Goal: Task Accomplishment & Management: Manage account settings

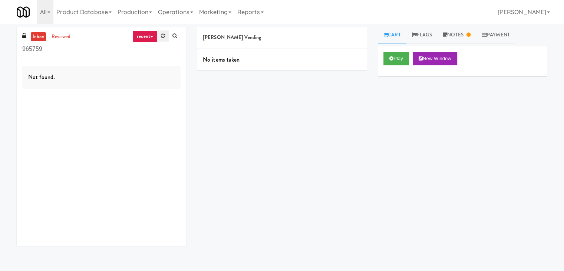
click at [162, 39] on link at bounding box center [162, 35] width 11 height 11
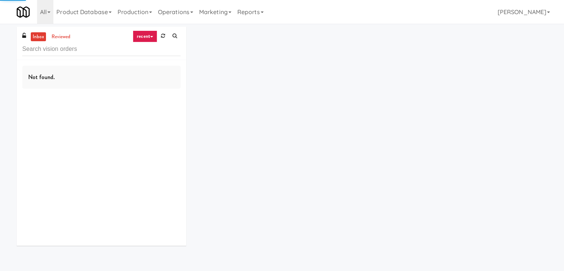
click at [153, 37] on link "recent" at bounding box center [145, 36] width 24 height 12
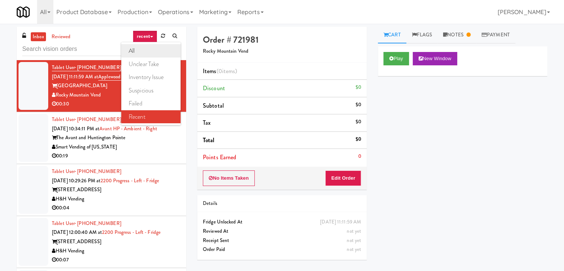
click at [148, 48] on link "all" at bounding box center [150, 50] width 59 height 13
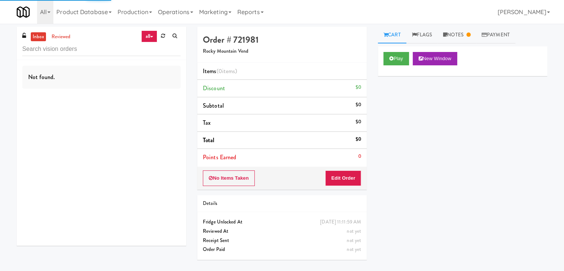
drag, startPoint x: 148, startPoint y: 48, endPoint x: 126, endPoint y: 37, distance: 24.9
click at [126, 37] on div "inbox reviewed all all unclear take inventory issue suspicious failed recent" at bounding box center [101, 43] width 169 height 33
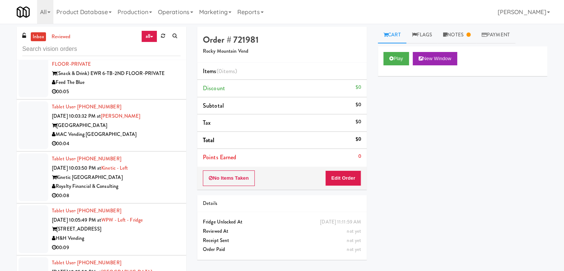
scroll to position [2348, 0]
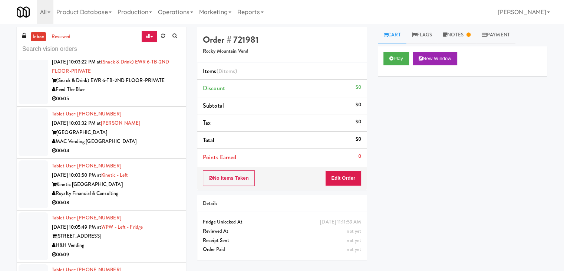
click at [148, 94] on div "00:05" at bounding box center [116, 98] width 129 height 9
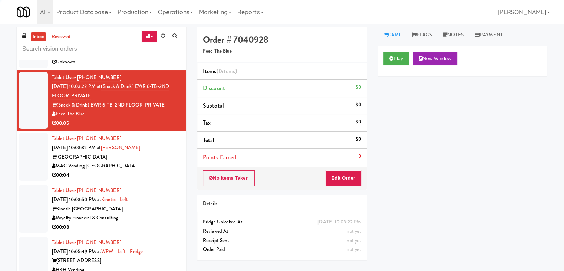
scroll to position [2311, 0]
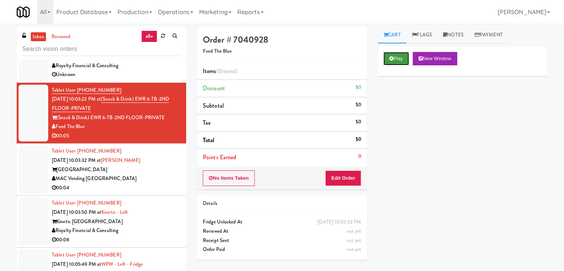
click at [399, 58] on button "Play" at bounding box center [396, 58] width 26 height 13
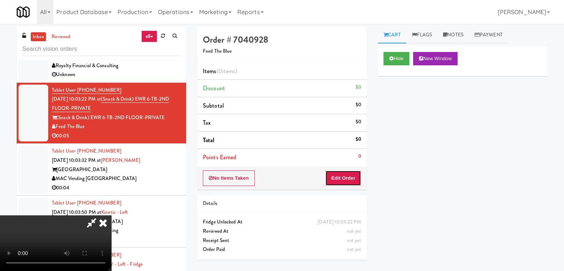
click at [334, 180] on button "Edit Order" at bounding box center [343, 178] width 36 height 16
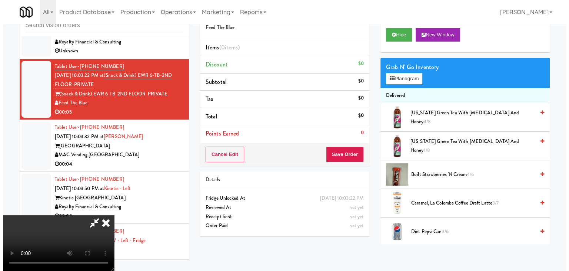
scroll to position [0, 0]
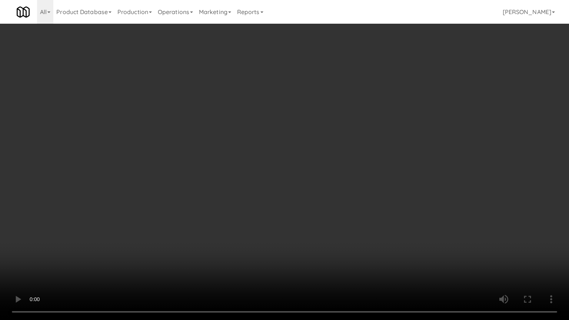
click at [340, 202] on video at bounding box center [284, 160] width 569 height 320
click at [340, 203] on video at bounding box center [284, 160] width 569 height 320
click at [350, 195] on video at bounding box center [284, 160] width 569 height 320
click at [349, 219] on video at bounding box center [284, 160] width 569 height 320
click at [349, 218] on video at bounding box center [284, 160] width 569 height 320
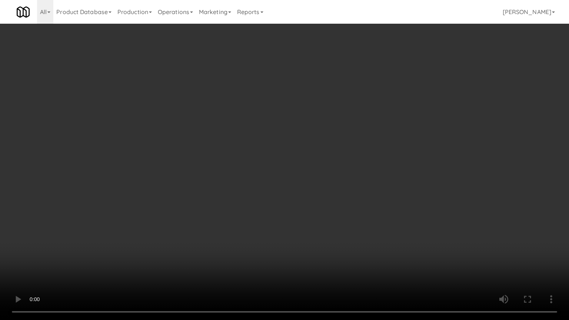
click at [354, 201] on video at bounding box center [284, 160] width 569 height 320
click at [334, 214] on video at bounding box center [284, 160] width 569 height 320
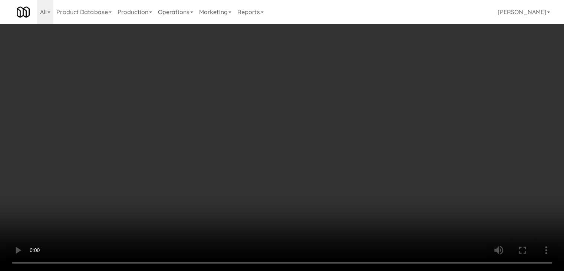
click at [404, 69] on div "Grab N' Go Inventory" at bounding box center [462, 67] width 158 height 11
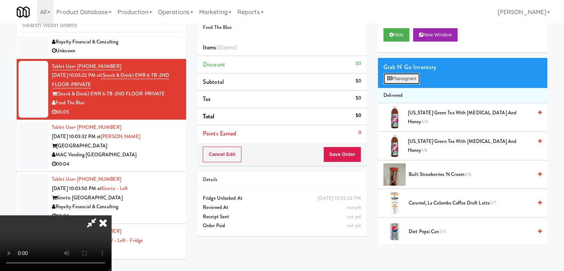
click at [405, 79] on button "Planogram" at bounding box center [401, 78] width 36 height 11
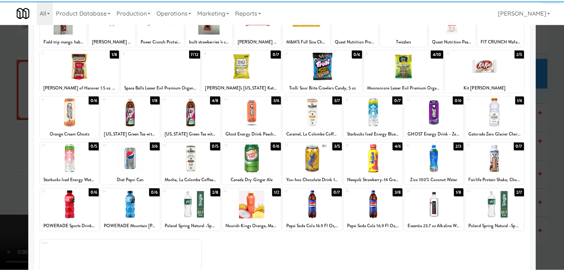
scroll to position [74, 0]
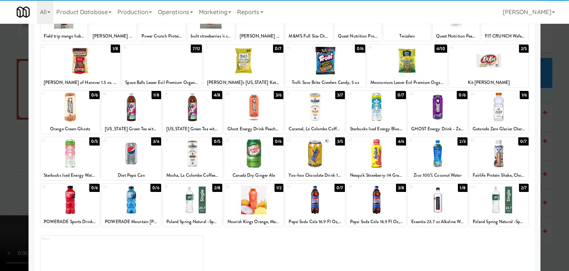
click at [136, 157] on div at bounding box center [131, 153] width 59 height 29
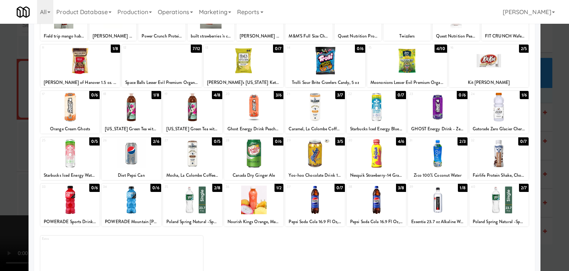
drag, startPoint x: 87, startPoint y: 72, endPoint x: 39, endPoint y: 79, distance: 48.8
click at [87, 72] on div at bounding box center [80, 60] width 80 height 29
click at [1, 87] on div at bounding box center [284, 135] width 569 height 271
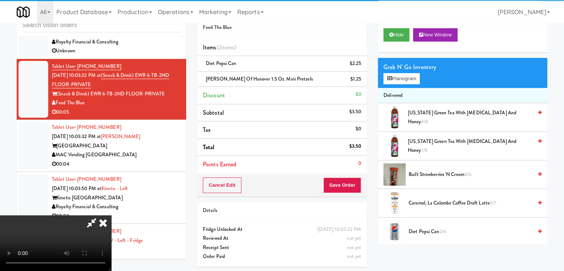
drag, startPoint x: 225, startPoint y: 123, endPoint x: 235, endPoint y: 127, distance: 10.6
click at [111, 215] on video at bounding box center [55, 243] width 111 height 56
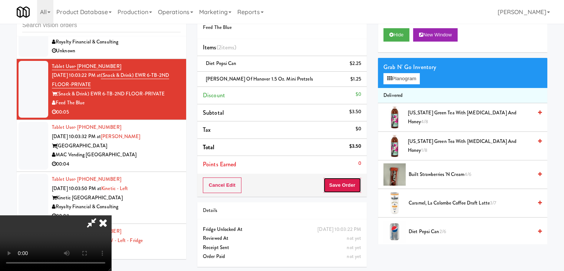
click at [351, 190] on button "Save Order" at bounding box center [342, 185] width 38 height 16
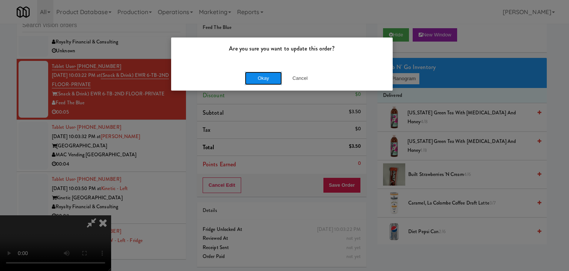
click at [270, 80] on button "Okay" at bounding box center [263, 78] width 37 height 13
click at [270, 80] on div "Okay Cancel" at bounding box center [282, 78] width 222 height 25
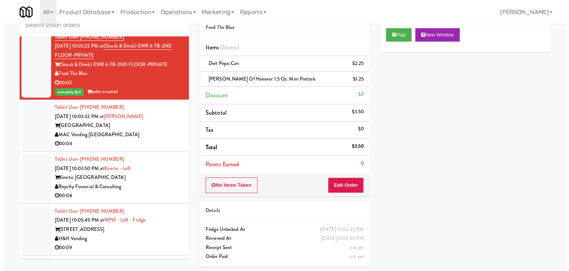
scroll to position [2385, 0]
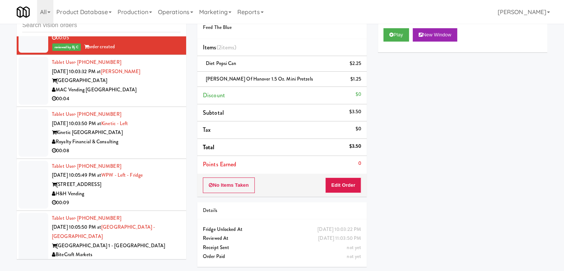
drag, startPoint x: 157, startPoint y: 78, endPoint x: 163, endPoint y: 81, distance: 6.5
click at [159, 85] on div "MAC Vending [GEOGRAPHIC_DATA]" at bounding box center [116, 89] width 129 height 9
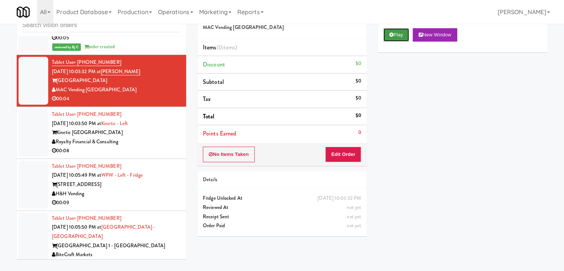
click at [394, 36] on button "Play" at bounding box center [396, 34] width 26 height 13
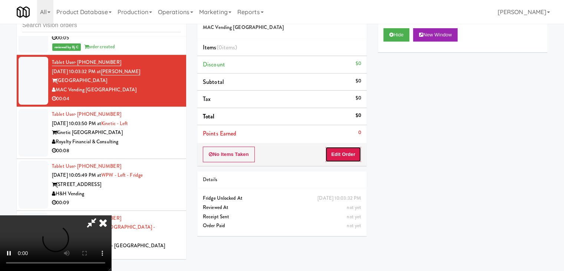
click at [343, 156] on button "Edit Order" at bounding box center [343, 154] width 36 height 16
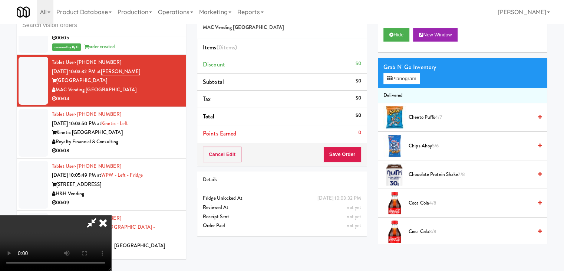
click at [111, 215] on video at bounding box center [55, 243] width 111 height 56
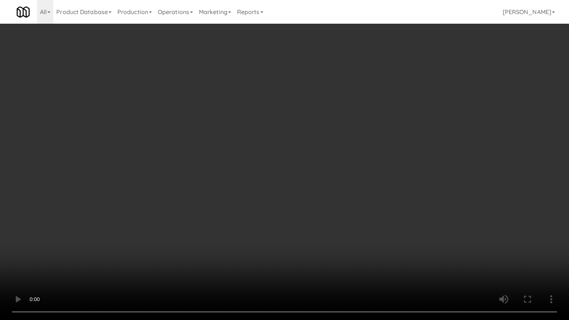
click at [267, 238] on video at bounding box center [284, 160] width 569 height 320
click at [357, 178] on video at bounding box center [284, 160] width 569 height 320
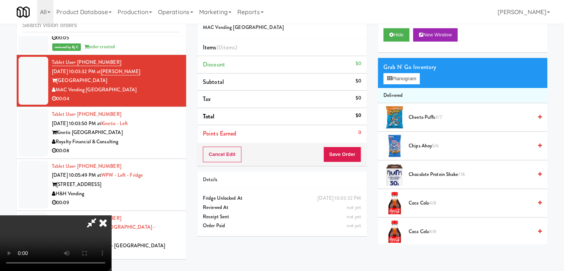
click at [407, 84] on div "Grab N' Go Inventory Planogram" at bounding box center [462, 73] width 169 height 30
click at [409, 82] on button "Planogram" at bounding box center [401, 78] width 36 height 11
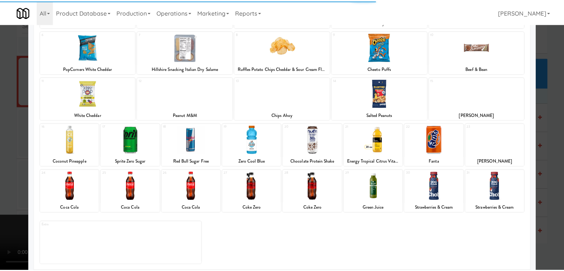
scroll to position [93, 0]
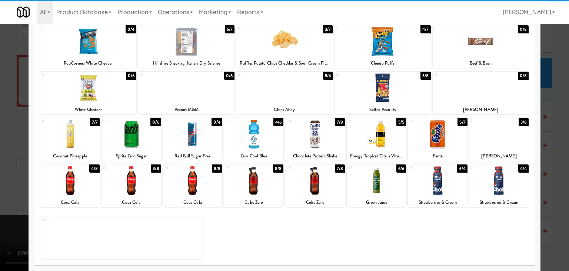
click at [76, 186] on div at bounding box center [69, 180] width 59 height 29
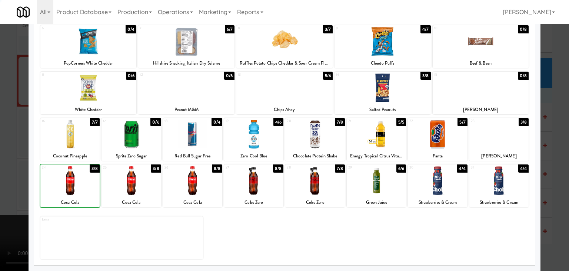
drag, startPoint x: 4, startPoint y: 186, endPoint x: 56, endPoint y: 184, distance: 52.7
click at [6, 186] on div at bounding box center [284, 135] width 569 height 271
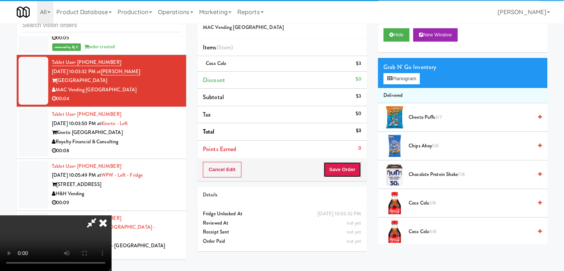
click at [348, 172] on button "Save Order" at bounding box center [342, 170] width 38 height 16
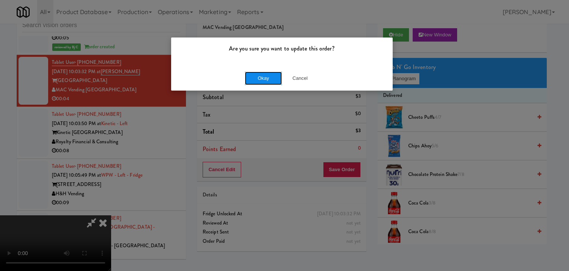
click at [268, 82] on button "Okay" at bounding box center [263, 78] width 37 height 13
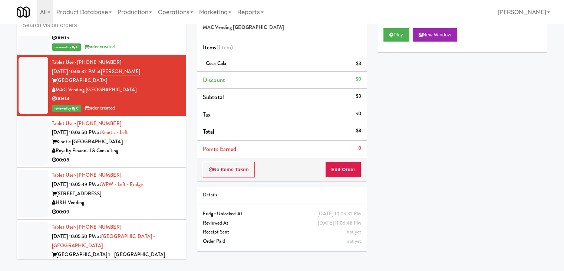
click at [146, 146] on div "Royalty Financial & Consulting" at bounding box center [116, 150] width 129 height 9
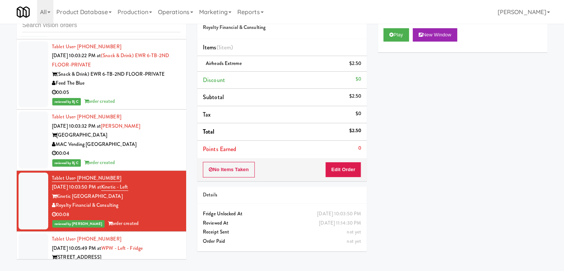
scroll to position [2273, 0]
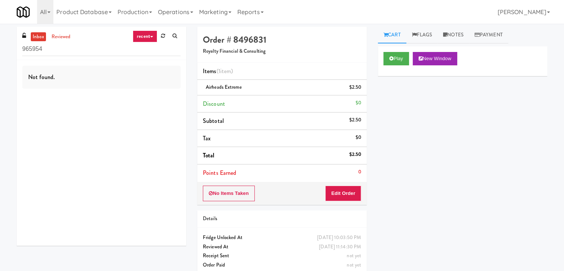
click at [159, 30] on div "inbox reviewed recent all unclear take inventory issue suspicious failed recent…" at bounding box center [101, 43] width 169 height 33
click at [163, 32] on link at bounding box center [162, 35] width 11 height 11
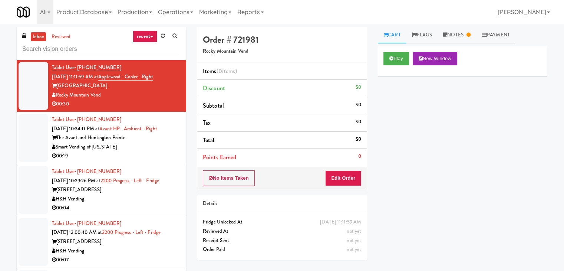
click at [149, 36] on link "recent" at bounding box center [145, 36] width 24 height 12
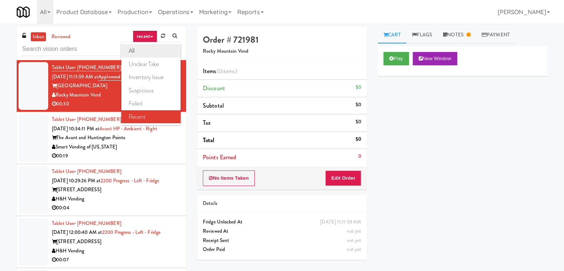
click at [146, 48] on link "all" at bounding box center [150, 50] width 59 height 13
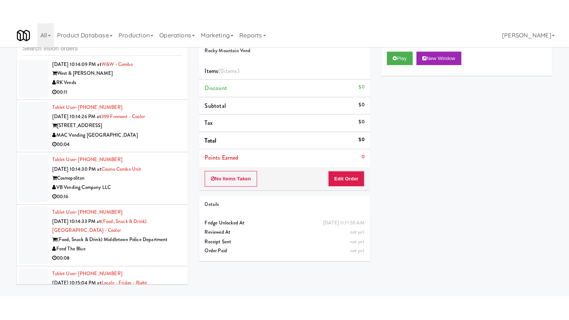
scroll to position [2717, 0]
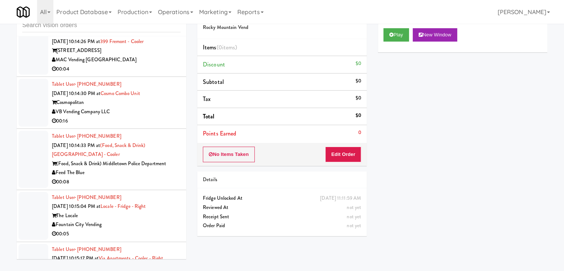
click at [123, 177] on div "00:08" at bounding box center [116, 181] width 129 height 9
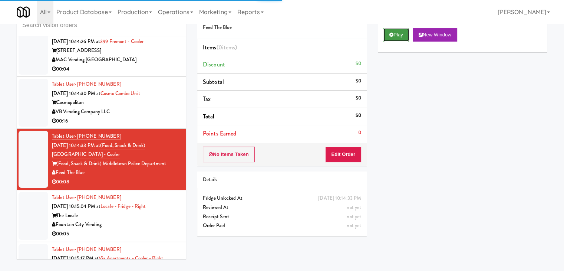
click at [398, 37] on button "Play" at bounding box center [396, 34] width 26 height 13
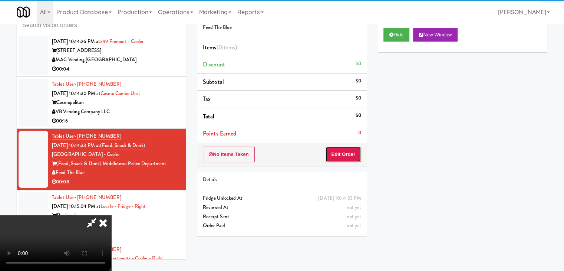
click at [338, 147] on button "Edit Order" at bounding box center [343, 154] width 36 height 16
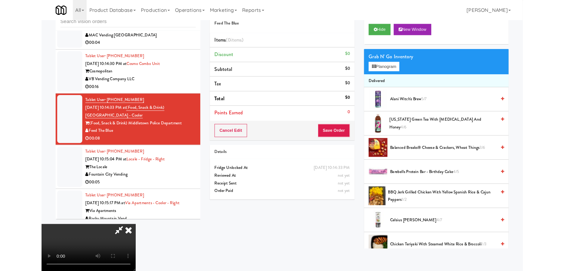
scroll to position [2708, 0]
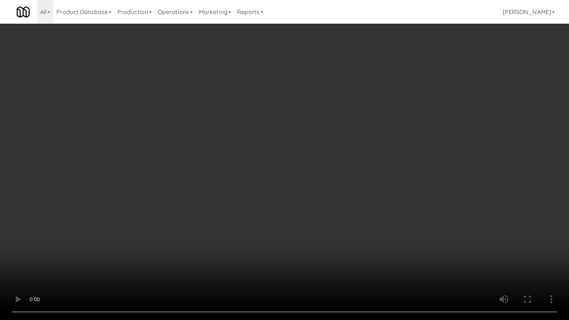
click at [319, 208] on video at bounding box center [284, 160] width 569 height 320
click at [318, 209] on video at bounding box center [284, 160] width 569 height 320
click at [316, 209] on video at bounding box center [284, 160] width 569 height 320
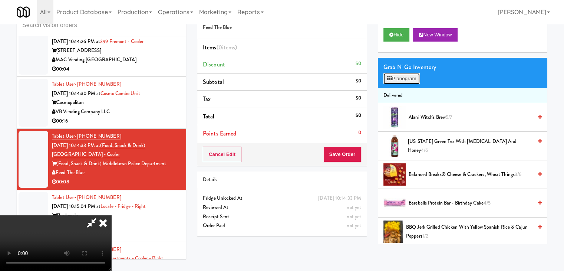
click at [399, 76] on button "Planogram" at bounding box center [401, 78] width 36 height 11
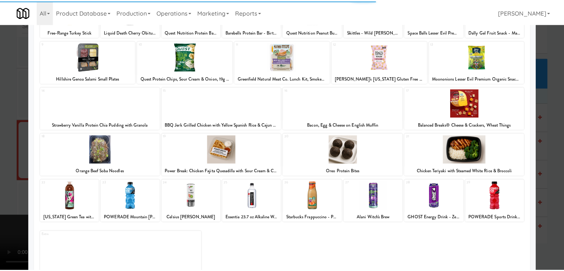
scroll to position [93, 0]
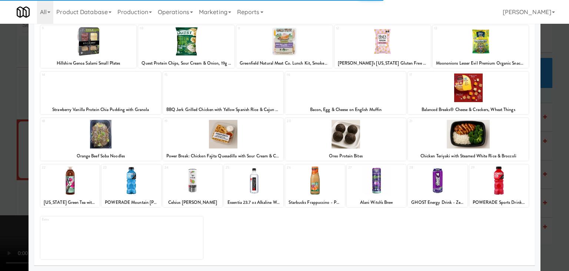
drag, startPoint x: 377, startPoint y: 180, endPoint x: 414, endPoint y: 180, distance: 37.4
click at [381, 180] on div at bounding box center [376, 180] width 59 height 29
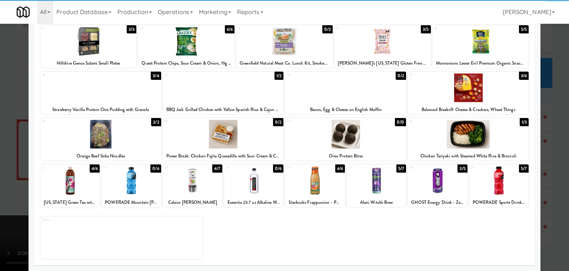
click at [384, 179] on div at bounding box center [376, 180] width 59 height 29
click at [556, 175] on div at bounding box center [284, 135] width 569 height 271
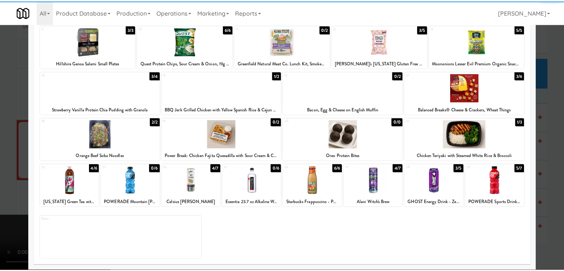
scroll to position [2717, 0]
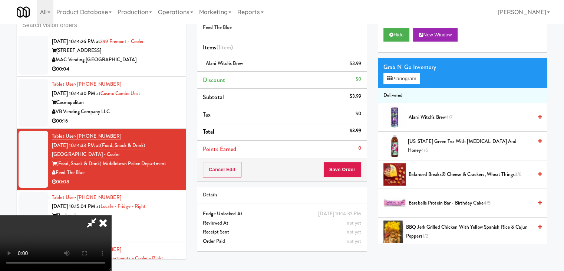
drag, startPoint x: 356, startPoint y: 178, endPoint x: 348, endPoint y: 169, distance: 11.9
click at [350, 172] on div "Cancel Edit Save Order" at bounding box center [281, 169] width 169 height 23
click at [348, 169] on button "Save Order" at bounding box center [342, 170] width 38 height 16
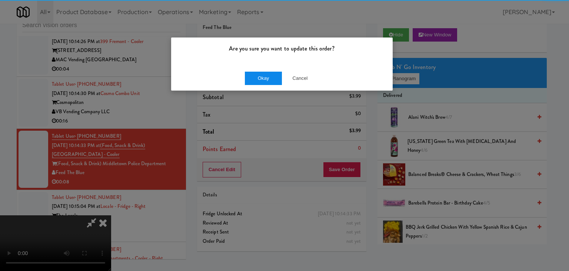
drag, startPoint x: 277, startPoint y: 87, endPoint x: 265, endPoint y: 84, distance: 13.0
click at [265, 84] on div "Okay Cancel" at bounding box center [282, 78] width 222 height 25
click at [265, 83] on button "Okay" at bounding box center [263, 78] width 37 height 13
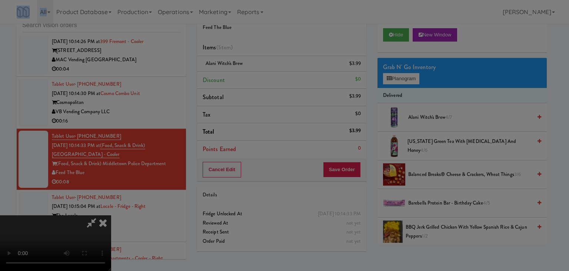
click at [265, 83] on div "Are you sure you want to update this order? Okay Cancel" at bounding box center [284, 135] width 569 height 271
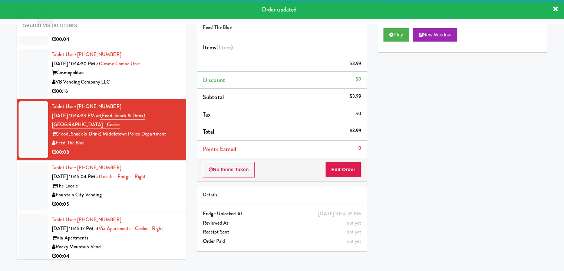
scroll to position [2791, 0]
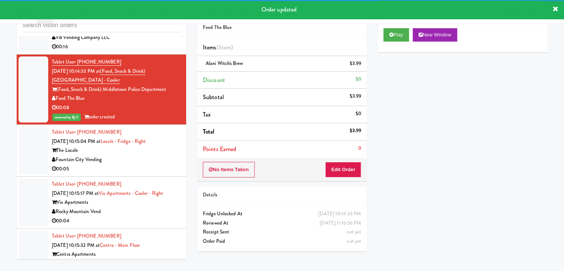
click at [143, 164] on div "00:05" at bounding box center [116, 168] width 129 height 9
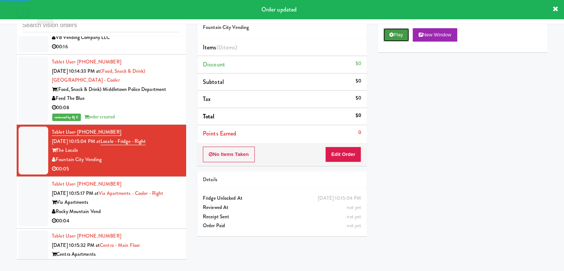
click at [390, 36] on icon at bounding box center [391, 34] width 4 height 5
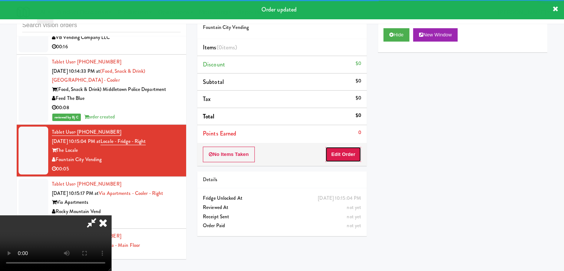
click at [338, 156] on button "Edit Order" at bounding box center [343, 154] width 36 height 16
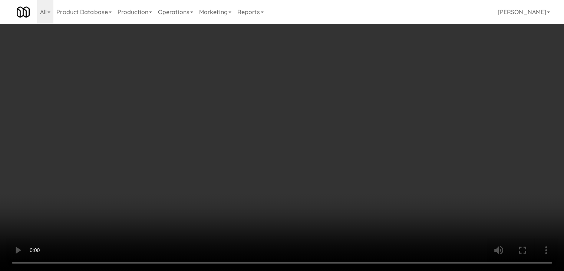
scroll to position [2782, 0]
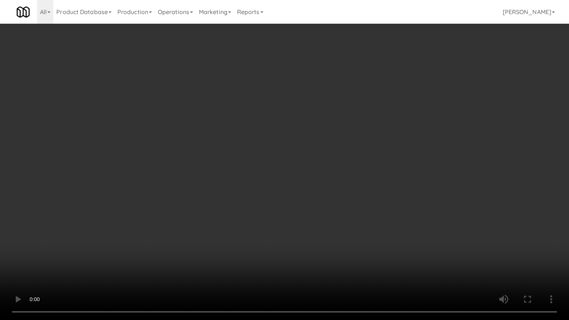
click at [334, 194] on video at bounding box center [284, 160] width 569 height 320
click at [334, 195] on video at bounding box center [284, 160] width 569 height 320
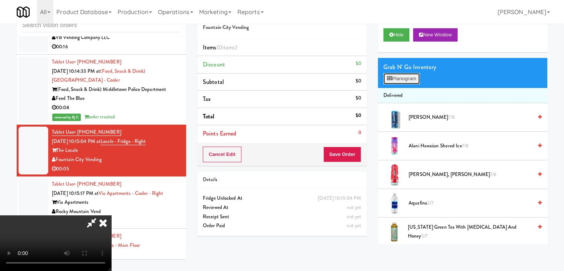
click at [406, 77] on button "Planogram" at bounding box center [401, 78] width 36 height 11
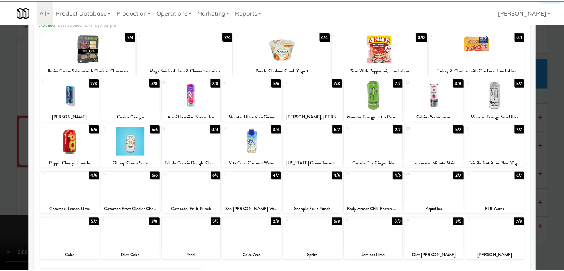
scroll to position [93, 0]
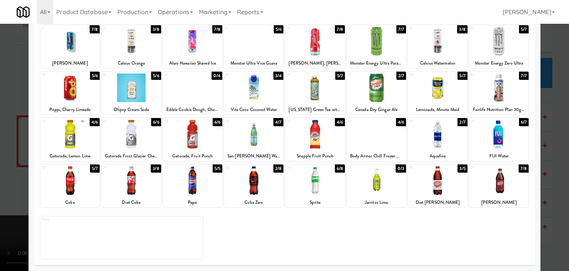
drag, startPoint x: 438, startPoint y: 182, endPoint x: 449, endPoint y: 182, distance: 11.1
click at [442, 182] on div at bounding box center [437, 180] width 59 height 29
click at [547, 181] on div at bounding box center [284, 135] width 569 height 271
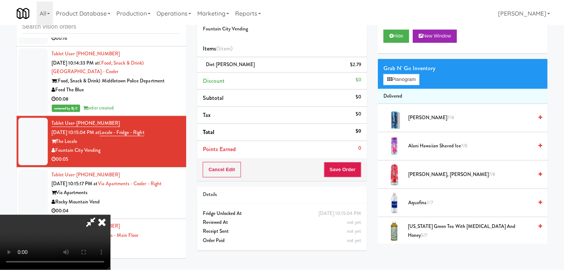
scroll to position [2791, 0]
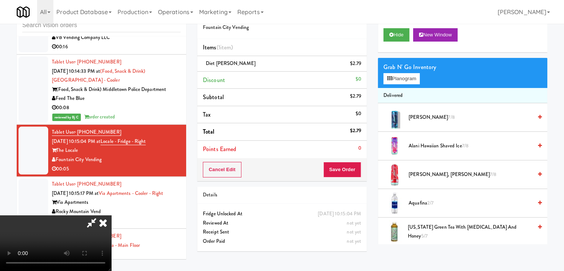
drag, startPoint x: 258, startPoint y: 184, endPoint x: 311, endPoint y: 184, distance: 53.0
click at [111, 215] on video at bounding box center [55, 243] width 111 height 56
click at [350, 169] on button "Save Order" at bounding box center [342, 170] width 38 height 16
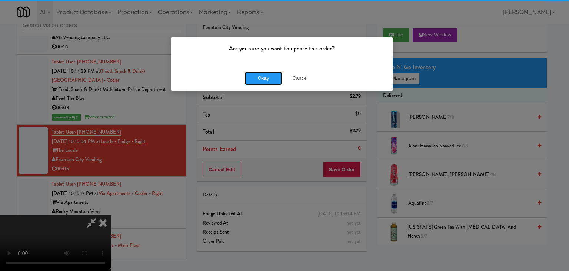
click at [271, 83] on button "Okay" at bounding box center [263, 78] width 37 height 13
click at [270, 82] on div "Okay Cancel" at bounding box center [282, 78] width 222 height 25
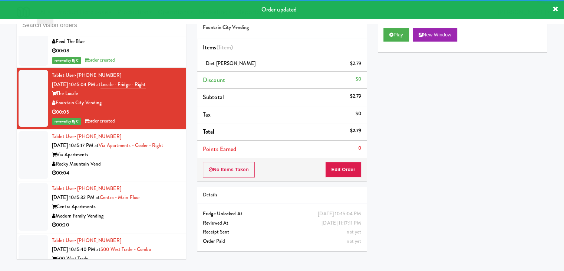
scroll to position [2865, 0]
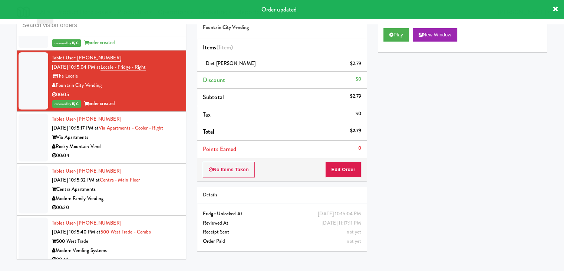
click at [145, 112] on li "Tablet User · (775) 338-8095 Sep 1, 2025 10:15:17 PM at Via Apartments - Cooler…" at bounding box center [101, 138] width 169 height 52
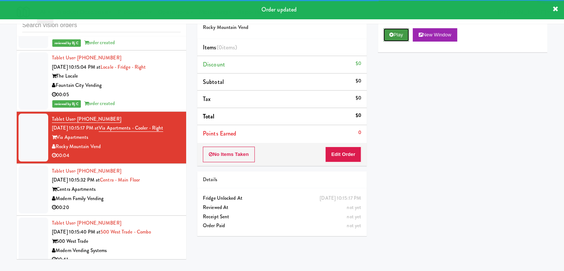
click at [394, 36] on button "Play" at bounding box center [396, 34] width 26 height 13
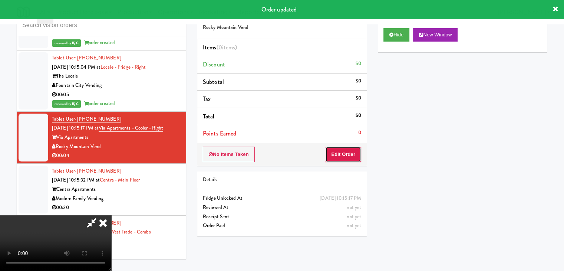
click at [347, 147] on button "Edit Order" at bounding box center [343, 154] width 36 height 16
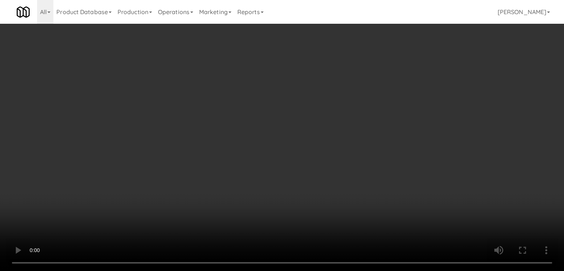
scroll to position [2856, 0]
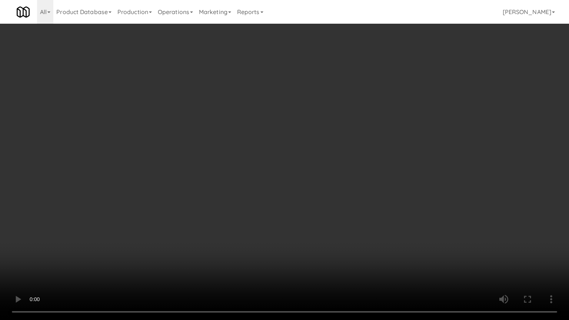
click at [332, 222] on video at bounding box center [284, 160] width 569 height 320
click at [331, 224] on video at bounding box center [284, 160] width 569 height 320
click at [340, 217] on video at bounding box center [284, 160] width 569 height 320
click at [346, 207] on video at bounding box center [284, 160] width 569 height 320
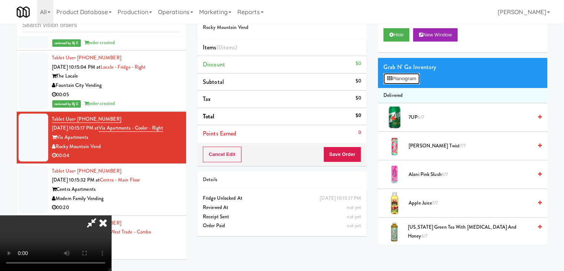
click at [398, 75] on button "Planogram" at bounding box center [401, 78] width 36 height 11
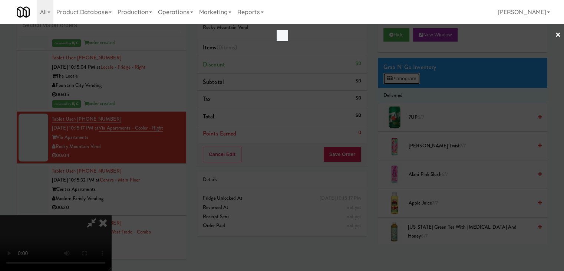
scroll to position [2856, 0]
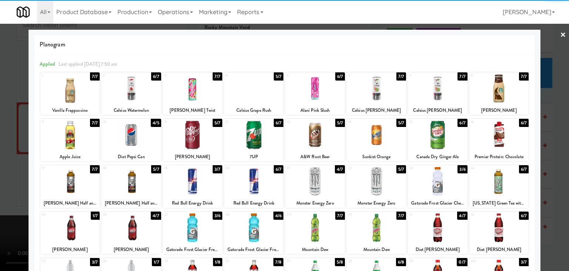
click at [318, 182] on div at bounding box center [314, 181] width 59 height 29
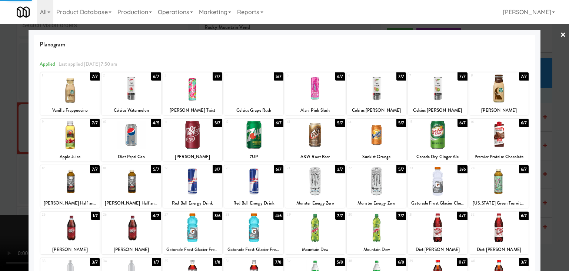
drag, startPoint x: 0, startPoint y: 182, endPoint x: 222, endPoint y: 174, distance: 222.6
click at [6, 181] on div at bounding box center [284, 135] width 569 height 271
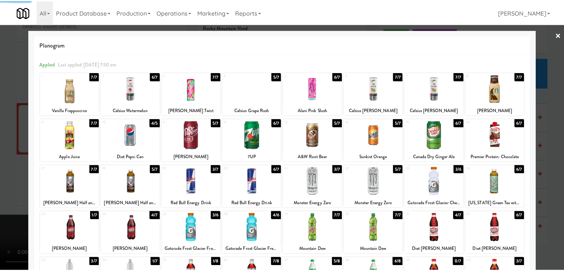
scroll to position [2865, 0]
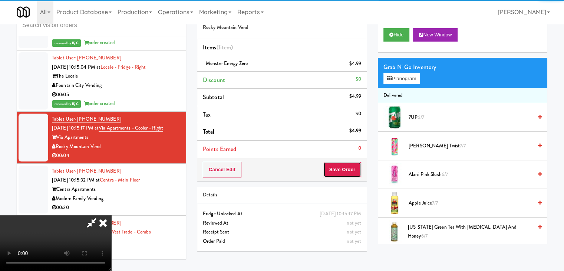
click at [350, 170] on button "Save Order" at bounding box center [342, 170] width 38 height 16
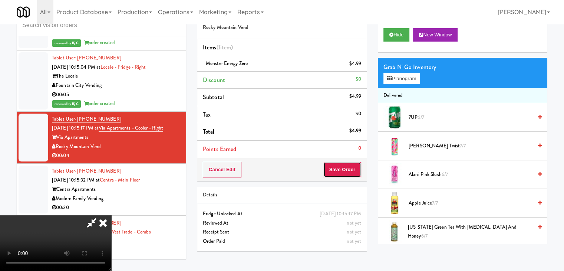
click at [350, 170] on button "Save Order" at bounding box center [342, 170] width 38 height 16
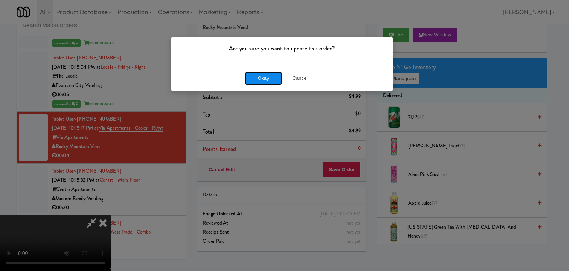
click at [267, 79] on button "Okay" at bounding box center [263, 78] width 37 height 13
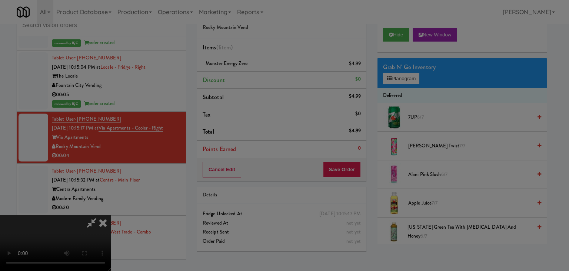
click at [267, 77] on div "Okay Cancel" at bounding box center [282, 64] width 222 height 25
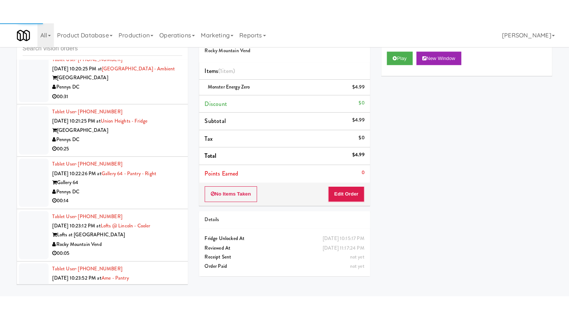
scroll to position [3384, 0]
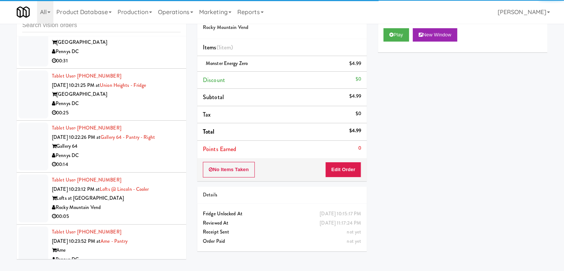
click at [128, 151] on div "Pennys DC" at bounding box center [116, 155] width 129 height 9
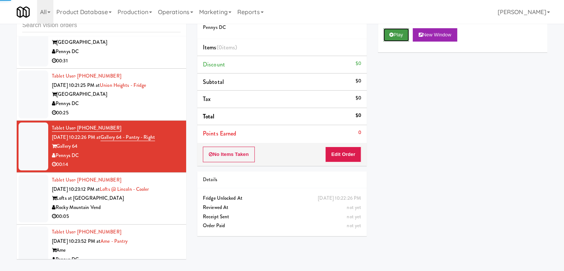
click at [394, 36] on button "Play" at bounding box center [396, 34] width 26 height 13
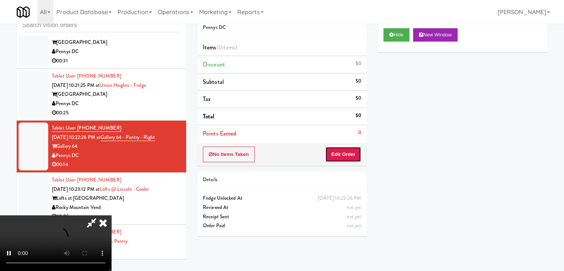
click at [344, 147] on button "Edit Order" at bounding box center [343, 154] width 36 height 16
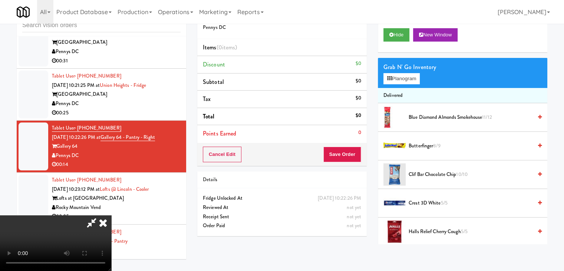
scroll to position [3375, 0]
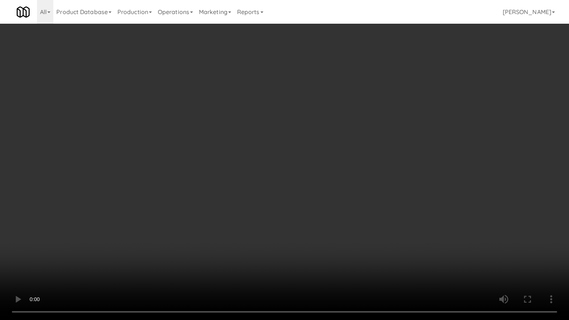
click at [360, 179] on video at bounding box center [284, 160] width 569 height 320
click at [370, 178] on video at bounding box center [284, 160] width 569 height 320
click at [367, 177] on video at bounding box center [284, 160] width 569 height 320
click at [384, 158] on video at bounding box center [284, 160] width 569 height 320
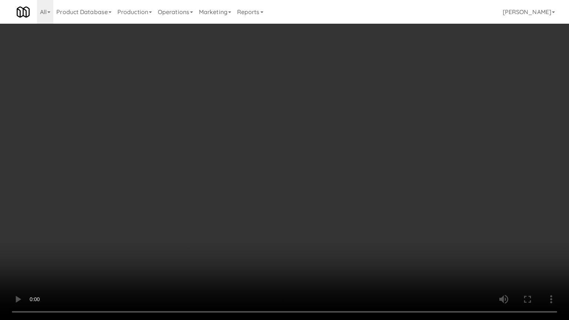
click at [383, 158] on video at bounding box center [284, 160] width 569 height 320
click at [384, 158] on video at bounding box center [284, 160] width 569 height 320
click at [384, 155] on video at bounding box center [284, 160] width 569 height 320
click at [394, 149] on video at bounding box center [284, 160] width 569 height 320
drag, startPoint x: 394, startPoint y: 149, endPoint x: 406, endPoint y: 100, distance: 50.8
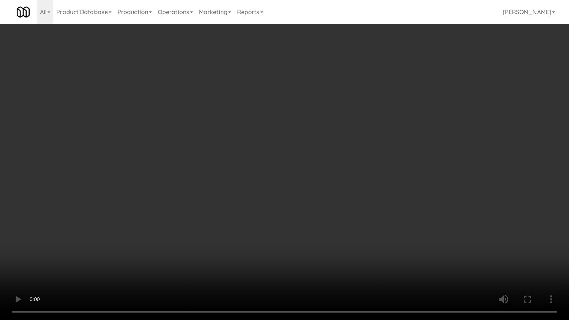
click at [394, 147] on video at bounding box center [284, 160] width 569 height 320
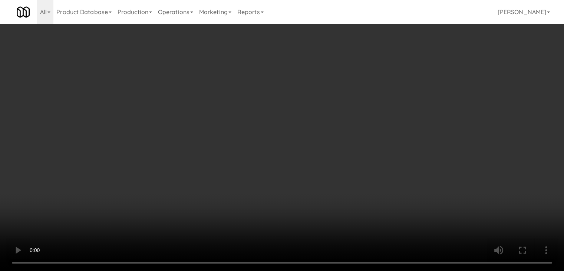
click at [414, 75] on button "Planogram" at bounding box center [401, 78] width 36 height 11
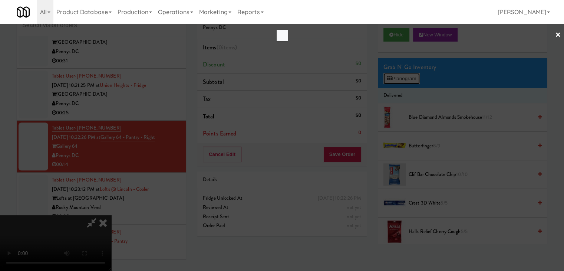
scroll to position [3375, 0]
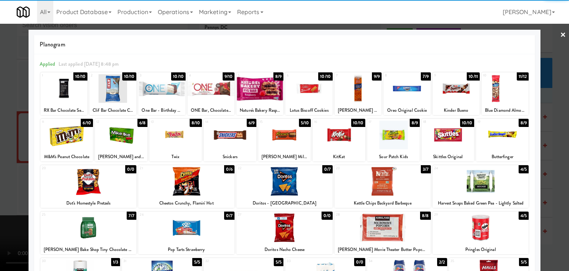
click at [290, 134] on div at bounding box center [284, 134] width 53 height 29
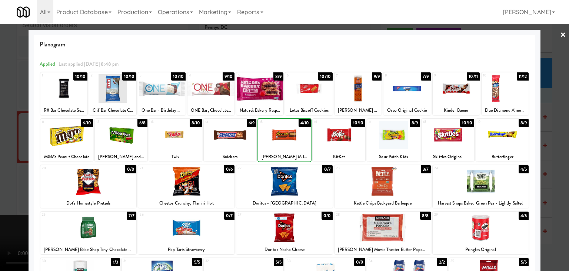
click at [345, 134] on div at bounding box center [339, 134] width 53 height 29
click at [386, 134] on div at bounding box center [393, 134] width 53 height 29
drag, startPoint x: 0, startPoint y: 144, endPoint x: 178, endPoint y: 136, distance: 178.2
click at [13, 141] on div at bounding box center [284, 135] width 569 height 271
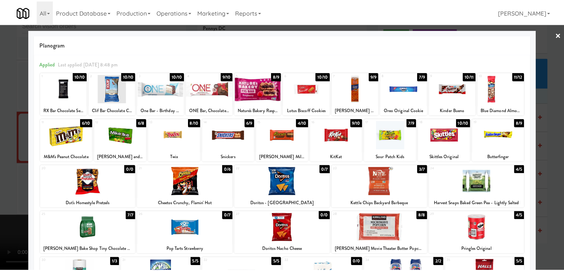
scroll to position [3384, 0]
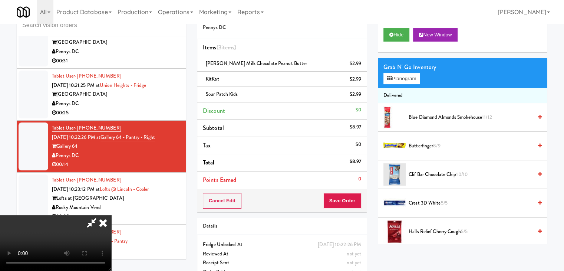
click at [347, 189] on div "Order # 2413171 Pennys DC Items (3 items ) Reese's Milk Chocolate Peanut Butter…" at bounding box center [281, 107] width 169 height 209
click at [347, 194] on button "Save Order" at bounding box center [342, 201] width 38 height 16
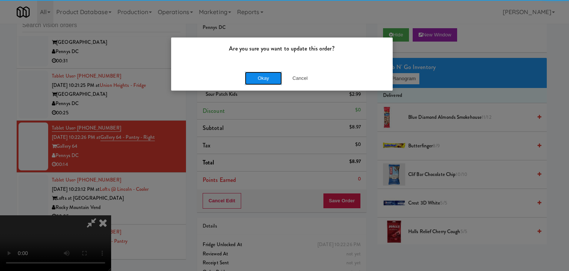
click at [276, 76] on button "Okay" at bounding box center [263, 78] width 37 height 13
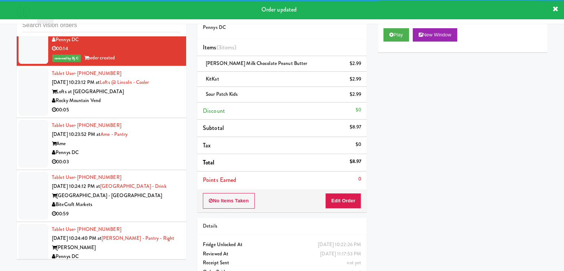
scroll to position [3505, 0]
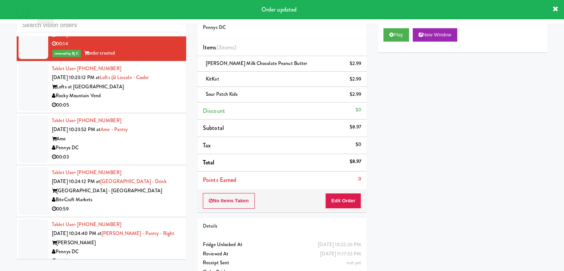
click at [154, 91] on div "Rocky Mountain Vend" at bounding box center [116, 95] width 129 height 9
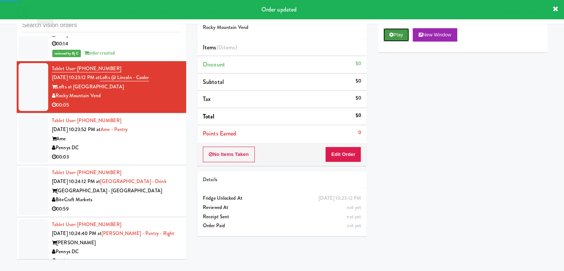
click at [409, 29] on button "Play" at bounding box center [396, 34] width 26 height 13
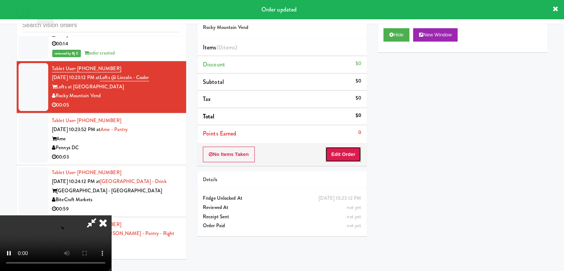
click at [339, 148] on button "Edit Order" at bounding box center [343, 154] width 36 height 16
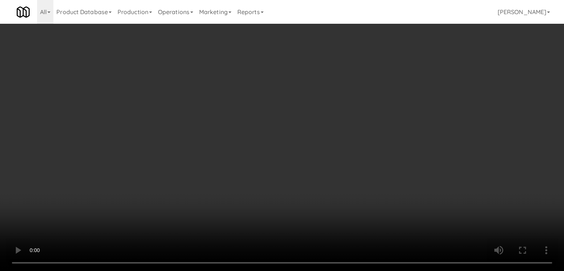
scroll to position [3496, 0]
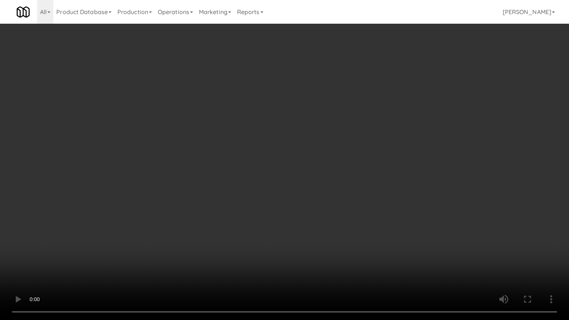
click at [329, 198] on video at bounding box center [284, 160] width 569 height 320
click at [329, 197] on video at bounding box center [284, 160] width 569 height 320
click at [330, 190] on video at bounding box center [284, 160] width 569 height 320
click at [331, 187] on video at bounding box center [284, 160] width 569 height 320
click at [332, 184] on video at bounding box center [284, 160] width 569 height 320
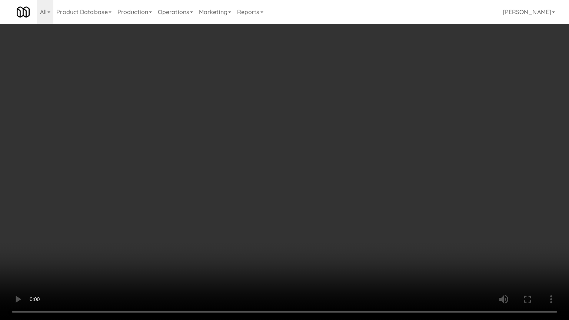
click at [330, 185] on video at bounding box center [284, 160] width 569 height 320
click at [331, 183] on video at bounding box center [284, 160] width 569 height 320
click at [337, 231] on video at bounding box center [284, 160] width 569 height 320
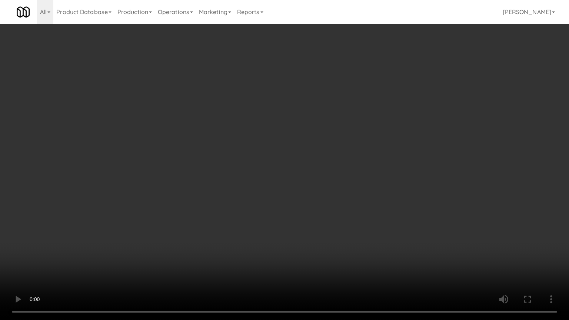
click at [334, 230] on video at bounding box center [284, 160] width 569 height 320
click at [333, 231] on video at bounding box center [284, 160] width 569 height 320
click at [340, 226] on video at bounding box center [284, 160] width 569 height 320
drag, startPoint x: 340, startPoint y: 226, endPoint x: 364, endPoint y: 143, distance: 86.7
click at [340, 225] on video at bounding box center [284, 160] width 569 height 320
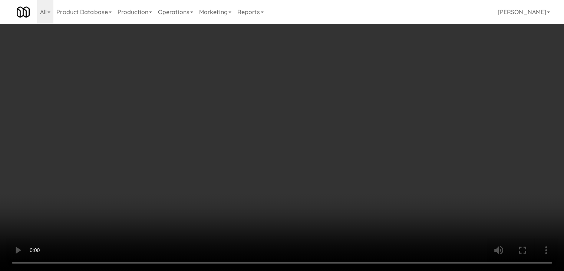
click at [400, 83] on button "Planogram" at bounding box center [401, 78] width 36 height 11
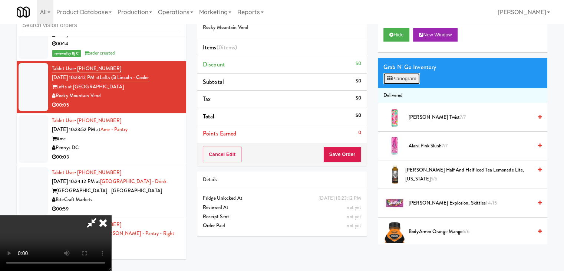
scroll to position [3496, 0]
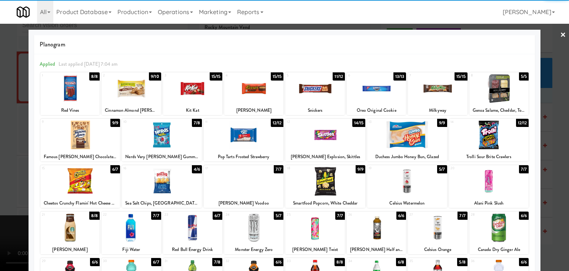
click at [90, 138] on div at bounding box center [80, 134] width 80 height 29
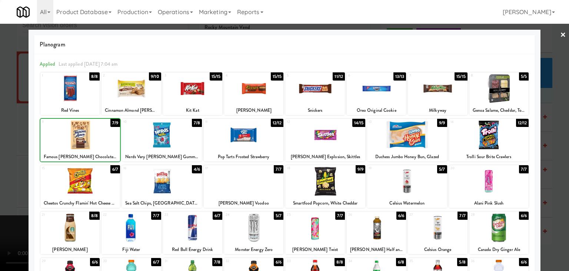
drag, startPoint x: 0, startPoint y: 153, endPoint x: 222, endPoint y: 164, distance: 222.0
click at [14, 152] on div at bounding box center [284, 135] width 569 height 271
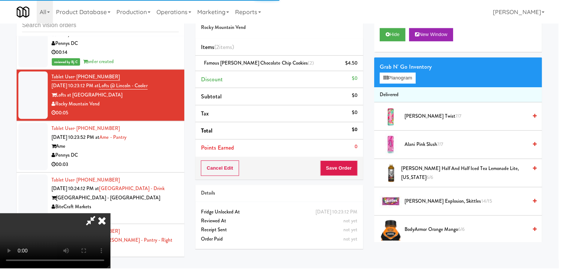
scroll to position [3505, 0]
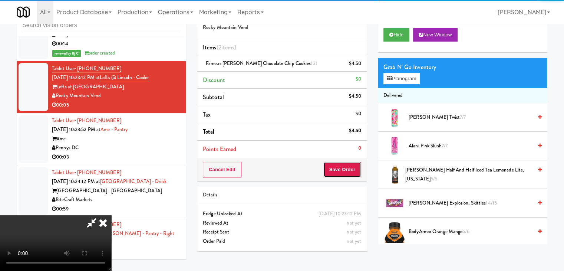
click at [338, 170] on div "Order # 9275812 Rocky Mountain Vend Items (2 items ) Famous Amos Chocolate Chip…" at bounding box center [372, 130] width 350 height 254
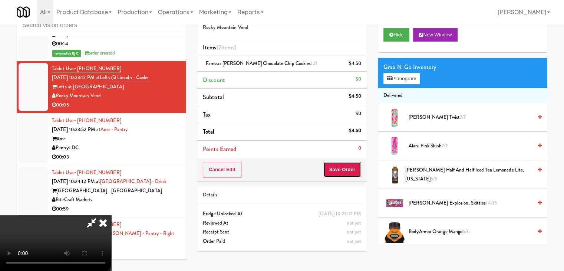
click at [342, 170] on button "Save Order" at bounding box center [342, 170] width 38 height 16
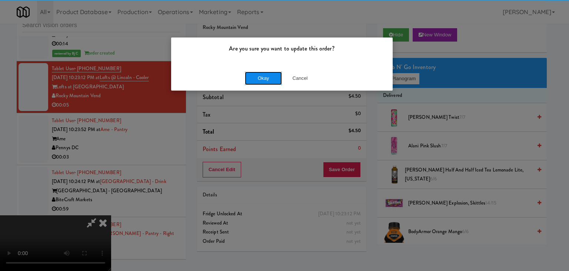
click at [260, 77] on button "Okay" at bounding box center [263, 78] width 37 height 13
click at [260, 77] on div "Okay Cancel" at bounding box center [282, 78] width 222 height 25
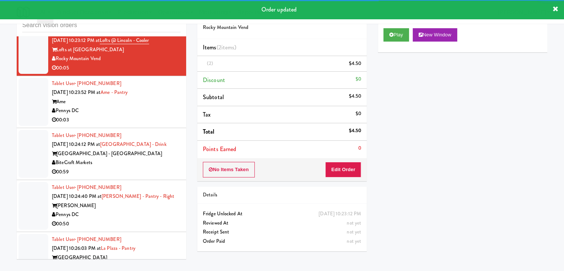
scroll to position [3551, 0]
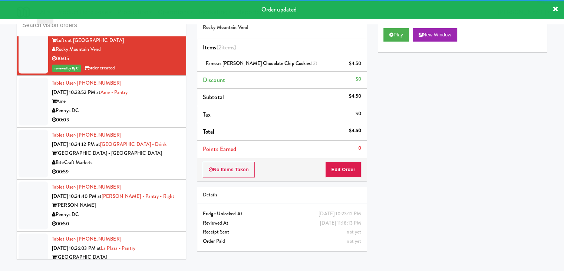
click at [156, 131] on div "Tablet User · (732) 430-8901 Sep 1, 2025 10:24:12 PM at Hollywood Heights - Dri…" at bounding box center [116, 154] width 129 height 46
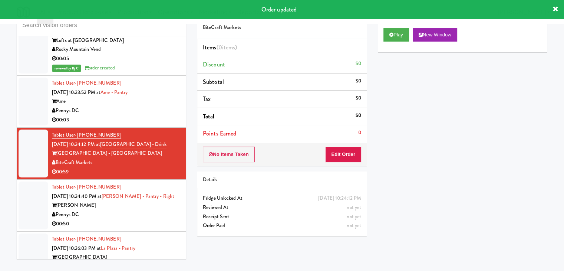
click at [158, 115] on div "00:03" at bounding box center [116, 119] width 129 height 9
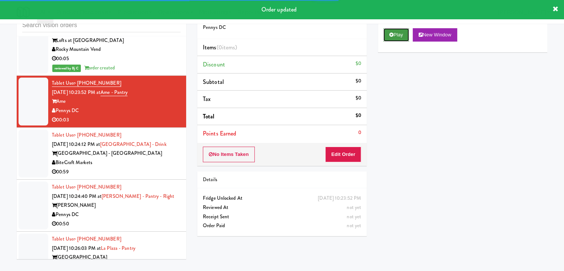
click at [396, 33] on button "Play" at bounding box center [396, 34] width 26 height 13
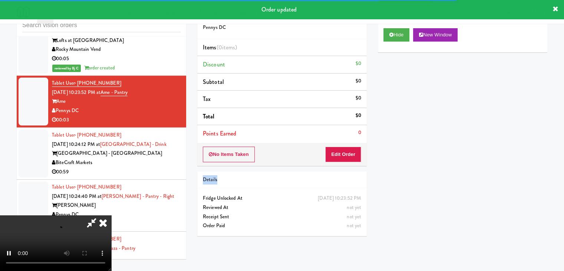
click at [347, 162] on div "Order # 7355808 Pennys DC Items (0 items ) Discount $0 Subtotal $0 Tax $0 Total…" at bounding box center [282, 122] width 181 height 238
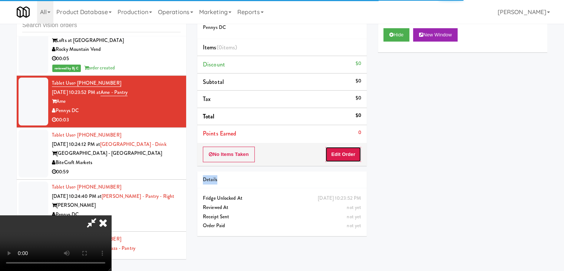
click at [347, 157] on button "Edit Order" at bounding box center [343, 154] width 36 height 16
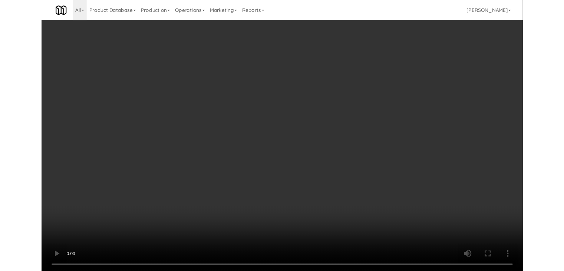
scroll to position [3542, 0]
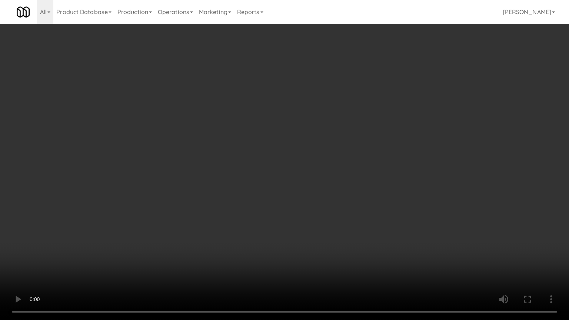
click at [329, 218] on video at bounding box center [284, 160] width 569 height 320
click at [324, 228] on video at bounding box center [284, 160] width 569 height 320
click at [323, 228] on video at bounding box center [284, 160] width 569 height 320
click at [329, 224] on video at bounding box center [284, 160] width 569 height 320
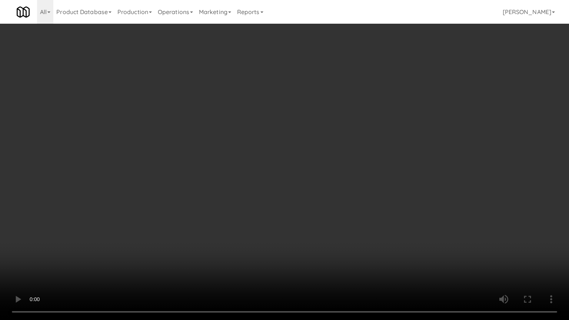
drag, startPoint x: 329, startPoint y: 224, endPoint x: 370, endPoint y: 127, distance: 104.9
click at [332, 220] on video at bounding box center [284, 160] width 569 height 320
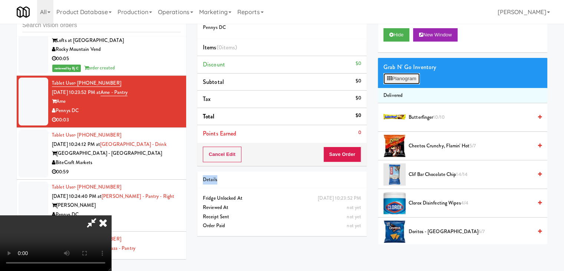
click at [403, 77] on button "Planogram" at bounding box center [401, 78] width 36 height 11
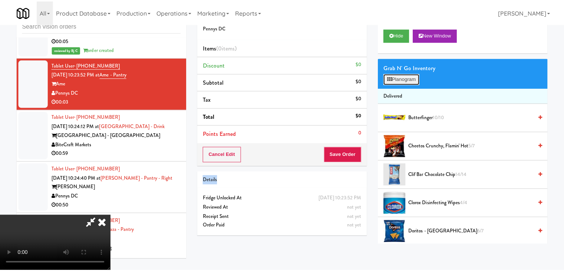
scroll to position [3542, 0]
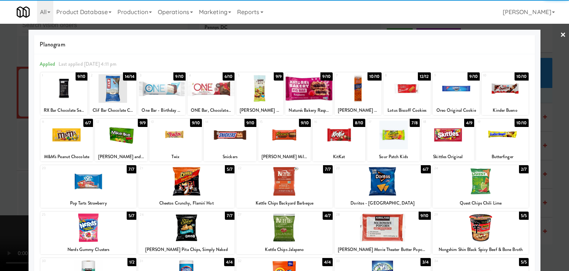
click at [186, 184] on div at bounding box center [186, 181] width 96 height 29
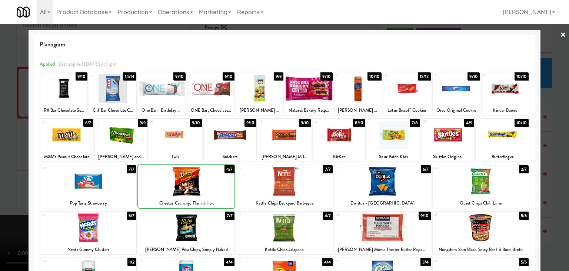
click at [20, 180] on div at bounding box center [284, 135] width 569 height 271
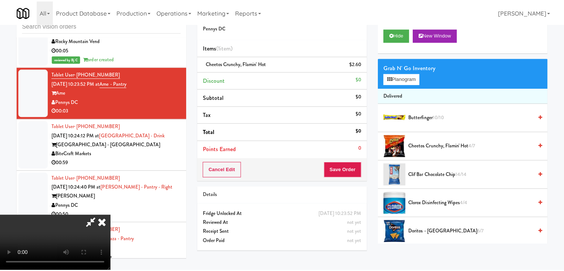
scroll to position [3551, 0]
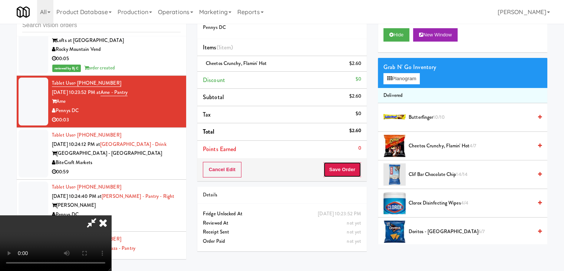
click at [341, 170] on button "Save Order" at bounding box center [342, 170] width 38 height 16
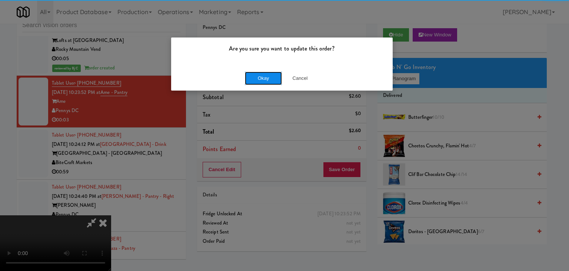
click at [273, 80] on button "Okay" at bounding box center [263, 78] width 37 height 13
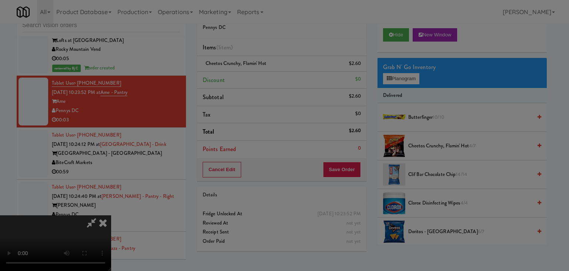
click at [273, 77] on div "Okay Cancel" at bounding box center [282, 64] width 222 height 25
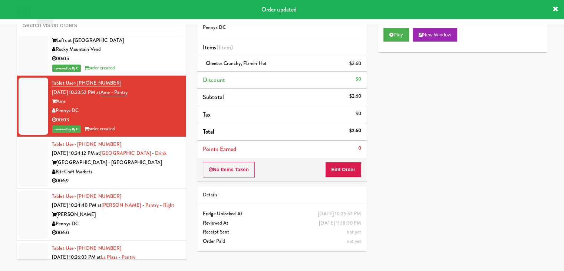
click at [158, 167] on div "BiteCraft Markets" at bounding box center [116, 171] width 129 height 9
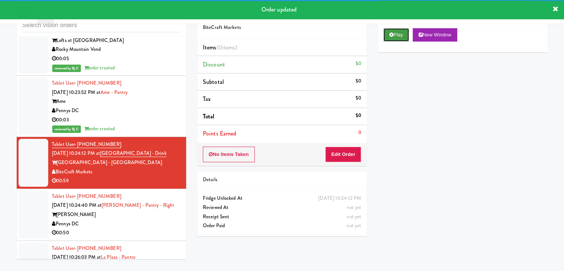
drag, startPoint x: 392, startPoint y: 37, endPoint x: 376, endPoint y: 85, distance: 50.1
click at [392, 37] on button "Play" at bounding box center [396, 34] width 26 height 13
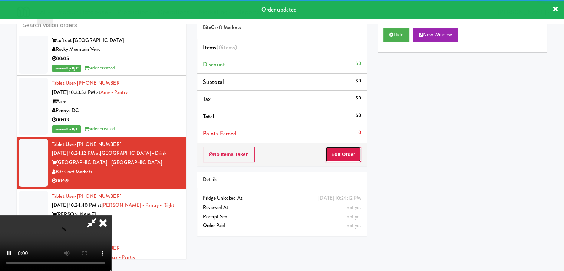
click at [341, 156] on button "Edit Order" at bounding box center [343, 154] width 36 height 16
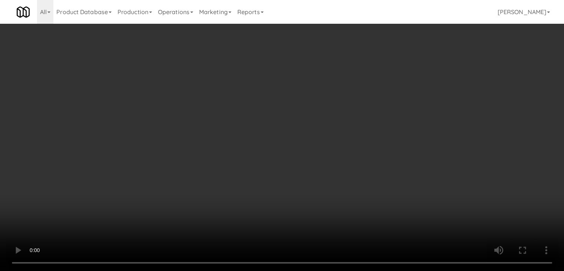
scroll to position [3542, 0]
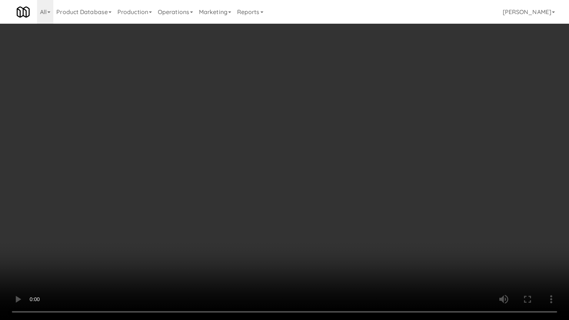
click at [362, 167] on video at bounding box center [284, 160] width 569 height 320
click at [362, 168] on video at bounding box center [284, 160] width 569 height 320
click at [368, 149] on video at bounding box center [284, 160] width 569 height 320
click at [369, 148] on video at bounding box center [284, 160] width 569 height 320
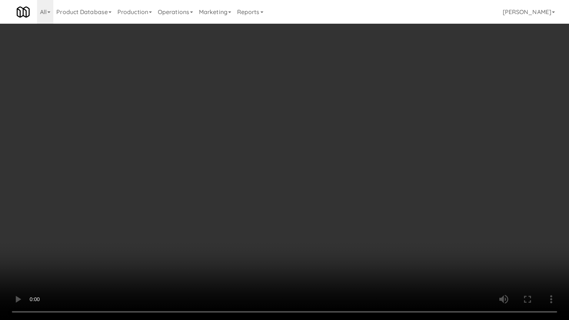
click at [371, 145] on video at bounding box center [284, 160] width 569 height 320
click at [373, 145] on video at bounding box center [284, 160] width 569 height 320
click at [374, 144] on video at bounding box center [284, 160] width 569 height 320
click at [378, 143] on video at bounding box center [284, 160] width 569 height 320
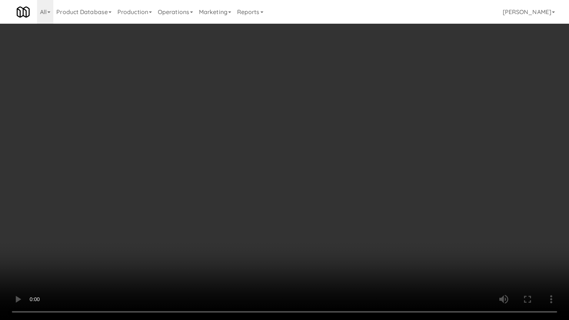
click at [378, 143] on video at bounding box center [284, 160] width 569 height 320
click at [389, 112] on video at bounding box center [284, 160] width 569 height 320
click at [387, 115] on video at bounding box center [284, 160] width 569 height 320
click at [391, 115] on video at bounding box center [284, 160] width 569 height 320
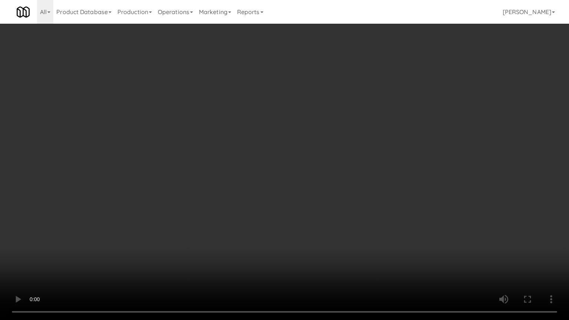
click at [390, 115] on video at bounding box center [284, 160] width 569 height 320
click at [389, 116] on video at bounding box center [284, 160] width 569 height 320
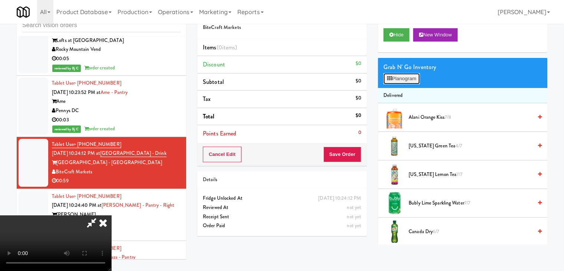
click at [408, 77] on button "Planogram" at bounding box center [401, 78] width 36 height 11
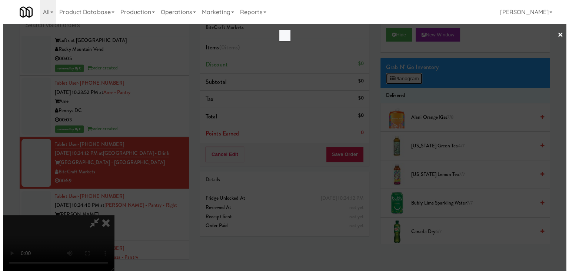
scroll to position [3542, 0]
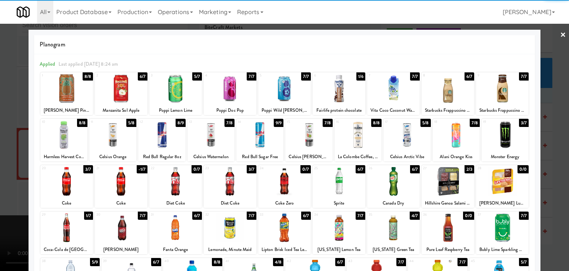
drag, startPoint x: 59, startPoint y: 182, endPoint x: 75, endPoint y: 176, distance: 17.7
click at [59, 182] on div at bounding box center [66, 181] width 53 height 29
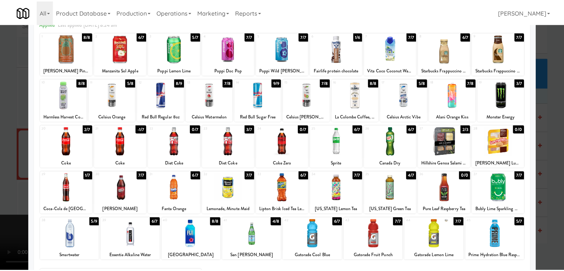
scroll to position [93, 0]
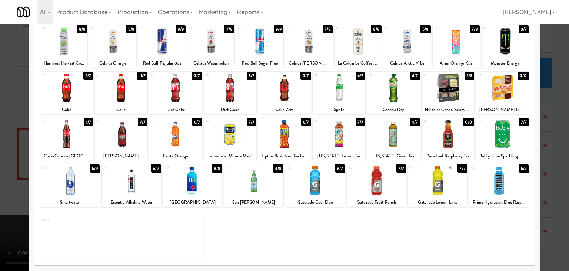
click at [285, 129] on div at bounding box center [284, 134] width 53 height 29
click at [3, 165] on div at bounding box center [284, 135] width 569 height 271
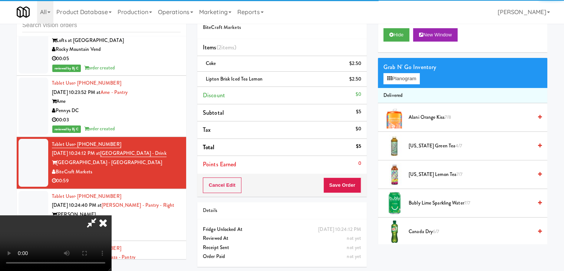
scroll to position [104, 0]
click at [111, 215] on video at bounding box center [55, 243] width 111 height 56
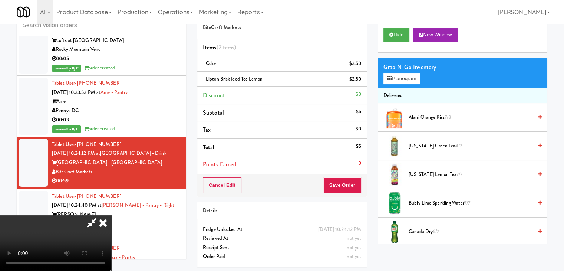
drag, startPoint x: 350, startPoint y: 177, endPoint x: 356, endPoint y: 178, distance: 5.6
click at [354, 177] on div "Cancel Edit Save Order" at bounding box center [281, 185] width 169 height 23
click at [358, 180] on button "Save Order" at bounding box center [342, 185] width 38 height 16
click at [358, 181] on button "Save Order" at bounding box center [342, 185] width 38 height 16
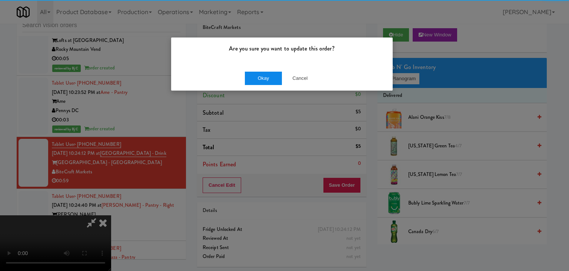
click at [277, 84] on div "Okay Cancel" at bounding box center [282, 78] width 222 height 25
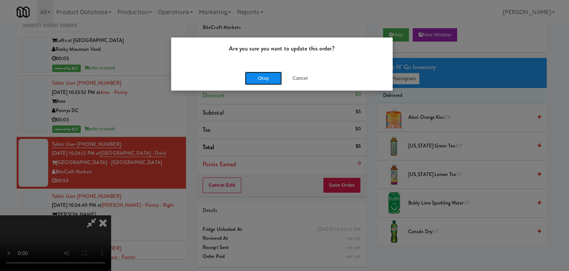
click at [277, 82] on button "Okay" at bounding box center [263, 78] width 37 height 13
click at [277, 82] on div "Okay Cancel" at bounding box center [282, 78] width 222 height 25
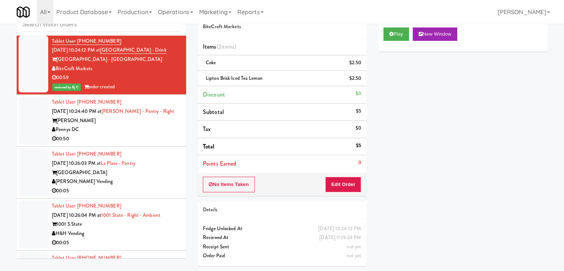
scroll to position [3588, 0]
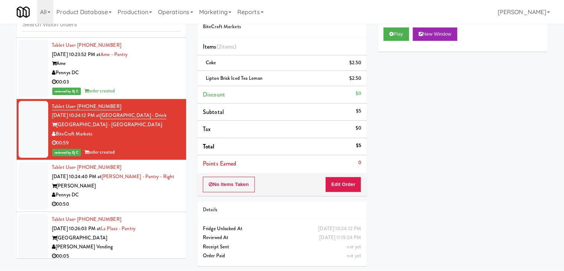
click at [151, 190] on div "Pennys DC" at bounding box center [116, 194] width 129 height 9
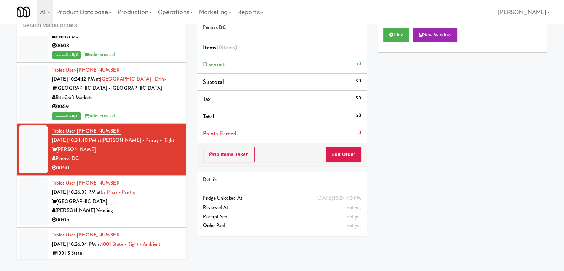
scroll to position [3662, 0]
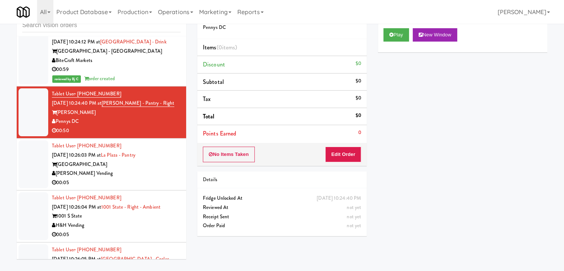
click at [158, 169] on div "[PERSON_NAME] Vending" at bounding box center [116, 173] width 129 height 9
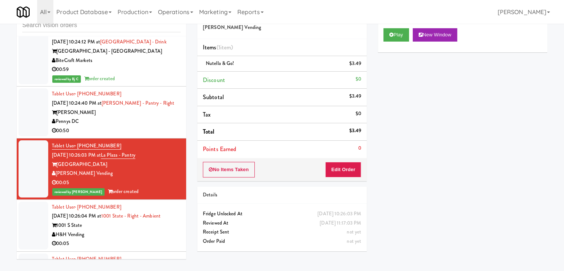
click at [140, 230] on div "H&H Vending" at bounding box center [116, 234] width 129 height 9
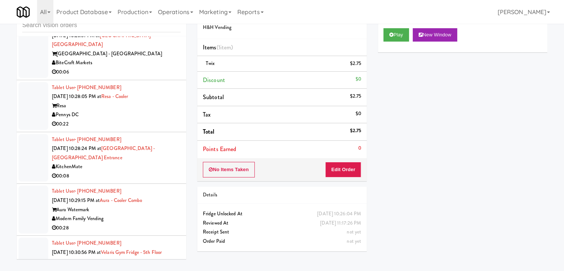
scroll to position [4070, 0]
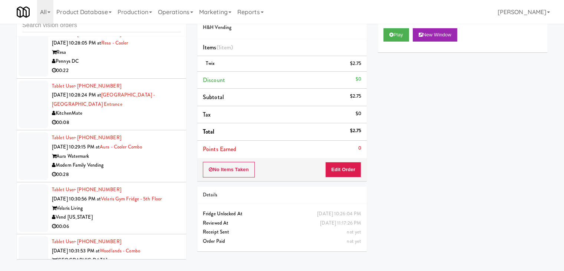
click at [134, 212] on div "Vend [US_STATE]" at bounding box center [116, 216] width 129 height 9
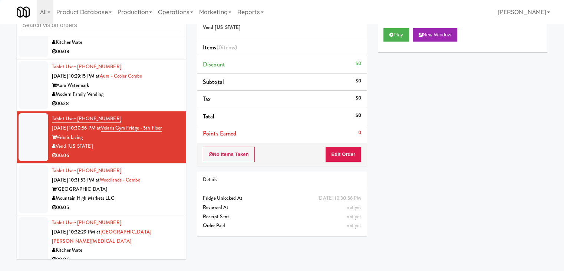
scroll to position [4144, 0]
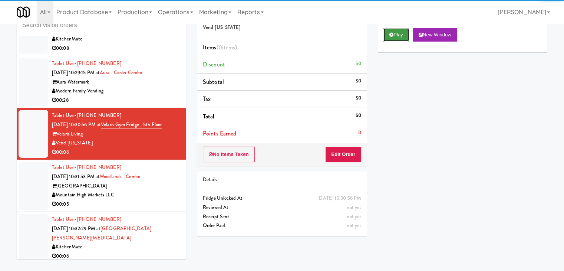
click at [396, 33] on button "Play" at bounding box center [396, 34] width 26 height 13
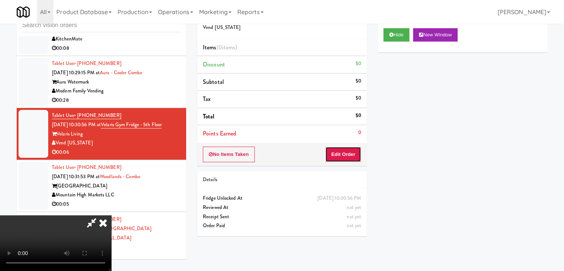
click at [346, 150] on button "Edit Order" at bounding box center [343, 154] width 36 height 16
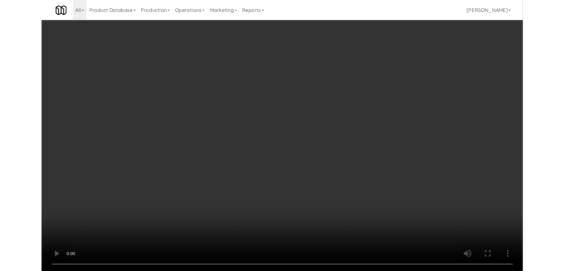
scroll to position [4135, 0]
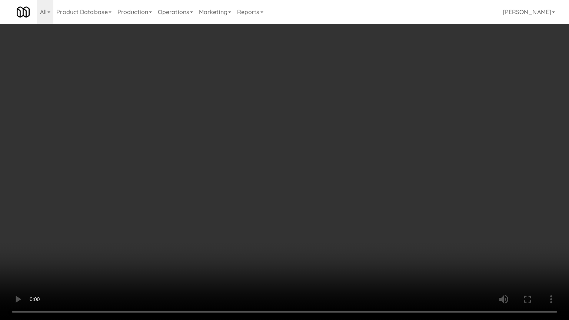
click at [325, 216] on video at bounding box center [284, 160] width 569 height 320
click at [336, 205] on video at bounding box center [284, 160] width 569 height 320
click at [339, 200] on video at bounding box center [284, 160] width 569 height 320
click at [339, 199] on video at bounding box center [284, 160] width 569 height 320
click at [341, 198] on video at bounding box center [284, 160] width 569 height 320
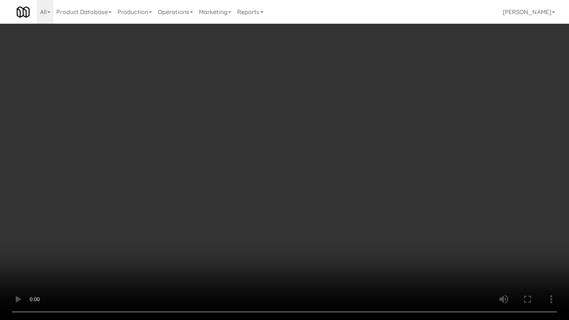
click at [341, 198] on video at bounding box center [284, 160] width 569 height 320
click at [343, 197] on video at bounding box center [284, 160] width 569 height 320
click at [344, 196] on video at bounding box center [284, 160] width 569 height 320
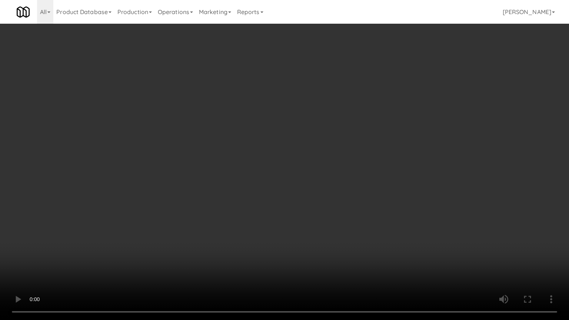
click at [350, 194] on video at bounding box center [284, 160] width 569 height 320
click at [350, 193] on video at bounding box center [284, 160] width 569 height 320
click at [350, 192] on video at bounding box center [284, 160] width 569 height 320
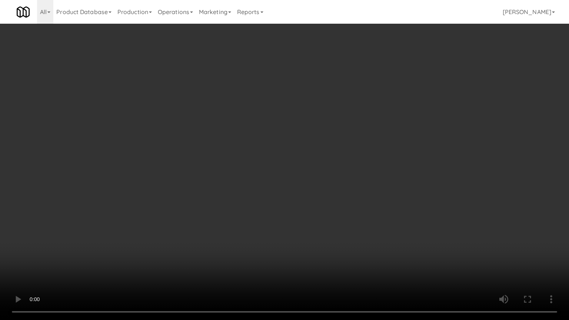
click at [350, 192] on video at bounding box center [284, 160] width 569 height 320
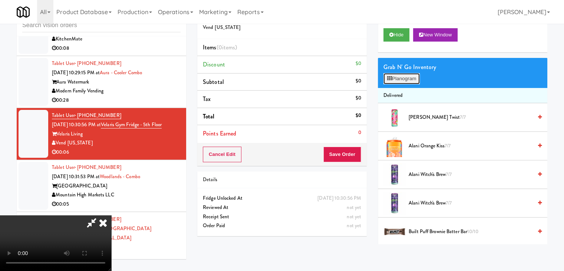
click at [415, 77] on button "Planogram" at bounding box center [401, 78] width 36 height 11
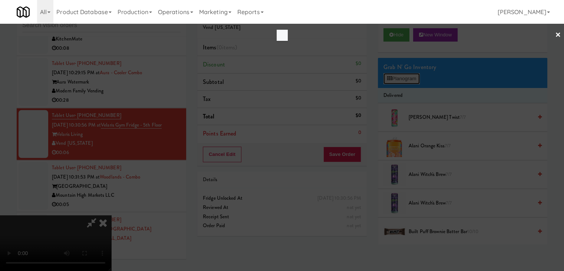
scroll to position [4135, 0]
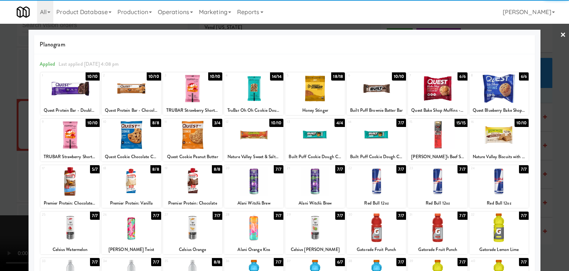
click at [262, 172] on div at bounding box center [253, 181] width 59 height 29
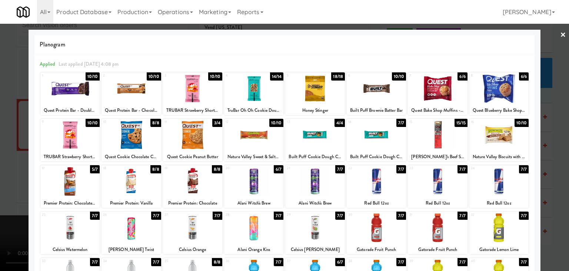
drag, startPoint x: 0, startPoint y: 175, endPoint x: 183, endPoint y: 172, distance: 182.8
click at [21, 173] on div at bounding box center [284, 135] width 569 height 271
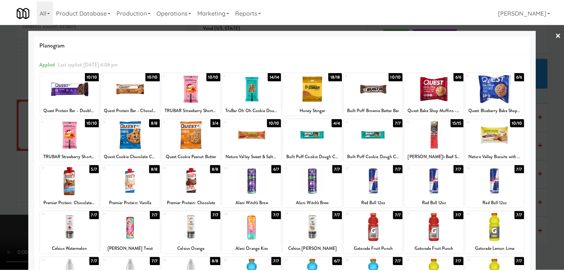
scroll to position [4144, 0]
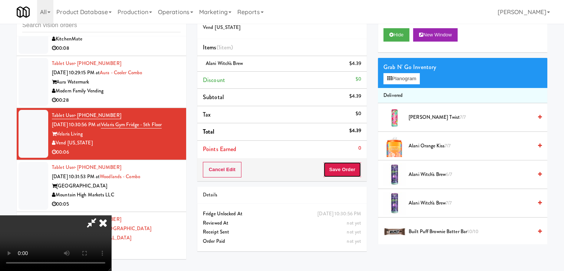
click at [350, 172] on button "Save Order" at bounding box center [342, 170] width 38 height 16
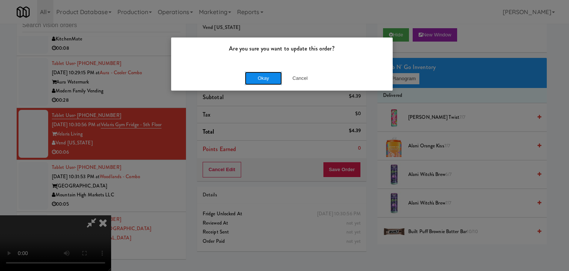
click at [268, 78] on button "Okay" at bounding box center [263, 78] width 37 height 13
click at [268, 78] on div "Okay Cancel" at bounding box center [282, 78] width 222 height 25
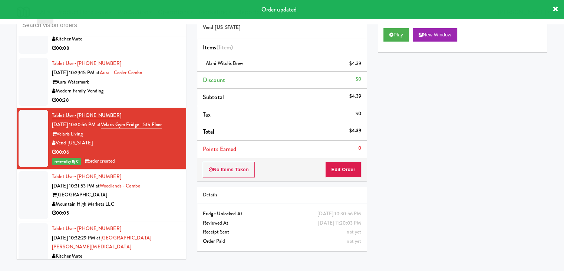
drag, startPoint x: 160, startPoint y: 140, endPoint x: 157, endPoint y: 144, distance: 5.0
click at [160, 172] on div "Tablet User · (928) 277-9403 Sep 1, 2025 10:31:53 PM at Woodlands - Combo Woodl…" at bounding box center [116, 195] width 129 height 46
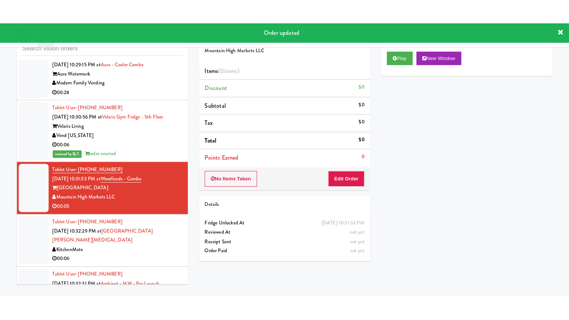
scroll to position [4218, 0]
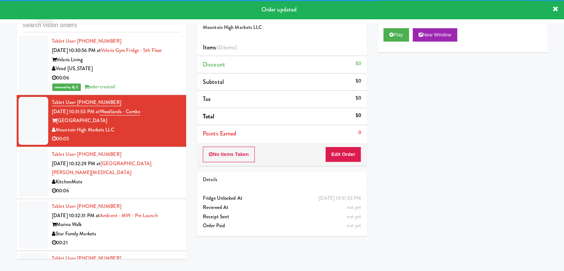
click at [386, 43] on div "Play New Window" at bounding box center [462, 38] width 169 height 30
click at [396, 36] on button "Play" at bounding box center [396, 34] width 26 height 13
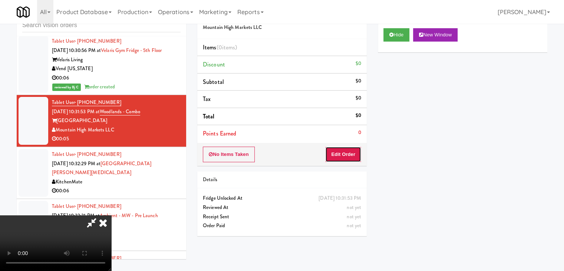
click at [347, 153] on button "Edit Order" at bounding box center [343, 154] width 36 height 16
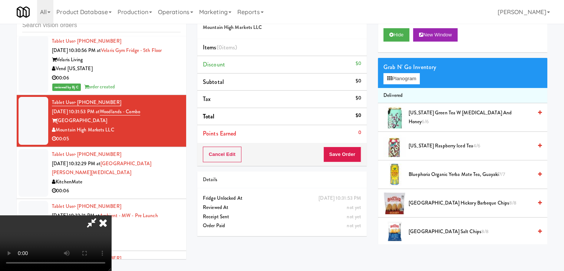
scroll to position [4210, 0]
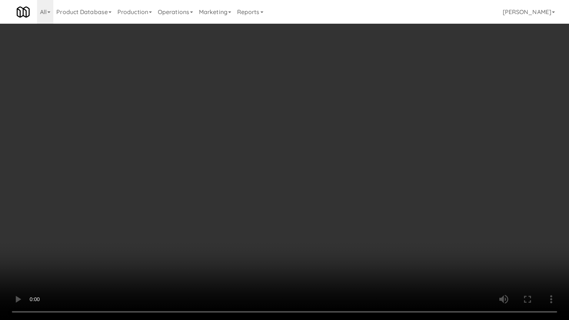
click at [340, 206] on video at bounding box center [284, 160] width 569 height 320
click at [323, 232] on video at bounding box center [284, 160] width 569 height 320
click at [324, 218] on video at bounding box center [284, 160] width 569 height 320
click at [323, 217] on video at bounding box center [284, 160] width 569 height 320
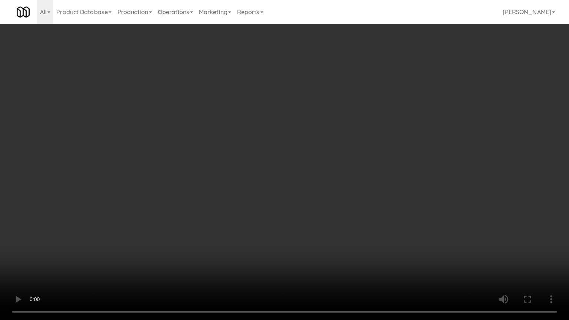
click at [328, 217] on video at bounding box center [284, 160] width 569 height 320
click at [331, 217] on video at bounding box center [284, 160] width 569 height 320
drag, startPoint x: 331, startPoint y: 217, endPoint x: 357, endPoint y: 149, distance: 72.4
click at [333, 215] on video at bounding box center [284, 160] width 569 height 320
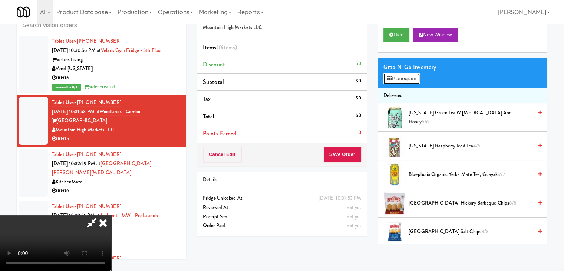
click at [398, 77] on button "Planogram" at bounding box center [401, 78] width 36 height 11
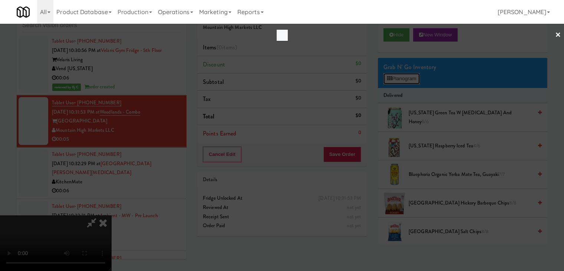
scroll to position [4210, 0]
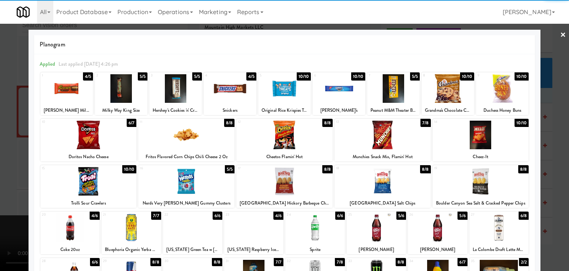
drag, startPoint x: 389, startPoint y: 87, endPoint x: 363, endPoint y: 96, distance: 27.3
click at [389, 87] on div at bounding box center [393, 88] width 53 height 29
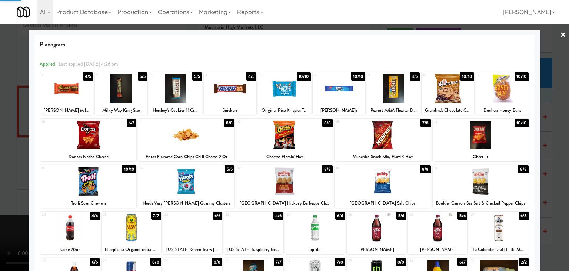
click at [67, 189] on div at bounding box center [88, 181] width 96 height 29
drag, startPoint x: 0, startPoint y: 186, endPoint x: 157, endPoint y: 185, distance: 156.8
click at [11, 185] on div at bounding box center [284, 135] width 569 height 271
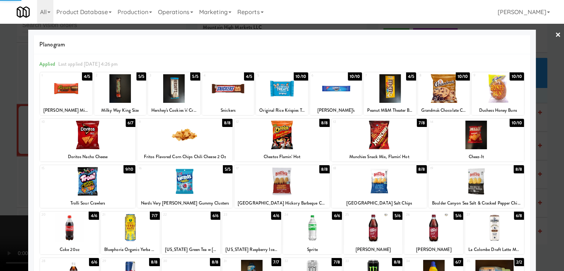
scroll to position [4218, 0]
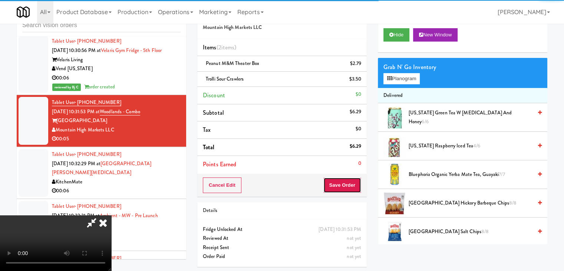
click at [357, 186] on button "Save Order" at bounding box center [342, 185] width 38 height 16
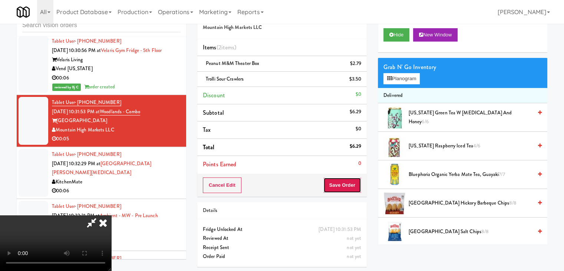
drag, startPoint x: 357, startPoint y: 186, endPoint x: 353, endPoint y: 181, distance: 6.8
click at [357, 186] on button "Save Order" at bounding box center [342, 185] width 38 height 16
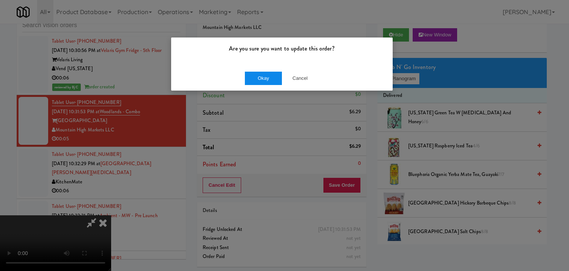
click at [265, 82] on div "Okay Cancel" at bounding box center [282, 78] width 222 height 25
click at [265, 81] on button "Okay" at bounding box center [263, 78] width 37 height 13
click at [265, 81] on div "Okay Cancel" at bounding box center [282, 78] width 222 height 25
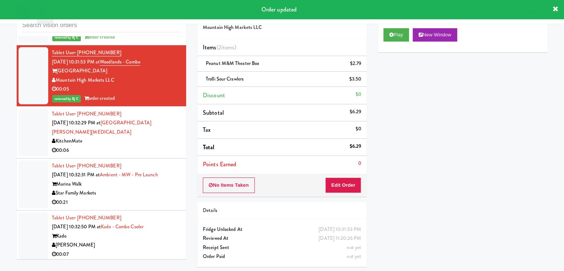
scroll to position [4256, 0]
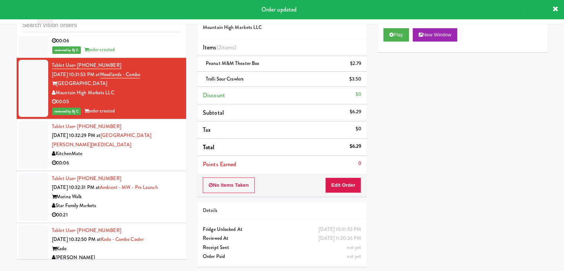
click at [162, 149] on div "KitchenMate" at bounding box center [116, 153] width 129 height 9
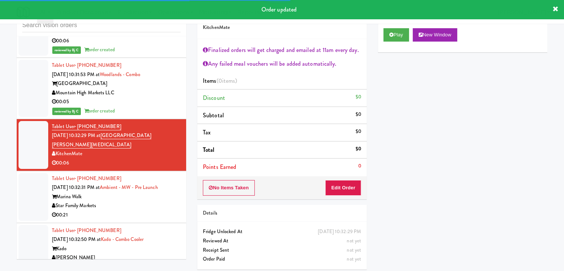
click at [397, 27] on div "Play New Window" at bounding box center [462, 38] width 169 height 30
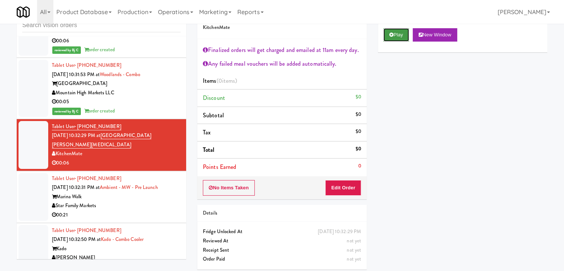
click at [400, 29] on button "Play" at bounding box center [396, 34] width 26 height 13
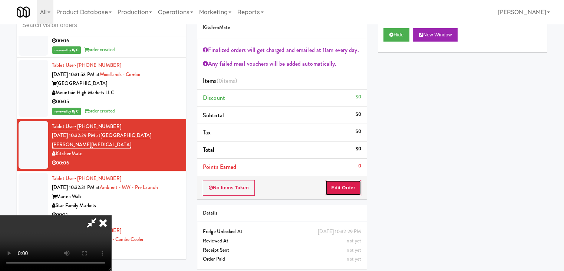
click at [343, 186] on button "Edit Order" at bounding box center [343, 188] width 36 height 16
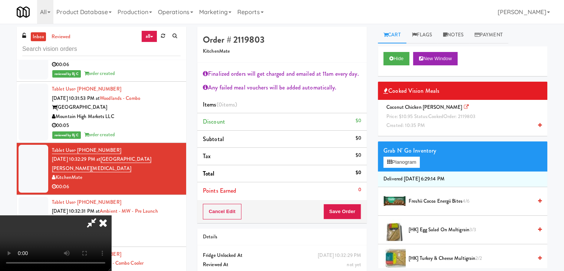
click at [483, 116] on div "Coconut Chicken Curry Price: $10.95 Status: cooked Order: 2119803 Created: 10:3…" at bounding box center [462, 116] width 158 height 27
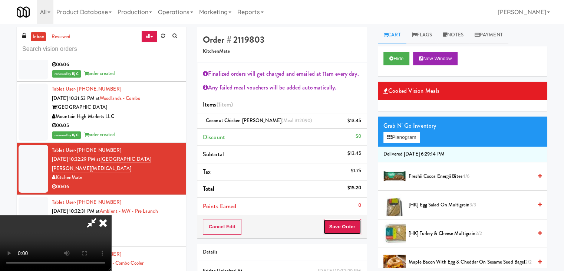
click at [341, 226] on button "Save Order" at bounding box center [342, 227] width 38 height 16
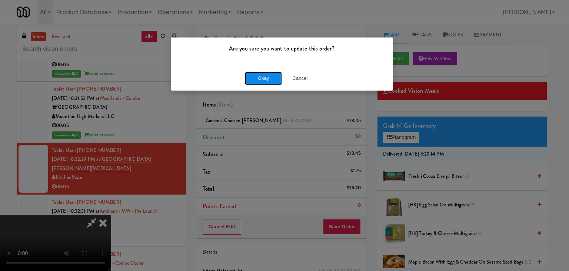
click at [270, 77] on button "Okay" at bounding box center [263, 78] width 37 height 13
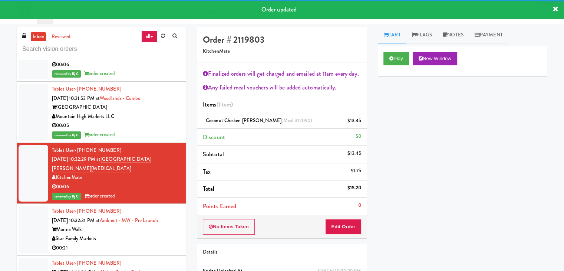
drag, startPoint x: 136, startPoint y: 163, endPoint x: 137, endPoint y: 169, distance: 6.1
click at [136, 225] on div "Marina Walk" at bounding box center [116, 229] width 129 height 9
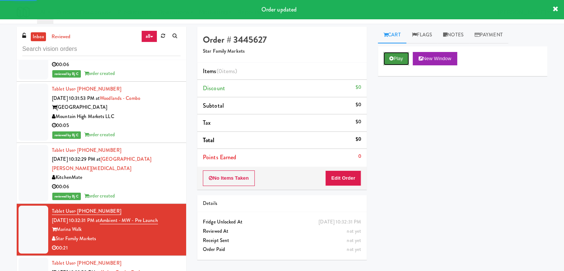
click at [403, 54] on button "Play" at bounding box center [396, 58] width 26 height 13
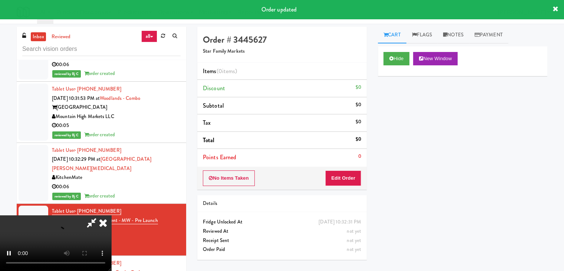
click at [339, 171] on div "No Items Taken Edit Order" at bounding box center [281, 177] width 169 height 23
click at [341, 171] on button "Edit Order" at bounding box center [343, 178] width 36 height 16
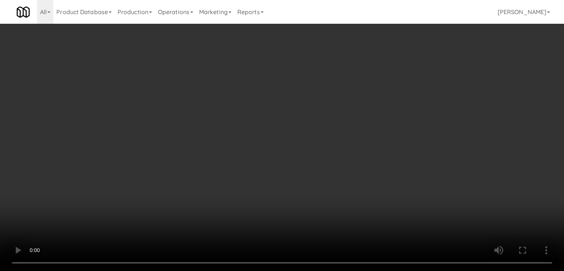
scroll to position [4247, 0]
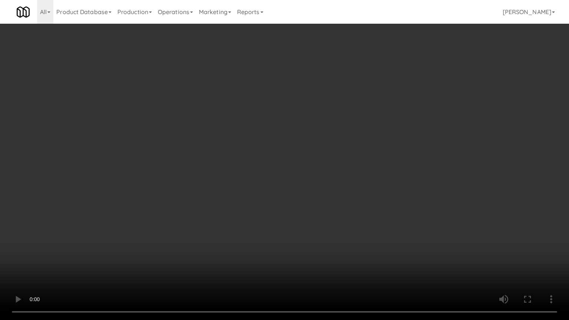
click at [343, 186] on video at bounding box center [284, 160] width 569 height 320
click at [342, 189] on video at bounding box center [284, 160] width 569 height 320
click at [344, 187] on video at bounding box center [284, 160] width 569 height 320
click at [344, 188] on video at bounding box center [284, 160] width 569 height 320
click at [345, 188] on video at bounding box center [284, 160] width 569 height 320
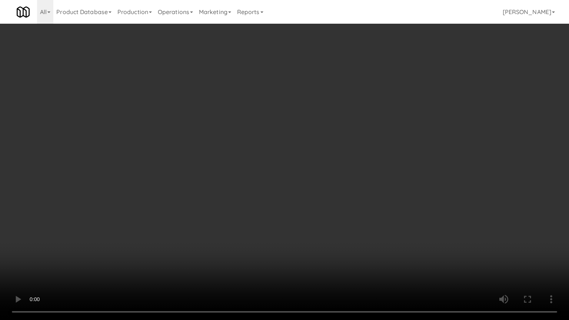
click at [346, 188] on video at bounding box center [284, 160] width 569 height 320
click at [351, 172] on video at bounding box center [284, 160] width 569 height 320
click at [351, 171] on video at bounding box center [284, 160] width 569 height 320
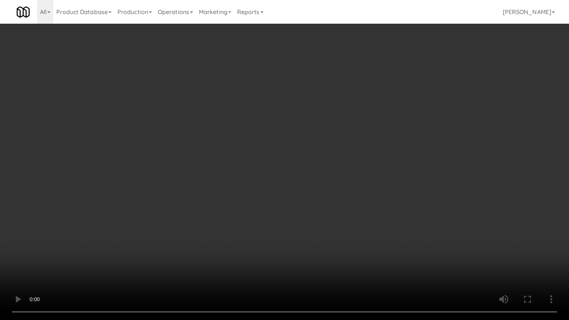
click at [349, 170] on video at bounding box center [284, 160] width 569 height 320
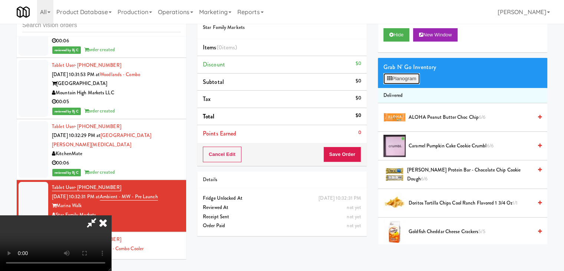
click at [393, 75] on button "Planogram" at bounding box center [401, 78] width 36 height 11
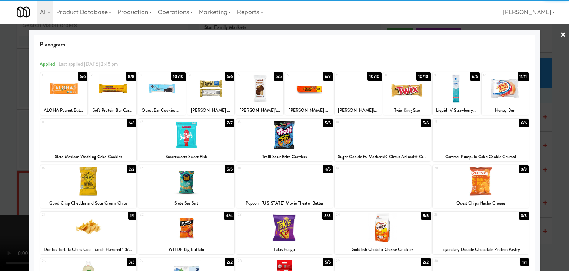
click at [264, 91] on div at bounding box center [260, 88] width 47 height 29
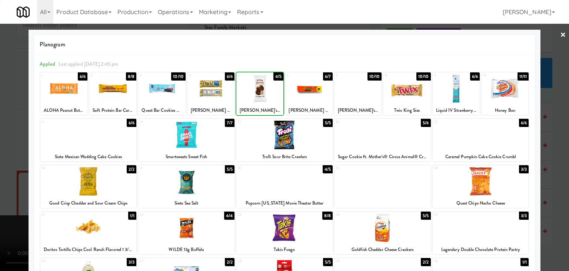
click at [264, 91] on div at bounding box center [260, 88] width 47 height 29
click at [9, 130] on div at bounding box center [284, 135] width 569 height 271
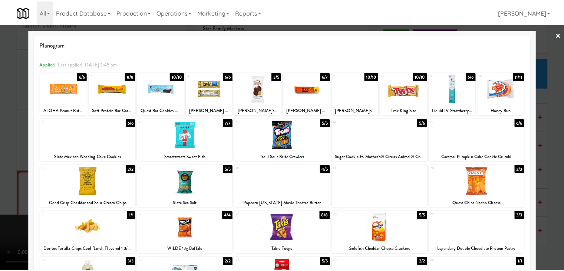
scroll to position [4256, 0]
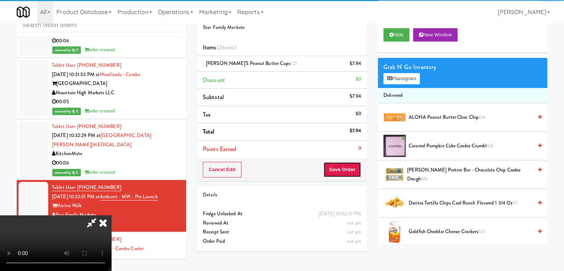
click at [350, 166] on button "Save Order" at bounding box center [342, 170] width 38 height 16
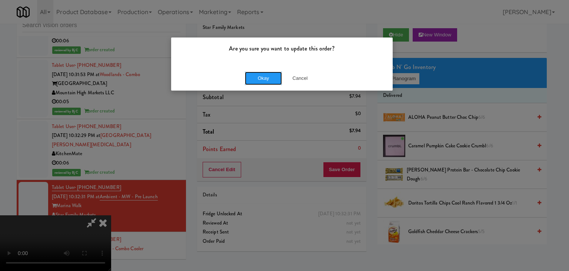
click at [274, 82] on button "Okay" at bounding box center [263, 78] width 37 height 13
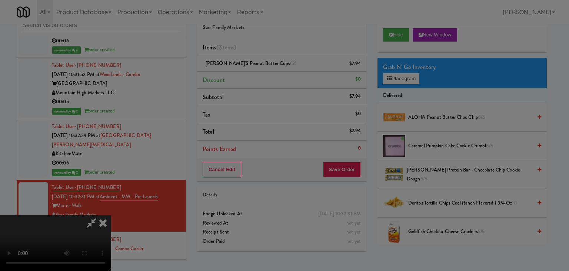
click at [273, 79] on body "Are you sure you want to update this order? Okay Cancel Okay Are you sure you w…" at bounding box center [284, 135] width 569 height 271
click at [273, 79] on div at bounding box center [284, 135] width 569 height 271
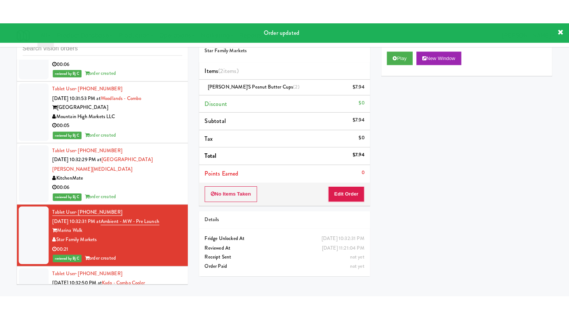
scroll to position [4330, 0]
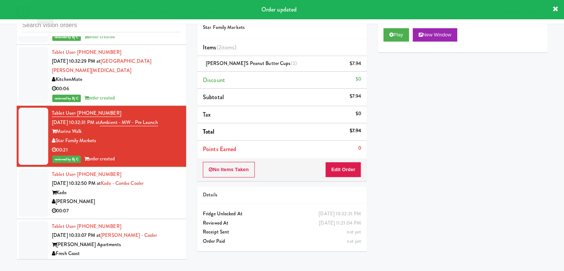
click at [142, 197] on div "[PERSON_NAME]" at bounding box center [116, 201] width 129 height 9
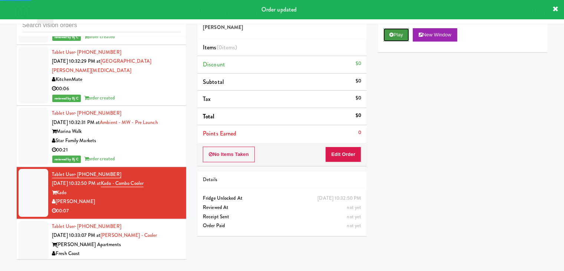
click at [396, 34] on button "Play" at bounding box center [396, 34] width 26 height 13
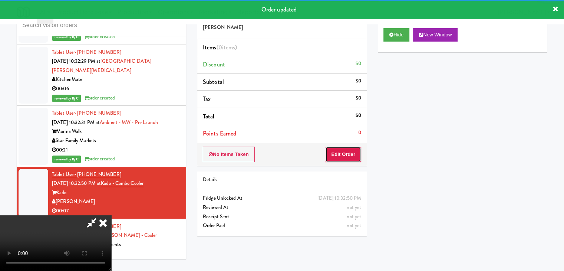
click at [347, 153] on button "Edit Order" at bounding box center [343, 154] width 36 height 16
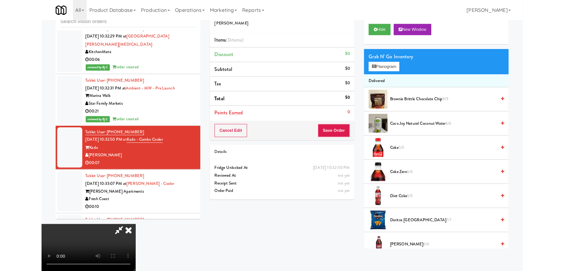
scroll to position [4320, 0]
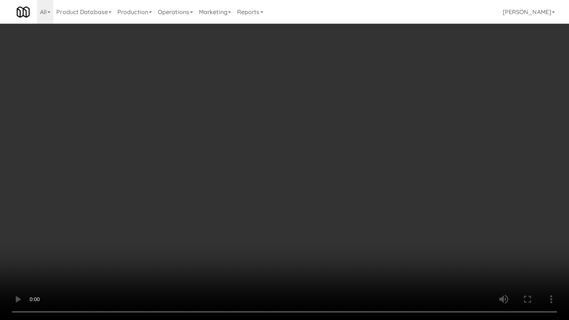
click at [356, 192] on video at bounding box center [284, 160] width 569 height 320
click at [355, 193] on video at bounding box center [284, 160] width 569 height 320
click at [355, 191] on video at bounding box center [284, 160] width 569 height 320
click at [357, 190] on video at bounding box center [284, 160] width 569 height 320
click at [359, 187] on video at bounding box center [284, 160] width 569 height 320
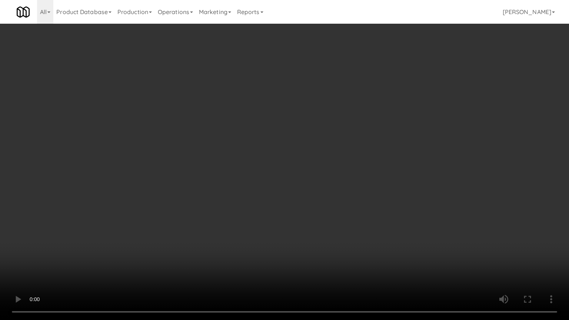
click at [360, 187] on video at bounding box center [284, 160] width 569 height 320
click at [362, 186] on video at bounding box center [284, 160] width 569 height 320
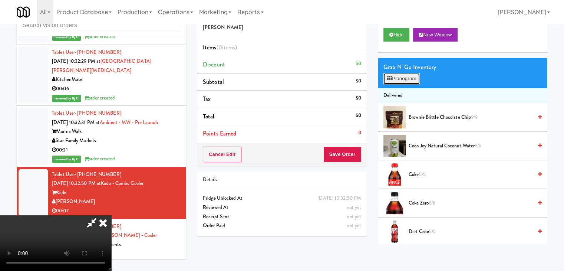
click at [411, 75] on button "Planogram" at bounding box center [401, 78] width 36 height 11
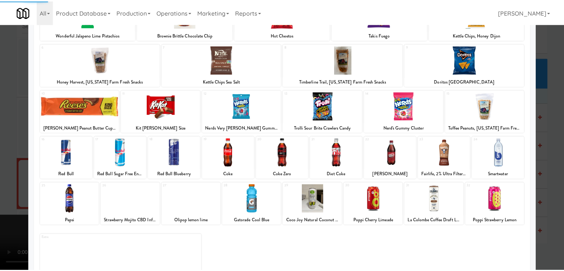
scroll to position [93, 0]
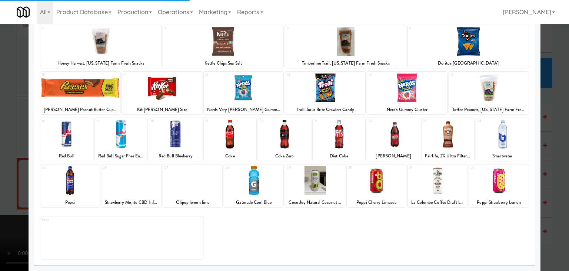
click at [288, 137] on div at bounding box center [284, 134] width 53 height 29
click at [287, 137] on div at bounding box center [284, 134] width 53 height 29
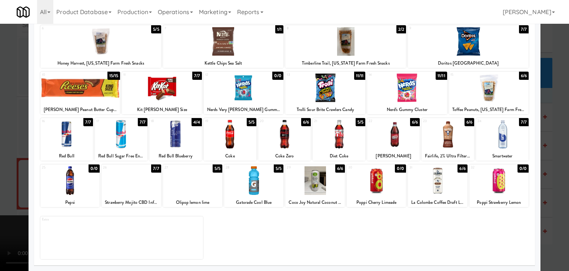
click at [288, 138] on div at bounding box center [284, 134] width 53 height 29
click at [15, 136] on div at bounding box center [284, 135] width 569 height 271
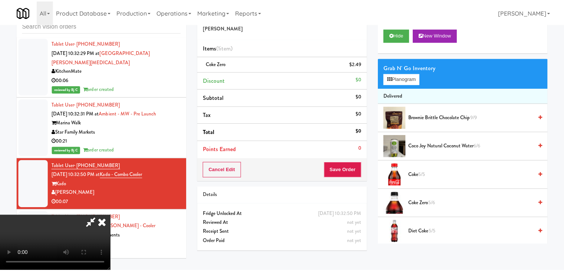
scroll to position [4330, 0]
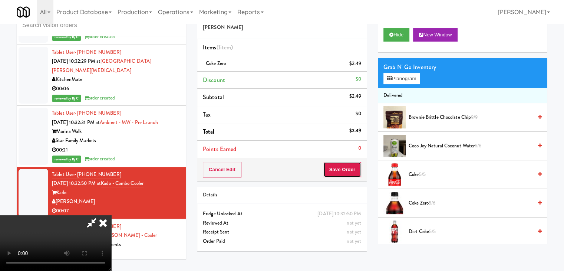
click at [350, 172] on button "Save Order" at bounding box center [342, 170] width 38 height 16
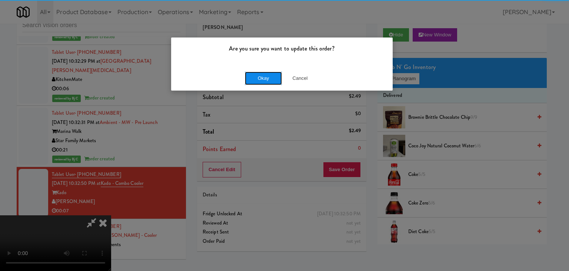
click at [271, 80] on button "Okay" at bounding box center [263, 78] width 37 height 13
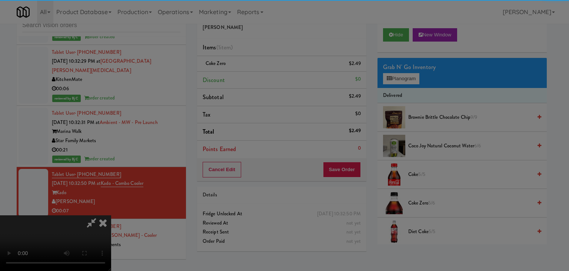
click at [271, 77] on div "Okay Cancel" at bounding box center [282, 64] width 222 height 25
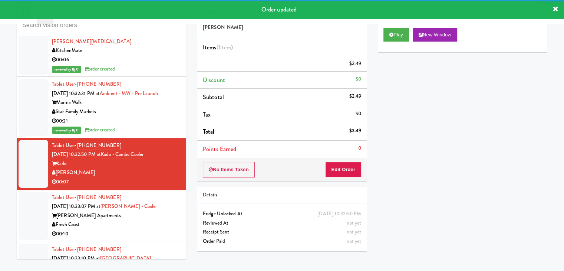
scroll to position [4367, 0]
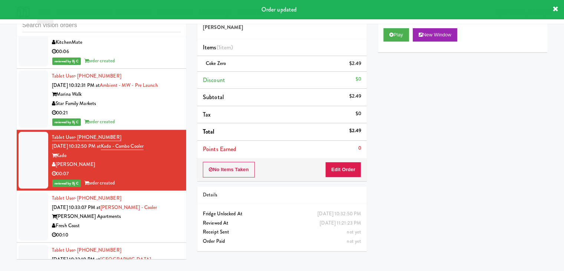
click at [189, 159] on div "inbox reviewed all all unclear take inventory issue suspicious failed recent Ta…" at bounding box center [101, 133] width 181 height 261
click at [160, 221] on div "Fresh Coast" at bounding box center [116, 225] width 129 height 9
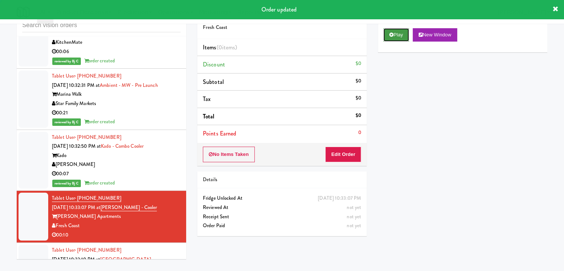
click at [395, 35] on button "Play" at bounding box center [396, 34] width 26 height 13
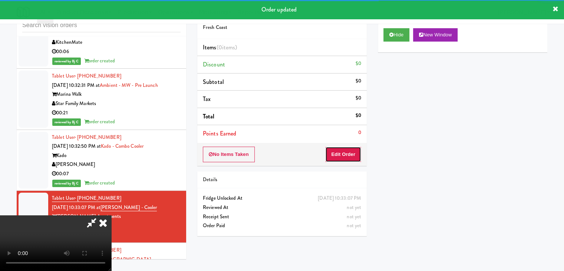
click at [340, 159] on button "Edit Order" at bounding box center [343, 154] width 36 height 16
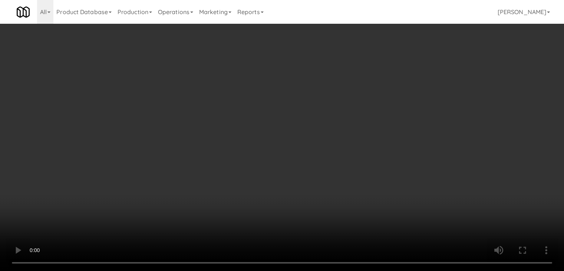
scroll to position [4348, 0]
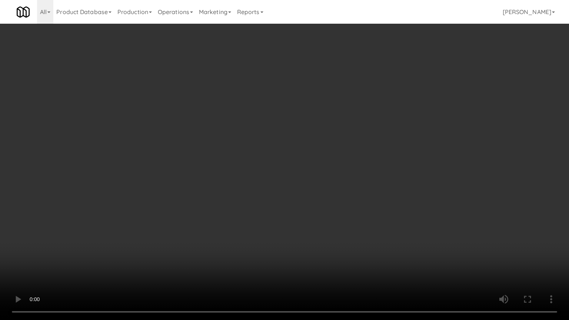
click at [347, 182] on video at bounding box center [284, 160] width 569 height 320
click at [347, 183] on video at bounding box center [284, 160] width 569 height 320
click at [356, 180] on video at bounding box center [284, 160] width 569 height 320
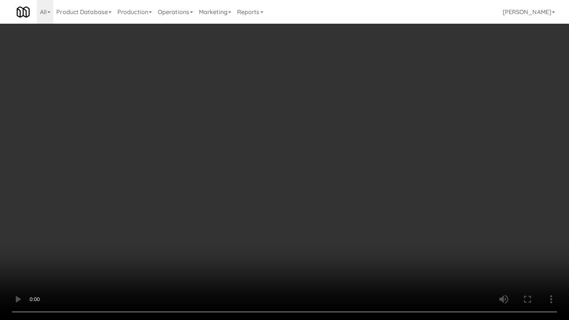
drag, startPoint x: 356, startPoint y: 180, endPoint x: 394, endPoint y: 85, distance: 102.8
click at [356, 179] on video at bounding box center [284, 160] width 569 height 320
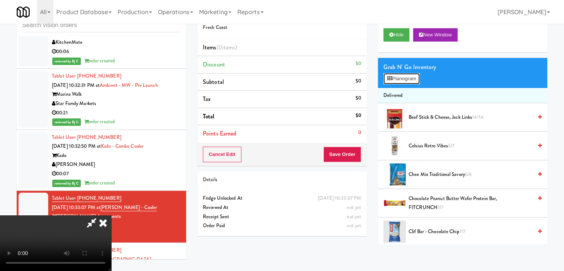
click at [400, 75] on button "Planogram" at bounding box center [401, 78] width 36 height 11
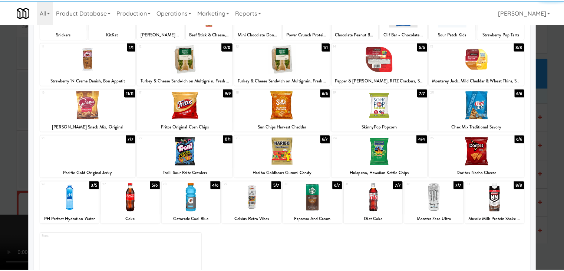
scroll to position [93, 0]
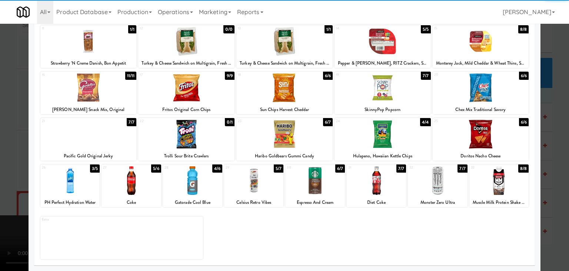
drag, startPoint x: 427, startPoint y: 183, endPoint x: 264, endPoint y: 176, distance: 163.7
click at [428, 183] on div at bounding box center [437, 180] width 59 height 29
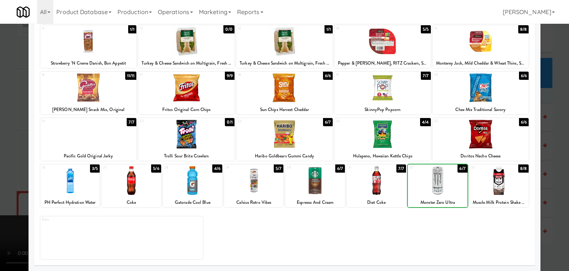
drag, startPoint x: 0, startPoint y: 164, endPoint x: 81, endPoint y: 159, distance: 81.3
click at [0, 164] on div at bounding box center [284, 135] width 569 height 271
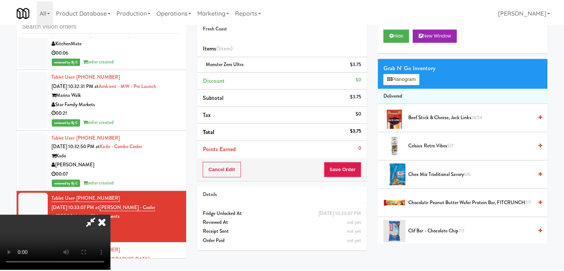
scroll to position [4367, 0]
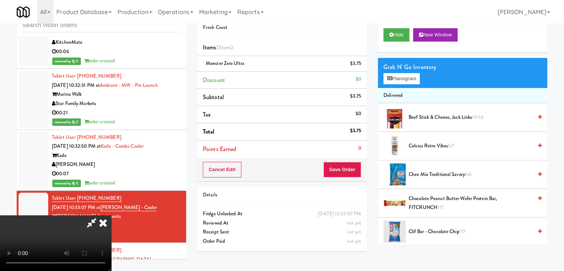
drag, startPoint x: 367, startPoint y: 165, endPoint x: 379, endPoint y: 166, distance: 12.0
click at [373, 166] on div "Order # 4294489 Fresh Coast Items (1 item ) Monster Zero Ultra $3.75 Discount $…" at bounding box center [372, 130] width 361 height 254
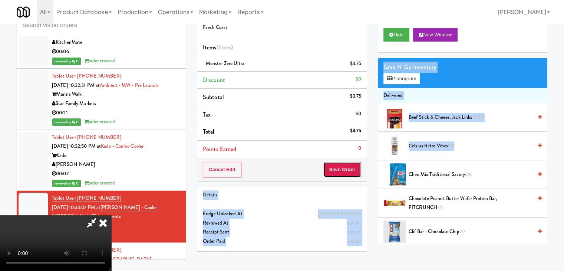
click at [357, 171] on button "Save Order" at bounding box center [342, 170] width 38 height 16
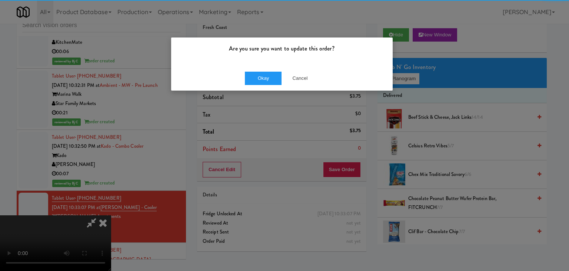
click at [256, 66] on div "Are you sure you want to update this order? Okay Cancel" at bounding box center [282, 64] width 222 height 54
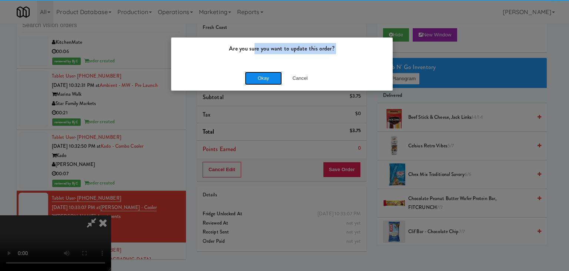
click at [260, 76] on button "Okay" at bounding box center [263, 78] width 37 height 13
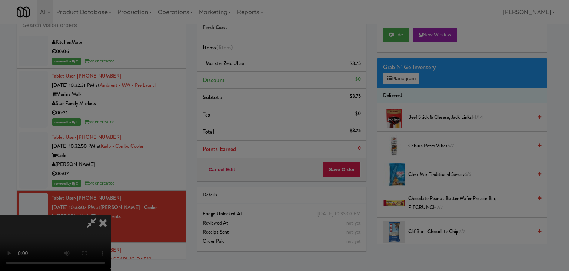
click at [260, 76] on div "Okay Cancel" at bounding box center [282, 64] width 222 height 25
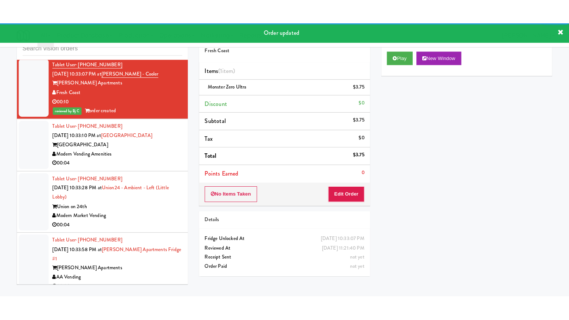
scroll to position [4524, 0]
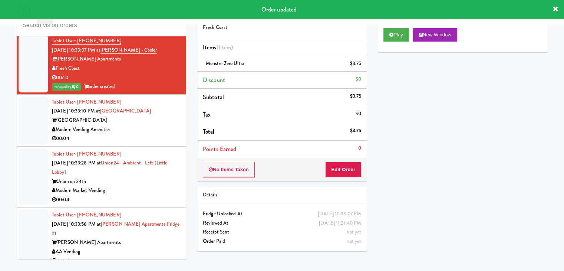
click at [153, 125] on div "Modern Vending Amenities" at bounding box center [116, 129] width 129 height 9
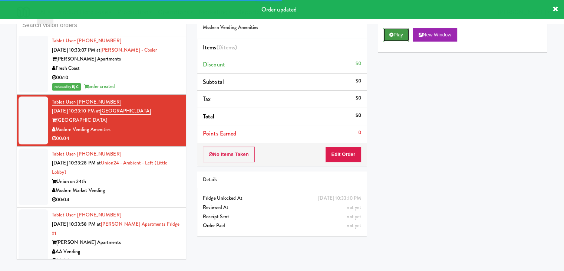
click at [392, 30] on button "Play" at bounding box center [396, 34] width 26 height 13
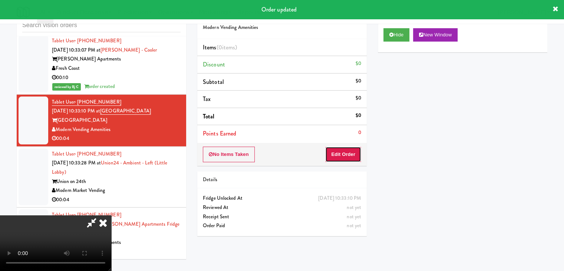
click at [351, 149] on button "Edit Order" at bounding box center [343, 154] width 36 height 16
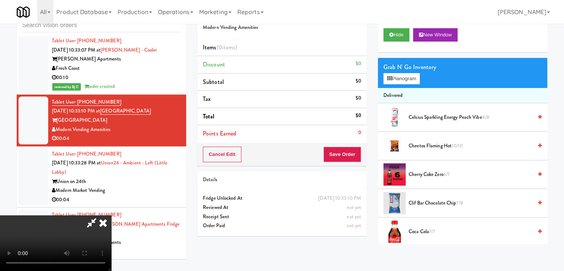
scroll to position [4506, 0]
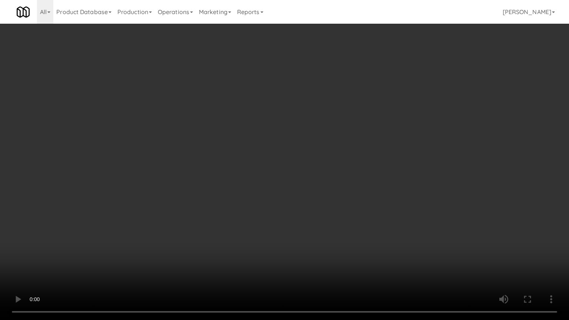
click at [366, 205] on video at bounding box center [284, 160] width 569 height 320
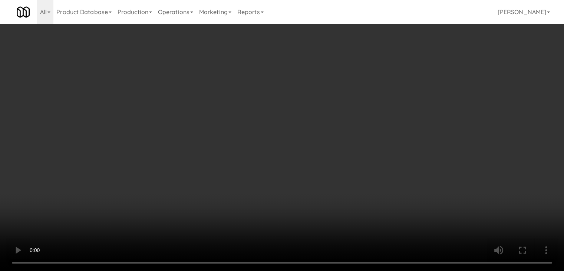
click at [415, 79] on button "Planogram" at bounding box center [401, 78] width 36 height 11
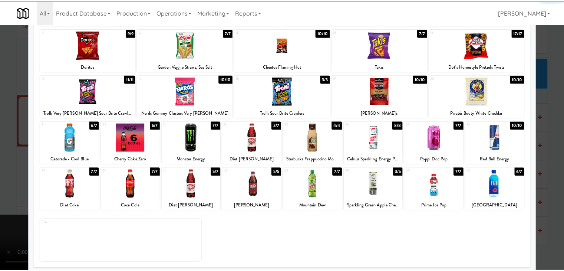
scroll to position [93, 0]
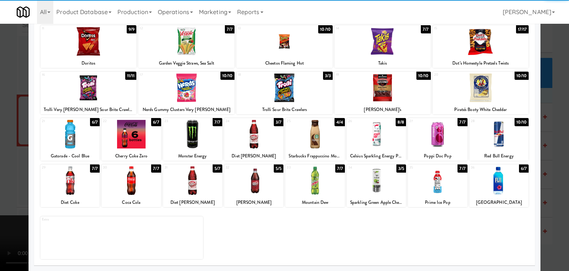
click at [128, 176] on div at bounding box center [131, 180] width 59 height 29
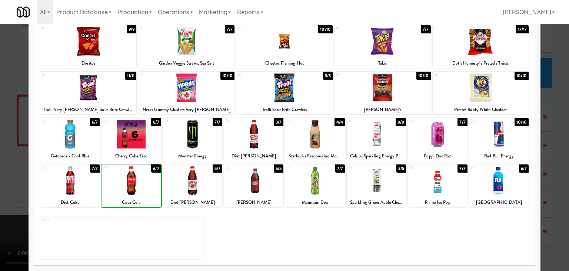
drag, startPoint x: 0, startPoint y: 174, endPoint x: 153, endPoint y: 142, distance: 156.3
click at [17, 166] on div at bounding box center [284, 135] width 569 height 271
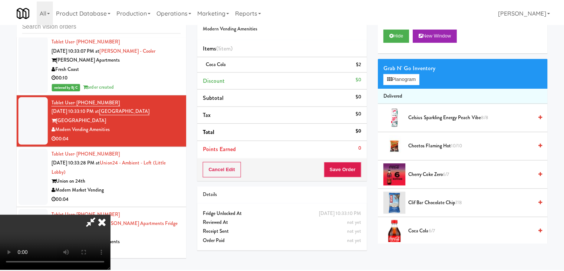
scroll to position [4524, 0]
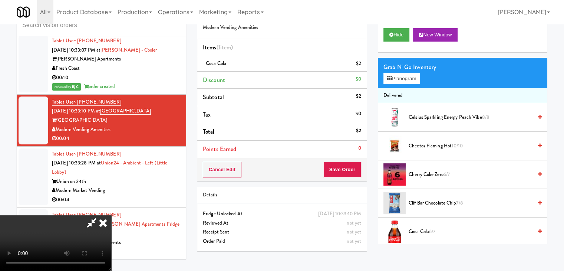
click at [343, 167] on div "Order # 7721031 Modern Vending Amenities Items (1 item ) Coca Cola $2 Discount …" at bounding box center [372, 130] width 350 height 254
click at [344, 167] on button "Save Order" at bounding box center [342, 170] width 38 height 16
click at [345, 167] on button "Save Order" at bounding box center [342, 170] width 38 height 16
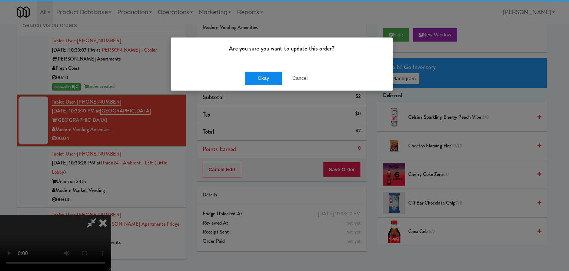
drag, startPoint x: 275, startPoint y: 96, endPoint x: 273, endPoint y: 83, distance: 13.2
click at [275, 94] on div "Are you sure you want to update this order? Okay Cancel" at bounding box center [284, 135] width 569 height 271
click at [273, 83] on button "Okay" at bounding box center [263, 78] width 37 height 13
click at [273, 82] on div "Are you sure you want to update this order? Okay Cancel" at bounding box center [284, 135] width 569 height 271
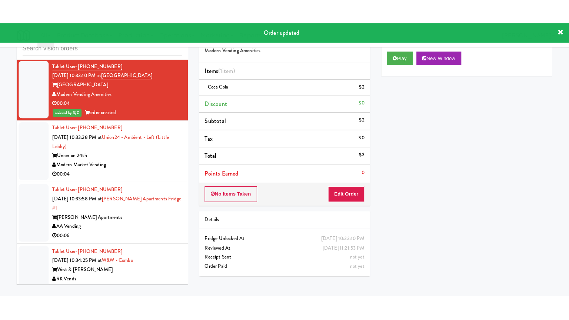
scroll to position [4570, 0]
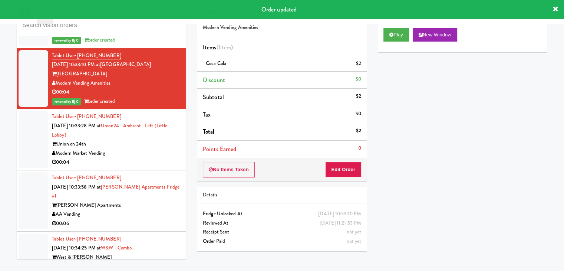
click at [153, 149] on div "Modern Market Vending" at bounding box center [116, 153] width 129 height 9
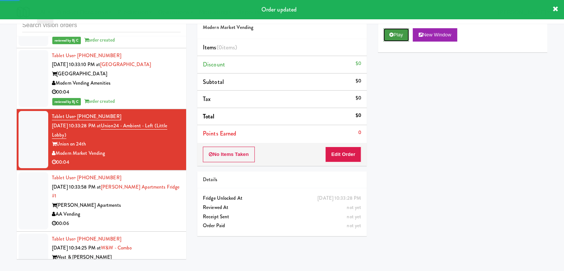
click at [402, 36] on button "Play" at bounding box center [396, 34] width 26 height 13
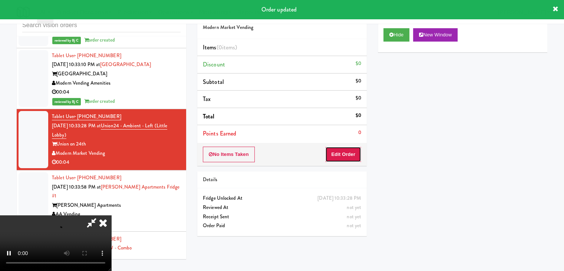
click at [350, 153] on button "Edit Order" at bounding box center [343, 154] width 36 height 16
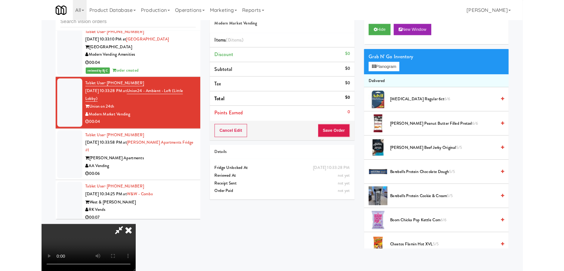
scroll to position [4552, 0]
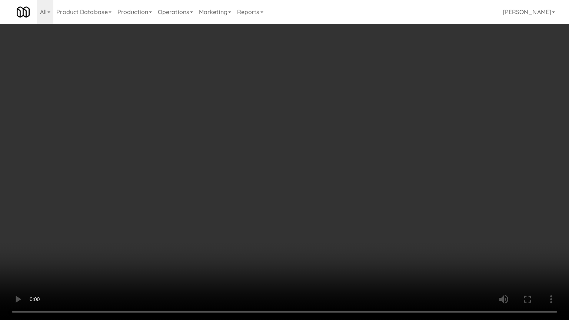
click at [354, 188] on video at bounding box center [284, 160] width 569 height 320
click at [360, 185] on video at bounding box center [284, 160] width 569 height 320
drag, startPoint x: 360, startPoint y: 185, endPoint x: 374, endPoint y: 137, distance: 50.5
click at [361, 184] on video at bounding box center [284, 160] width 569 height 320
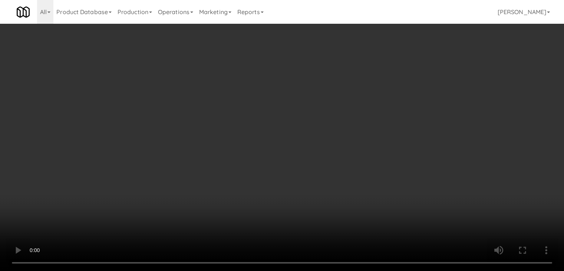
click at [402, 79] on button "Planogram" at bounding box center [401, 78] width 36 height 11
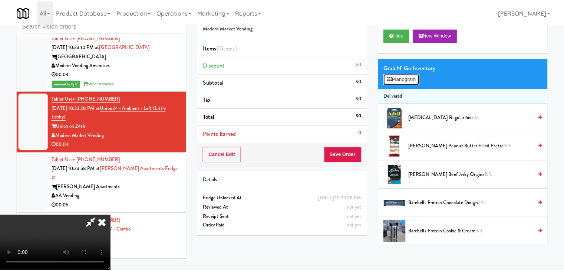
scroll to position [4552, 0]
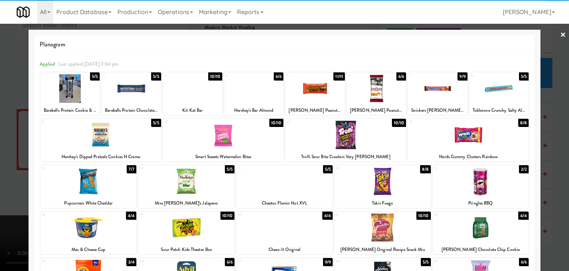
click at [90, 138] on div at bounding box center [100, 134] width 121 height 29
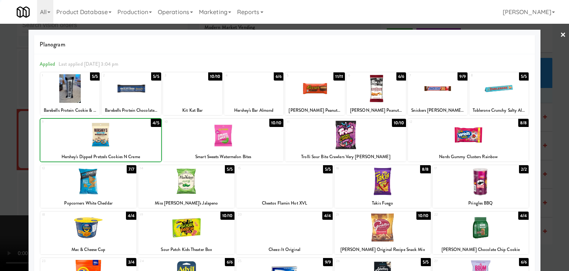
drag, startPoint x: 0, startPoint y: 138, endPoint x: 199, endPoint y: 131, distance: 198.9
click at [9, 136] on div at bounding box center [284, 135] width 569 height 271
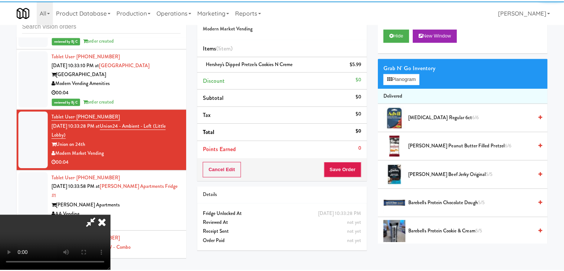
scroll to position [4570, 0]
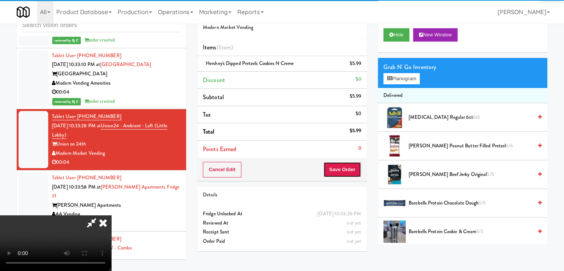
click at [354, 172] on button "Save Order" at bounding box center [342, 170] width 38 height 16
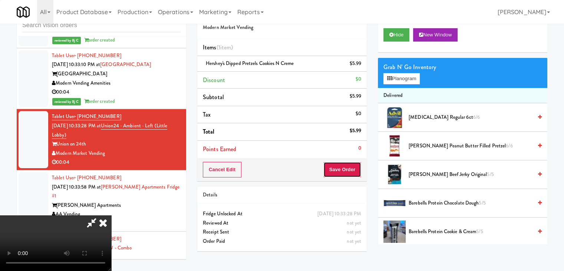
click at [353, 172] on button "Save Order" at bounding box center [342, 170] width 38 height 16
click at [353, 171] on button "Save Order" at bounding box center [342, 170] width 38 height 16
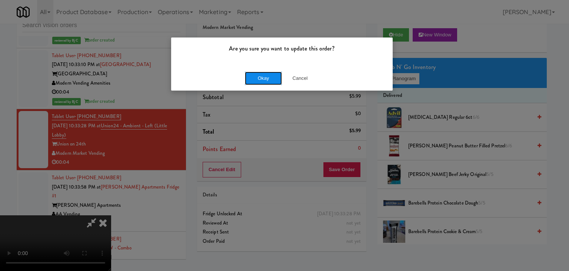
click at [262, 80] on button "Okay" at bounding box center [263, 78] width 37 height 13
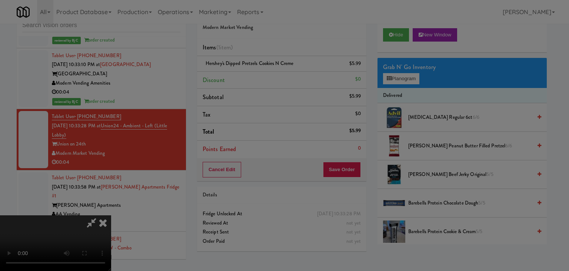
click at [262, 80] on body "Are you sure you want to update this order? Okay Cancel Okay Are you sure you w…" at bounding box center [284, 135] width 569 height 271
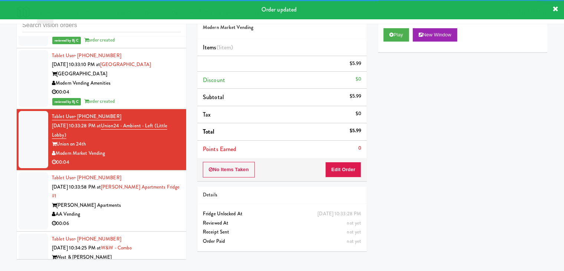
scroll to position [4607, 0]
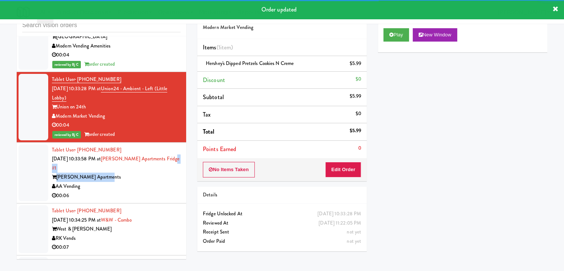
click at [138, 145] on div "Tablet User · (913) 626-9800 Sep 1, 2025 10:33:58 PM at Hemingway Apartments Fr…" at bounding box center [116, 172] width 129 height 55
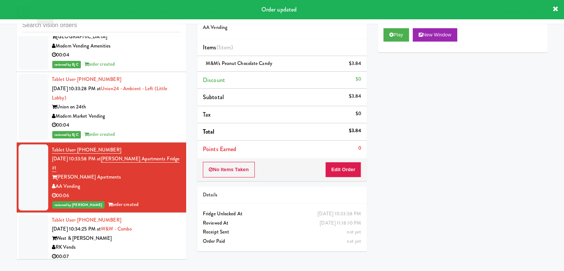
drag, startPoint x: 122, startPoint y: 183, endPoint x: 131, endPoint y: 182, distance: 8.9
click at [124, 242] on div "RK Vends" at bounding box center [116, 246] width 129 height 9
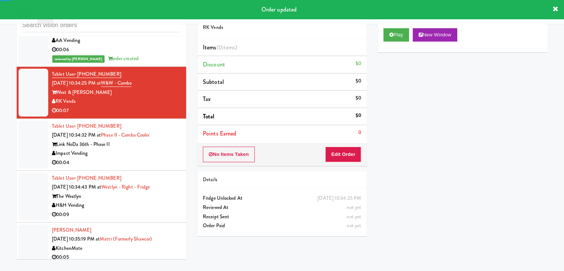
scroll to position [4756, 0]
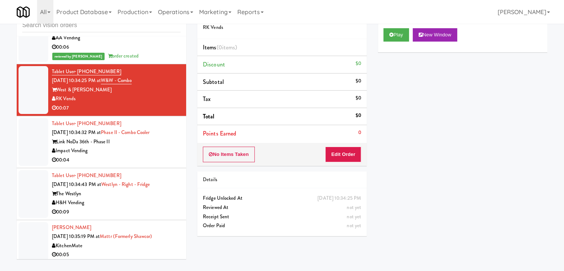
drag, startPoint x: 152, startPoint y: 87, endPoint x: 158, endPoint y: 85, distance: 5.6
click at [156, 119] on div "Tablet User · (704) 253-0279 Sep 1, 2025 10:34:32 PM at Phase II - Combo Cooler…" at bounding box center [116, 142] width 129 height 46
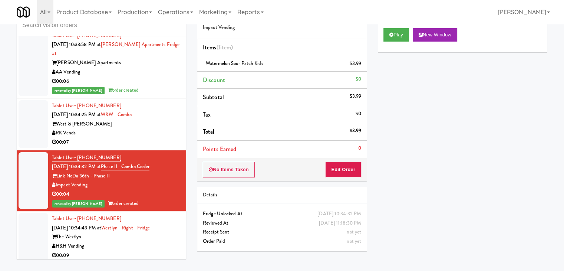
scroll to position [4682, 0]
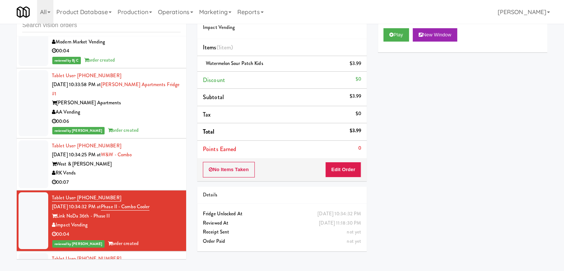
click at [149, 168] on div "RK Vends" at bounding box center [116, 172] width 129 height 9
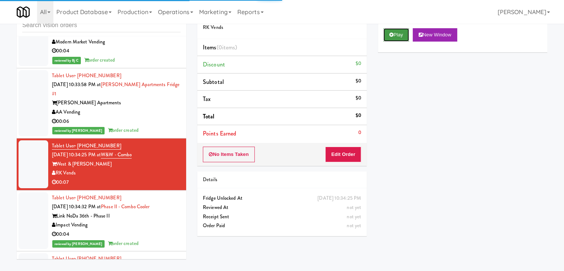
click at [400, 31] on button "Play" at bounding box center [396, 34] width 26 height 13
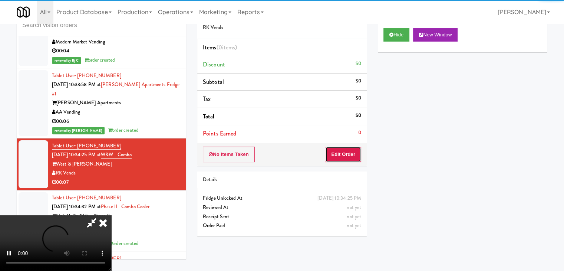
click at [347, 155] on button "Edit Order" at bounding box center [343, 154] width 36 height 16
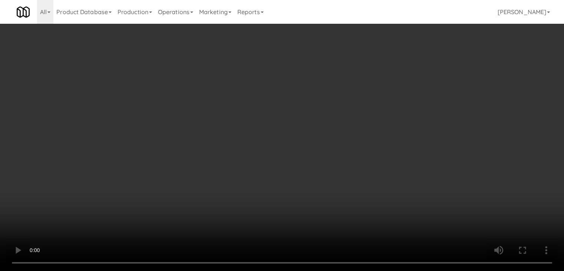
scroll to position [4654, 0]
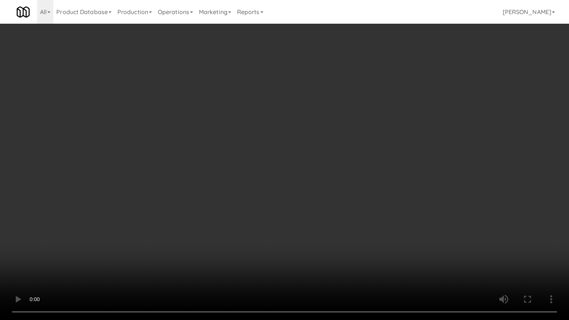
click at [327, 207] on video at bounding box center [284, 160] width 569 height 320
click at [327, 208] on video at bounding box center [284, 160] width 569 height 320
click at [329, 205] on video at bounding box center [284, 160] width 569 height 320
drag, startPoint x: 329, startPoint y: 205, endPoint x: 371, endPoint y: 129, distance: 87.8
click at [329, 205] on video at bounding box center [284, 160] width 569 height 320
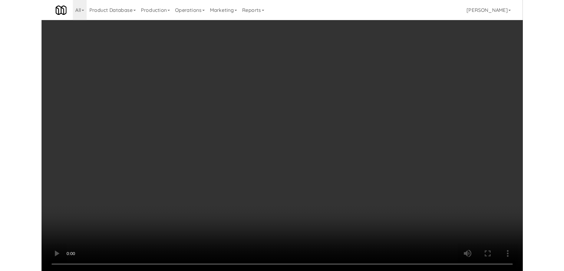
scroll to position [4682, 0]
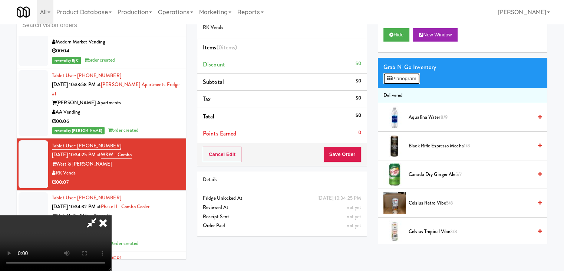
drag, startPoint x: 407, startPoint y: 75, endPoint x: 241, endPoint y: 156, distance: 184.6
click at [241, 156] on div "Order # 9194948 RK Vends Items (0 items ) Discount $0 Subtotal $0 Tax $0 Total …" at bounding box center [372, 123] width 350 height 241
click at [111, 263] on video at bounding box center [55, 243] width 111 height 56
click at [111, 215] on video at bounding box center [55, 243] width 111 height 56
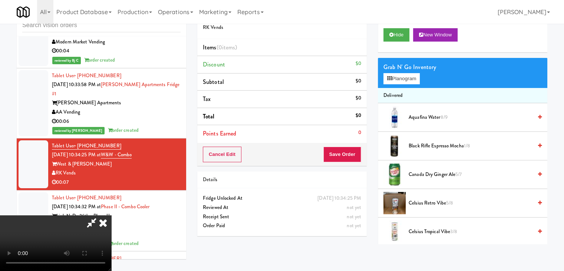
click at [111, 263] on video at bounding box center [55, 243] width 111 height 56
click at [111, 215] on video at bounding box center [55, 243] width 111 height 56
click at [400, 74] on button "Planogram" at bounding box center [401, 78] width 36 height 11
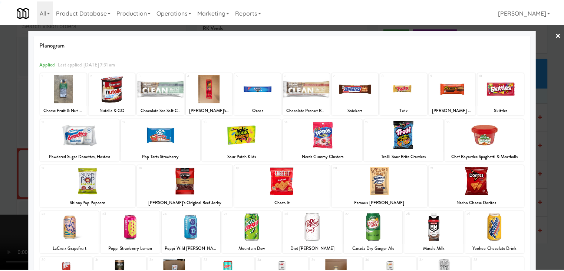
scroll to position [140, 0]
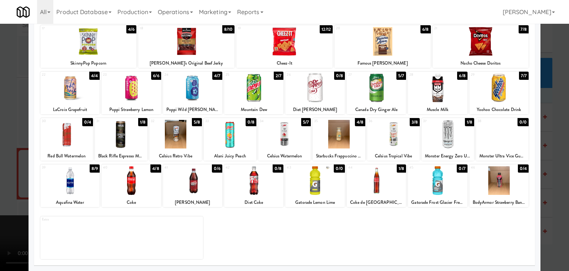
drag, startPoint x: 59, startPoint y: 188, endPoint x: 66, endPoint y: 188, distance: 7.1
click at [60, 188] on div at bounding box center [69, 180] width 59 height 29
drag, startPoint x: 0, startPoint y: 182, endPoint x: 122, endPoint y: 180, distance: 122.0
click at [6, 181] on div at bounding box center [284, 135] width 569 height 271
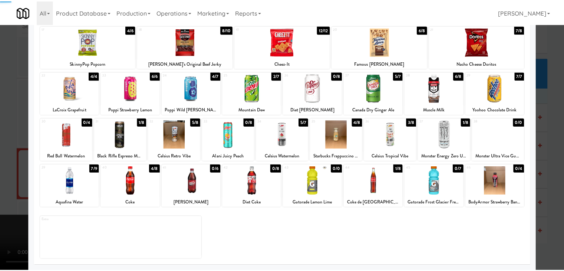
scroll to position [4682, 0]
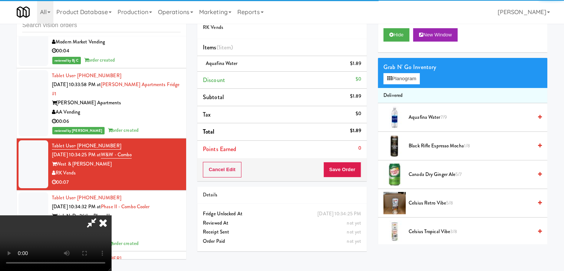
click at [111, 215] on video at bounding box center [55, 243] width 111 height 56
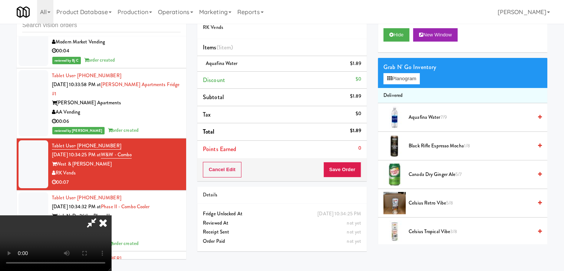
drag, startPoint x: 214, startPoint y: 232, endPoint x: 211, endPoint y: 245, distance: 14.0
click at [111, 238] on video at bounding box center [55, 243] width 111 height 56
drag, startPoint x: 214, startPoint y: 207, endPoint x: 225, endPoint y: 198, distance: 14.5
click at [111, 215] on video at bounding box center [55, 243] width 111 height 56
click at [401, 74] on div "Grab N' Go Inventory Planogram" at bounding box center [462, 73] width 169 height 30
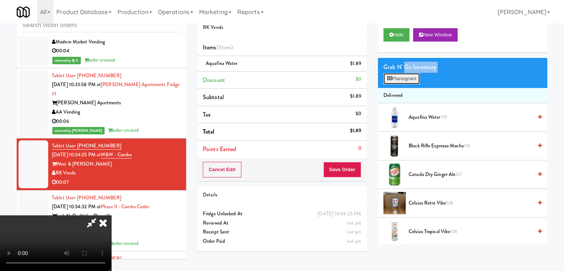
click at [405, 80] on button "Planogram" at bounding box center [401, 78] width 36 height 11
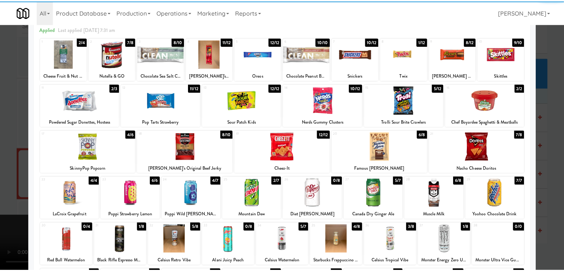
scroll to position [74, 0]
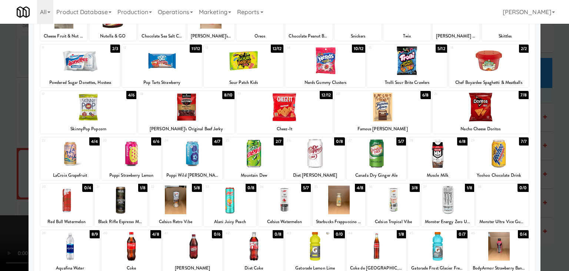
click at [372, 249] on div at bounding box center [376, 246] width 59 height 29
click at [3, 221] on div at bounding box center [284, 135] width 569 height 271
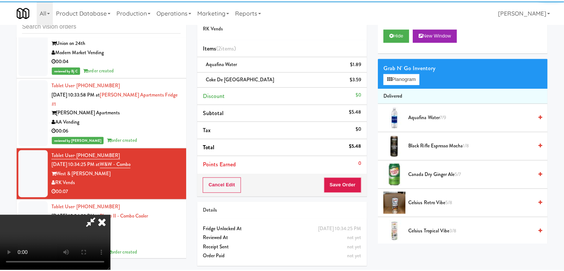
scroll to position [4682, 0]
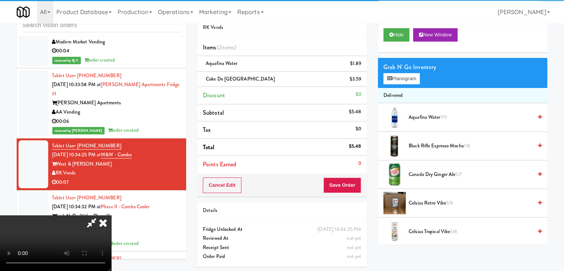
click at [356, 187] on div "Cancel Edit Save Order" at bounding box center [281, 185] width 169 height 23
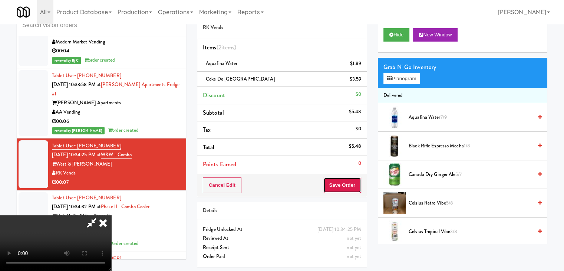
click at [356, 188] on button "Save Order" at bounding box center [342, 185] width 38 height 16
click at [353, 188] on button "Save Order" at bounding box center [342, 185] width 38 height 16
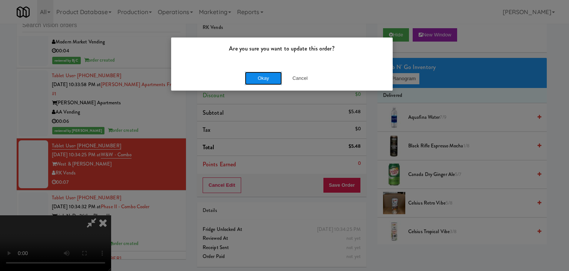
click at [247, 76] on button "Okay" at bounding box center [263, 78] width 37 height 13
click at [248, 76] on button "Okay" at bounding box center [263, 78] width 37 height 13
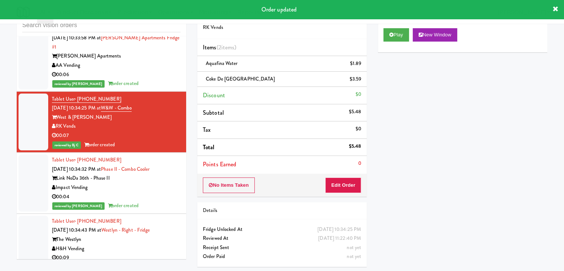
scroll to position [4830, 0]
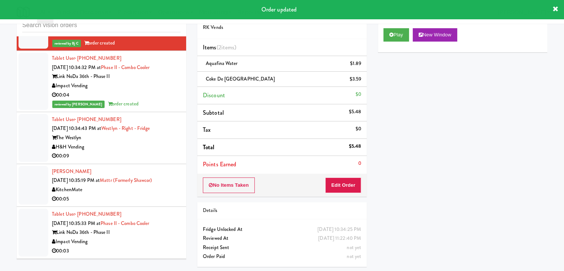
click at [142, 151] on div "00:09" at bounding box center [116, 155] width 129 height 9
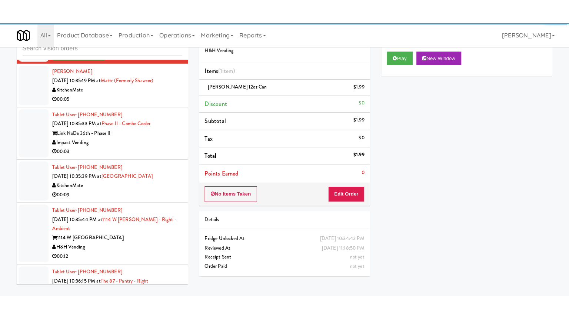
scroll to position [5015, 0]
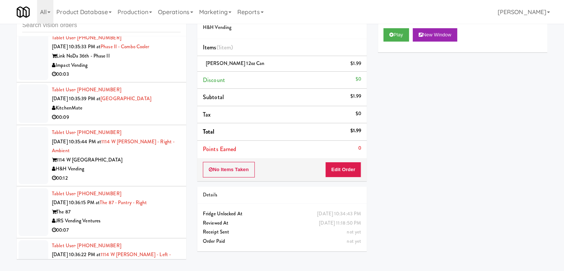
click at [128, 216] on div "JRS Vending Ventures" at bounding box center [116, 220] width 129 height 9
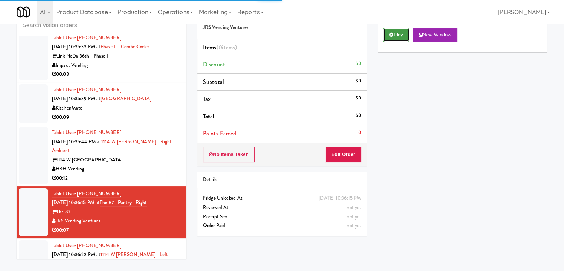
click at [400, 37] on button "Play" at bounding box center [396, 34] width 26 height 13
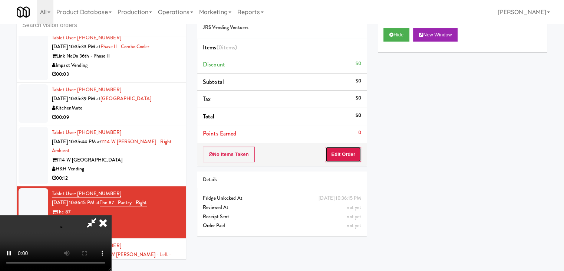
click at [340, 156] on button "Edit Order" at bounding box center [343, 154] width 36 height 16
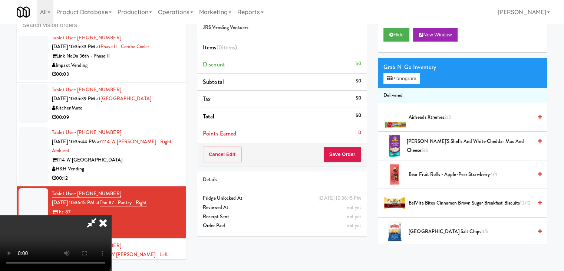
scroll to position [4988, 0]
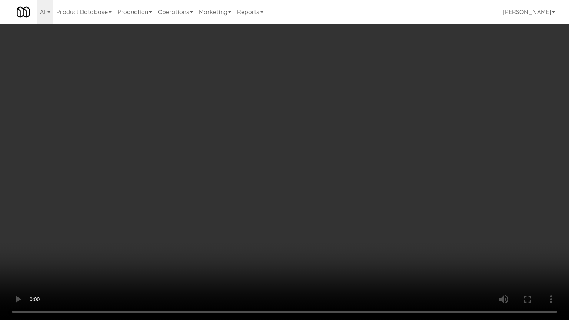
click at [361, 208] on video at bounding box center [284, 160] width 569 height 320
click at [358, 208] on video at bounding box center [284, 160] width 569 height 320
click at [357, 208] on video at bounding box center [284, 160] width 569 height 320
click at [361, 202] on video at bounding box center [284, 160] width 569 height 320
click at [362, 201] on video at bounding box center [284, 160] width 569 height 320
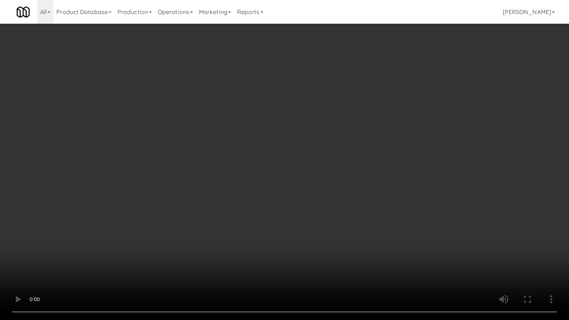
click at [363, 199] on video at bounding box center [284, 160] width 569 height 320
click at [365, 199] on video at bounding box center [284, 160] width 569 height 320
click at [367, 198] on video at bounding box center [284, 160] width 569 height 320
click at [376, 189] on video at bounding box center [284, 160] width 569 height 320
drag, startPoint x: 376, startPoint y: 189, endPoint x: 416, endPoint y: 88, distance: 108.4
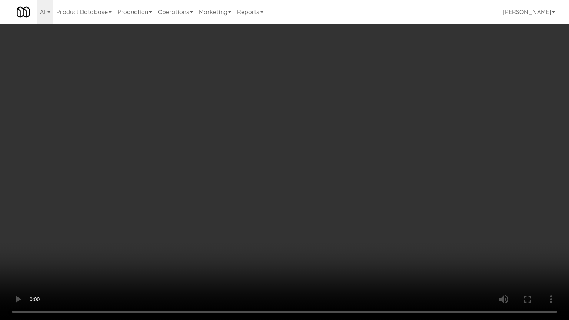
click at [379, 181] on video at bounding box center [284, 160] width 569 height 320
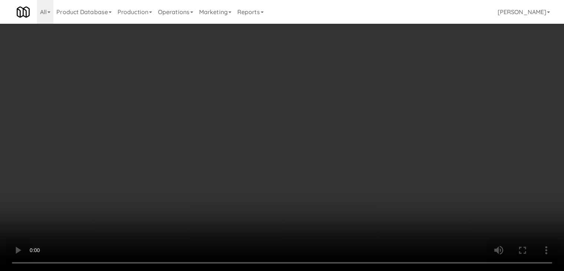
click at [407, 80] on button "Planogram" at bounding box center [401, 78] width 36 height 11
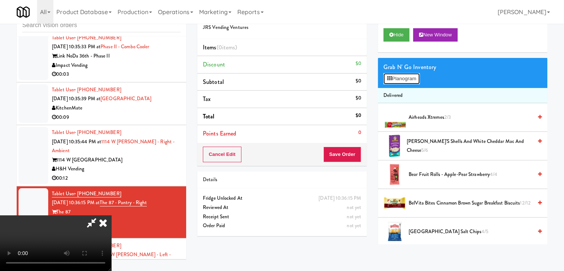
scroll to position [4988, 0]
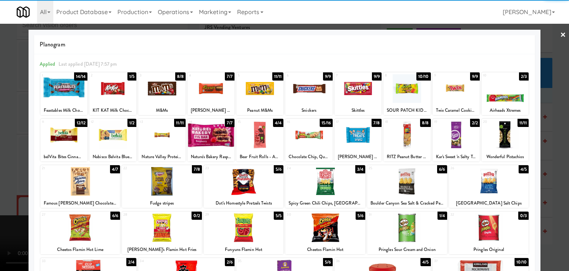
drag, startPoint x: 243, startPoint y: 184, endPoint x: 240, endPoint y: 181, distance: 4.2
click at [243, 184] on div at bounding box center [244, 181] width 80 height 29
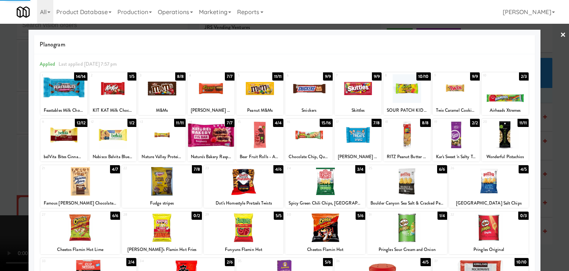
drag, startPoint x: 1, startPoint y: 166, endPoint x: 208, endPoint y: 151, distance: 207.0
click at [20, 163] on div at bounding box center [284, 135] width 569 height 271
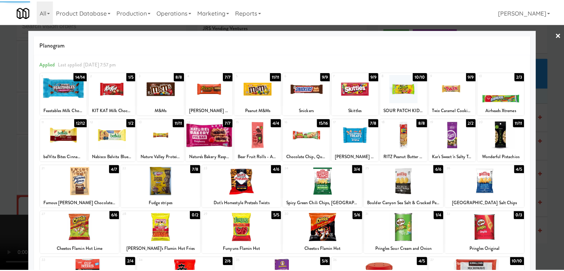
scroll to position [5015, 0]
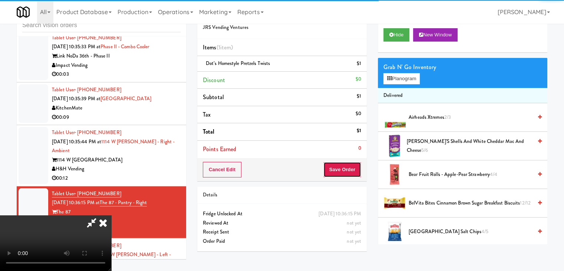
click at [347, 168] on button "Save Order" at bounding box center [342, 170] width 38 height 16
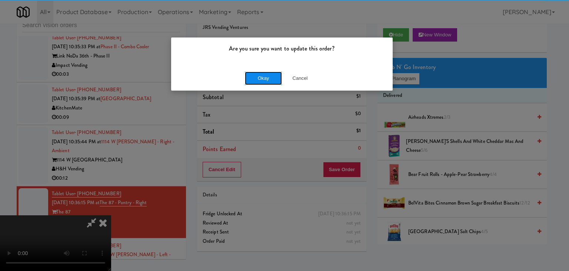
click at [274, 79] on button "Okay" at bounding box center [263, 78] width 37 height 13
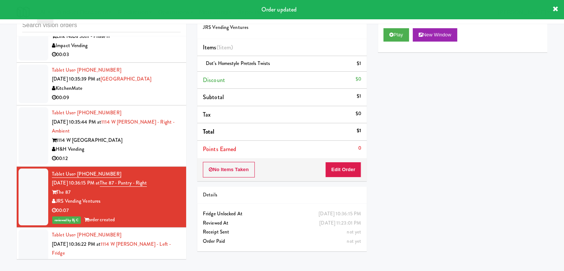
scroll to position [5052, 0]
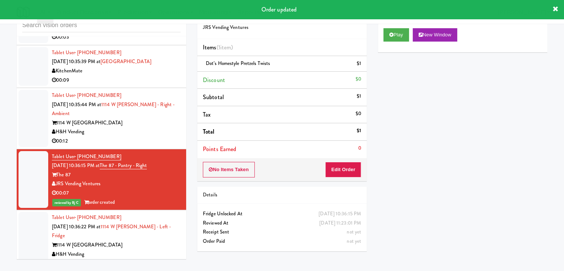
drag, startPoint x: 125, startPoint y: 178, endPoint x: 149, endPoint y: 172, distance: 24.7
click at [125, 250] on div "H&H Vending" at bounding box center [116, 254] width 129 height 9
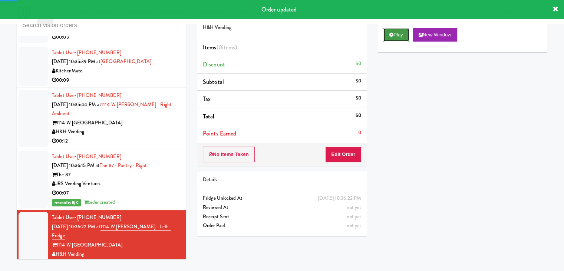
click at [395, 36] on button "Play" at bounding box center [396, 34] width 26 height 13
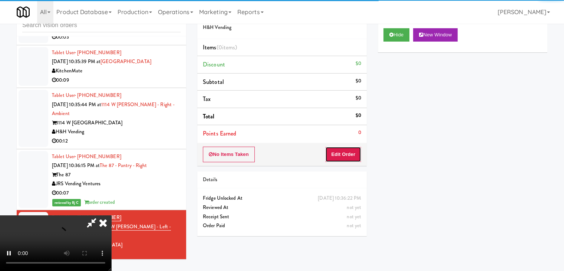
click at [336, 154] on button "Edit Order" at bounding box center [343, 154] width 36 height 16
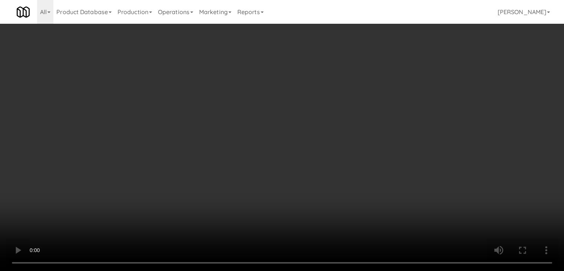
scroll to position [5127, 0]
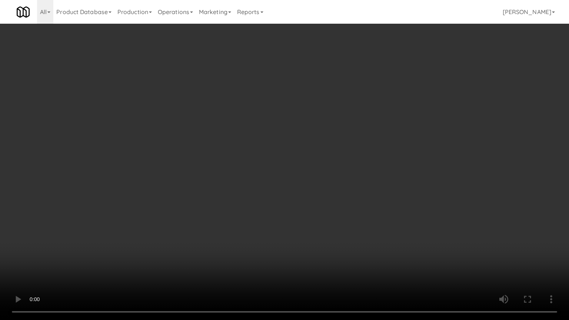
click at [332, 189] on video at bounding box center [284, 160] width 569 height 320
click at [335, 189] on video at bounding box center [284, 160] width 569 height 320
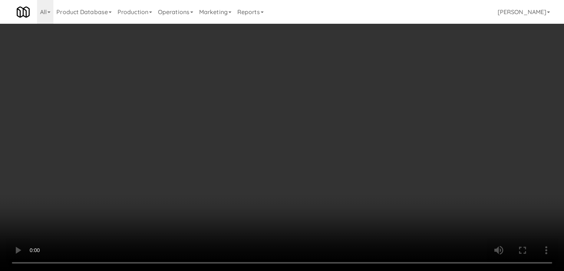
click at [398, 71] on div "Grab N' Go Inventory" at bounding box center [462, 67] width 158 height 11
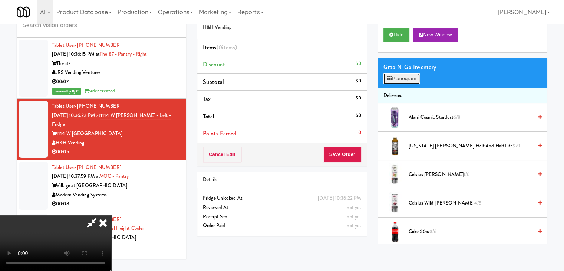
click at [398, 73] on button "Planogram" at bounding box center [401, 78] width 36 height 11
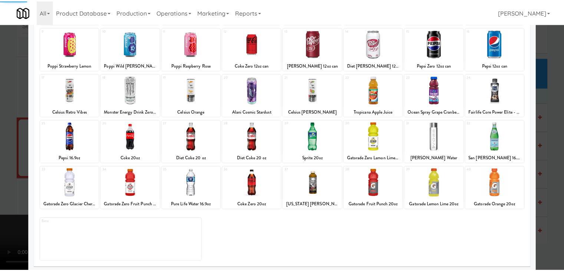
scroll to position [93, 0]
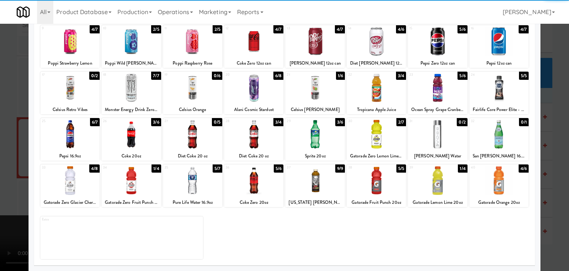
drag, startPoint x: 260, startPoint y: 145, endPoint x: 97, endPoint y: 145, distance: 162.8
click at [259, 145] on div at bounding box center [253, 134] width 59 height 29
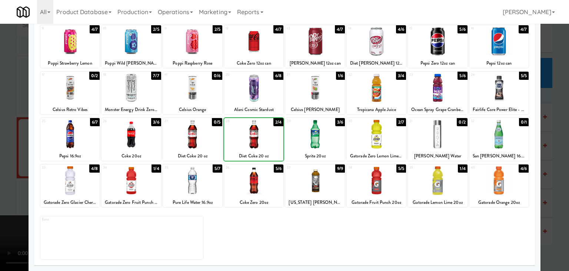
drag, startPoint x: 0, startPoint y: 144, endPoint x: 31, endPoint y: 146, distance: 31.2
click at [0, 144] on div at bounding box center [284, 135] width 569 height 271
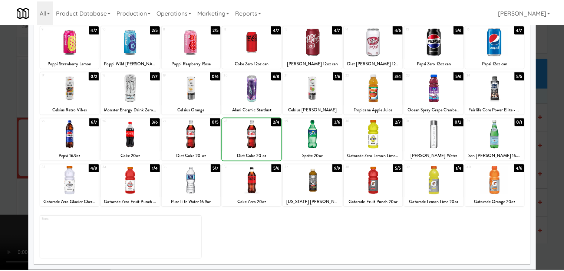
scroll to position [5164, 0]
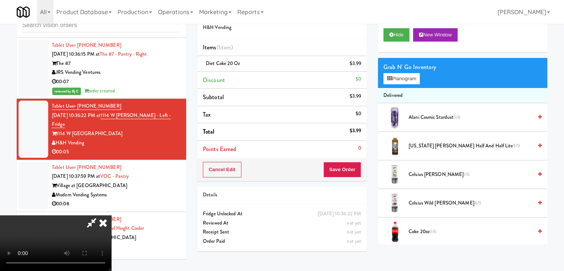
click at [350, 175] on div "Cancel Edit Save Order" at bounding box center [281, 169] width 169 height 23
click at [348, 173] on button "Save Order" at bounding box center [342, 170] width 38 height 16
click at [348, 172] on button "Save Order" at bounding box center [342, 170] width 38 height 16
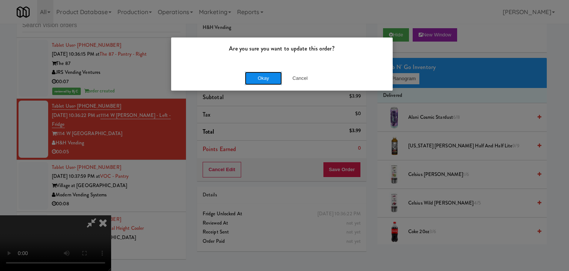
click at [267, 75] on button "Okay" at bounding box center [263, 78] width 37 height 13
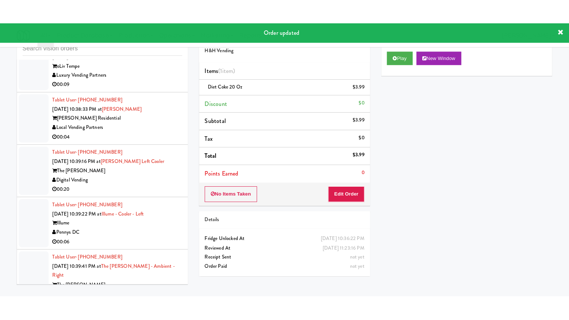
scroll to position [5432, 0]
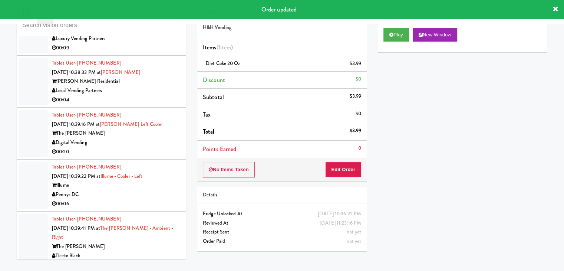
click at [158, 190] on div "Pennys DC" at bounding box center [116, 194] width 129 height 9
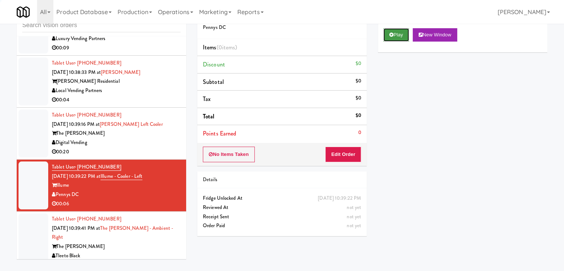
click at [392, 38] on button "Play" at bounding box center [396, 34] width 26 height 13
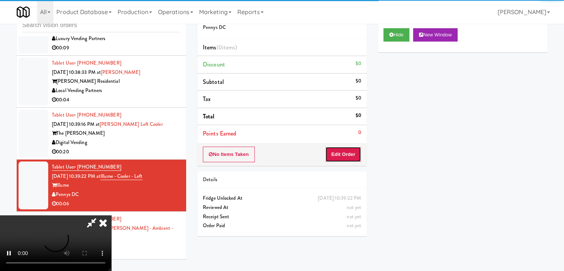
click at [340, 153] on button "Edit Order" at bounding box center [343, 154] width 36 height 16
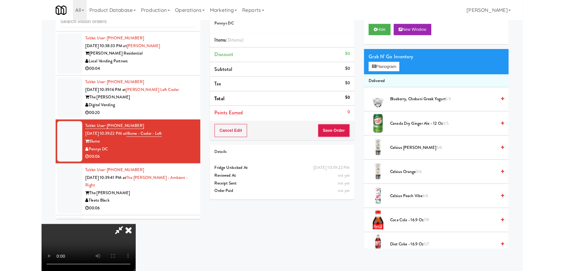
scroll to position [5396, 0]
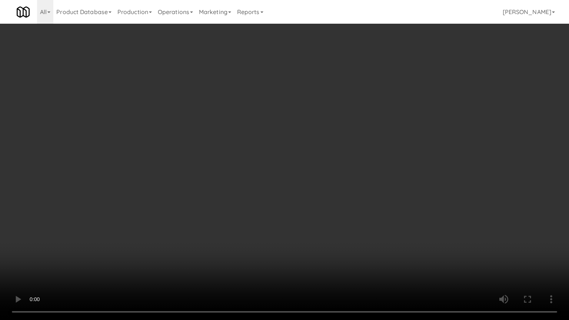
click at [369, 202] on video at bounding box center [284, 160] width 569 height 320
click at [370, 202] on video at bounding box center [284, 160] width 569 height 320
click at [369, 202] on video at bounding box center [284, 160] width 569 height 320
click at [374, 202] on video at bounding box center [284, 160] width 569 height 320
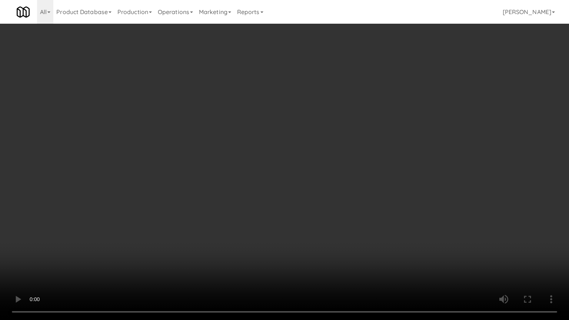
click at [374, 204] on video at bounding box center [284, 160] width 569 height 320
click at [384, 196] on video at bounding box center [284, 160] width 569 height 320
click at [385, 193] on video at bounding box center [284, 160] width 569 height 320
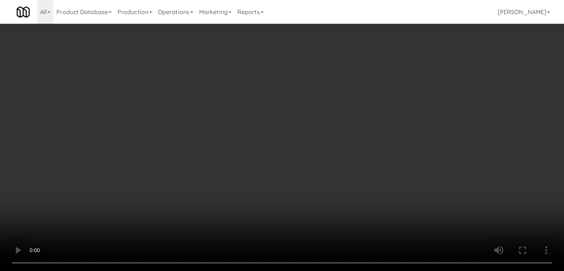
click at [413, 78] on button "Planogram" at bounding box center [401, 78] width 36 height 11
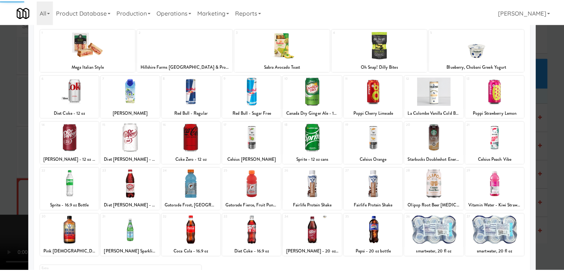
scroll to position [93, 0]
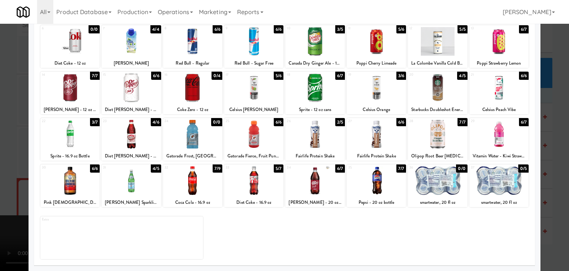
drag, startPoint x: 505, startPoint y: 132, endPoint x: 513, endPoint y: 135, distance: 8.6
click at [506, 133] on div at bounding box center [499, 134] width 59 height 29
click at [540, 136] on div at bounding box center [284, 135] width 569 height 271
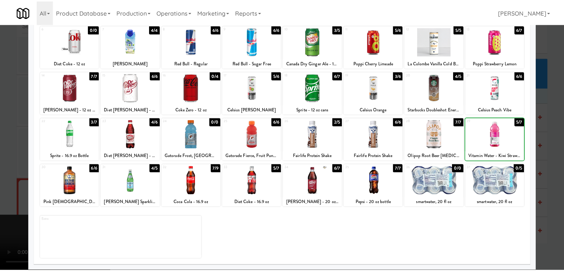
scroll to position [5432, 0]
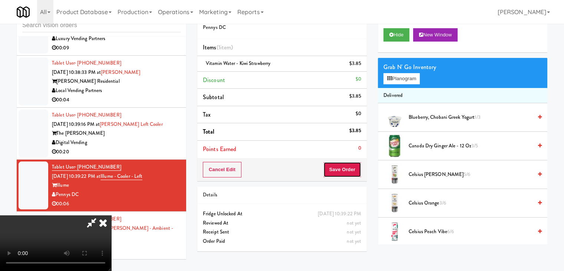
click at [347, 170] on button "Save Order" at bounding box center [342, 170] width 38 height 16
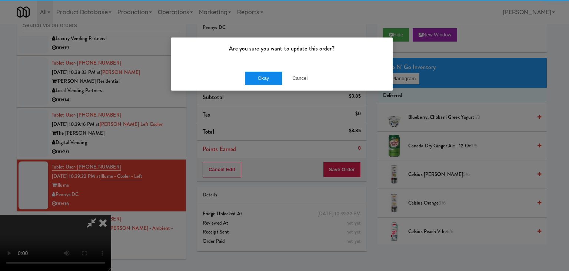
click at [271, 83] on div "Okay Cancel" at bounding box center [282, 78] width 222 height 25
click at [271, 83] on button "Okay" at bounding box center [263, 78] width 37 height 13
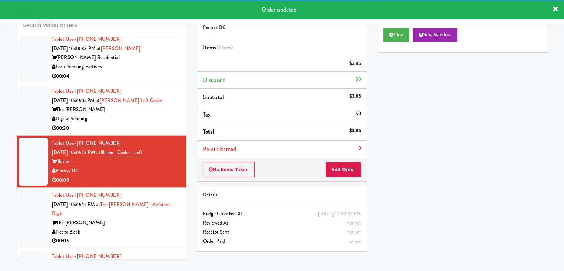
scroll to position [5469, 0]
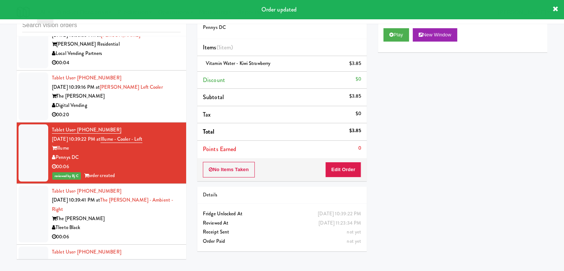
click at [140, 223] on div "Tleeto Black" at bounding box center [116, 227] width 129 height 9
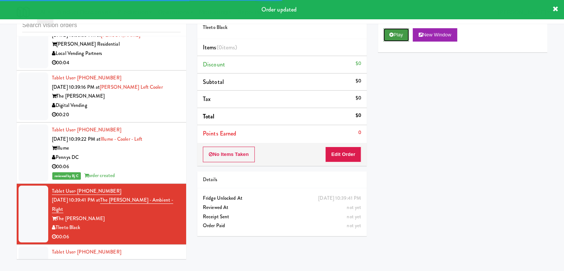
click at [397, 36] on button "Play" at bounding box center [396, 34] width 26 height 13
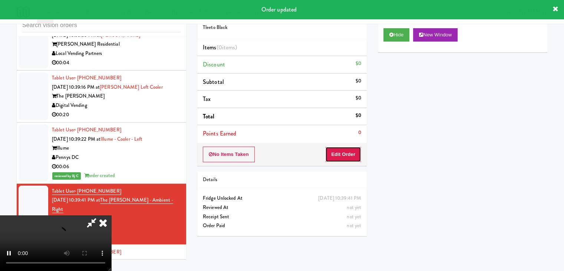
click at [345, 156] on button "Edit Order" at bounding box center [343, 154] width 36 height 16
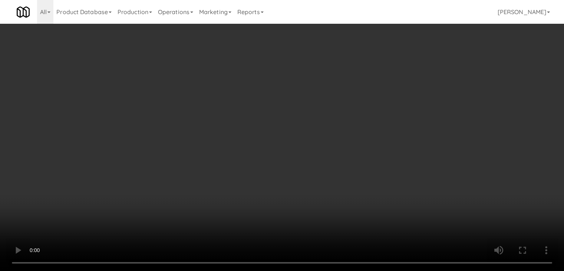
scroll to position [5433, 0]
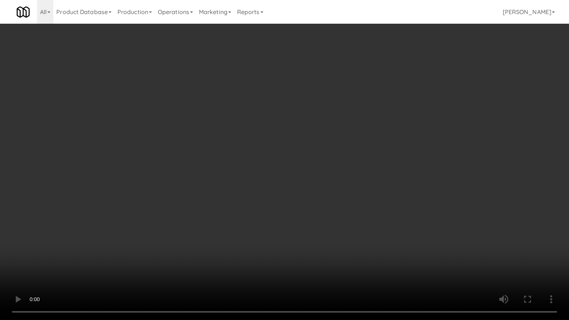
click at [332, 206] on video at bounding box center [284, 160] width 569 height 320
click at [316, 209] on video at bounding box center [284, 160] width 569 height 320
click at [344, 190] on video at bounding box center [284, 160] width 569 height 320
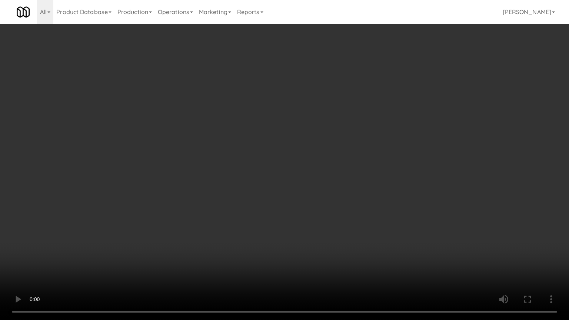
drag, startPoint x: 344, startPoint y: 190, endPoint x: 394, endPoint y: 103, distance: 100.0
click at [346, 188] on video at bounding box center [284, 160] width 569 height 320
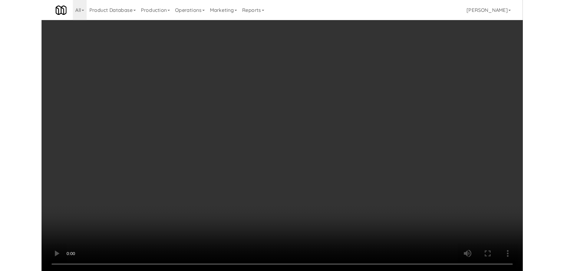
scroll to position [5469, 0]
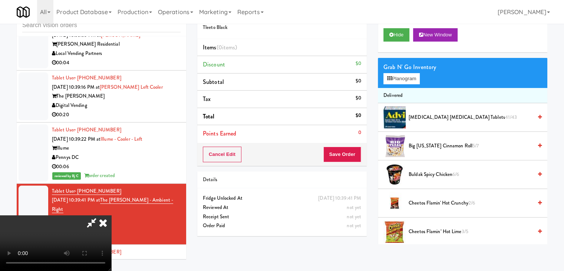
click at [111, 215] on video at bounding box center [55, 243] width 111 height 56
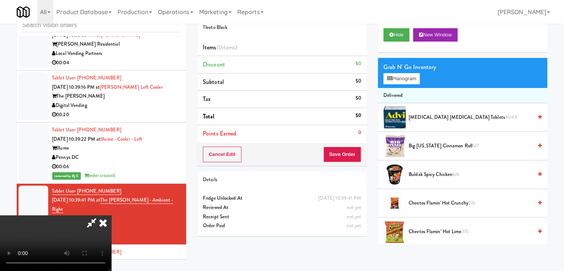
click at [111, 215] on video at bounding box center [55, 243] width 111 height 56
click at [417, 146] on span "Big Texas Cinnamon Roll 5/7" at bounding box center [471, 145] width 124 height 9
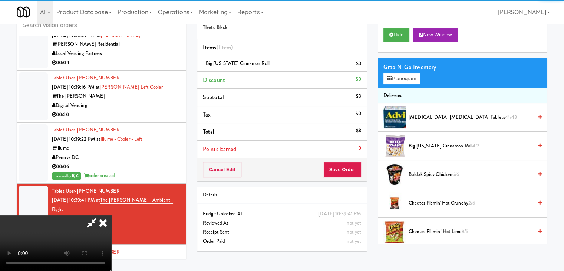
drag, startPoint x: 329, startPoint y: 176, endPoint x: 349, endPoint y: 171, distance: 19.9
click at [111, 215] on div at bounding box center [55, 243] width 111 height 56
click at [349, 171] on button "Save Order" at bounding box center [342, 170] width 38 height 16
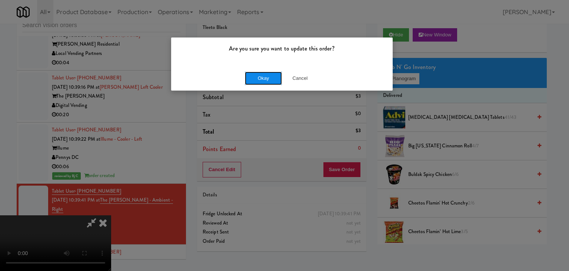
click at [270, 81] on button "Okay" at bounding box center [263, 78] width 37 height 13
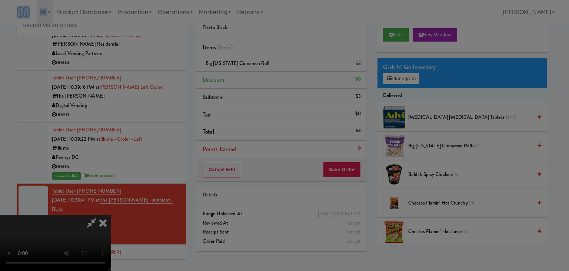
click at [270, 81] on div "Are you sure you want to update this order? Okay Cancel" at bounding box center [284, 135] width 569 height 271
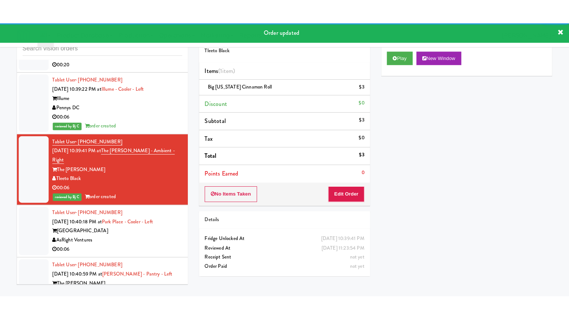
scroll to position [5544, 0]
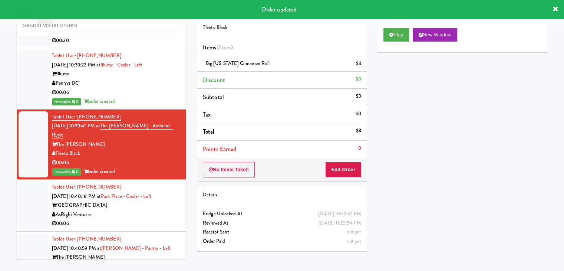
click at [144, 219] on div "00:06" at bounding box center [116, 223] width 129 height 9
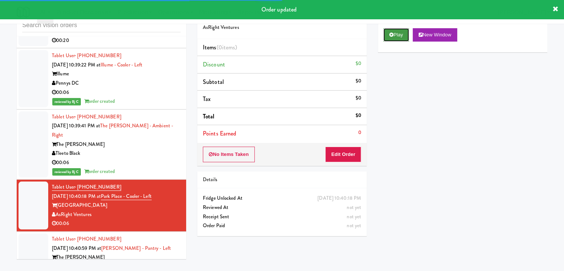
click at [387, 37] on button "Play" at bounding box center [396, 34] width 26 height 13
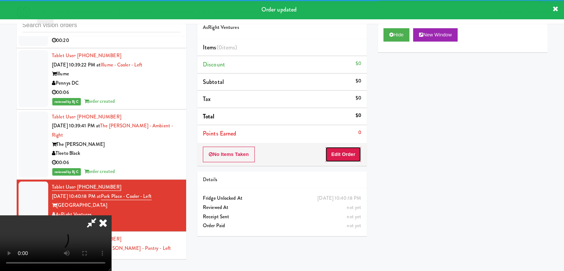
click at [350, 149] on button "Edit Order" at bounding box center [343, 154] width 36 height 16
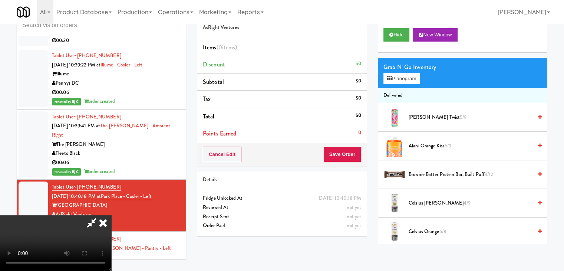
scroll to position [5507, 0]
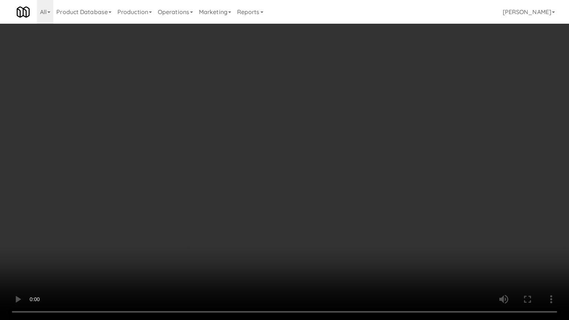
click at [317, 199] on video at bounding box center [284, 160] width 569 height 320
click at [318, 201] on video at bounding box center [284, 160] width 569 height 320
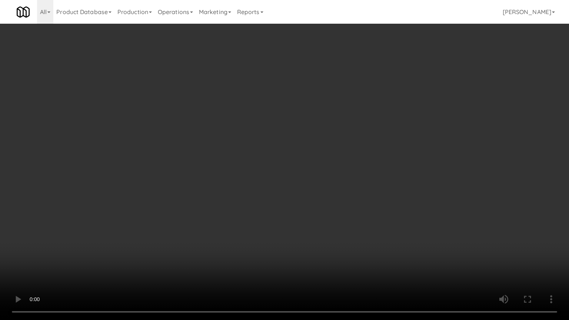
click at [318, 201] on video at bounding box center [284, 160] width 569 height 320
click at [320, 203] on video at bounding box center [284, 160] width 569 height 320
click at [314, 203] on video at bounding box center [284, 160] width 569 height 320
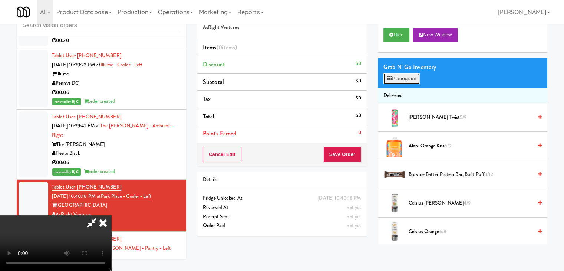
click at [410, 79] on button "Planogram" at bounding box center [401, 78] width 36 height 11
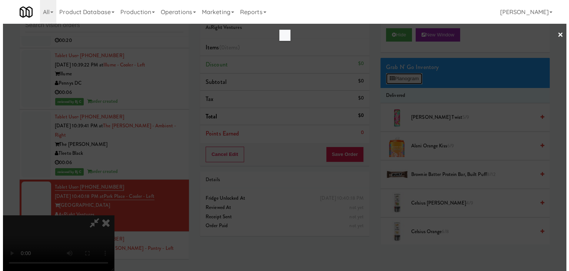
scroll to position [5507, 0]
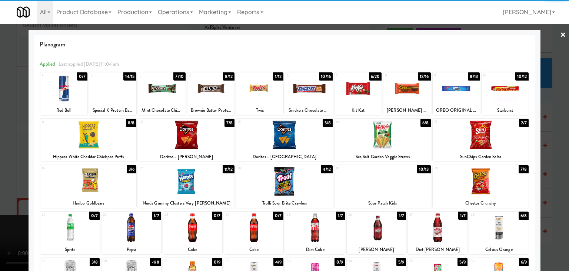
click at [287, 142] on div at bounding box center [285, 134] width 96 height 29
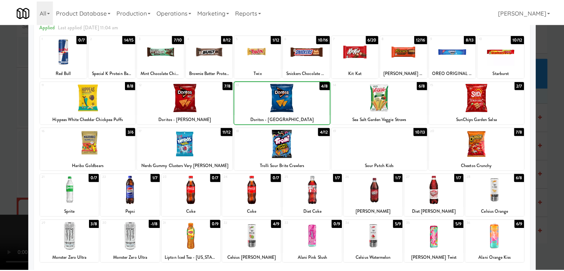
scroll to position [93, 0]
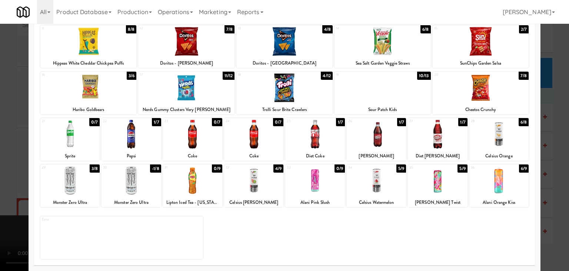
drag, startPoint x: 434, startPoint y: 137, endPoint x: 420, endPoint y: 138, distance: 13.7
click at [432, 137] on div at bounding box center [437, 134] width 59 height 29
click at [8, 148] on div at bounding box center [284, 135] width 569 height 271
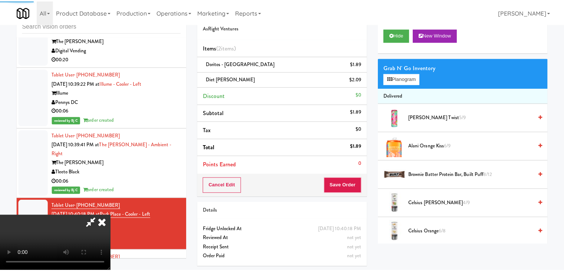
scroll to position [5544, 0]
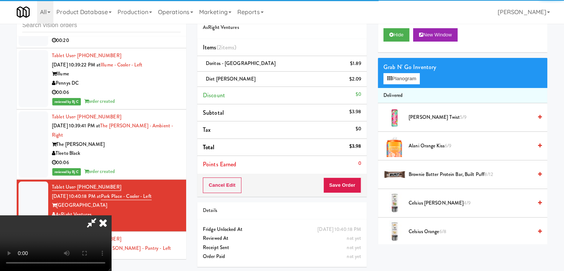
click at [111, 215] on video at bounding box center [55, 243] width 111 height 56
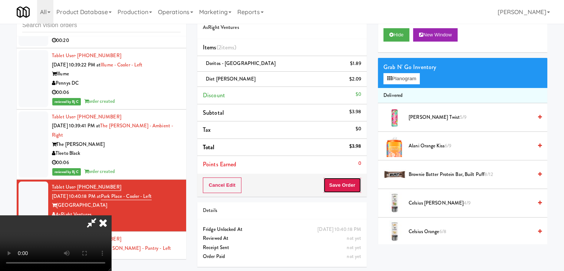
click at [346, 184] on button "Save Order" at bounding box center [342, 185] width 38 height 16
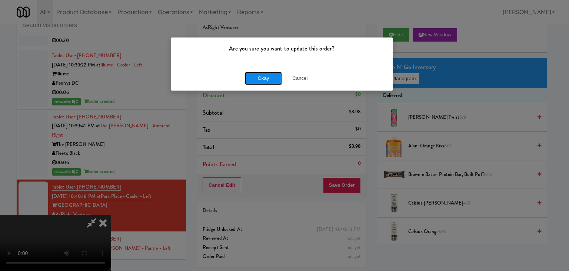
click at [275, 83] on button "Okay" at bounding box center [263, 78] width 37 height 13
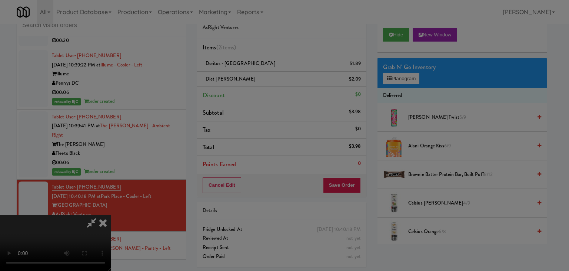
click at [275, 83] on body "Are you sure you want to update this order? Okay Cancel Okay Are you sure you w…" at bounding box center [284, 135] width 569 height 271
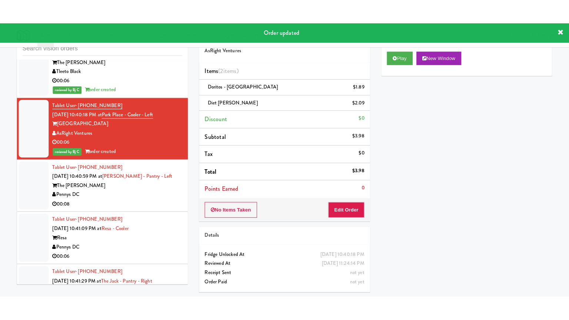
scroll to position [5655, 0]
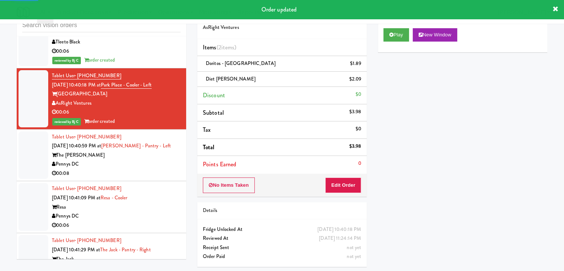
click at [155, 169] on div "00:08" at bounding box center [116, 173] width 129 height 9
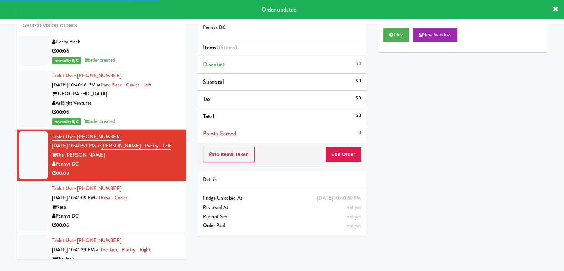
drag, startPoint x: 398, startPoint y: 22, endPoint x: 393, endPoint y: 27, distance: 7.6
click at [397, 22] on div "All 325 Vending https://classic.micromart.com/vision-orders/965954?operator_id=…" at bounding box center [282, 12] width 531 height 24
drag, startPoint x: 393, startPoint y: 27, endPoint x: 390, endPoint y: 44, distance: 16.6
click at [393, 28] on div "Play New Window" at bounding box center [462, 38] width 169 height 30
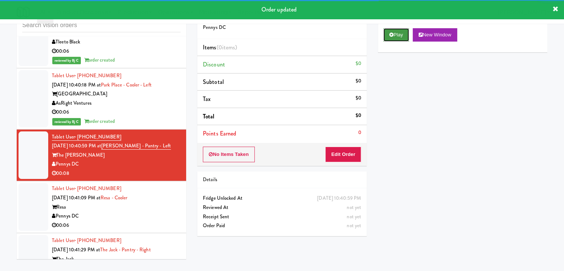
click at [402, 33] on button "Play" at bounding box center [396, 34] width 26 height 13
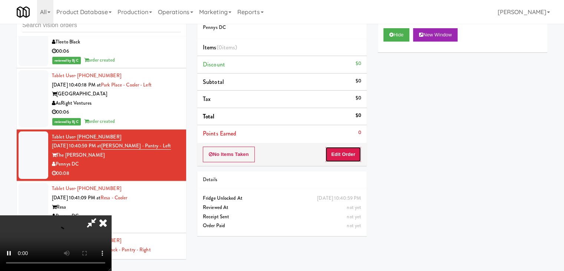
click at [347, 153] on button "Edit Order" at bounding box center [343, 154] width 36 height 16
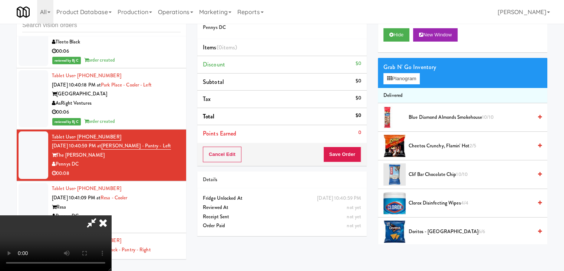
scroll to position [5618, 0]
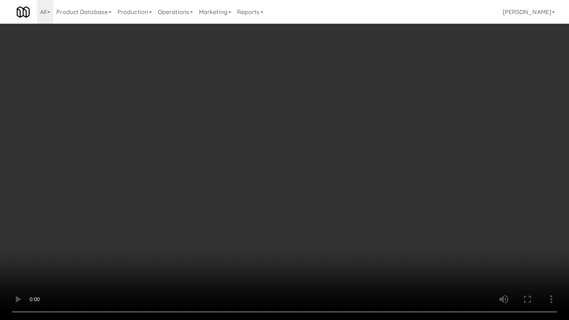
click at [323, 232] on video at bounding box center [284, 160] width 569 height 320
click at [324, 232] on video at bounding box center [284, 160] width 569 height 320
click at [326, 231] on video at bounding box center [284, 160] width 569 height 320
click at [326, 233] on video at bounding box center [284, 160] width 569 height 320
click at [326, 232] on video at bounding box center [284, 160] width 569 height 320
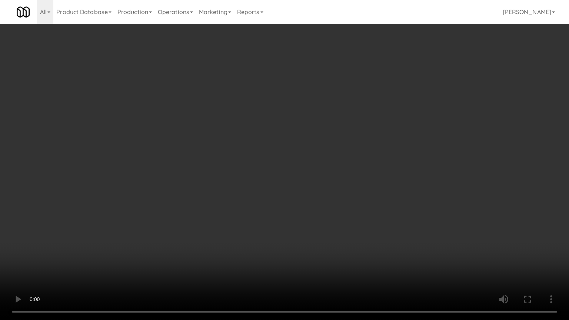
click at [326, 231] on video at bounding box center [284, 160] width 569 height 320
click at [326, 222] on video at bounding box center [284, 160] width 569 height 320
drag, startPoint x: 326, startPoint y: 222, endPoint x: 350, endPoint y: 138, distance: 87.9
click at [326, 220] on video at bounding box center [284, 160] width 569 height 320
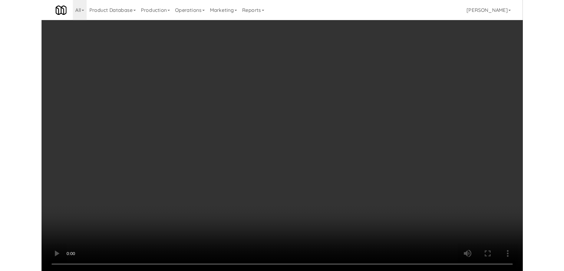
scroll to position [5655, 0]
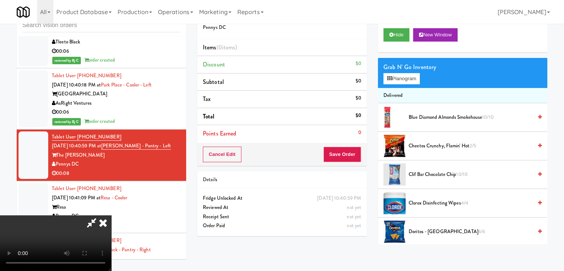
click at [111, 215] on video at bounding box center [55, 243] width 111 height 56
click at [412, 75] on button "Planogram" at bounding box center [401, 78] width 36 height 11
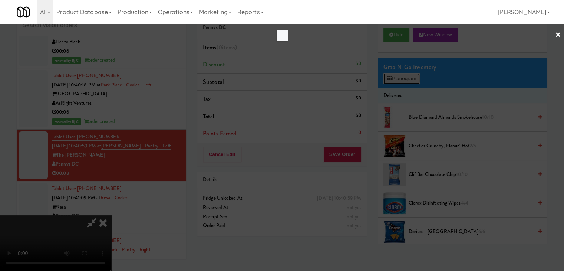
scroll to position [5618, 0]
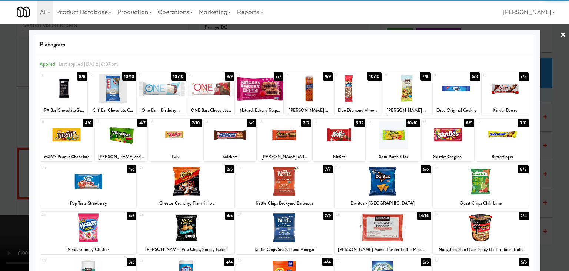
drag, startPoint x: 209, startPoint y: 93, endPoint x: 216, endPoint y: 102, distance: 11.0
click at [209, 93] on div at bounding box center [211, 88] width 47 height 29
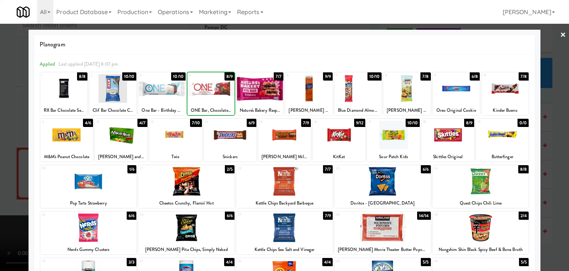
click at [231, 136] on div at bounding box center [230, 134] width 53 height 29
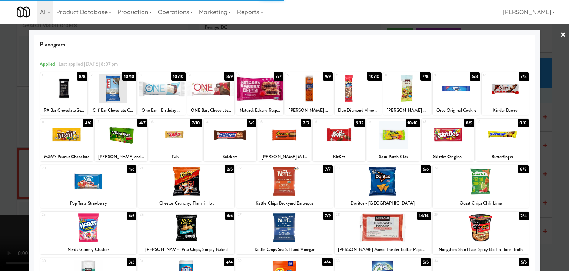
drag, startPoint x: 0, startPoint y: 143, endPoint x: 158, endPoint y: 140, distance: 157.6
click at [3, 143] on div at bounding box center [284, 135] width 569 height 271
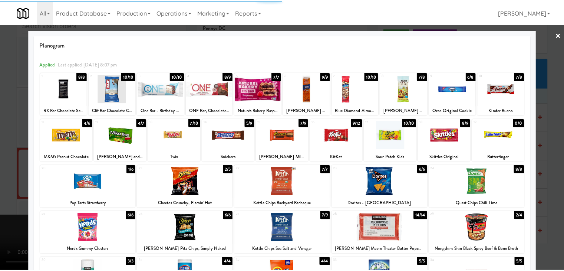
scroll to position [5655, 0]
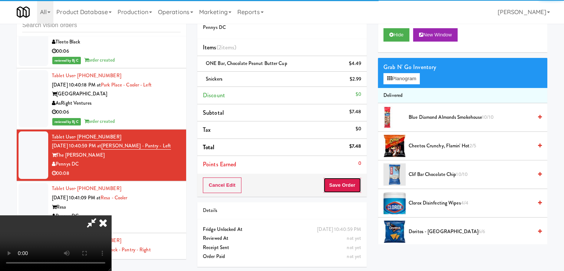
click at [352, 189] on button "Save Order" at bounding box center [342, 185] width 38 height 16
click at [353, 187] on button "Save Order" at bounding box center [342, 185] width 38 height 16
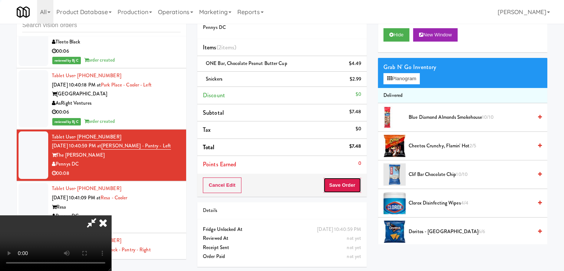
click at [353, 187] on button "Save Order" at bounding box center [342, 185] width 38 height 16
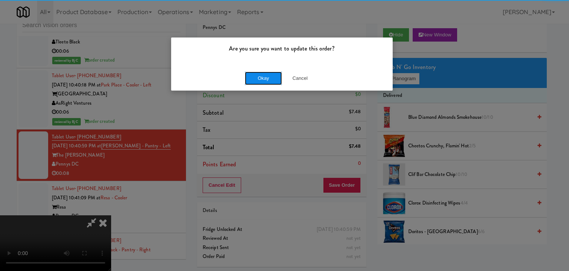
click at [261, 77] on button "Okay" at bounding box center [263, 78] width 37 height 13
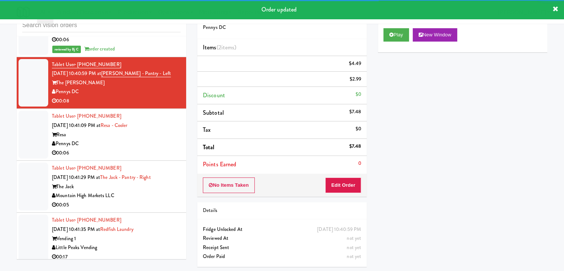
scroll to position [5738, 0]
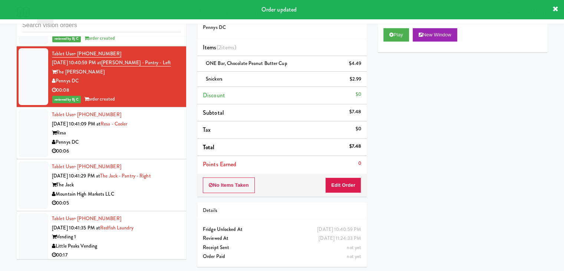
click at [152, 107] on li "Tablet User · (703) 969-5360 Sep 1, 2025 10:41:09 PM at Resa - Cooler Resa Penn…" at bounding box center [101, 133] width 169 height 52
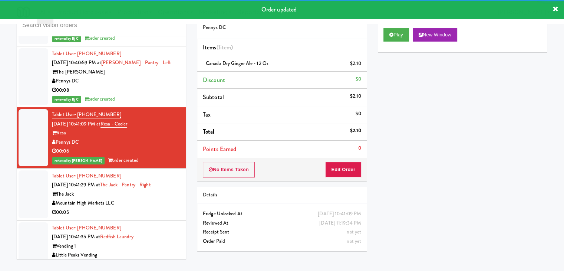
click at [143, 208] on div "00:05" at bounding box center [116, 212] width 129 height 9
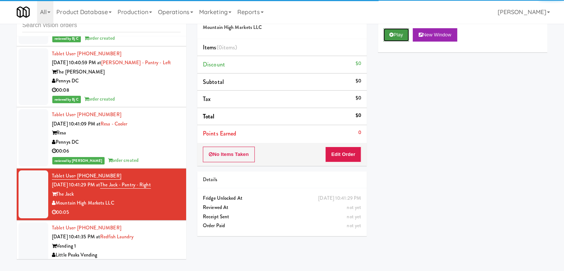
click at [397, 35] on button "Play" at bounding box center [396, 34] width 26 height 13
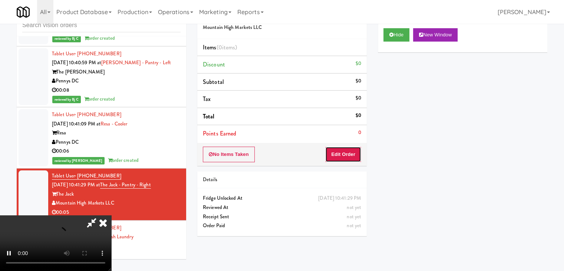
click at [342, 155] on button "Edit Order" at bounding box center [343, 154] width 36 height 16
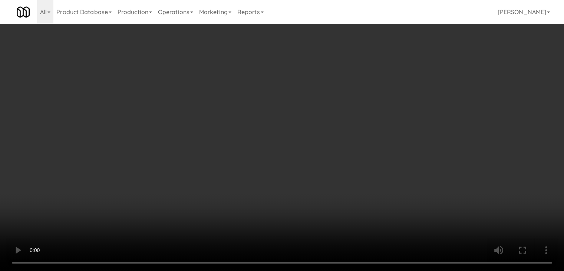
scroll to position [5701, 0]
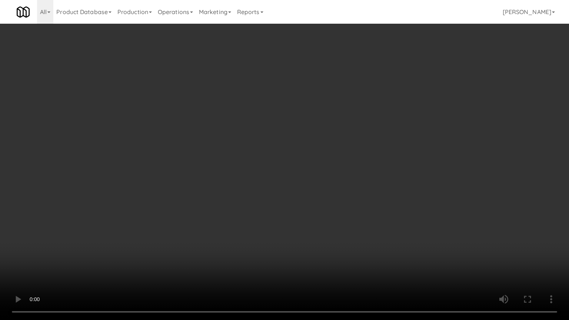
click at [323, 199] on video at bounding box center [284, 160] width 569 height 320
click at [317, 202] on video at bounding box center [284, 160] width 569 height 320
click at [318, 201] on video at bounding box center [284, 160] width 569 height 320
drag, startPoint x: 318, startPoint y: 200, endPoint x: 353, endPoint y: 133, distance: 75.3
click at [319, 200] on video at bounding box center [284, 160] width 569 height 320
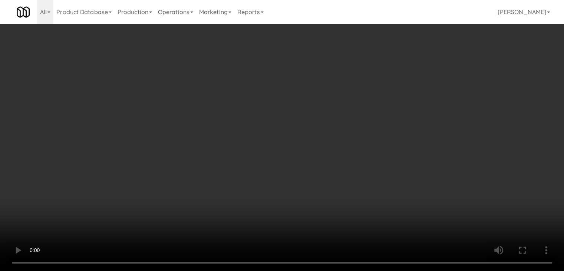
click at [402, 73] on button "Planogram" at bounding box center [401, 78] width 36 height 11
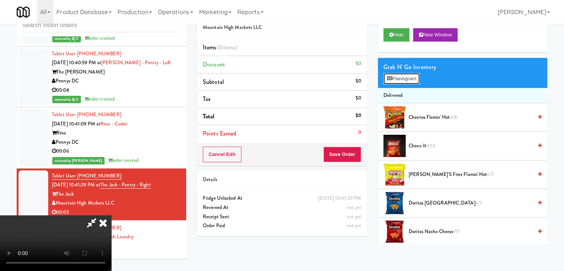
scroll to position [5701, 0]
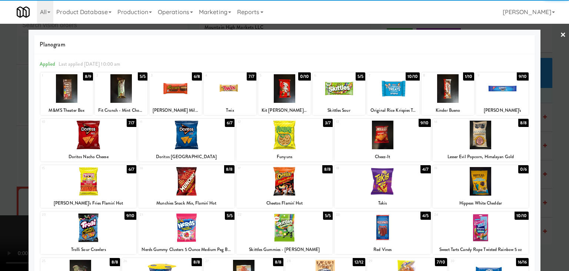
click at [181, 186] on div at bounding box center [186, 181] width 96 height 29
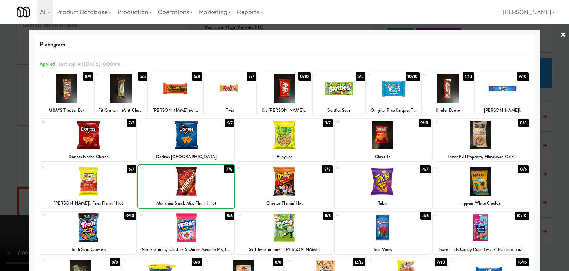
drag, startPoint x: 0, startPoint y: 177, endPoint x: 148, endPoint y: 172, distance: 148.0
click at [12, 175] on div at bounding box center [284, 135] width 569 height 271
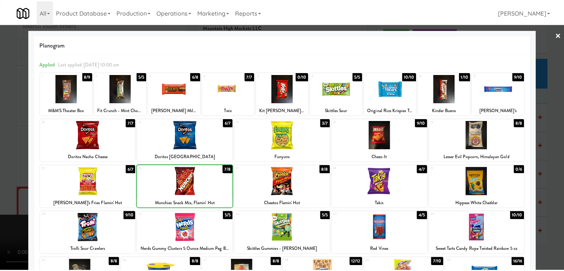
scroll to position [5738, 0]
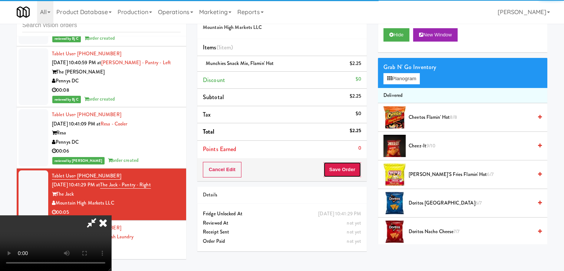
click at [355, 165] on button "Save Order" at bounding box center [342, 170] width 38 height 16
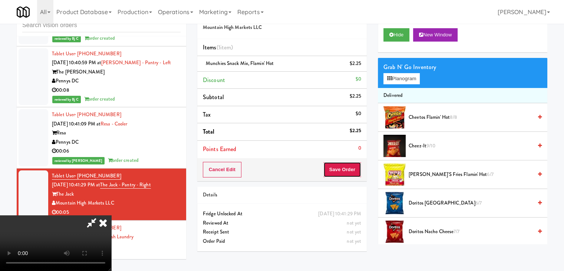
click at [355, 165] on button "Save Order" at bounding box center [342, 170] width 38 height 16
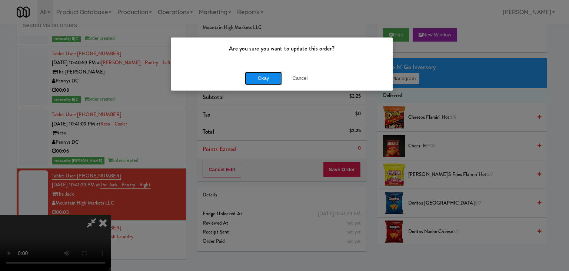
click at [267, 75] on button "Okay" at bounding box center [263, 78] width 37 height 13
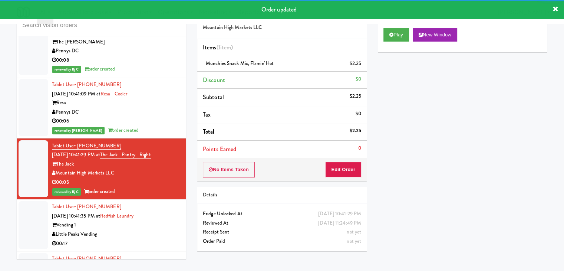
scroll to position [5812, 0]
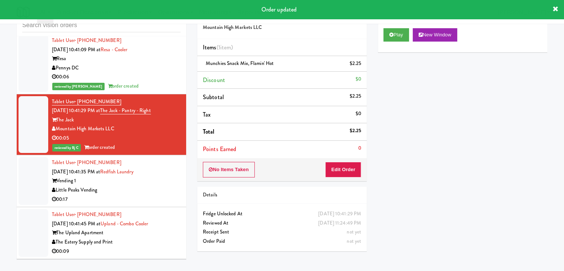
click at [147, 185] on div "Little Peaks Vending" at bounding box center [116, 189] width 129 height 9
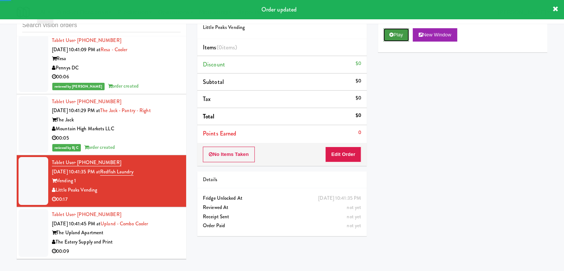
click at [398, 32] on button "Play" at bounding box center [396, 34] width 26 height 13
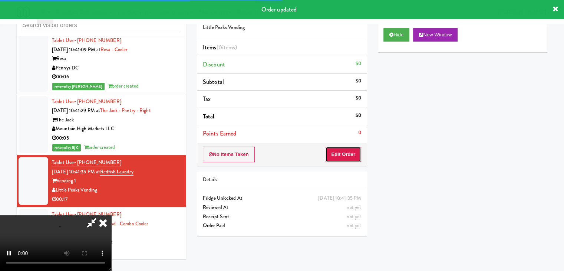
click at [344, 154] on button "Edit Order" at bounding box center [343, 154] width 36 height 16
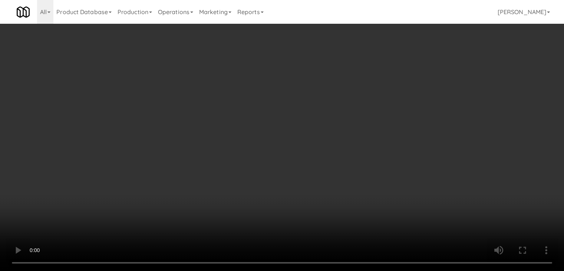
scroll to position [5775, 0]
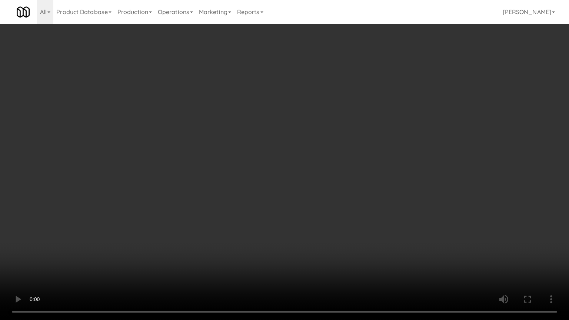
click at [307, 200] on video at bounding box center [284, 160] width 569 height 320
click at [303, 205] on video at bounding box center [284, 160] width 569 height 320
click at [312, 201] on video at bounding box center [284, 160] width 569 height 320
drag, startPoint x: 312, startPoint y: 201, endPoint x: 329, endPoint y: 153, distance: 50.9
click at [312, 201] on video at bounding box center [284, 160] width 569 height 320
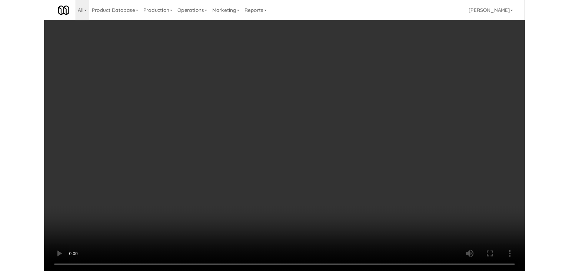
scroll to position [5812, 0]
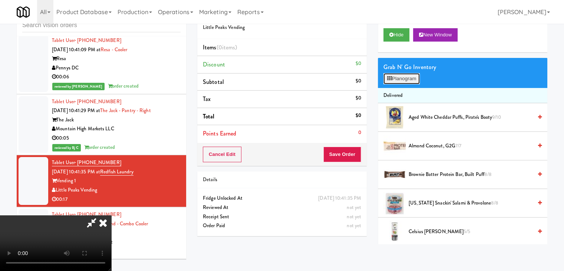
click at [400, 77] on button "Planogram" at bounding box center [401, 78] width 36 height 11
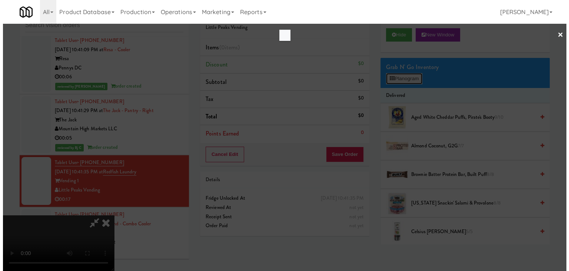
scroll to position [5775, 0]
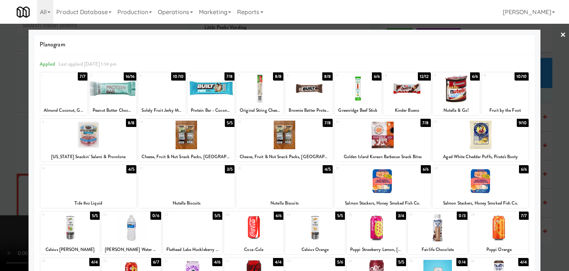
click at [403, 86] on div at bounding box center [407, 88] width 47 height 29
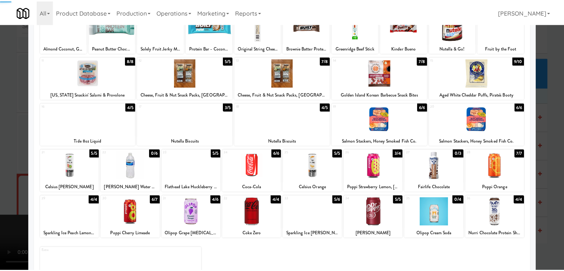
scroll to position [93, 0]
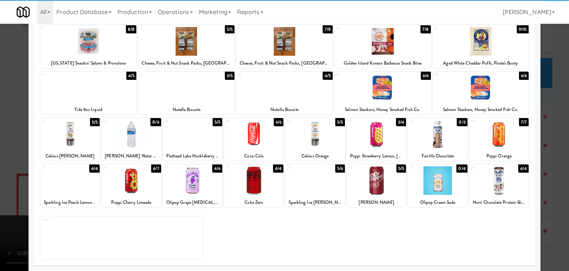
click at [77, 184] on div at bounding box center [69, 180] width 59 height 29
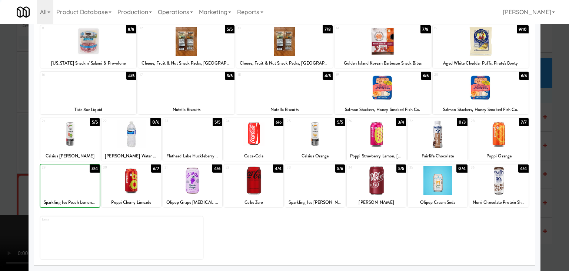
click at [77, 184] on div at bounding box center [69, 180] width 59 height 29
drag, startPoint x: 0, startPoint y: 178, endPoint x: 173, endPoint y: 175, distance: 173.2
click at [12, 177] on div at bounding box center [284, 135] width 569 height 271
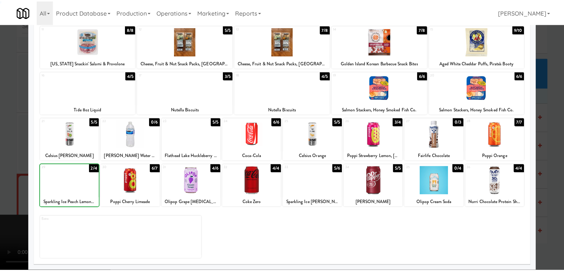
scroll to position [5812, 0]
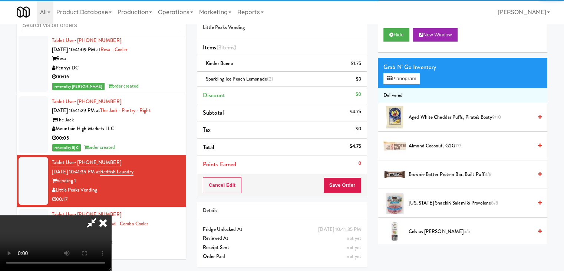
click at [111, 215] on video at bounding box center [55, 243] width 111 height 56
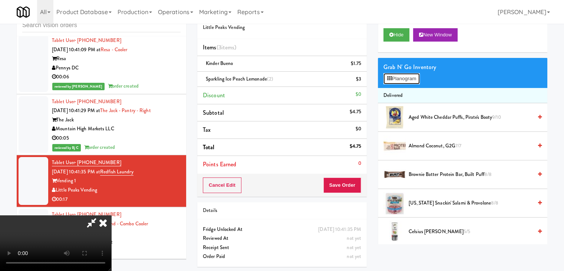
click at [399, 80] on button "Planogram" at bounding box center [401, 78] width 36 height 11
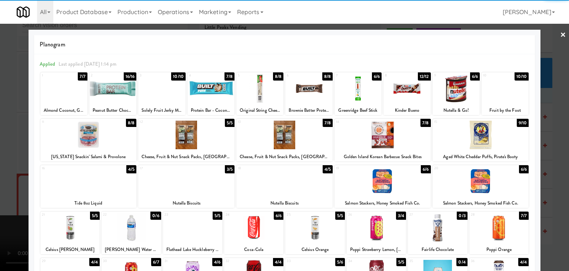
click at [74, 150] on div "11 8/8 California Snackin' Salami & Provolone" at bounding box center [88, 140] width 96 height 43
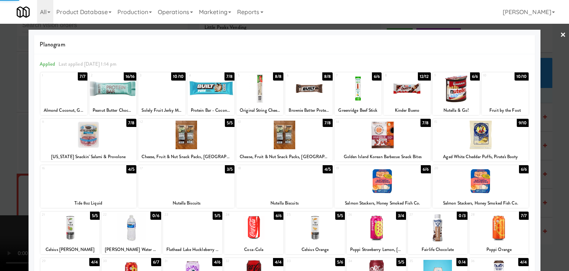
drag, startPoint x: 0, startPoint y: 151, endPoint x: 157, endPoint y: 156, distance: 157.3
click at [7, 151] on div at bounding box center [284, 135] width 569 height 271
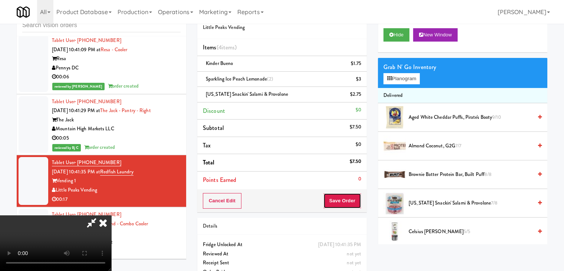
click at [351, 193] on button "Save Order" at bounding box center [342, 201] width 38 height 16
click at [351, 195] on button "Save Order" at bounding box center [342, 201] width 38 height 16
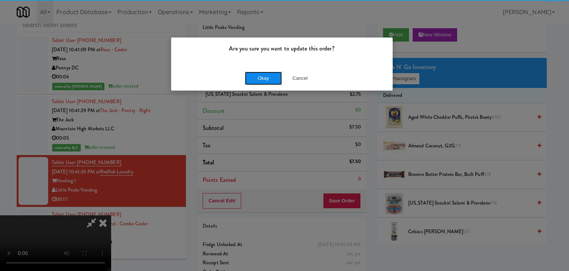
click at [273, 76] on button "Okay" at bounding box center [263, 78] width 37 height 13
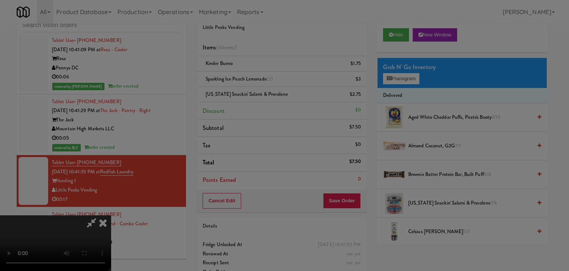
click at [273, 71] on button "Okay" at bounding box center [263, 64] width 37 height 13
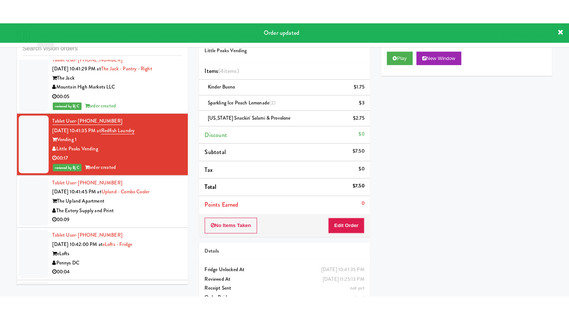
scroll to position [5886, 0]
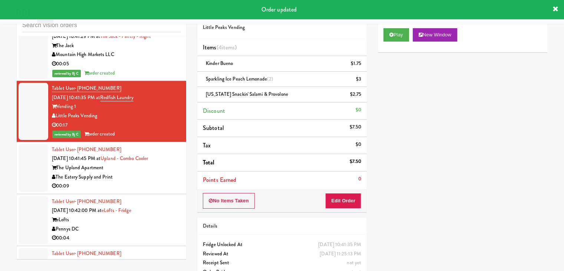
click at [164, 181] on div "00:09" at bounding box center [116, 185] width 129 height 9
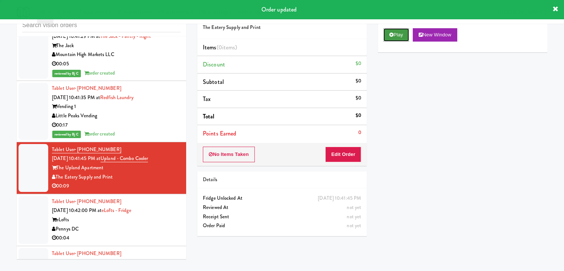
click at [397, 35] on button "Play" at bounding box center [396, 34] width 26 height 13
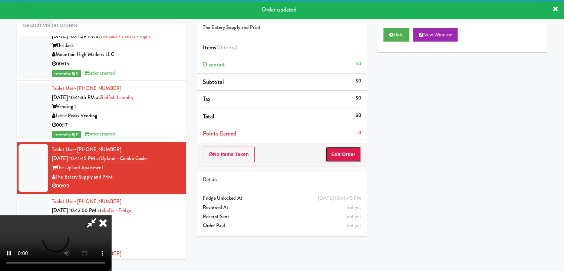
click at [346, 147] on button "Edit Order" at bounding box center [343, 154] width 36 height 16
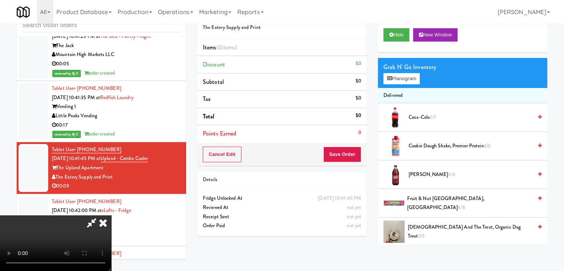
scroll to position [5849, 0]
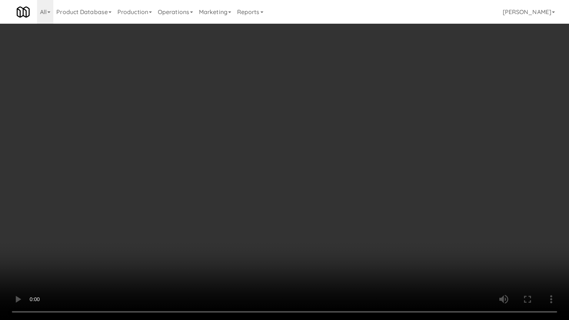
click at [382, 197] on video at bounding box center [284, 160] width 569 height 320
drag, startPoint x: 382, startPoint y: 197, endPoint x: 423, endPoint y: 116, distance: 91.0
click at [382, 197] on video at bounding box center [284, 160] width 569 height 320
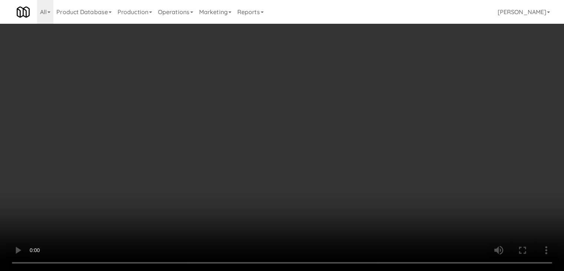
click at [413, 83] on button "Planogram" at bounding box center [401, 78] width 36 height 11
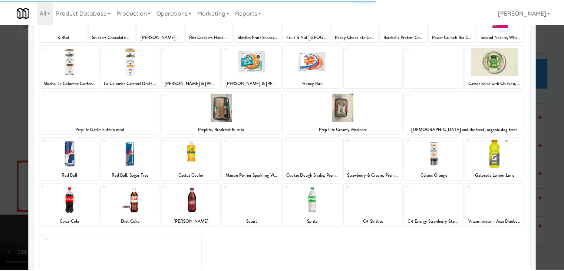
scroll to position [93, 0]
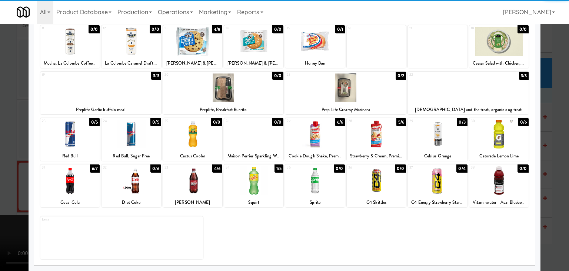
click at [202, 196] on div "33 4/6 Dr Pepper" at bounding box center [192, 185] width 59 height 43
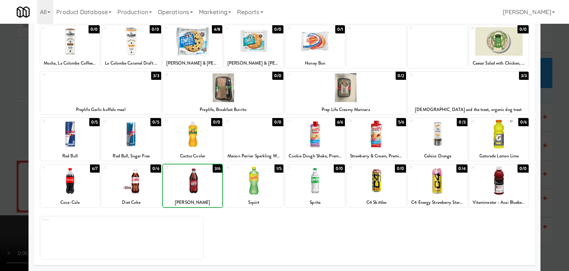
drag, startPoint x: 0, startPoint y: 199, endPoint x: 149, endPoint y: 185, distance: 149.7
click at [8, 198] on div at bounding box center [284, 135] width 569 height 271
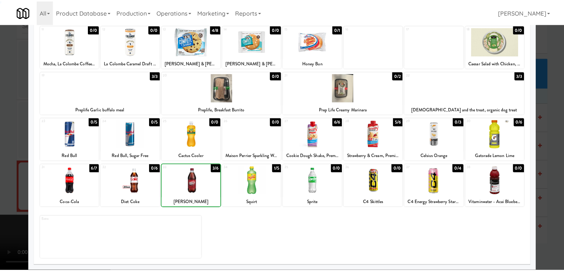
scroll to position [5886, 0]
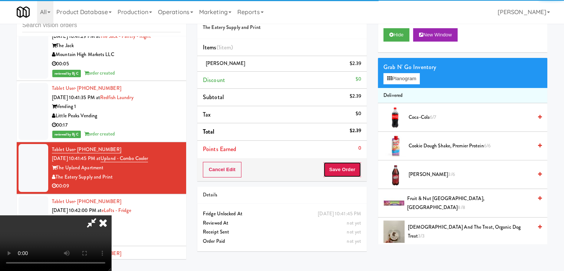
drag, startPoint x: 356, startPoint y: 175, endPoint x: 344, endPoint y: 173, distance: 12.4
click at [351, 174] on button "Save Order" at bounding box center [342, 170] width 38 height 16
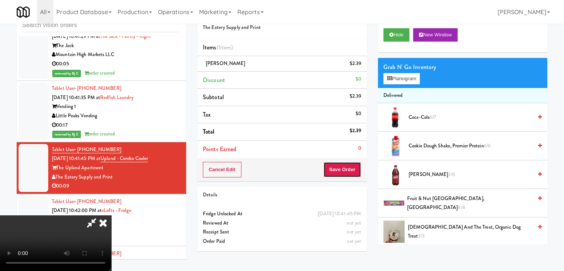
click at [344, 173] on button "Save Order" at bounding box center [342, 170] width 38 height 16
click at [346, 172] on body "Are you sure you want to update this order? Okay Cancel Okay Are you sure you w…" at bounding box center [282, 135] width 564 height 271
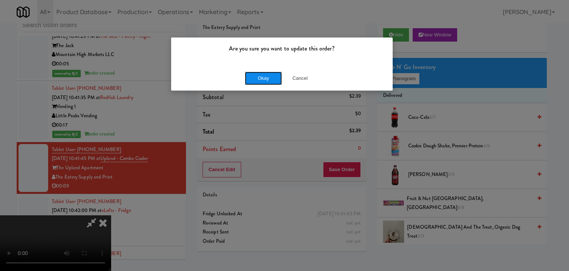
click at [268, 75] on button "Okay" at bounding box center [263, 78] width 37 height 13
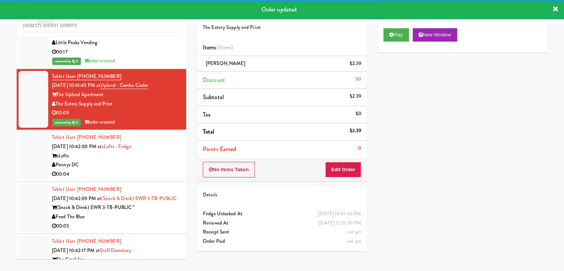
scroll to position [5960, 0]
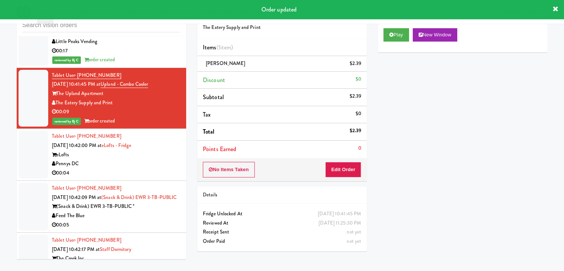
click at [163, 159] on div "Pennys DC" at bounding box center [116, 163] width 129 height 9
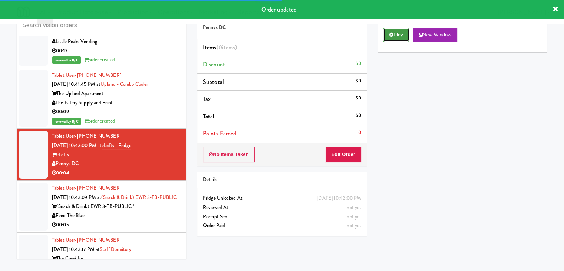
click at [394, 35] on button "Play" at bounding box center [396, 34] width 26 height 13
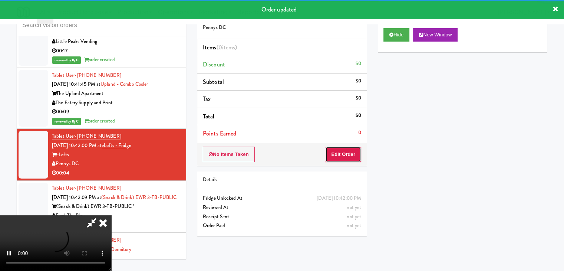
click at [344, 158] on button "Edit Order" at bounding box center [343, 154] width 36 height 16
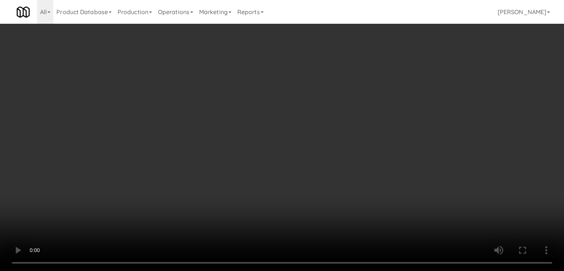
scroll to position [5924, 0]
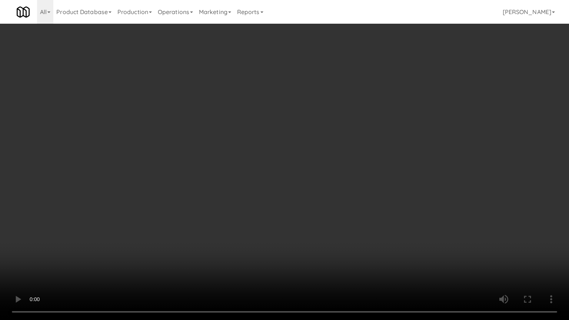
click at [315, 219] on video at bounding box center [284, 160] width 569 height 320
drag, startPoint x: 315, startPoint y: 219, endPoint x: 375, endPoint y: 135, distance: 102.8
click at [316, 218] on video at bounding box center [284, 160] width 569 height 320
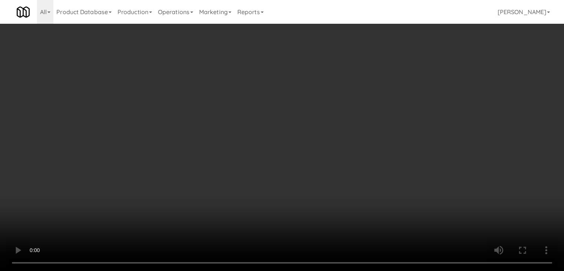
click at [402, 82] on button "Planogram" at bounding box center [401, 78] width 36 height 11
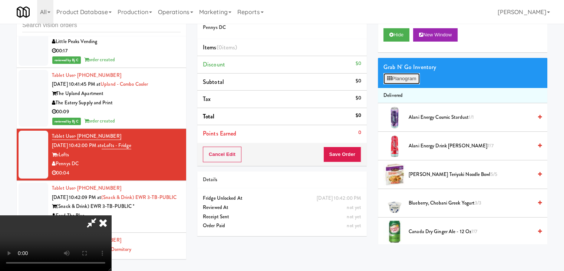
scroll to position [5924, 0]
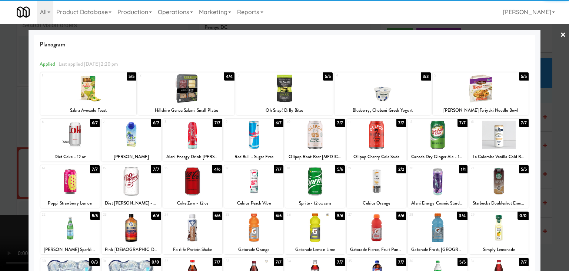
click at [258, 136] on div at bounding box center [253, 134] width 59 height 29
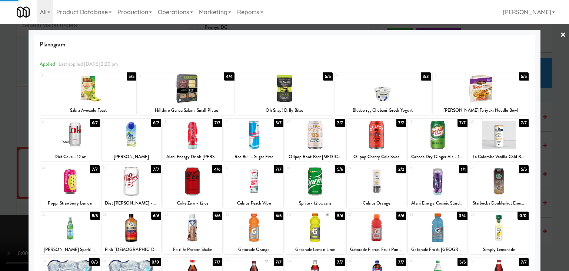
drag, startPoint x: 1, startPoint y: 155, endPoint x: 225, endPoint y: 156, distance: 223.9
click at [16, 155] on div at bounding box center [284, 135] width 569 height 271
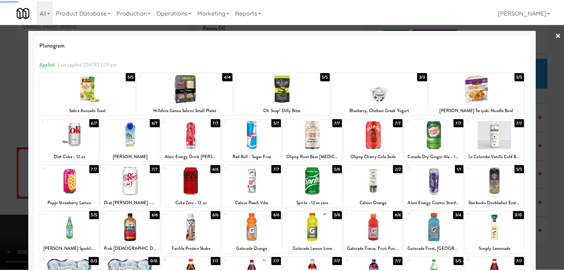
scroll to position [5960, 0]
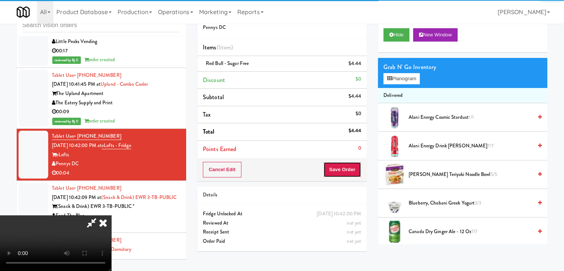
click at [342, 170] on button "Save Order" at bounding box center [342, 170] width 38 height 16
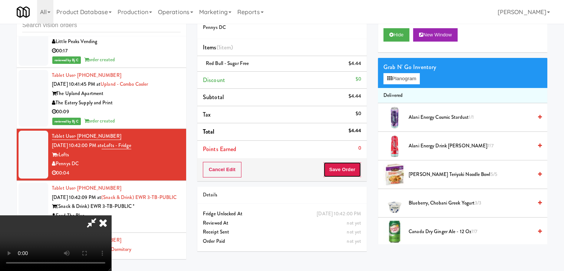
click at [342, 170] on button "Save Order" at bounding box center [342, 170] width 38 height 16
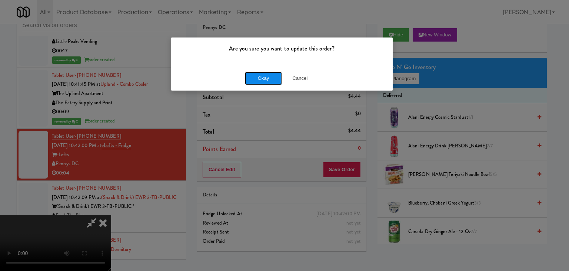
click at [264, 82] on button "Okay" at bounding box center [263, 78] width 37 height 13
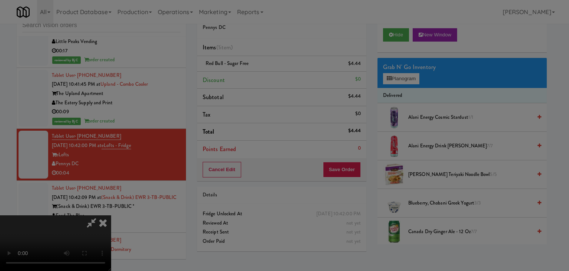
click at [264, 77] on div "Okay Cancel" at bounding box center [282, 64] width 222 height 25
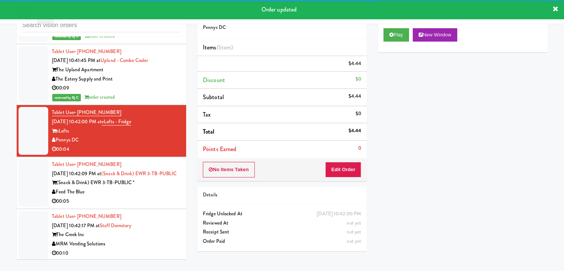
scroll to position [5997, 0]
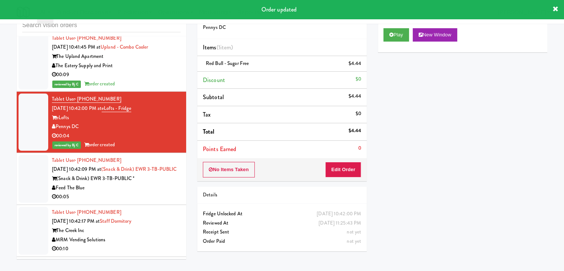
click at [167, 183] on div "Feed The Blue" at bounding box center [116, 187] width 129 height 9
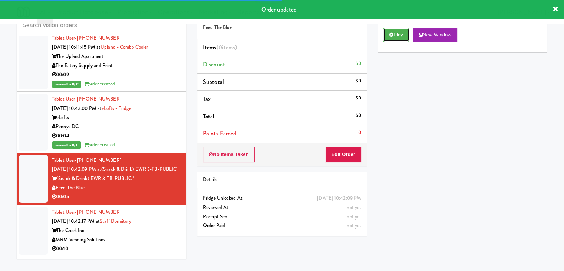
drag, startPoint x: 396, startPoint y: 38, endPoint x: 387, endPoint y: 74, distance: 37.0
click at [396, 38] on button "Play" at bounding box center [396, 34] width 26 height 13
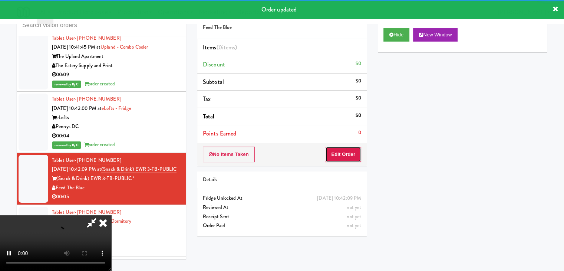
click at [359, 153] on button "Edit Order" at bounding box center [343, 154] width 36 height 16
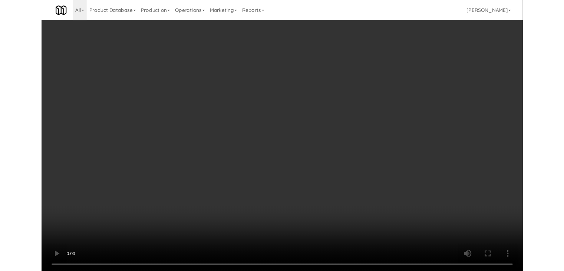
scroll to position [5961, 0]
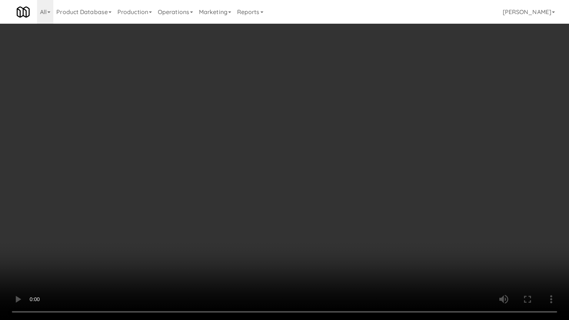
click at [304, 208] on video at bounding box center [284, 160] width 569 height 320
click at [318, 218] on video at bounding box center [284, 160] width 569 height 320
click at [319, 218] on video at bounding box center [284, 160] width 569 height 320
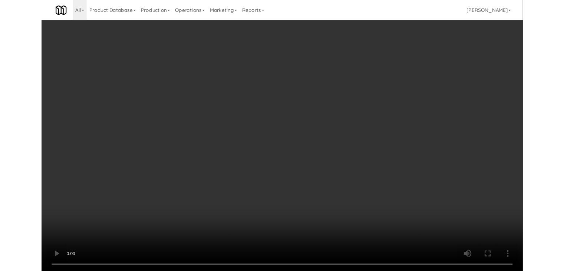
scroll to position [5997, 0]
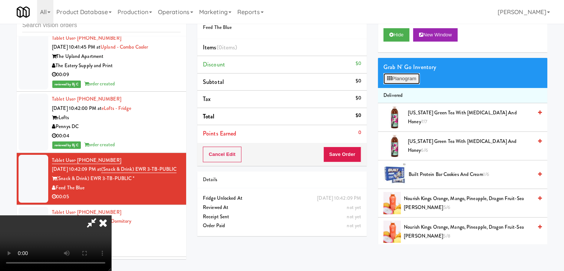
click at [389, 80] on icon at bounding box center [389, 78] width 5 height 5
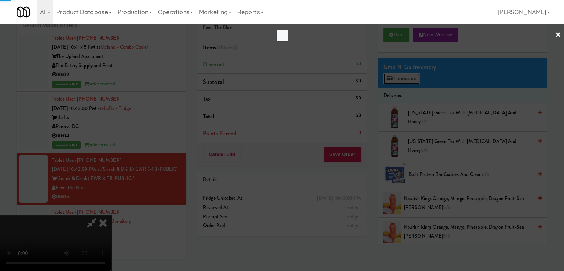
scroll to position [5961, 0]
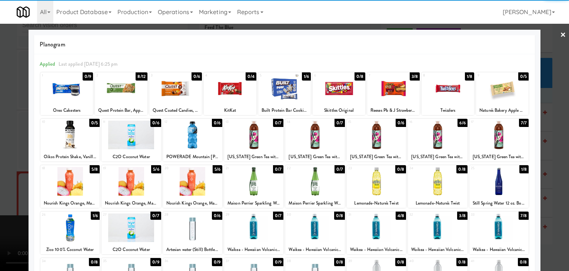
click at [122, 178] on div at bounding box center [131, 181] width 59 height 29
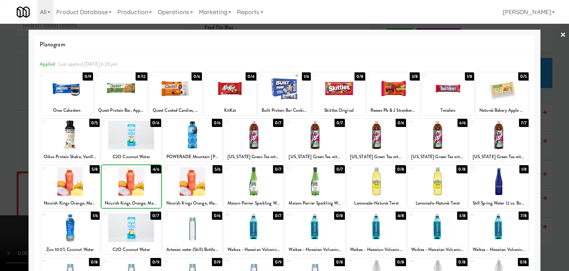
drag, startPoint x: 0, startPoint y: 179, endPoint x: 54, endPoint y: 169, distance: 54.6
click at [6, 178] on div at bounding box center [284, 135] width 569 height 271
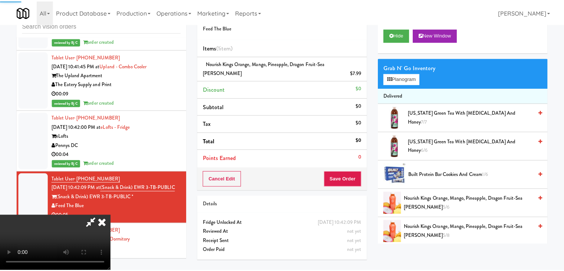
scroll to position [5997, 0]
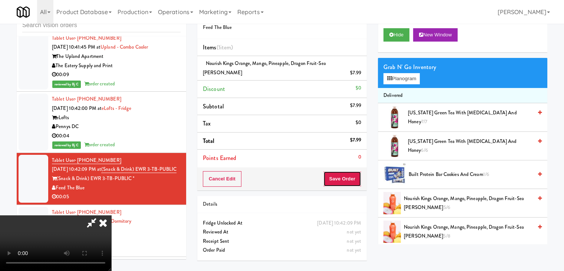
click at [339, 171] on button "Save Order" at bounding box center [342, 179] width 38 height 16
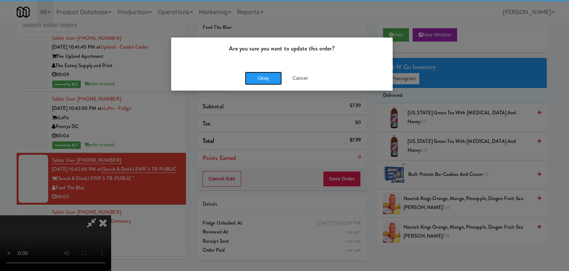
click at [267, 66] on div "Okay Cancel" at bounding box center [282, 78] width 222 height 25
click at [266, 65] on div "Are you sure you want to update this order? Okay Cancel" at bounding box center [282, 64] width 222 height 54
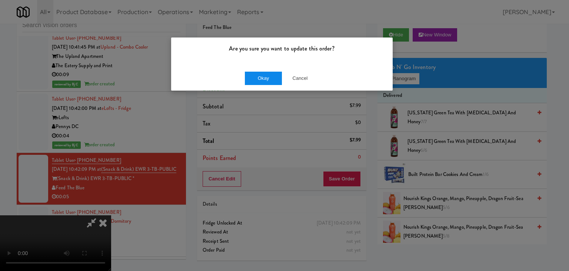
click at [262, 73] on div "Okay Cancel" at bounding box center [282, 78] width 222 height 25
click at [262, 75] on button "Okay" at bounding box center [263, 78] width 37 height 13
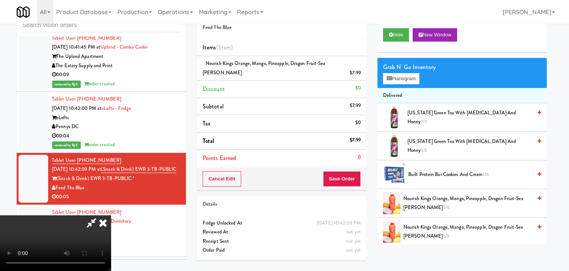
click at [262, 75] on body "Are you sure you want to update this order? Okay Cancel Okay Are you sure you w…" at bounding box center [284, 135] width 569 height 271
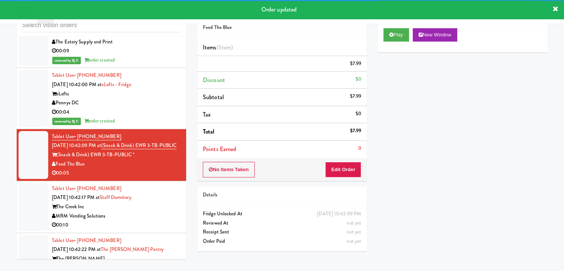
scroll to position [6034, 0]
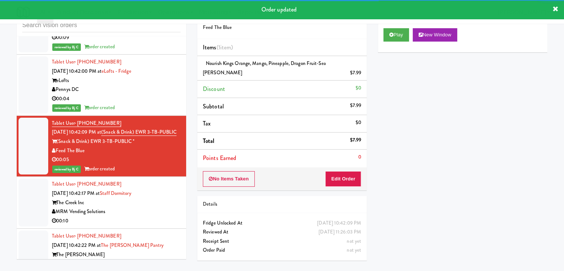
click at [153, 198] on div "The Creek Inc" at bounding box center [116, 202] width 129 height 9
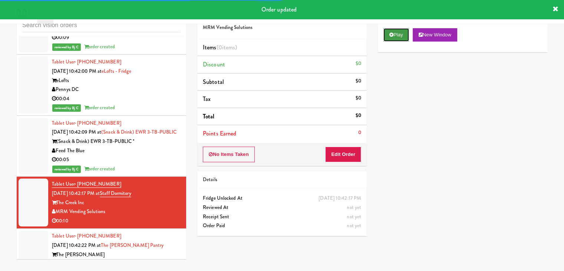
click at [402, 36] on button "Play" at bounding box center [396, 34] width 26 height 13
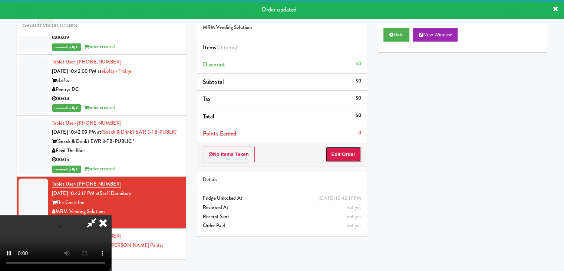
click at [344, 154] on button "Edit Order" at bounding box center [343, 154] width 36 height 16
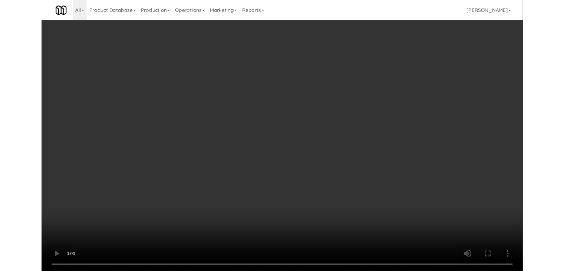
scroll to position [5998, 0]
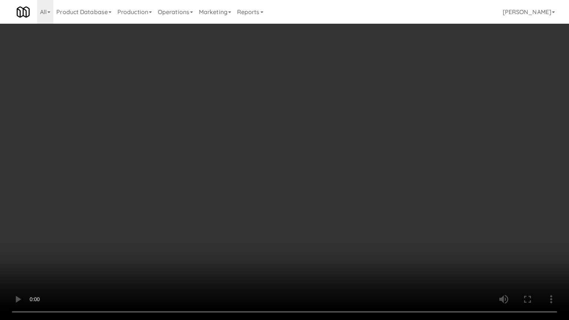
click at [333, 187] on video at bounding box center [284, 160] width 569 height 320
click at [328, 189] on video at bounding box center [284, 160] width 569 height 320
click at [334, 181] on video at bounding box center [284, 160] width 569 height 320
click at [333, 181] on video at bounding box center [284, 160] width 569 height 320
click at [338, 176] on video at bounding box center [284, 160] width 569 height 320
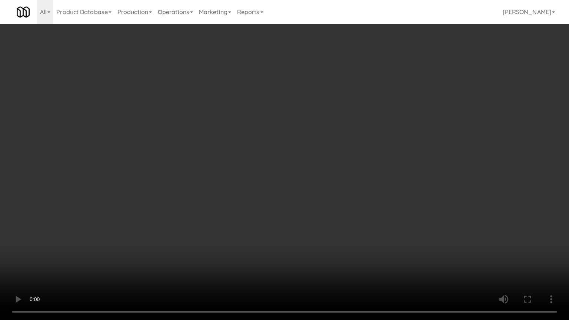
click at [338, 175] on video at bounding box center [284, 160] width 569 height 320
click at [337, 175] on video at bounding box center [284, 160] width 569 height 320
click at [334, 175] on video at bounding box center [284, 160] width 569 height 320
click at [336, 169] on video at bounding box center [284, 160] width 569 height 320
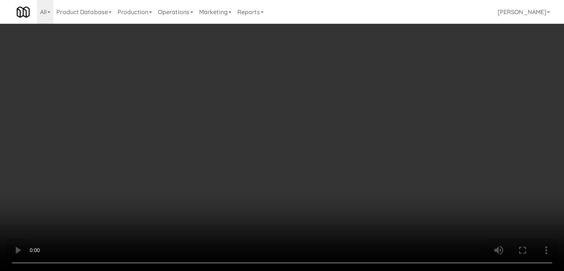
click at [399, 77] on button "Planogram" at bounding box center [401, 78] width 36 height 11
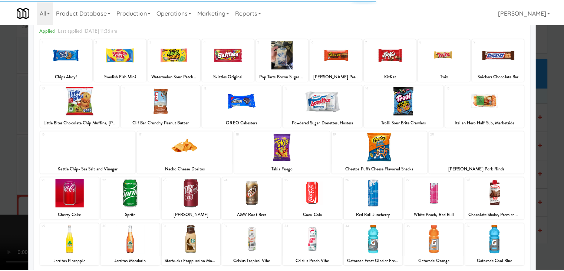
scroll to position [93, 0]
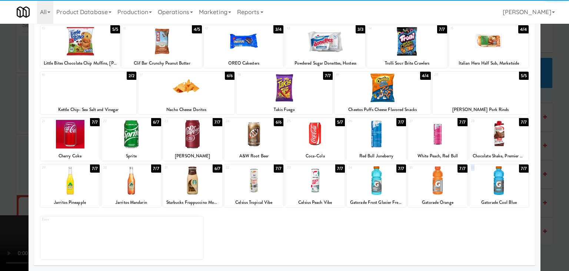
drag, startPoint x: 488, startPoint y: 195, endPoint x: 485, endPoint y: 189, distance: 6.6
click at [489, 193] on div "36 7/7 Gatorade Cool Blue" at bounding box center [499, 185] width 59 height 43
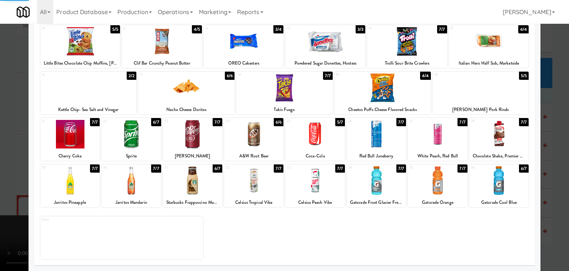
drag, startPoint x: 384, startPoint y: 93, endPoint x: 312, endPoint y: 99, distance: 72.5
click at [383, 92] on div at bounding box center [383, 87] width 96 height 29
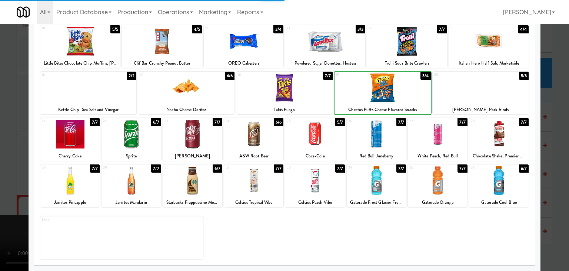
drag, startPoint x: 0, startPoint y: 134, endPoint x: 113, endPoint y: 137, distance: 112.7
click at [0, 134] on div at bounding box center [284, 135] width 569 height 271
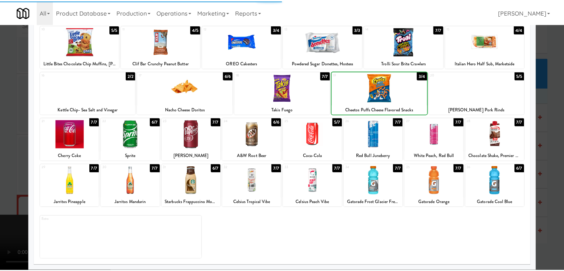
scroll to position [6034, 0]
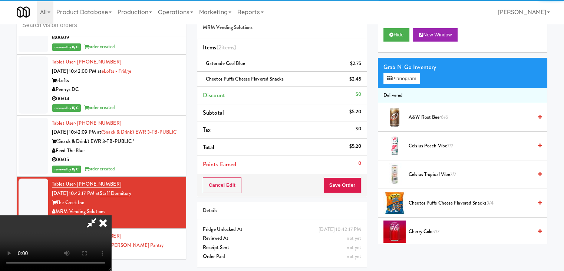
click at [111, 215] on video at bounding box center [55, 243] width 111 height 56
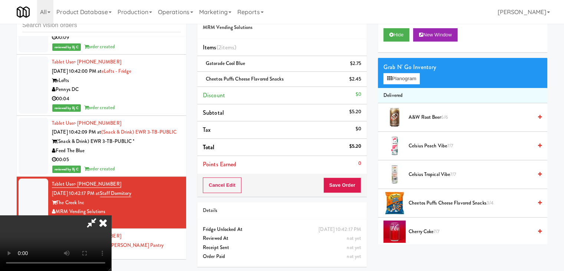
scroll to position [0, 0]
click at [111, 215] on video at bounding box center [55, 243] width 111 height 56
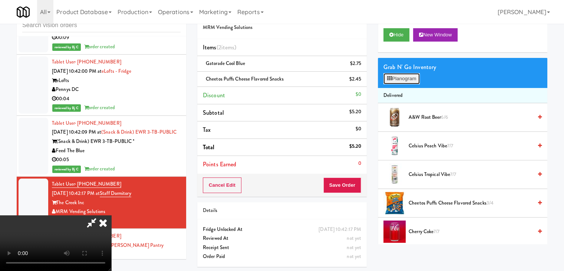
click at [406, 79] on button "Planogram" at bounding box center [401, 78] width 36 height 11
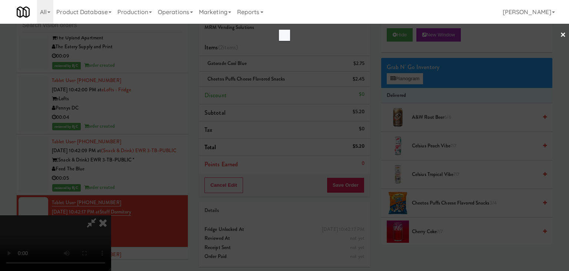
click at [406, 79] on div at bounding box center [284, 135] width 569 height 271
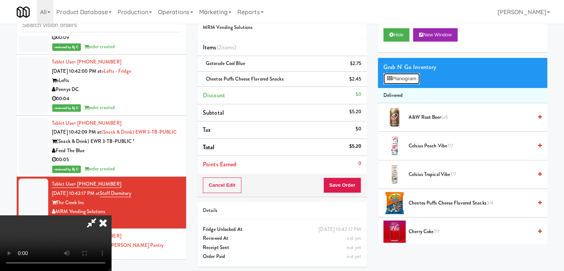
click at [406, 79] on button "Planogram" at bounding box center [401, 78] width 36 height 11
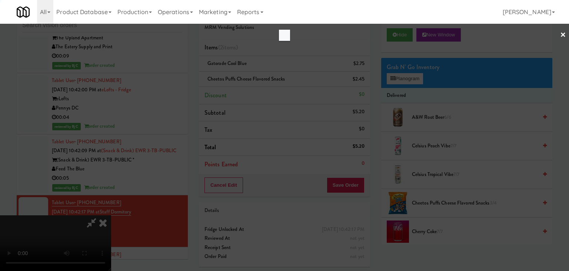
click at [406, 79] on div at bounding box center [284, 135] width 569 height 271
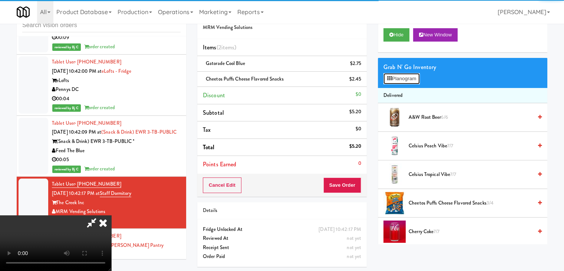
click at [406, 79] on button "Planogram" at bounding box center [401, 78] width 36 height 11
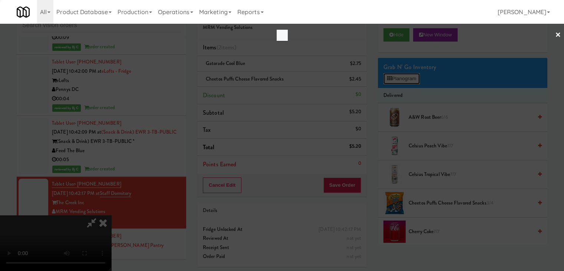
scroll to position [5998, 0]
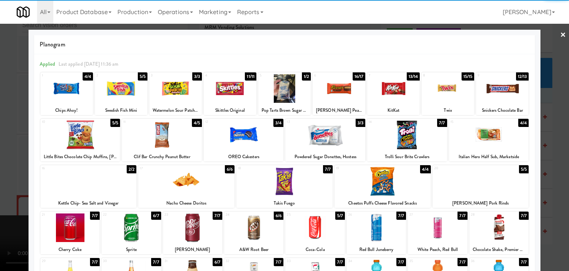
click at [419, 127] on div at bounding box center [407, 134] width 80 height 29
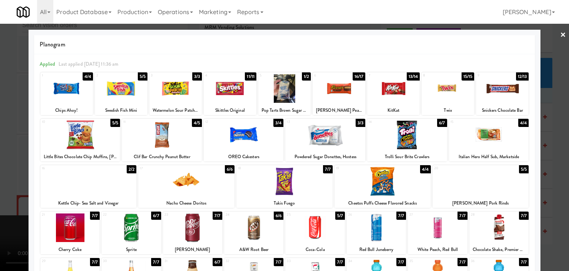
drag, startPoint x: 0, startPoint y: 165, endPoint x: 250, endPoint y: 164, distance: 249.9
click at [24, 163] on div at bounding box center [284, 135] width 569 height 271
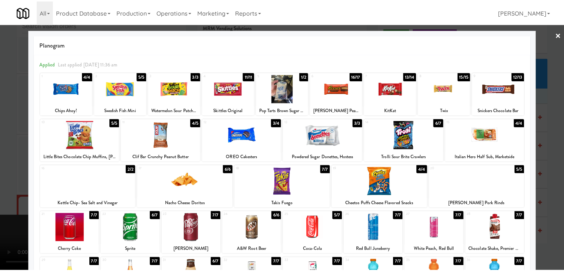
scroll to position [6034, 0]
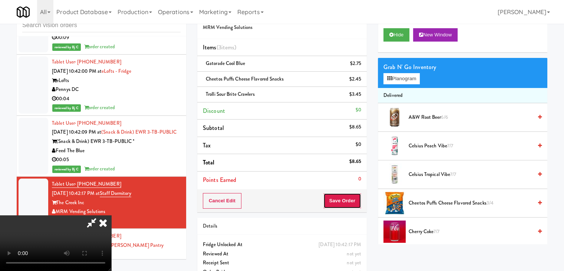
click at [349, 201] on button "Save Order" at bounding box center [342, 201] width 38 height 16
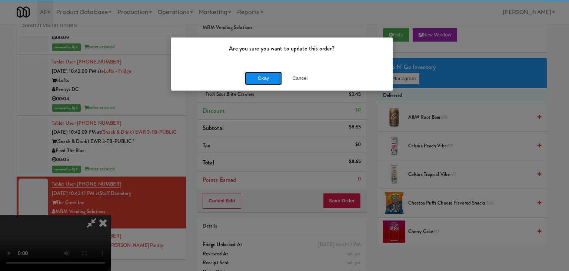
click at [257, 79] on button "Okay" at bounding box center [263, 78] width 37 height 13
click at [257, 79] on body "Are you sure you want to update this order? Okay Cancel Okay Are you sure you w…" at bounding box center [284, 135] width 569 height 271
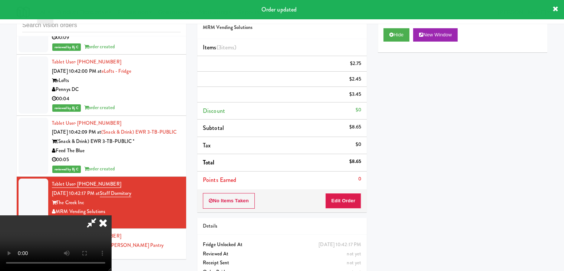
scroll to position [0, 0]
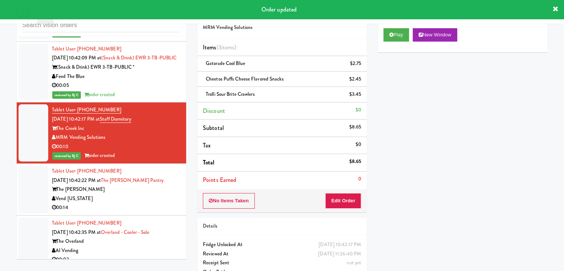
click at [157, 203] on div "00:14" at bounding box center [116, 207] width 129 height 9
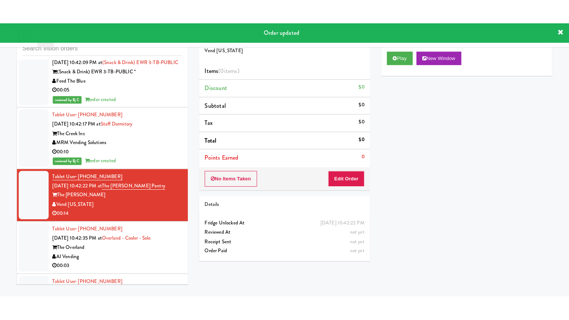
scroll to position [6146, 0]
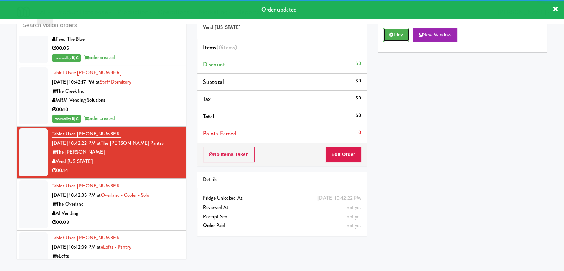
drag, startPoint x: 402, startPoint y: 34, endPoint x: 393, endPoint y: 45, distance: 14.0
click at [402, 34] on button "Play" at bounding box center [396, 34] width 26 height 13
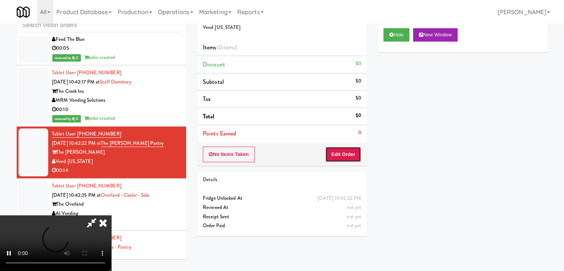
click at [341, 158] on button "Edit Order" at bounding box center [343, 154] width 36 height 16
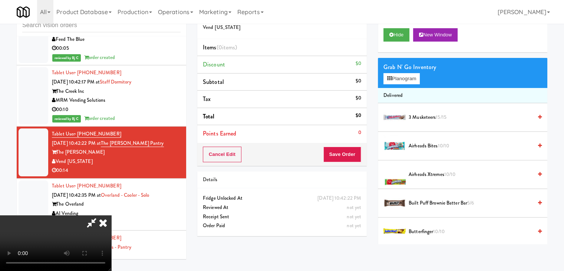
scroll to position [6109, 0]
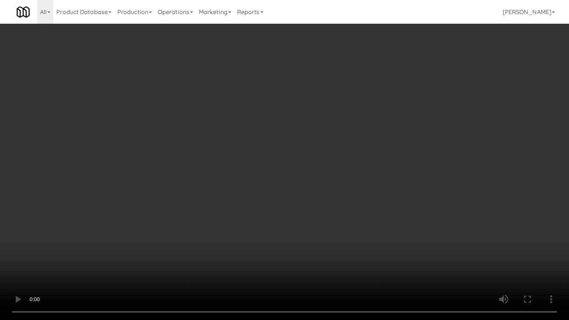
click at [370, 179] on video at bounding box center [284, 160] width 569 height 320
drag, startPoint x: 370, startPoint y: 178, endPoint x: 374, endPoint y: 182, distance: 6.0
click at [374, 182] on video at bounding box center [284, 160] width 569 height 320
click at [377, 182] on video at bounding box center [284, 160] width 569 height 320
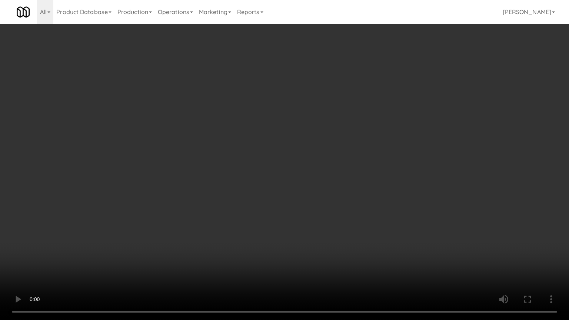
click at [394, 172] on video at bounding box center [284, 160] width 569 height 320
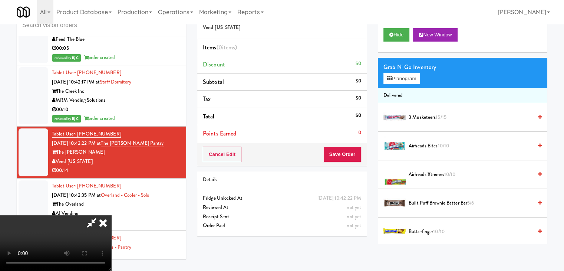
click at [111, 215] on video at bounding box center [55, 243] width 111 height 56
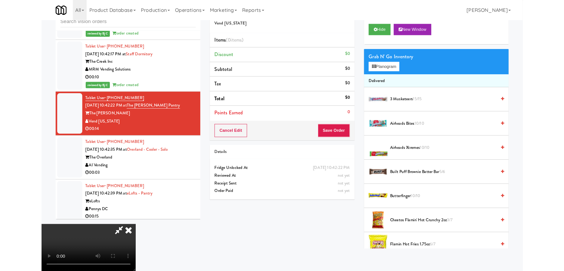
scroll to position [6109, 0]
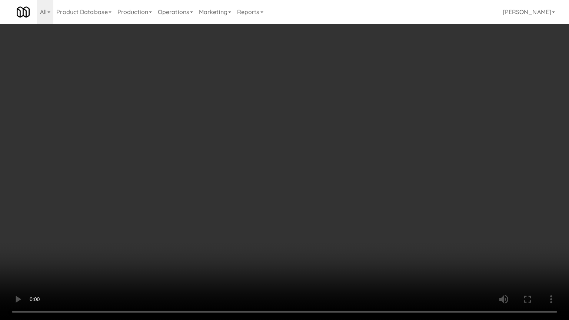
click at [315, 215] on video at bounding box center [284, 160] width 569 height 320
click at [319, 214] on video at bounding box center [284, 160] width 569 height 320
drag, startPoint x: 319, startPoint y: 214, endPoint x: 315, endPoint y: 217, distance: 4.5
click at [319, 214] on video at bounding box center [284, 160] width 569 height 320
click at [321, 205] on video at bounding box center [284, 160] width 569 height 320
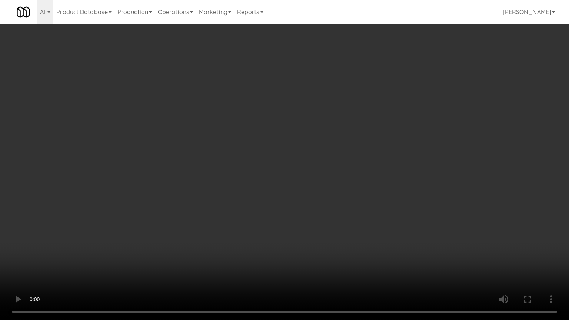
drag, startPoint x: 321, startPoint y: 204, endPoint x: 340, endPoint y: 137, distance: 68.8
click at [322, 202] on video at bounding box center [284, 160] width 569 height 320
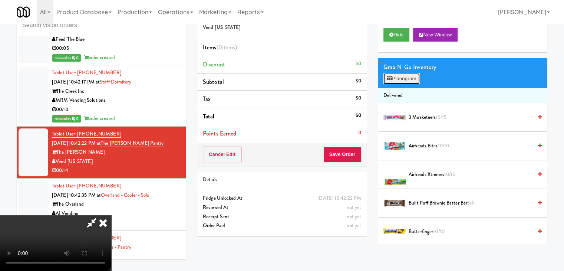
click at [396, 81] on button "Planogram" at bounding box center [401, 78] width 36 height 11
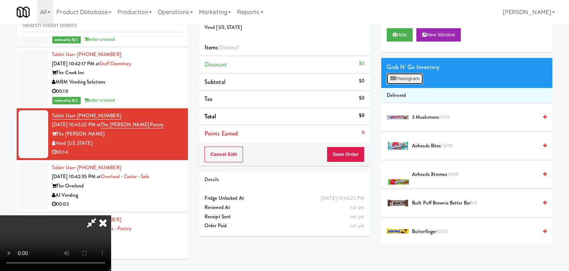
scroll to position [6109, 0]
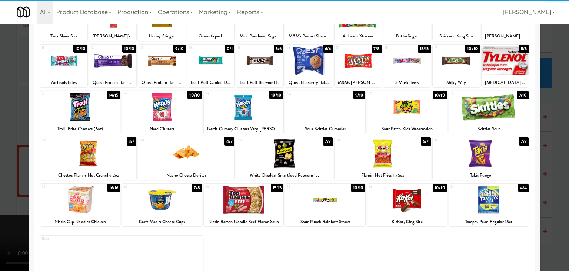
drag, startPoint x: 102, startPoint y: 166, endPoint x: 137, endPoint y: 166, distance: 34.5
click at [104, 165] on div at bounding box center [88, 153] width 96 height 29
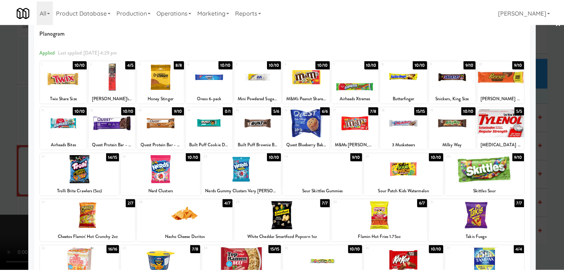
scroll to position [0, 0]
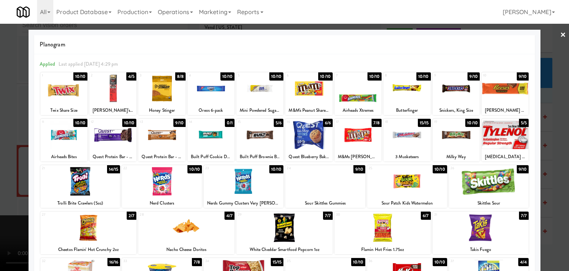
click at [439, 94] on div at bounding box center [456, 88] width 47 height 29
click at [0, 185] on div at bounding box center [284, 135] width 569 height 271
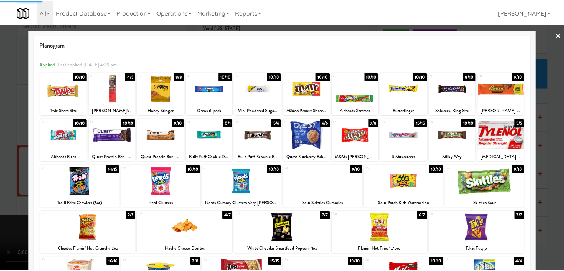
scroll to position [6146, 0]
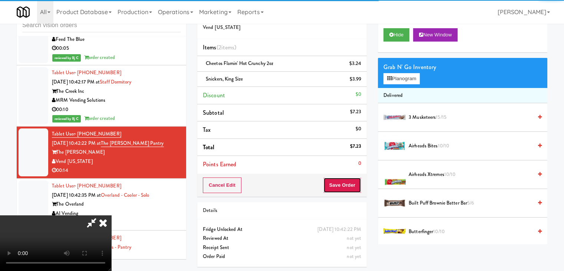
click at [351, 188] on button "Save Order" at bounding box center [342, 185] width 38 height 16
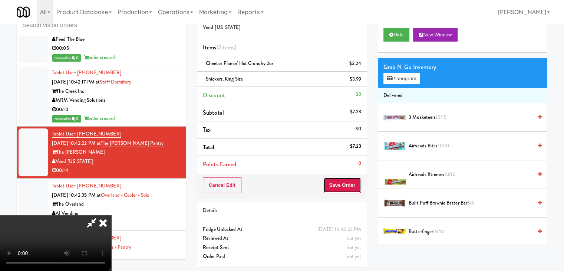
drag, startPoint x: 351, startPoint y: 188, endPoint x: 345, endPoint y: 182, distance: 7.6
click at [350, 187] on button "Save Order" at bounding box center [342, 185] width 38 height 16
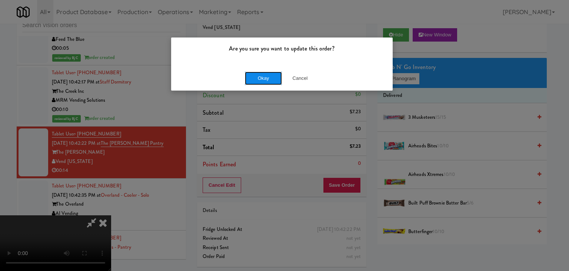
click at [267, 83] on button "Okay" at bounding box center [263, 78] width 37 height 13
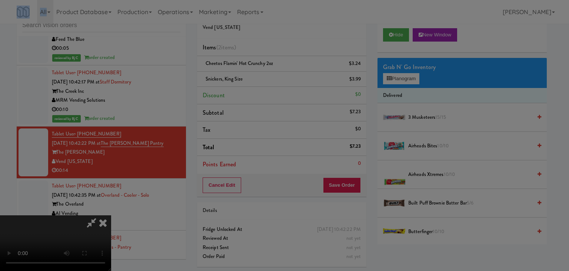
click at [267, 83] on div "Are you sure you want to update this order? Okay Cancel" at bounding box center [284, 135] width 569 height 271
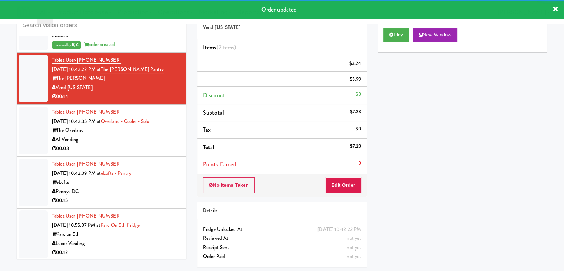
scroll to position [6229, 0]
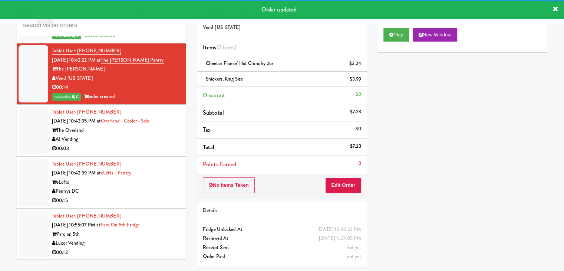
click at [152, 144] on div "00:03" at bounding box center [116, 148] width 129 height 9
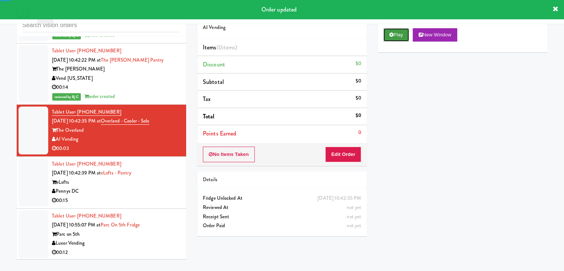
click at [398, 30] on button "Play" at bounding box center [396, 34] width 26 height 13
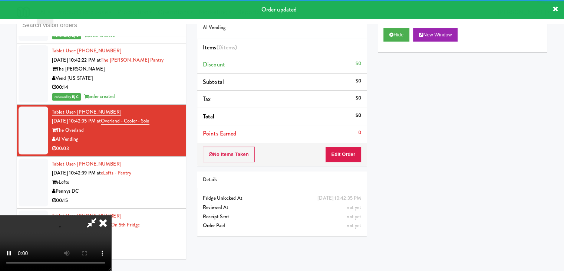
click at [329, 161] on div "No Items Taken Edit Order" at bounding box center [281, 154] width 169 height 23
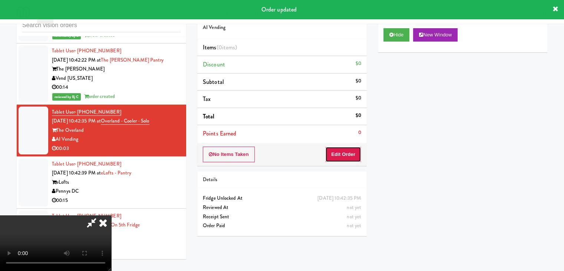
click at [333, 159] on button "Edit Order" at bounding box center [343, 154] width 36 height 16
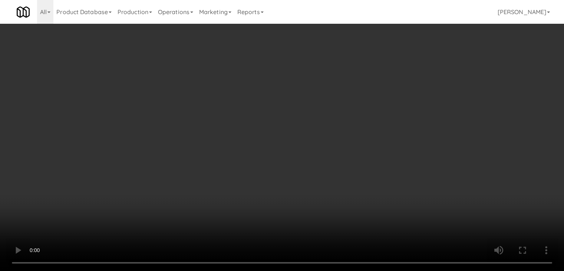
scroll to position [6192, 0]
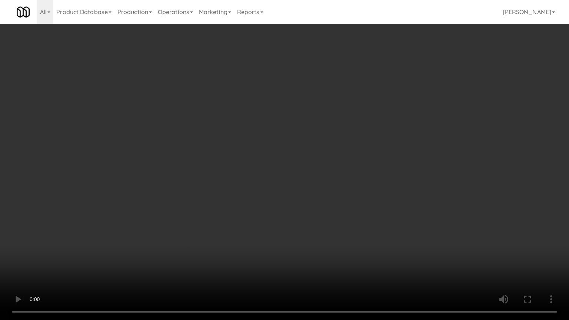
click at [332, 195] on video at bounding box center [284, 160] width 569 height 320
drag, startPoint x: 330, startPoint y: 197, endPoint x: 326, endPoint y: 201, distance: 5.0
click at [329, 198] on video at bounding box center [284, 160] width 569 height 320
click at [333, 194] on video at bounding box center [284, 160] width 569 height 320
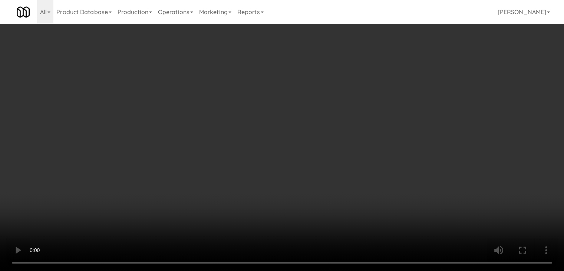
click at [407, 79] on button "Planogram" at bounding box center [401, 78] width 36 height 11
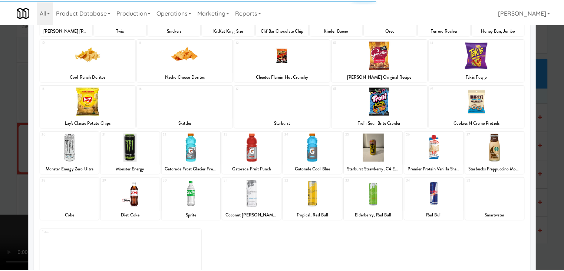
scroll to position [93, 0]
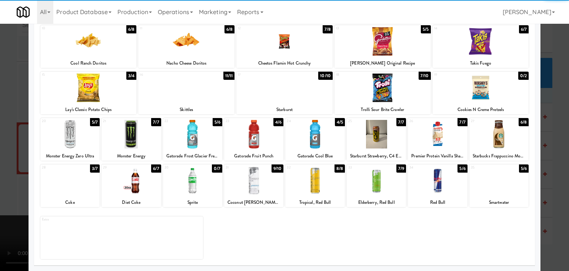
click at [253, 128] on div at bounding box center [253, 134] width 59 height 29
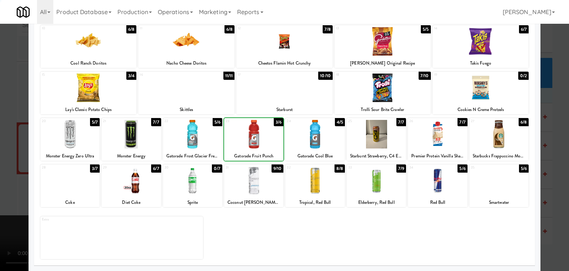
click at [10, 159] on div at bounding box center [284, 135] width 569 height 271
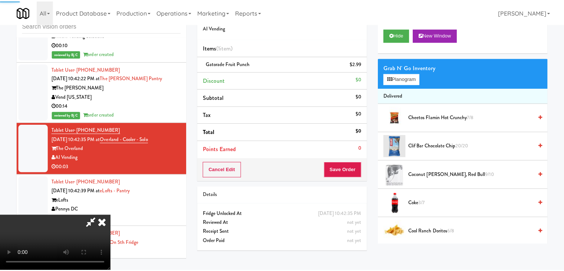
scroll to position [6229, 0]
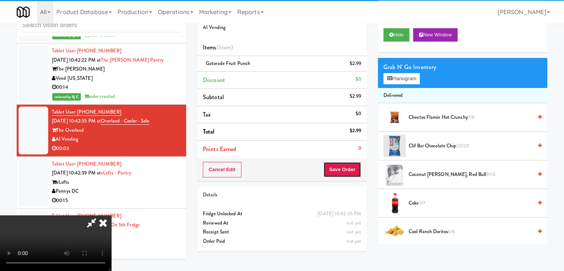
click at [351, 174] on button "Save Order" at bounding box center [342, 170] width 38 height 16
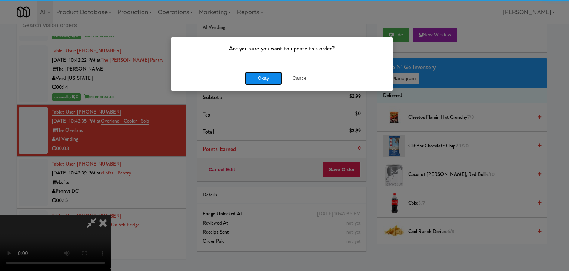
click at [260, 79] on button "Okay" at bounding box center [263, 78] width 37 height 13
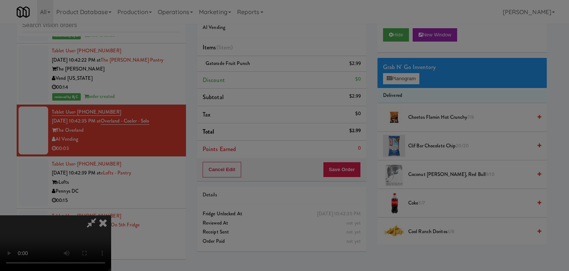
click at [260, 77] on div "Okay Cancel" at bounding box center [282, 64] width 222 height 25
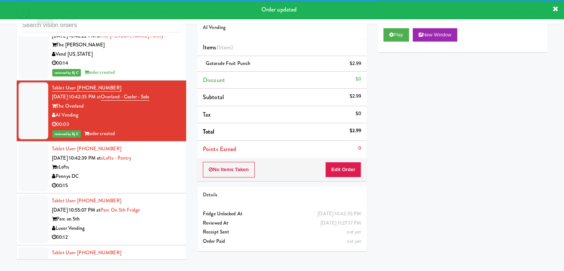
scroll to position [6266, 0]
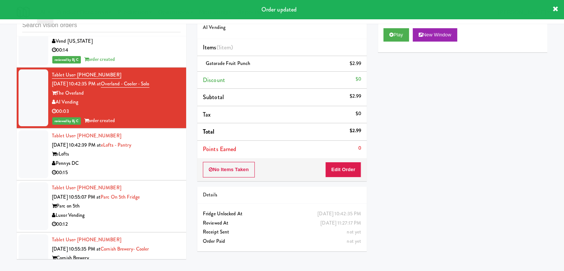
click at [175, 128] on li "Tablet User · (202) 696-2813 Sep 1, 2025 10:42:39 PM at eLofts - Pantry eLofts …" at bounding box center [101, 154] width 169 height 52
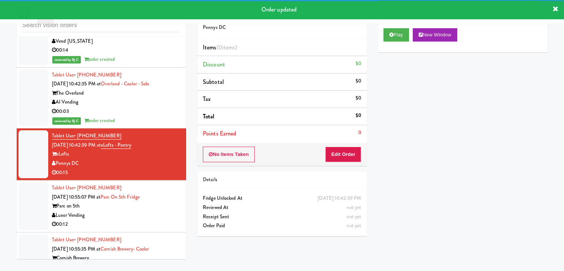
drag, startPoint x: 404, startPoint y: 27, endPoint x: 400, endPoint y: 33, distance: 6.6
click at [404, 27] on div "Play New Window" at bounding box center [462, 38] width 169 height 30
click at [400, 34] on button "Play" at bounding box center [396, 34] width 26 height 13
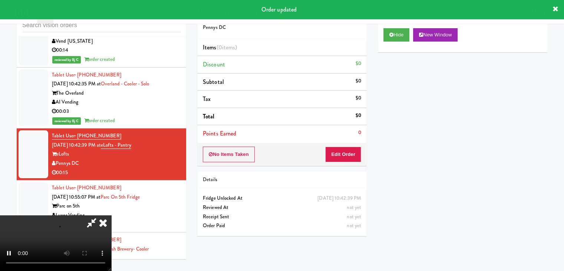
click at [337, 165] on div "Order # 9581502 Pennys DC Items (0 items ) Discount $0 Subtotal $0 Tax $0 Total…" at bounding box center [282, 122] width 181 height 238
click at [343, 159] on button "Edit Order" at bounding box center [343, 154] width 36 height 16
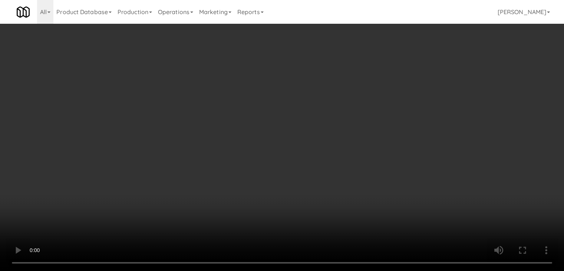
scroll to position [6229, 0]
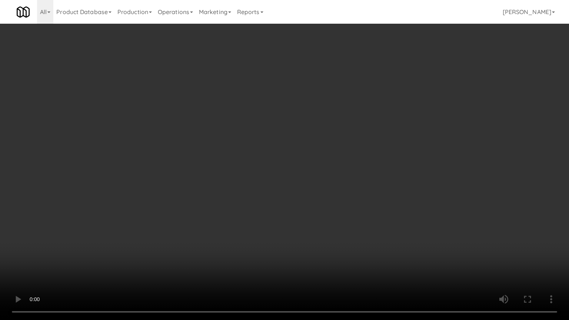
click at [351, 197] on video at bounding box center [284, 160] width 569 height 320
click at [346, 198] on video at bounding box center [284, 160] width 569 height 320
click at [341, 200] on video at bounding box center [284, 160] width 569 height 320
click at [346, 199] on video at bounding box center [284, 160] width 569 height 320
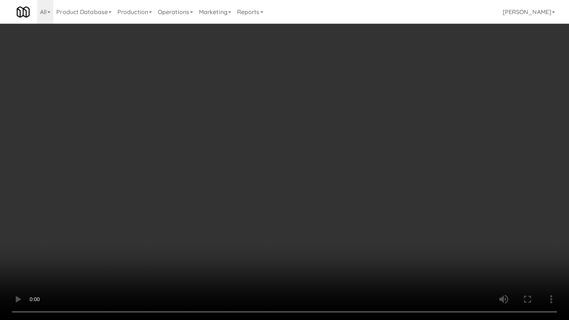
drag, startPoint x: 346, startPoint y: 199, endPoint x: 393, endPoint y: 113, distance: 97.9
click at [347, 198] on video at bounding box center [284, 160] width 569 height 320
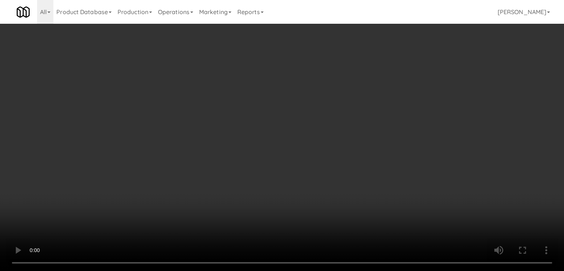
click at [402, 81] on button "Planogram" at bounding box center [401, 78] width 36 height 11
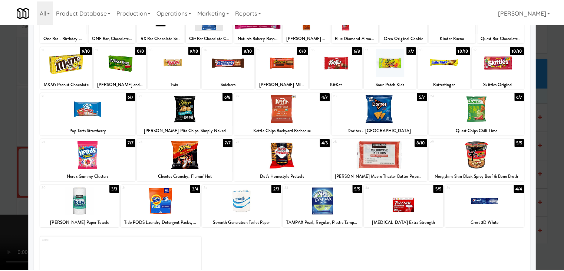
scroll to position [93, 0]
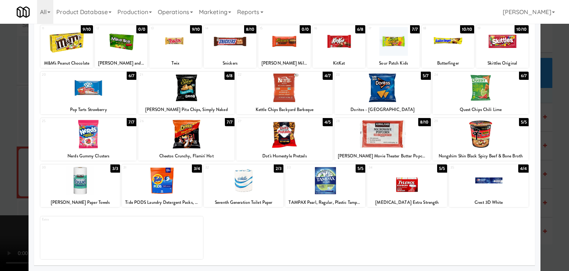
click at [105, 99] on div at bounding box center [88, 87] width 96 height 29
click at [4, 126] on div at bounding box center [284, 135] width 569 height 271
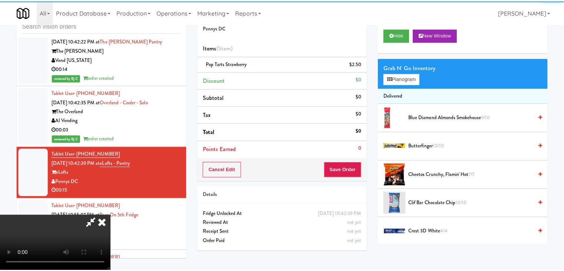
scroll to position [6266, 0]
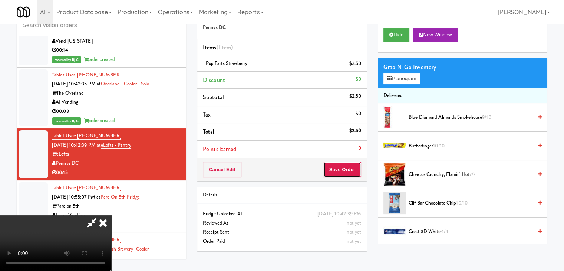
click at [345, 173] on button "Save Order" at bounding box center [342, 170] width 38 height 16
drag, startPoint x: 345, startPoint y: 173, endPoint x: 335, endPoint y: 165, distance: 12.9
click at [344, 172] on button "Save Order" at bounding box center [342, 170] width 38 height 16
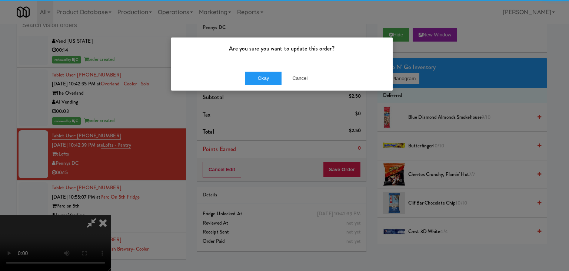
click at [260, 69] on div "Okay Cancel" at bounding box center [282, 78] width 222 height 25
click at [263, 73] on button "Okay" at bounding box center [263, 78] width 37 height 13
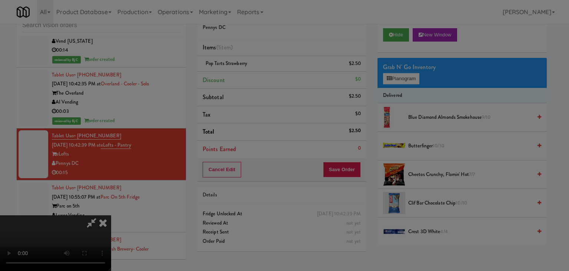
click at [263, 74] on body "Are you sure you want to update this order? Okay Cancel Okay Are you sure you w…" at bounding box center [284, 135] width 569 height 271
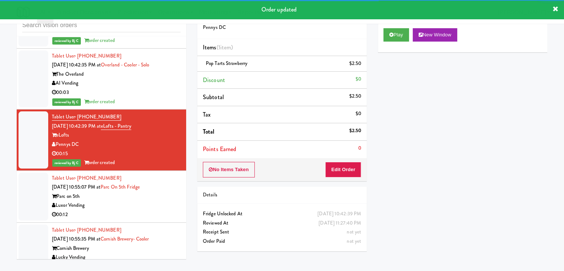
scroll to position [6303, 0]
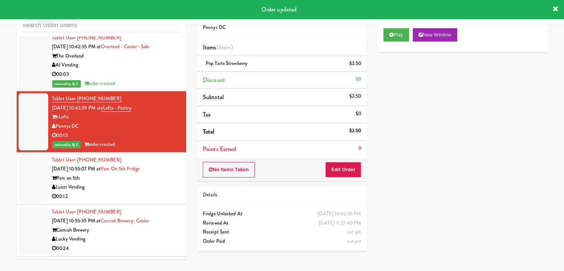
click at [159, 182] on div "Luxor Vending" at bounding box center [116, 186] width 129 height 9
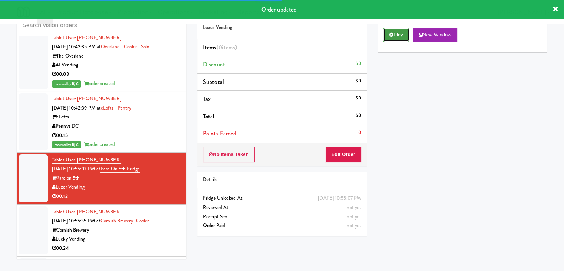
click at [402, 33] on button "Play" at bounding box center [396, 34] width 26 height 13
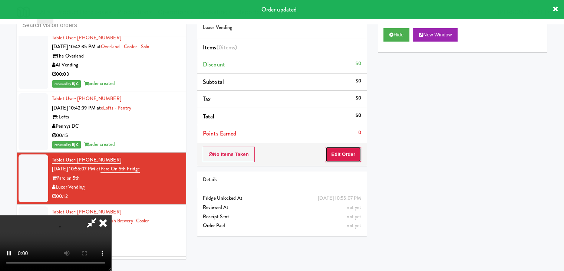
click at [347, 156] on button "Edit Order" at bounding box center [343, 154] width 36 height 16
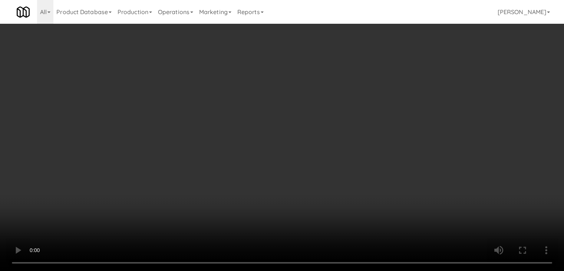
scroll to position [6267, 0]
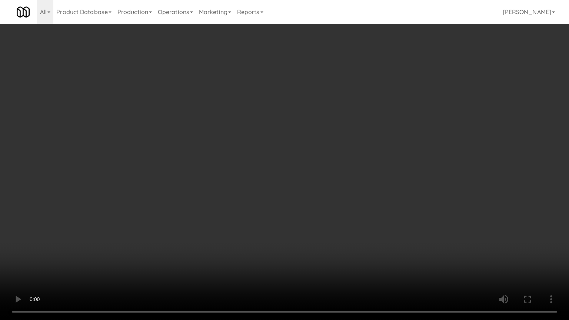
click at [323, 188] on video at bounding box center [284, 160] width 569 height 320
click at [325, 186] on video at bounding box center [284, 160] width 569 height 320
click at [326, 185] on video at bounding box center [284, 160] width 569 height 320
click at [330, 184] on video at bounding box center [284, 160] width 569 height 320
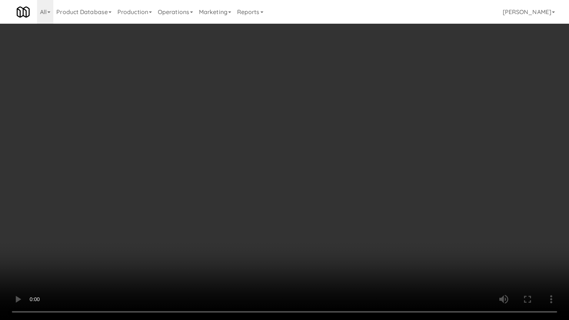
click at [330, 184] on video at bounding box center [284, 160] width 569 height 320
click at [331, 184] on video at bounding box center [284, 160] width 569 height 320
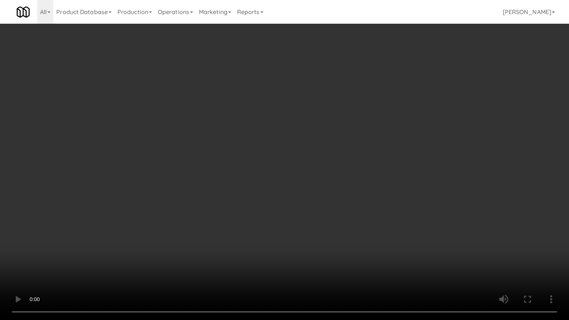
click at [336, 183] on video at bounding box center [284, 160] width 569 height 320
click at [336, 184] on video at bounding box center [284, 160] width 569 height 320
click at [337, 183] on video at bounding box center [284, 160] width 569 height 320
click at [339, 182] on video at bounding box center [284, 160] width 569 height 320
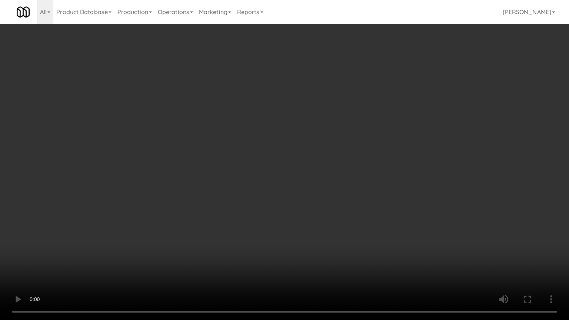
click at [339, 182] on video at bounding box center [284, 160] width 569 height 320
click at [338, 181] on video at bounding box center [284, 160] width 569 height 320
click at [338, 180] on video at bounding box center [284, 160] width 569 height 320
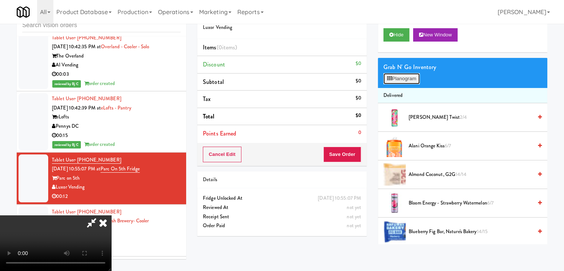
click at [403, 74] on button "Planogram" at bounding box center [401, 78] width 36 height 11
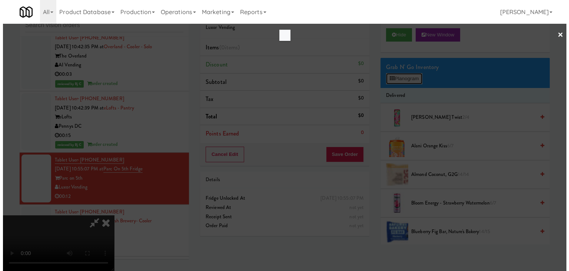
scroll to position [6267, 0]
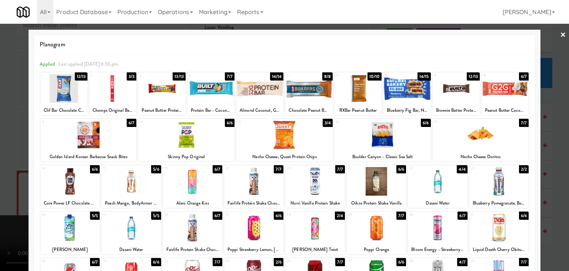
click at [191, 184] on div at bounding box center [192, 181] width 59 height 29
click at [211, 92] on div at bounding box center [211, 88] width 47 height 29
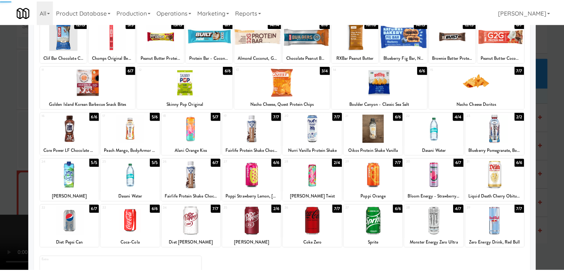
scroll to position [93, 0]
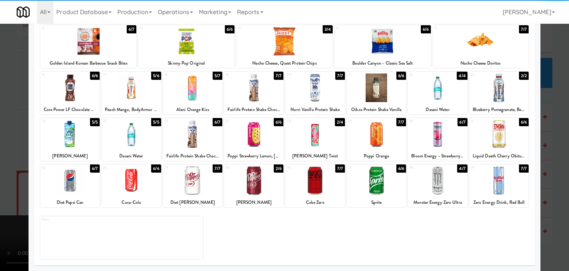
drag, startPoint x: 442, startPoint y: 178, endPoint x: 484, endPoint y: 178, distance: 42.3
click at [442, 178] on div at bounding box center [437, 180] width 59 height 29
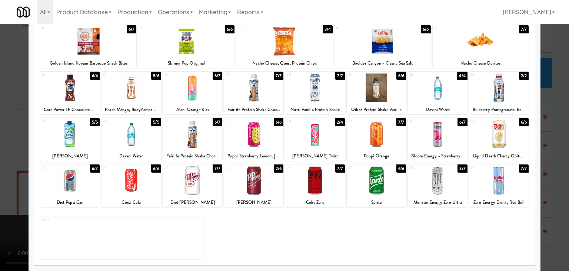
drag, startPoint x: 553, startPoint y: 183, endPoint x: 485, endPoint y: 178, distance: 68.0
click at [552, 182] on div at bounding box center [284, 135] width 569 height 271
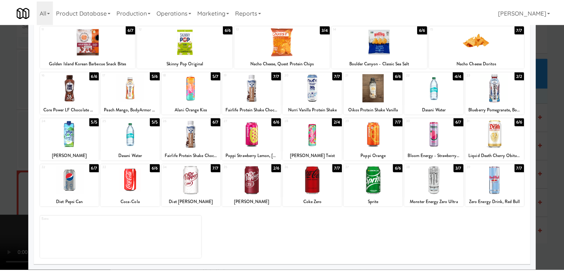
scroll to position [6303, 0]
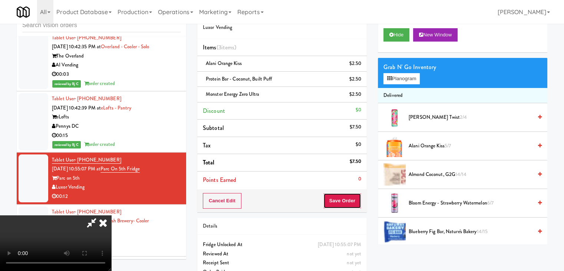
click at [346, 195] on button "Save Order" at bounding box center [342, 201] width 38 height 16
drag, startPoint x: 346, startPoint y: 195, endPoint x: 344, endPoint y: 192, distance: 4.0
click at [346, 193] on button "Save Order" at bounding box center [342, 201] width 38 height 16
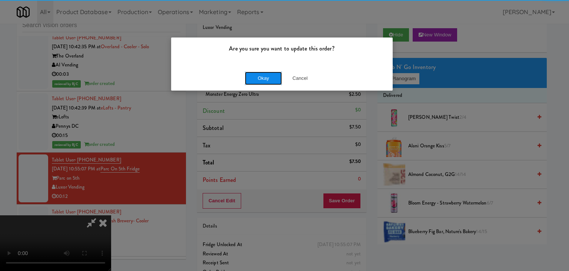
click at [261, 79] on button "Okay" at bounding box center [263, 78] width 37 height 13
click at [261, 79] on div "Okay Cancel" at bounding box center [282, 78] width 222 height 25
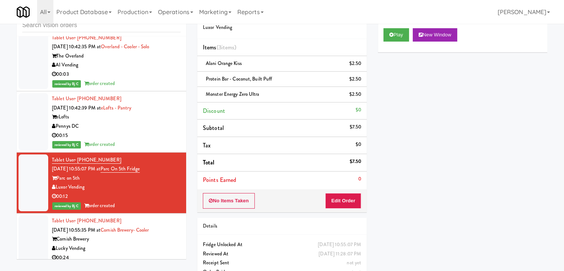
scroll to position [6340, 0]
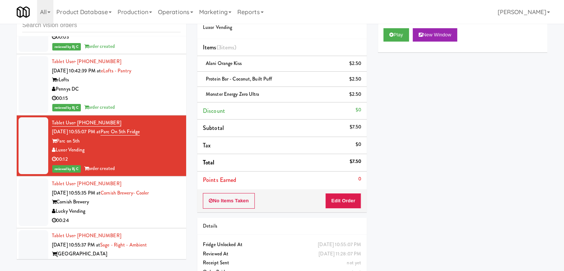
click at [126, 207] on div "Lucky Vending" at bounding box center [116, 211] width 129 height 9
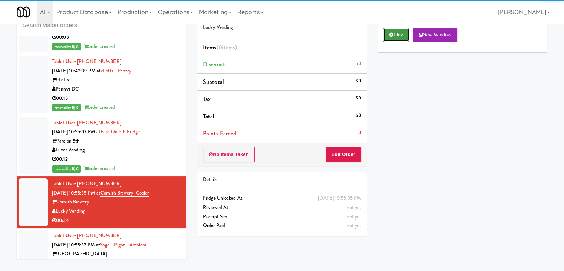
click at [396, 37] on button "Play" at bounding box center [396, 34] width 26 height 13
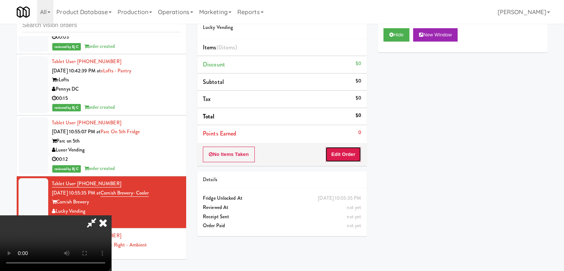
click at [352, 155] on button "Edit Order" at bounding box center [343, 154] width 36 height 16
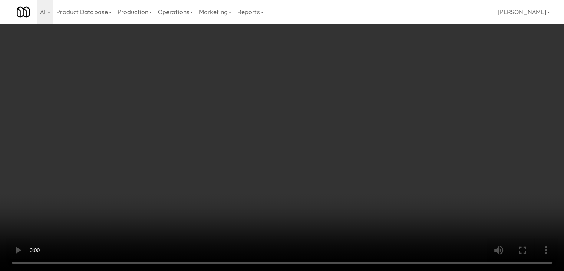
scroll to position [6304, 0]
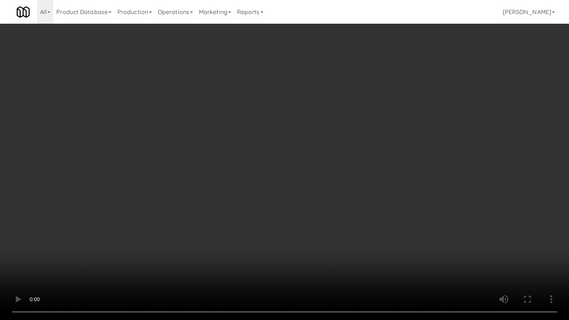
click at [354, 180] on video at bounding box center [284, 160] width 569 height 320
click at [354, 181] on video at bounding box center [284, 160] width 569 height 320
click at [355, 179] on video at bounding box center [284, 160] width 569 height 320
click at [354, 181] on video at bounding box center [284, 160] width 569 height 320
click at [360, 171] on video at bounding box center [284, 160] width 569 height 320
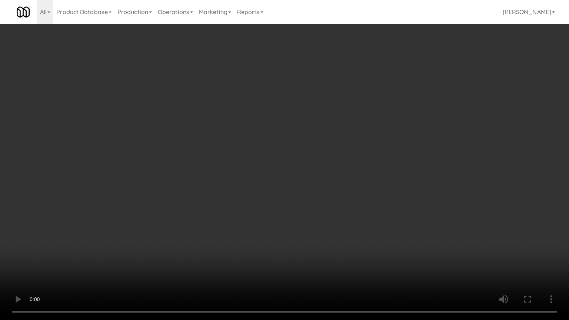
click at [360, 172] on video at bounding box center [284, 160] width 569 height 320
click at [363, 169] on video at bounding box center [284, 160] width 569 height 320
click at [371, 159] on video at bounding box center [284, 160] width 569 height 320
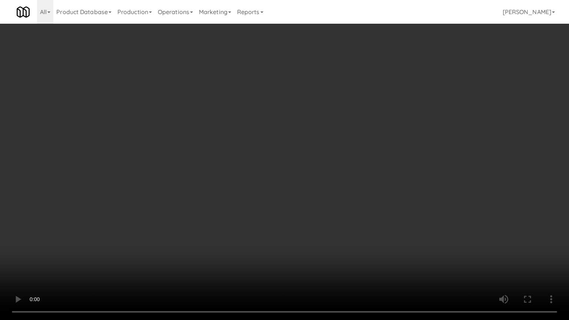
click at [371, 159] on video at bounding box center [284, 160] width 569 height 320
click at [369, 159] on video at bounding box center [284, 160] width 569 height 320
click at [370, 153] on video at bounding box center [284, 160] width 569 height 320
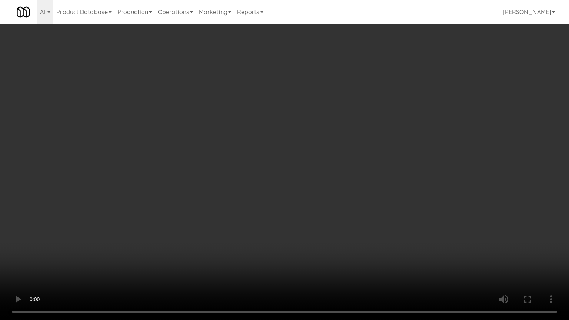
click at [371, 152] on video at bounding box center [284, 160] width 569 height 320
click at [372, 151] on video at bounding box center [284, 160] width 569 height 320
click at [371, 151] on video at bounding box center [284, 160] width 569 height 320
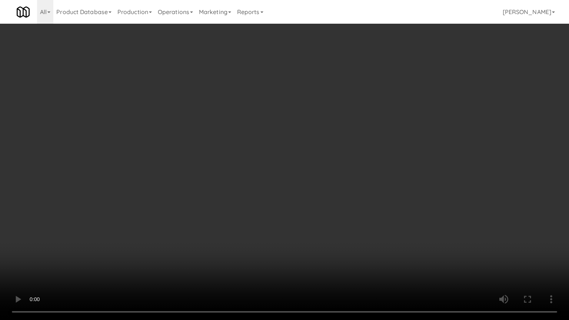
click at [371, 151] on video at bounding box center [284, 160] width 569 height 320
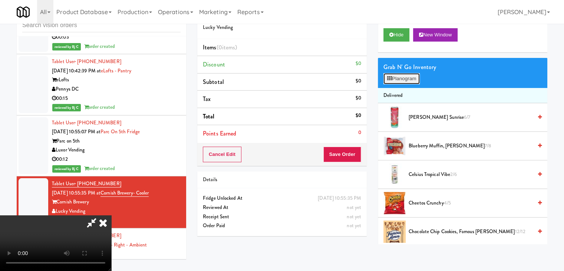
click at [403, 75] on button "Planogram" at bounding box center [401, 78] width 36 height 11
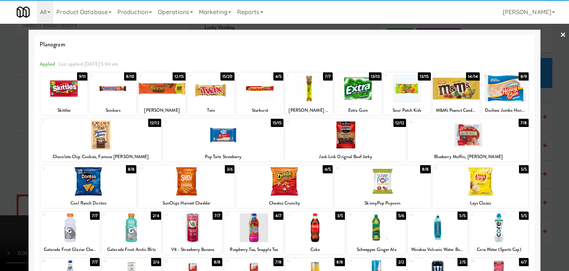
drag, startPoint x: 497, startPoint y: 100, endPoint x: 491, endPoint y: 100, distance: 6.3
click at [497, 100] on div at bounding box center [505, 88] width 47 height 29
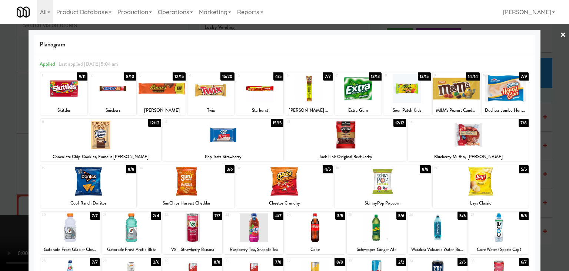
click at [207, 98] on div at bounding box center [211, 88] width 47 height 29
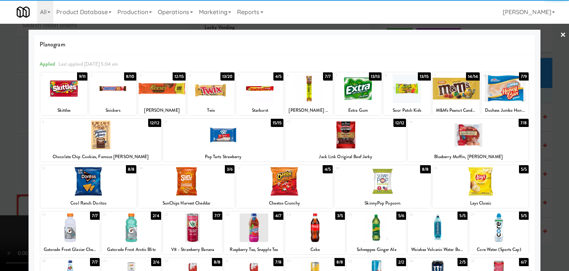
click at [161, 96] on div at bounding box center [161, 88] width 47 height 29
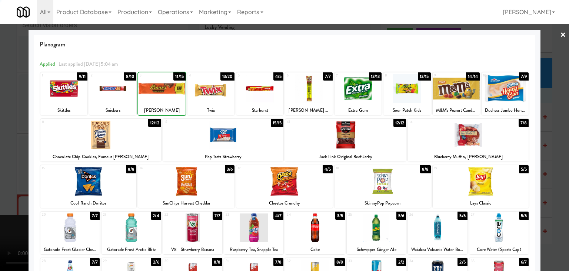
click at [118, 94] on div at bounding box center [112, 88] width 47 height 29
drag, startPoint x: 0, startPoint y: 113, endPoint x: 68, endPoint y: 115, distance: 67.9
click at [2, 112] on div at bounding box center [284, 135] width 569 height 271
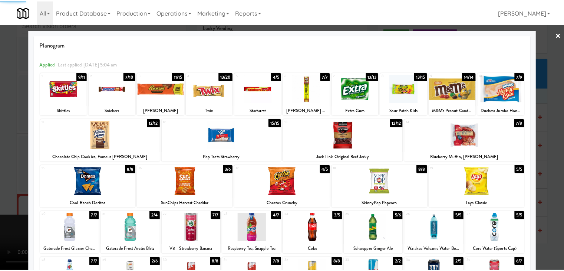
scroll to position [6340, 0]
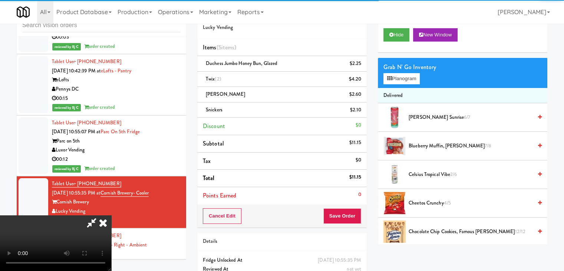
click at [111, 215] on video at bounding box center [55, 243] width 111 height 56
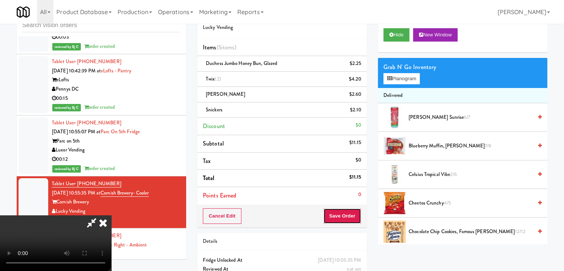
click at [359, 216] on button "Save Order" at bounding box center [342, 216] width 38 height 16
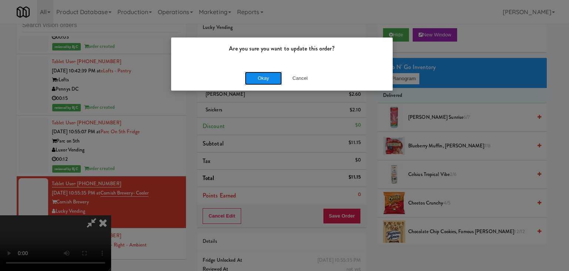
click at [265, 77] on button "Okay" at bounding box center [263, 78] width 37 height 13
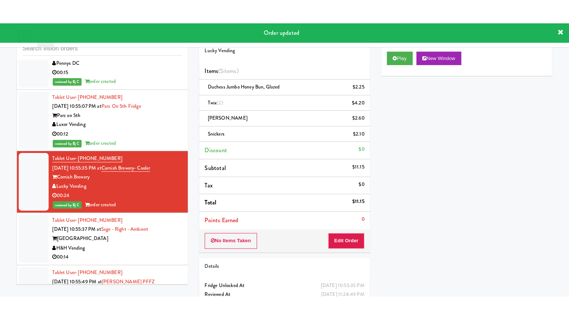
scroll to position [6414, 0]
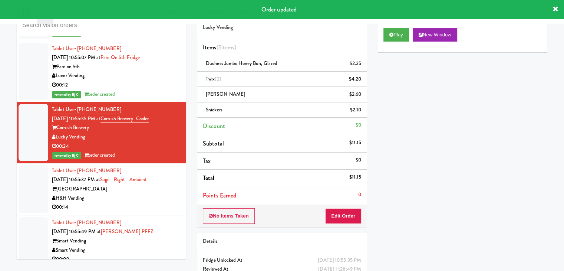
click at [143, 202] on div "00:14" at bounding box center [116, 206] width 129 height 9
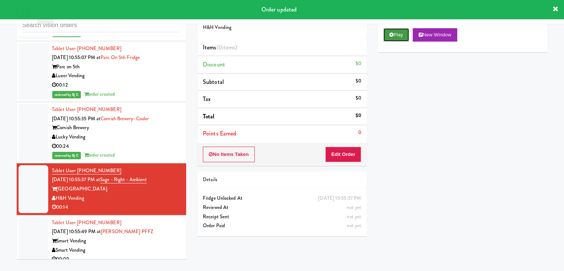
click at [404, 30] on button "Play" at bounding box center [396, 34] width 26 height 13
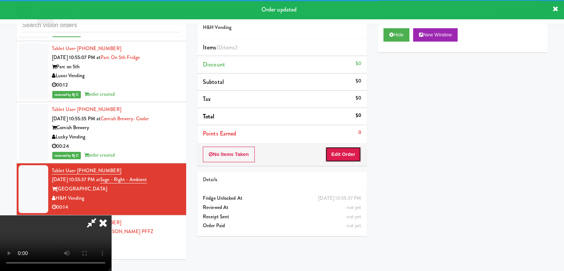
click at [344, 158] on button "Edit Order" at bounding box center [343, 154] width 36 height 16
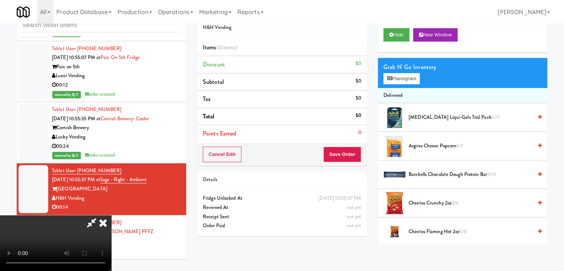
scroll to position [6378, 0]
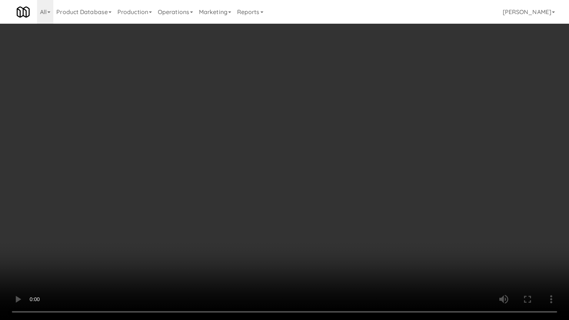
click at [316, 201] on video at bounding box center [284, 160] width 569 height 320
click at [313, 200] on video at bounding box center [284, 160] width 569 height 320
click at [313, 198] on video at bounding box center [284, 160] width 569 height 320
click at [313, 197] on video at bounding box center [284, 160] width 569 height 320
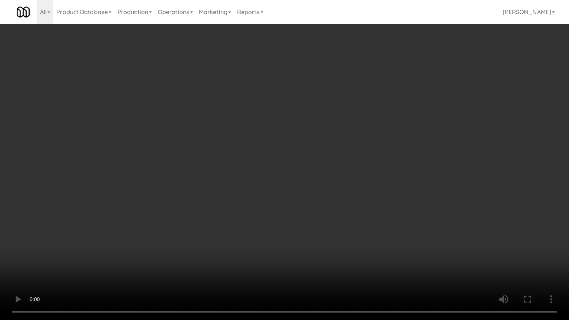
click at [314, 197] on video at bounding box center [284, 160] width 569 height 320
click at [313, 197] on video at bounding box center [284, 160] width 569 height 320
click at [304, 176] on video at bounding box center [284, 160] width 569 height 320
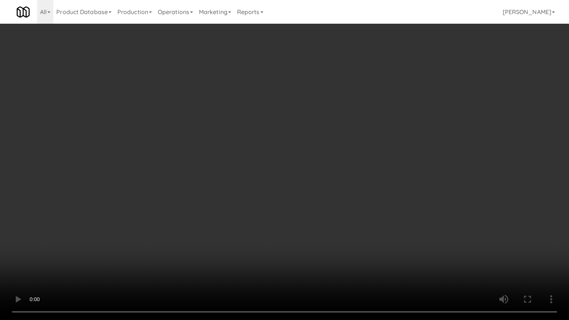
click at [307, 174] on video at bounding box center [284, 160] width 569 height 320
click at [307, 175] on video at bounding box center [284, 160] width 569 height 320
click at [310, 166] on video at bounding box center [284, 160] width 569 height 320
drag, startPoint x: 310, startPoint y: 165, endPoint x: 356, endPoint y: 79, distance: 97.5
click at [312, 161] on video at bounding box center [284, 160] width 569 height 320
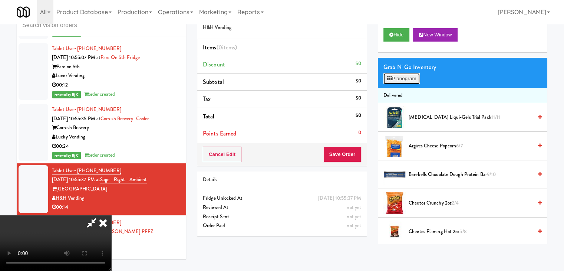
click at [395, 76] on button "Planogram" at bounding box center [401, 78] width 36 height 11
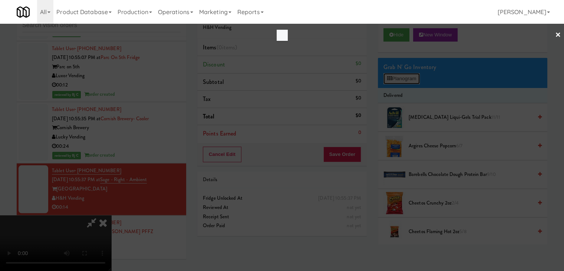
scroll to position [6378, 0]
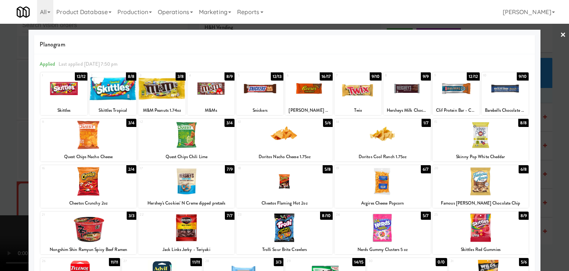
click at [217, 96] on div at bounding box center [211, 88] width 47 height 29
click at [360, 92] on div at bounding box center [358, 88] width 47 height 29
drag, startPoint x: 0, startPoint y: 148, endPoint x: 146, endPoint y: 145, distance: 146.5
click at [6, 148] on div at bounding box center [284, 135] width 569 height 271
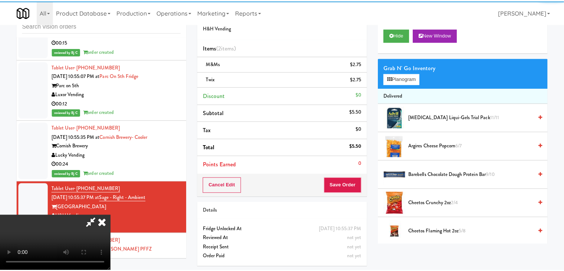
scroll to position [6414, 0]
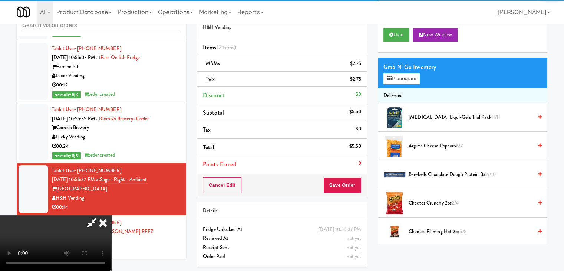
click at [344, 177] on div "Order # 861205 H&H Vending Items (2 items ) M&Ms $2.75 Twix $2.75 Discount $0 S…" at bounding box center [281, 100] width 169 height 194
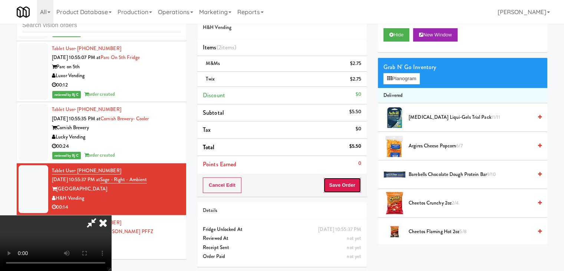
click at [344, 177] on button "Save Order" at bounding box center [342, 185] width 38 height 16
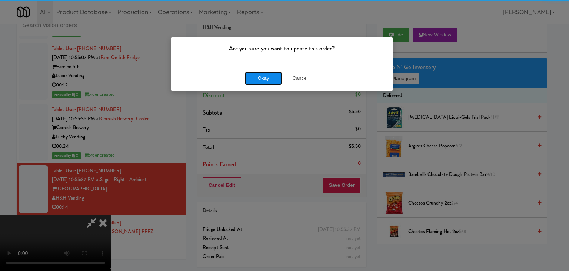
click at [276, 78] on button "Okay" at bounding box center [263, 78] width 37 height 13
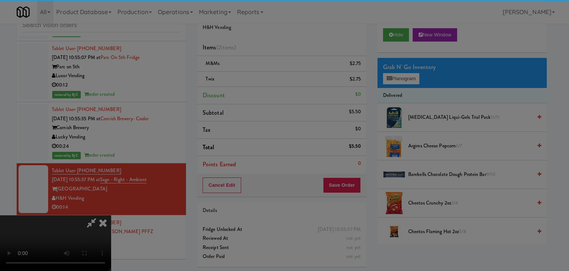
click at [276, 77] on div "Okay Cancel" at bounding box center [282, 64] width 222 height 25
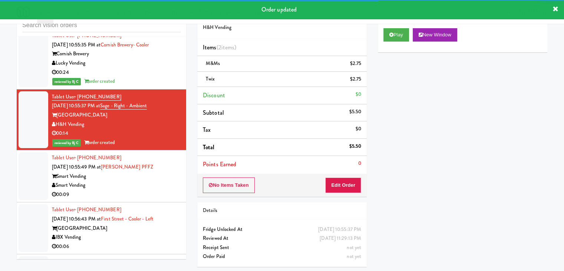
scroll to position [6488, 0]
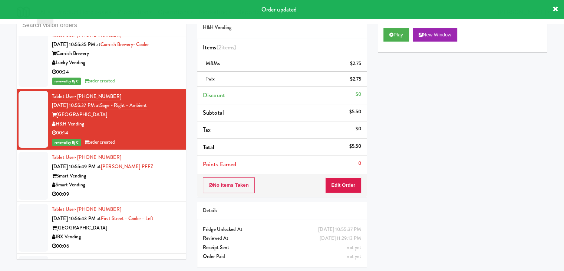
click at [153, 189] on div "00:09" at bounding box center [116, 193] width 129 height 9
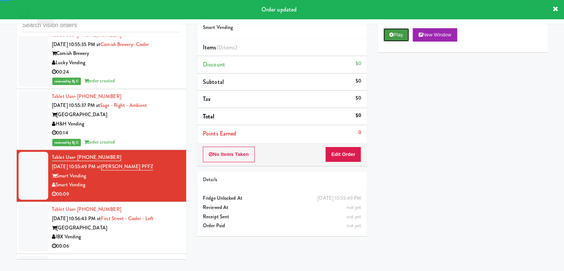
click at [394, 37] on button "Play" at bounding box center [396, 34] width 26 height 13
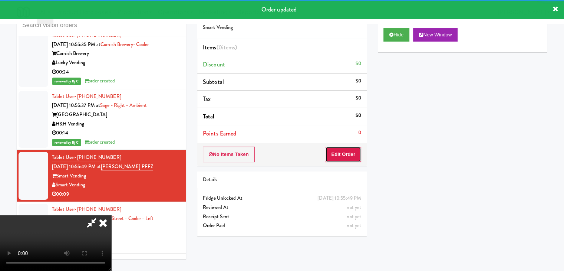
click at [353, 155] on button "Edit Order" at bounding box center [343, 154] width 36 height 16
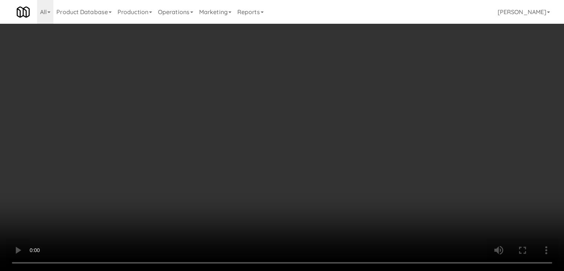
scroll to position [6452, 0]
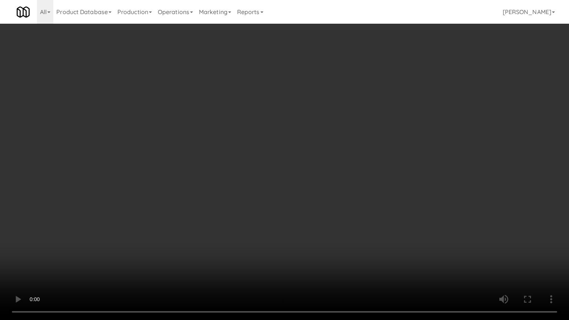
click at [349, 175] on video at bounding box center [284, 160] width 569 height 320
click at [337, 176] on video at bounding box center [284, 160] width 569 height 320
click at [343, 171] on video at bounding box center [284, 160] width 569 height 320
click at [343, 172] on video at bounding box center [284, 160] width 569 height 320
click at [350, 167] on video at bounding box center [284, 160] width 569 height 320
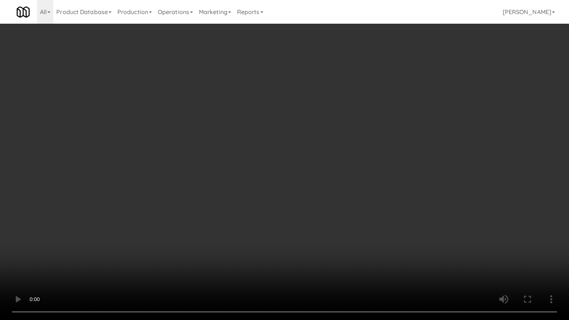
drag, startPoint x: 350, startPoint y: 167, endPoint x: 365, endPoint y: 110, distance: 58.6
click at [350, 166] on video at bounding box center [284, 160] width 569 height 320
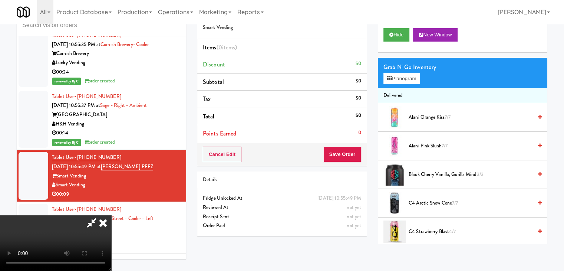
scroll to position [104, 0]
click at [111, 215] on video at bounding box center [55, 243] width 111 height 56
click at [111, 265] on video at bounding box center [55, 243] width 111 height 56
click at [411, 82] on button "Planogram" at bounding box center [401, 78] width 36 height 11
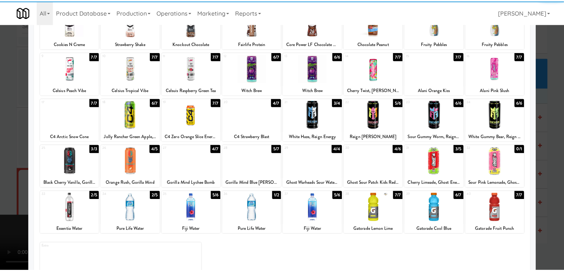
scroll to position [93, 0]
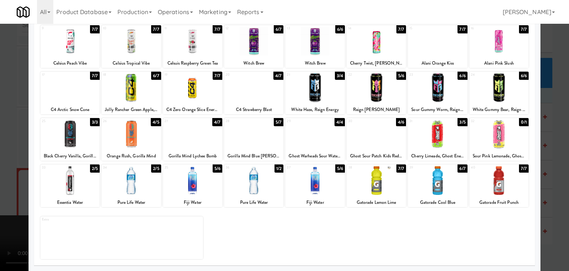
click at [182, 183] on div at bounding box center [192, 180] width 59 height 29
drag, startPoint x: 0, startPoint y: 184, endPoint x: 166, endPoint y: 150, distance: 169.9
click at [12, 179] on div at bounding box center [284, 135] width 569 height 271
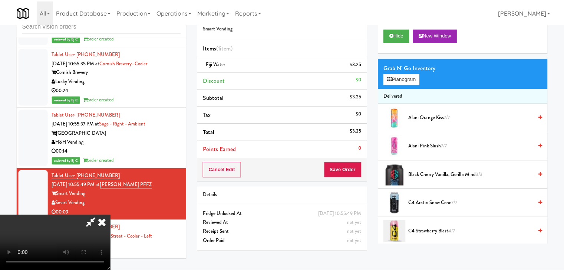
scroll to position [6488, 0]
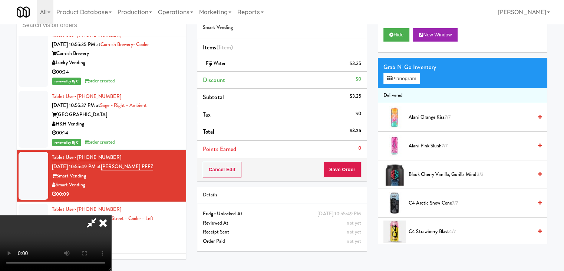
click at [343, 168] on div "Cancel Edit Save Order" at bounding box center [281, 169] width 169 height 23
click at [343, 168] on button "Save Order" at bounding box center [342, 170] width 38 height 16
click at [343, 169] on button "Save Order" at bounding box center [342, 170] width 38 height 16
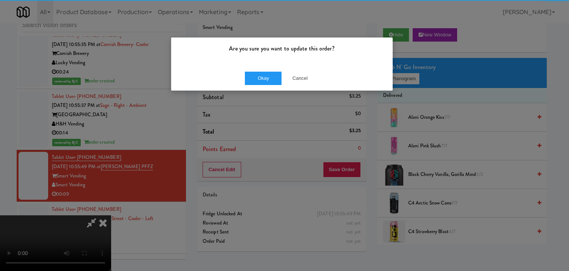
click at [270, 68] on div "Okay Cancel" at bounding box center [282, 78] width 222 height 25
click at [267, 71] on div "Okay Cancel" at bounding box center [282, 78] width 222 height 25
click at [266, 72] on button "Okay" at bounding box center [263, 78] width 37 height 13
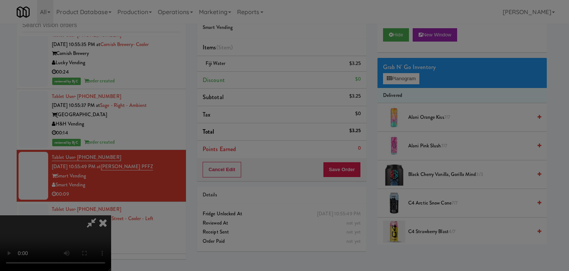
click at [266, 72] on body "Are you sure you want to update this order? Okay Cancel Okay Are you sure you w…" at bounding box center [284, 135] width 569 height 271
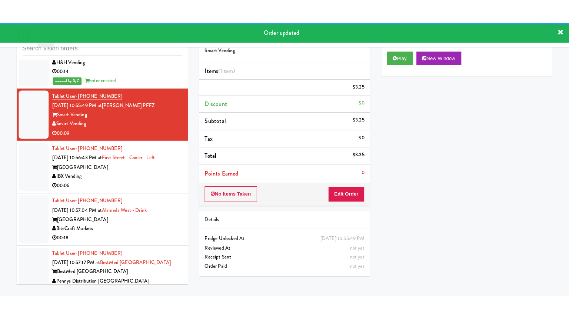
scroll to position [6609, 0]
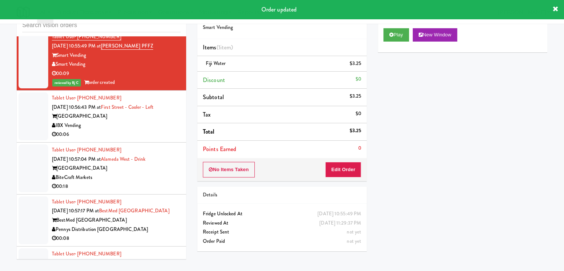
click at [154, 130] on div "00:06" at bounding box center [116, 134] width 129 height 9
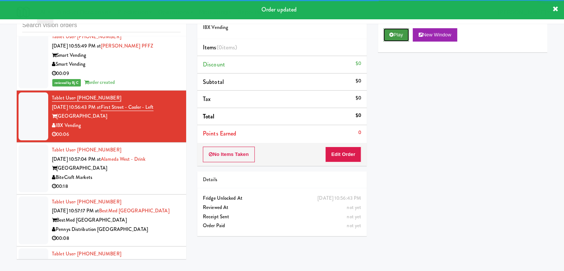
click at [399, 39] on button "Play" at bounding box center [396, 34] width 26 height 13
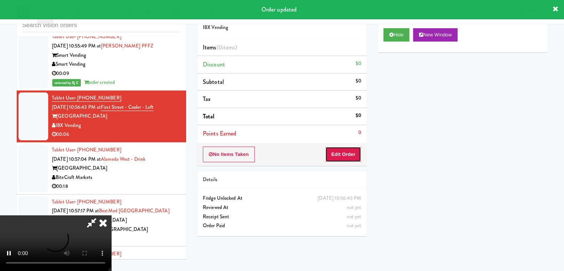
click at [346, 152] on button "Edit Order" at bounding box center [343, 154] width 36 height 16
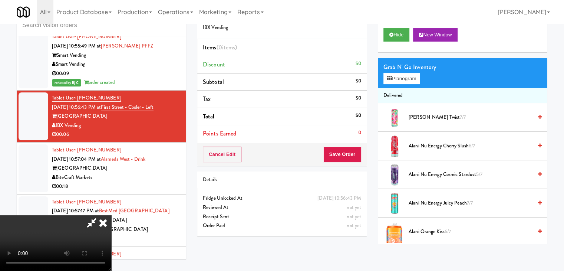
scroll to position [6572, 0]
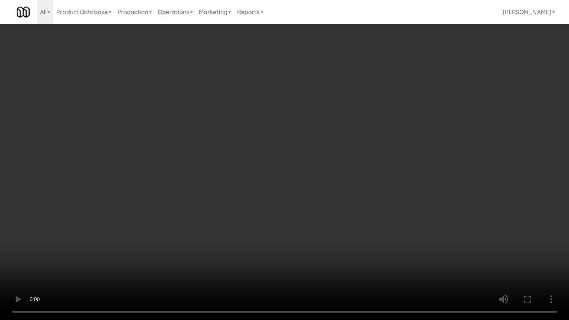
click at [356, 162] on video at bounding box center [284, 160] width 569 height 320
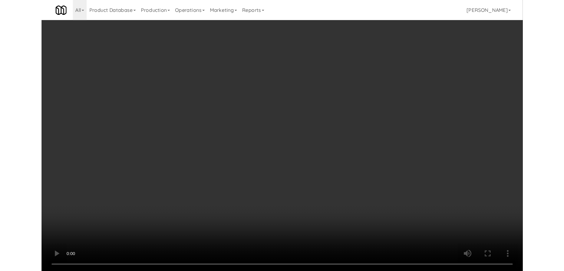
scroll to position [6609, 0]
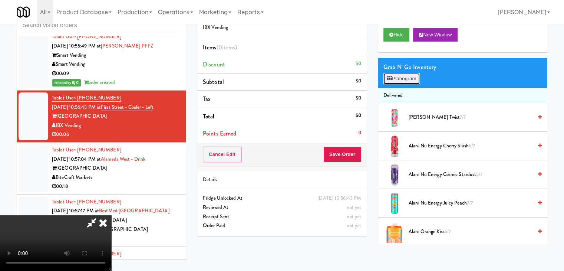
click at [407, 76] on button "Planogram" at bounding box center [401, 78] width 36 height 11
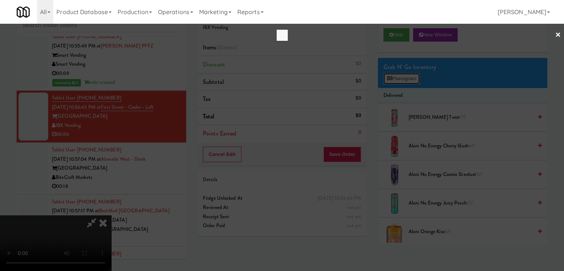
scroll to position [6572, 0]
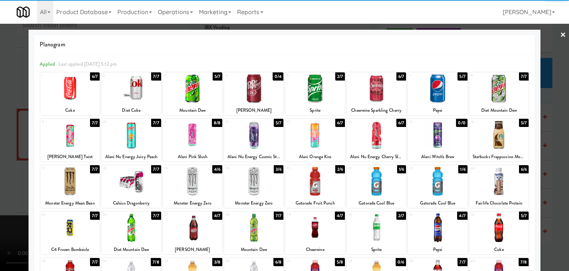
click at [305, 182] on div at bounding box center [314, 181] width 59 height 29
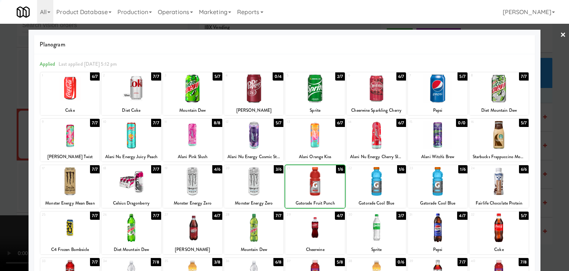
drag, startPoint x: 0, startPoint y: 165, endPoint x: 214, endPoint y: 164, distance: 213.9
click at [12, 164] on div at bounding box center [284, 135] width 569 height 271
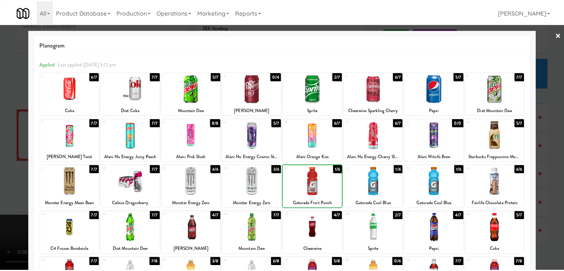
scroll to position [6609, 0]
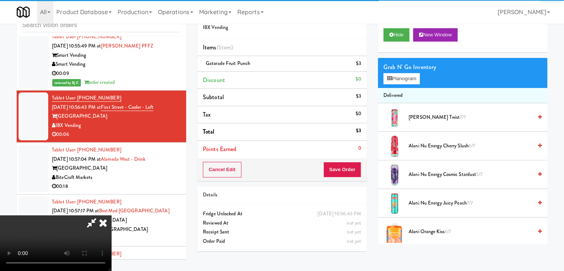
drag, startPoint x: 337, startPoint y: 172, endPoint x: 347, endPoint y: 172, distance: 10.0
click at [340, 172] on div "Order # 6652700 IBX Vending Items (1 item ) Gatorade Fruit Punch $3 Discount $0…" at bounding box center [372, 130] width 350 height 254
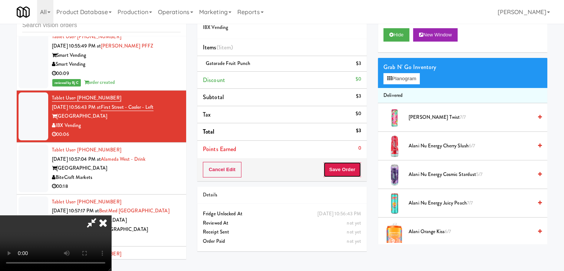
click at [347, 172] on button "Save Order" at bounding box center [342, 170] width 38 height 16
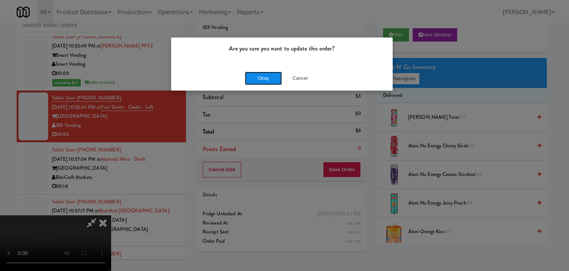
click at [261, 79] on button "Okay" at bounding box center [263, 78] width 37 height 13
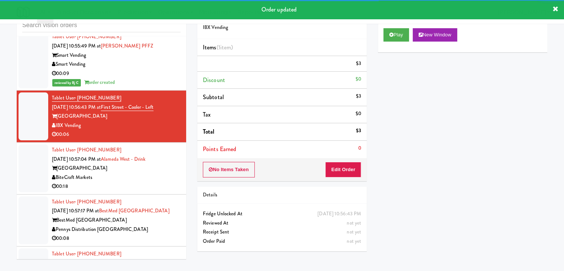
scroll to position [6655, 0]
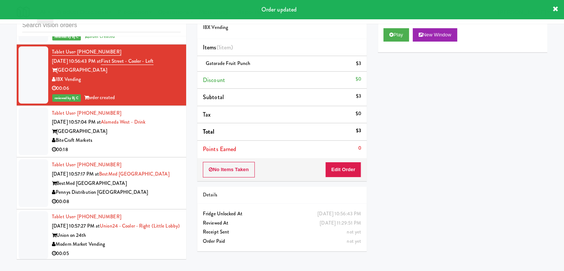
click at [141, 145] on div "00:18" at bounding box center [116, 149] width 129 height 9
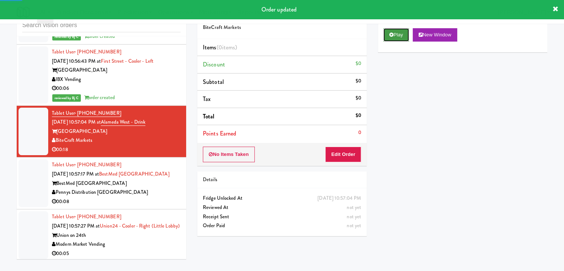
click at [399, 31] on button "Play" at bounding box center [396, 34] width 26 height 13
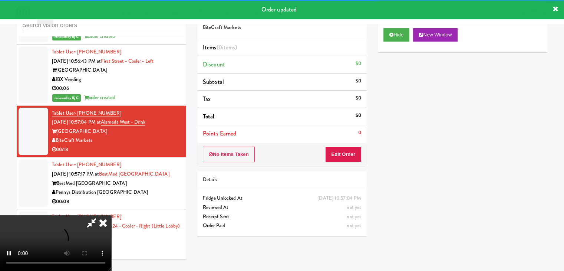
click at [350, 146] on div "No Items Taken Edit Order" at bounding box center [281, 154] width 169 height 23
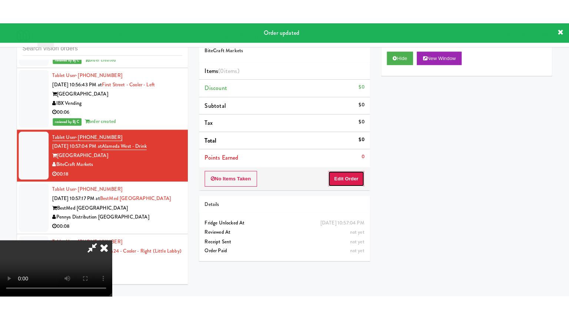
click
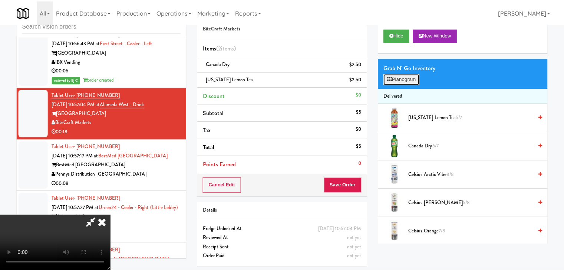
scroll to position [6618, 0]
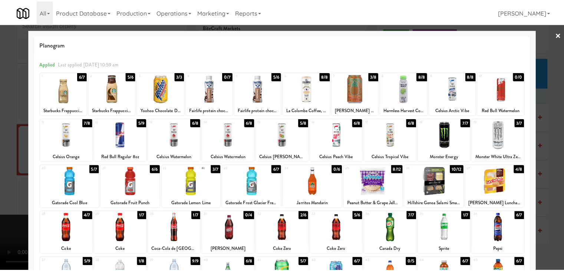
scroll to position [6655, 0]
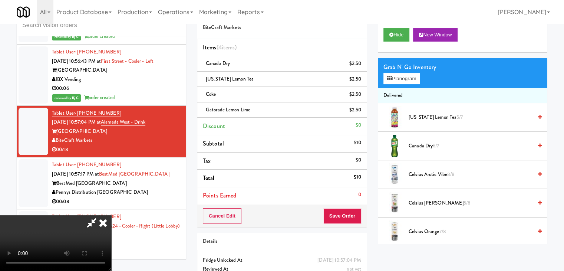
drag, startPoint x: 330, startPoint y: 212, endPoint x: 339, endPoint y: 215, distance: 9.3
drag, startPoint x: 339, startPoint y: 215, endPoint x: 346, endPoint y: 214, distance: 6.4
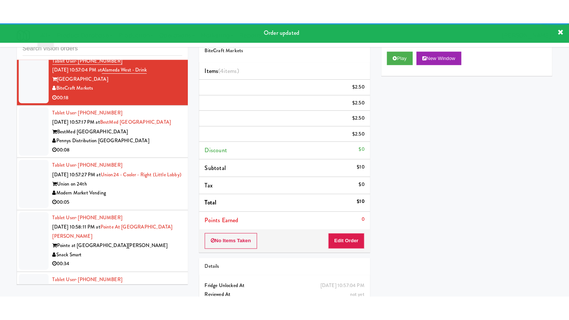
scroll to position [6738, 0]
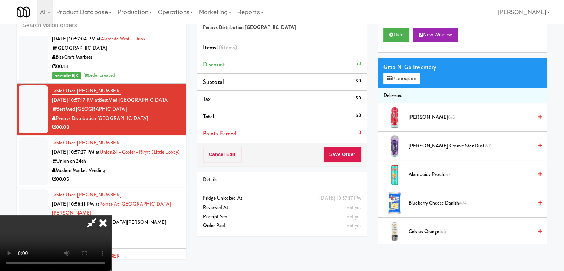
scroll to position [6701, 0]
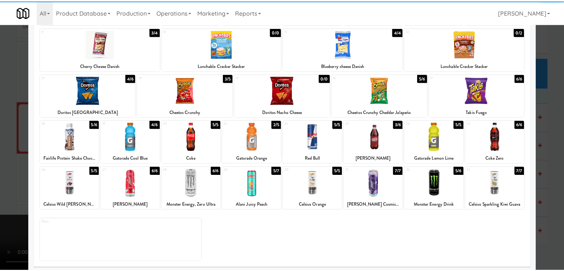
scroll to position [93, 0]
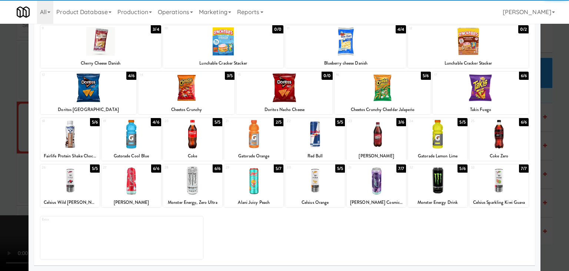
drag, startPoint x: 509, startPoint y: 180, endPoint x: 540, endPoint y: 176, distance: 31.4
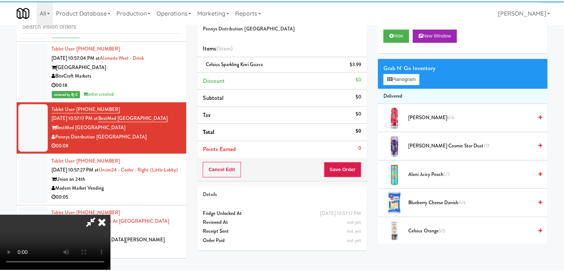
scroll to position [6738, 0]
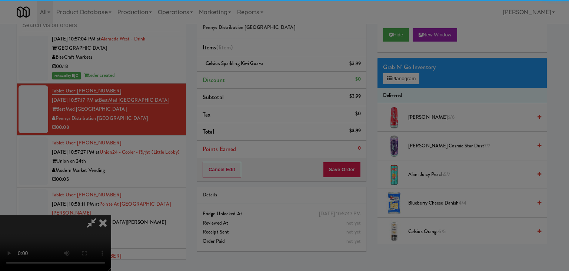
drag, startPoint x: 254, startPoint y: 75, endPoint x: 253, endPoint y: 80, distance: 5.2
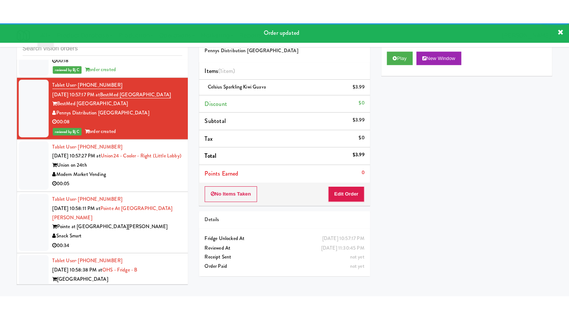
scroll to position [6784, 0]
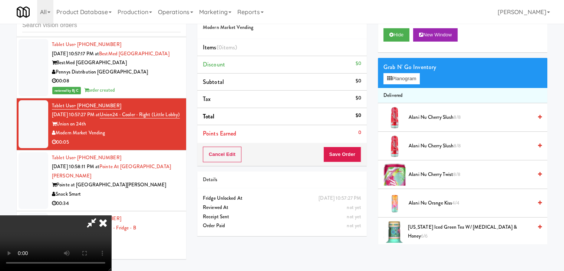
scroll to position [6748, 0]
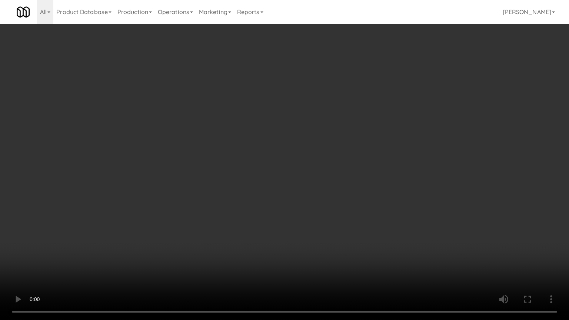
drag, startPoint x: 309, startPoint y: 214, endPoint x: 340, endPoint y: 138, distance: 81.3
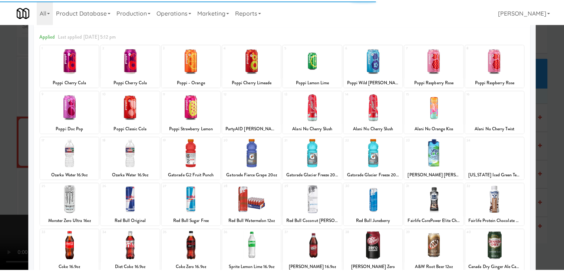
scroll to position [93, 0]
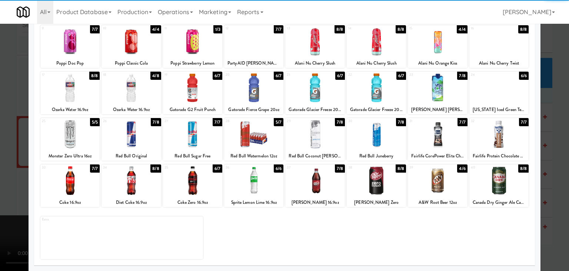
drag, startPoint x: 196, startPoint y: 187, endPoint x: 190, endPoint y: 187, distance: 5.9
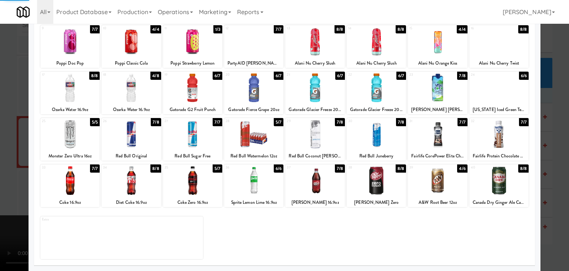
drag, startPoint x: 0, startPoint y: 187, endPoint x: 120, endPoint y: 181, distance: 120.3
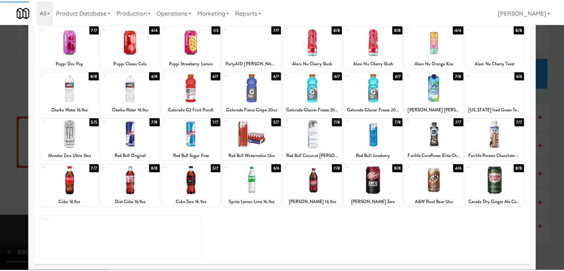
scroll to position [6784, 0]
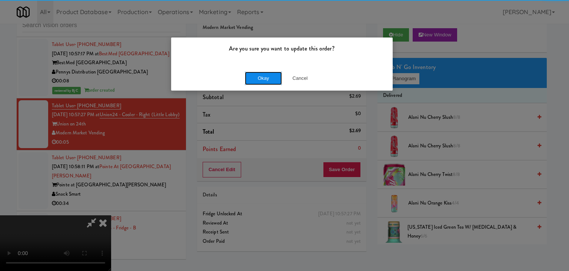
drag, startPoint x: 280, startPoint y: 79, endPoint x: 274, endPoint y: 79, distance: 5.9
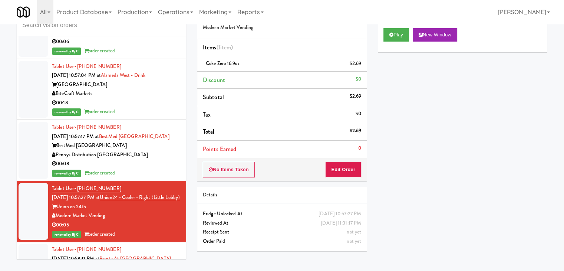
scroll to position [6710, 0]
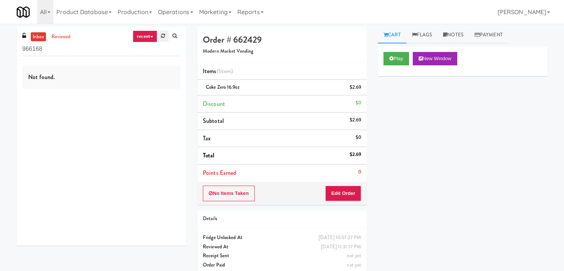
click at [163, 36] on icon at bounding box center [163, 35] width 4 height 5
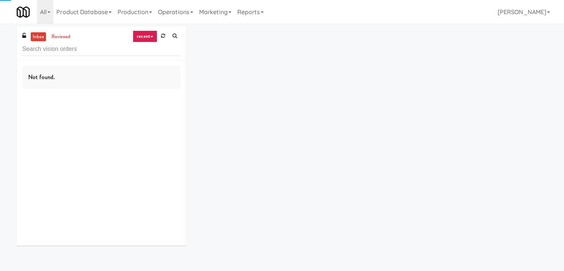
click at [163, 36] on icon at bounding box center [163, 35] width 4 height 5
click at [153, 35] on link "recent" at bounding box center [145, 36] width 24 height 12
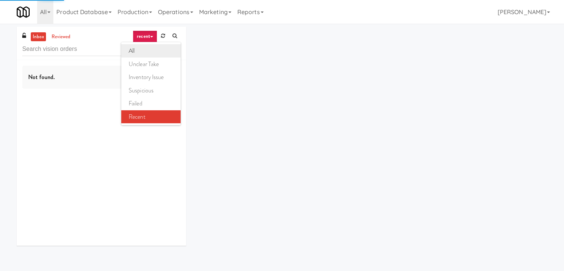
click at [145, 50] on link "all" at bounding box center [150, 50] width 59 height 13
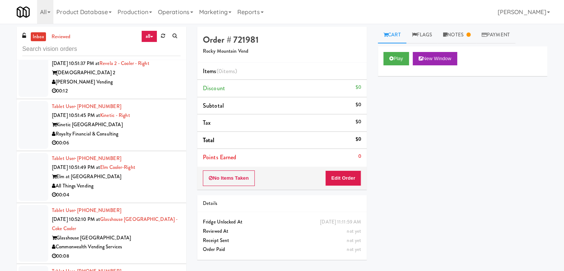
scroll to position [1149, 0]
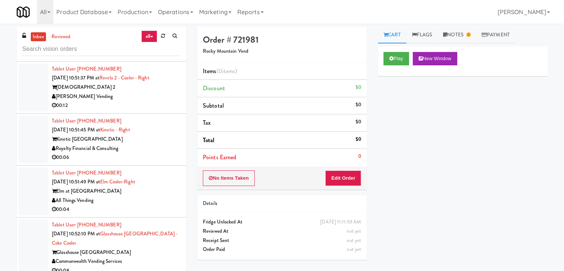
drag, startPoint x: 152, startPoint y: 138, endPoint x: 150, endPoint y: 142, distance: 4.6
click at [152, 144] on div "Royalty Financial & Consulting" at bounding box center [116, 148] width 129 height 9
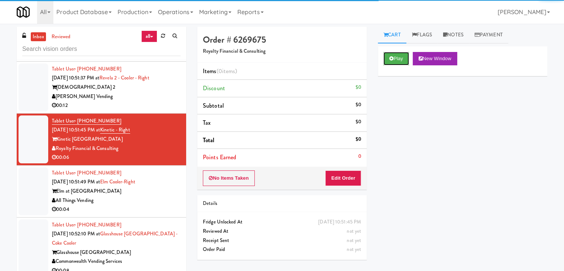
drag, startPoint x: 400, startPoint y: 56, endPoint x: 387, endPoint y: 99, distance: 44.7
click at [400, 56] on button "Play" at bounding box center [396, 58] width 26 height 13
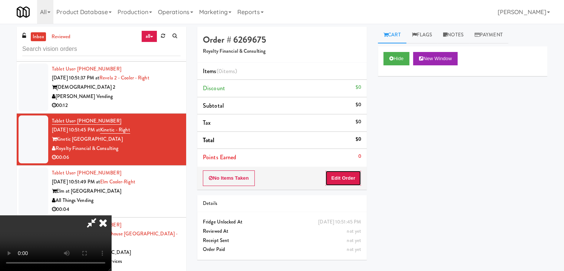
click at [345, 175] on button "Edit Order" at bounding box center [343, 178] width 36 height 16
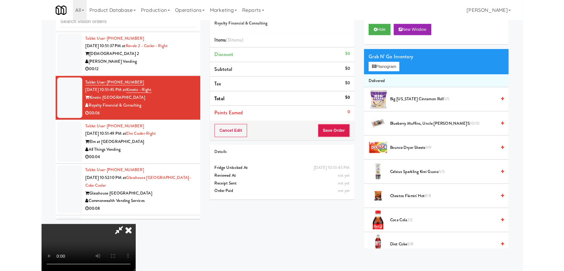
scroll to position [1131, 0]
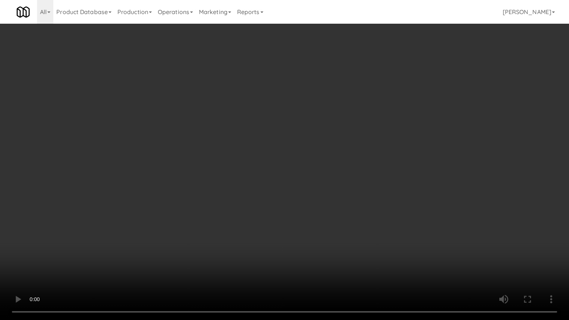
click at [349, 182] on video at bounding box center [284, 160] width 569 height 320
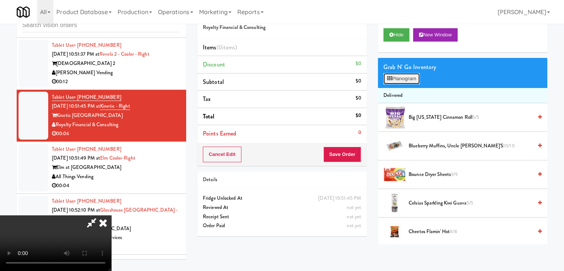
click at [410, 79] on button "Planogram" at bounding box center [401, 78] width 36 height 11
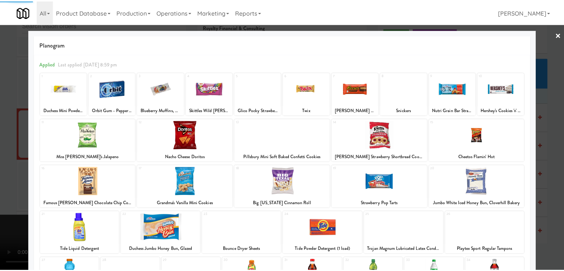
scroll to position [93, 0]
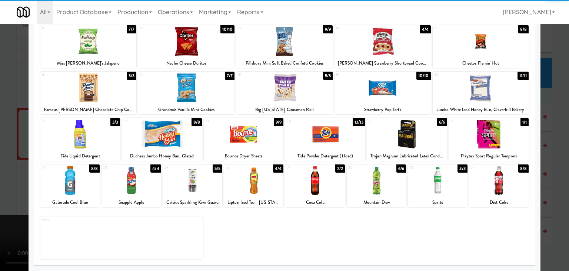
click at [246, 186] on div at bounding box center [253, 180] width 59 height 29
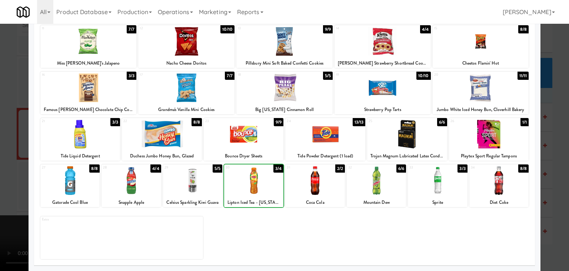
drag, startPoint x: 0, startPoint y: 195, endPoint x: 47, endPoint y: 188, distance: 47.9
click at [7, 193] on div at bounding box center [284, 135] width 569 height 271
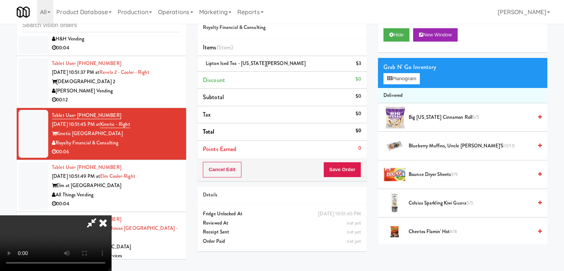
scroll to position [1149, 0]
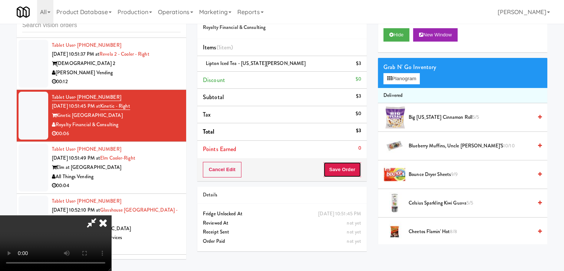
click at [351, 173] on button "Save Order" at bounding box center [342, 170] width 38 height 16
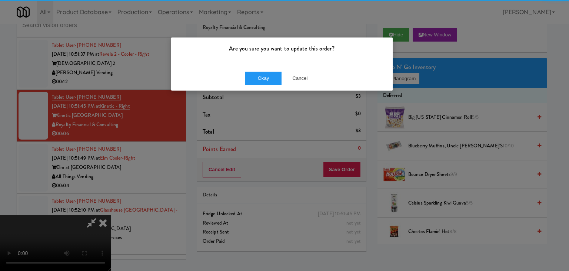
click at [273, 67] on div "Okay Cancel" at bounding box center [282, 78] width 222 height 25
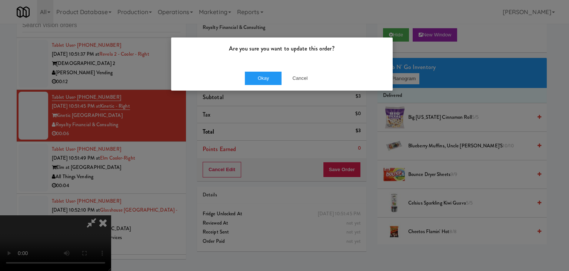
click at [267, 68] on div "Okay Cancel" at bounding box center [282, 78] width 222 height 25
click at [267, 70] on div "Okay Cancel" at bounding box center [282, 78] width 222 height 25
click at [267, 71] on div "Okay Cancel" at bounding box center [282, 78] width 222 height 25
click at [267, 72] on button "Okay" at bounding box center [263, 78] width 37 height 13
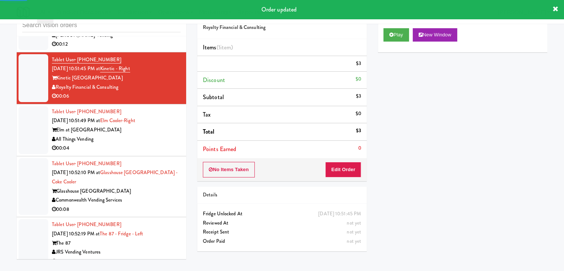
scroll to position [1224, 0]
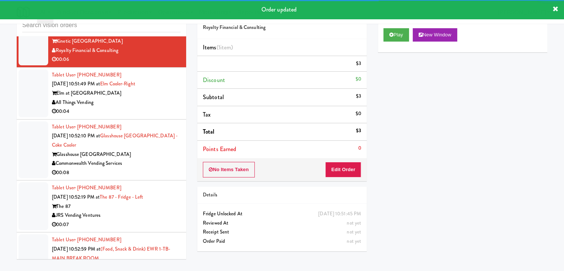
click at [159, 100] on div "All Things Vending" at bounding box center [116, 102] width 129 height 9
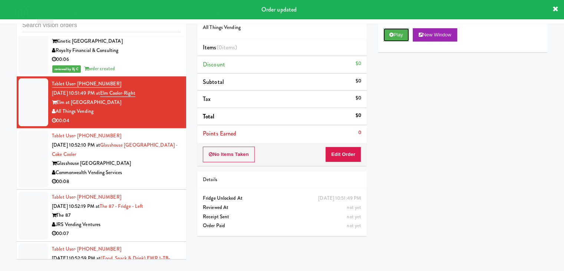
click at [393, 39] on button "Play" at bounding box center [396, 34] width 26 height 13
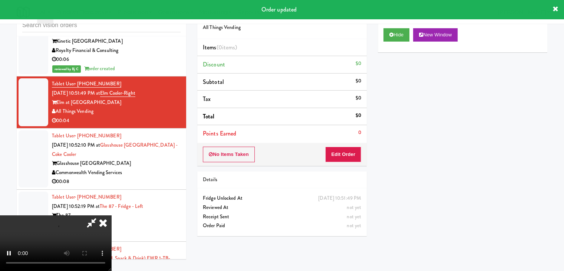
click at [349, 166] on div "Order # 9180279 All Things Vending Items (0 items ) Discount $0 Subtotal $0 Tax…" at bounding box center [282, 122] width 181 height 238
click at [351, 158] on button "Edit Order" at bounding box center [343, 154] width 36 height 16
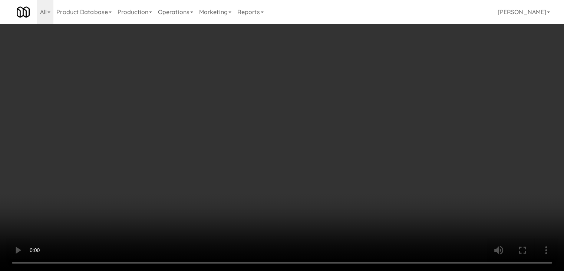
scroll to position [1205, 0]
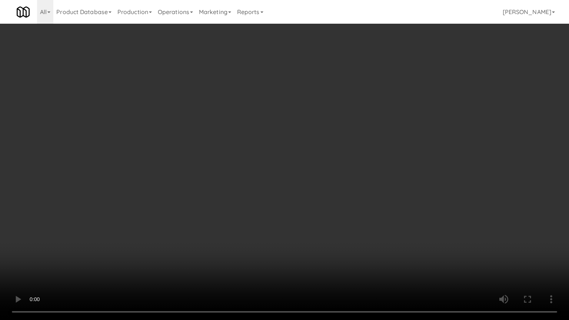
click at [362, 190] on video at bounding box center [284, 160] width 569 height 320
click at [363, 190] on video at bounding box center [284, 160] width 569 height 320
drag, startPoint x: 363, startPoint y: 190, endPoint x: 383, endPoint y: 126, distance: 66.5
click at [363, 188] on video at bounding box center [284, 160] width 569 height 320
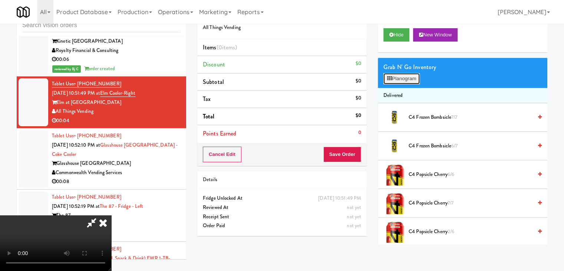
click at [407, 79] on button "Planogram" at bounding box center [401, 78] width 36 height 11
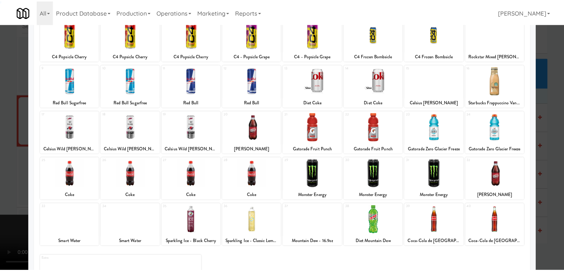
scroll to position [93, 0]
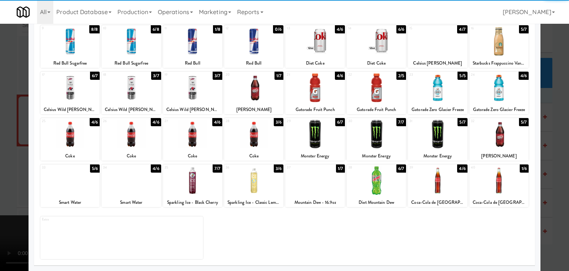
click at [133, 190] on div at bounding box center [131, 180] width 59 height 29
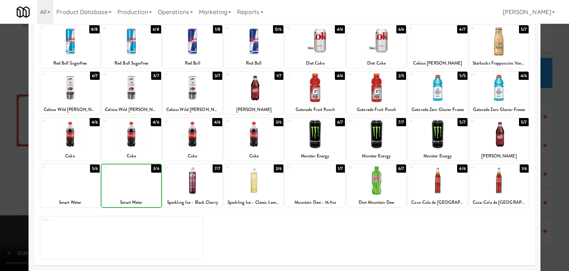
click at [50, 182] on div "× Planogram Applied Last applied Monday 3:35 pm 1 6/6 C4 Popsicle Cherry 2 7/7 …" at bounding box center [284, 135] width 569 height 271
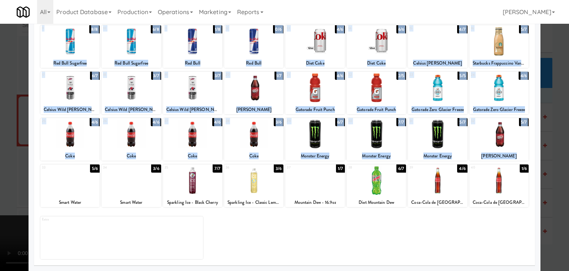
click at [16, 194] on div at bounding box center [284, 135] width 569 height 271
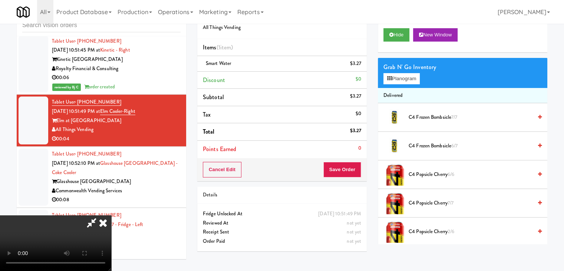
scroll to position [1224, 0]
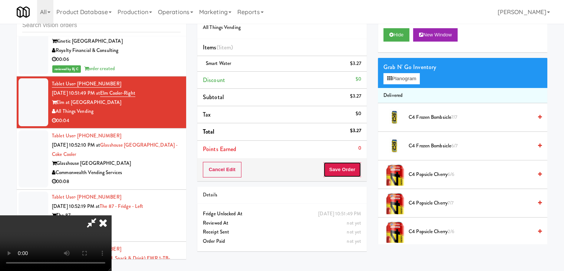
click at [354, 169] on button "Save Order" at bounding box center [342, 170] width 38 height 16
drag, startPoint x: 354, startPoint y: 169, endPoint x: 339, endPoint y: 150, distance: 25.1
click at [354, 169] on button "Save Order" at bounding box center [342, 170] width 38 height 16
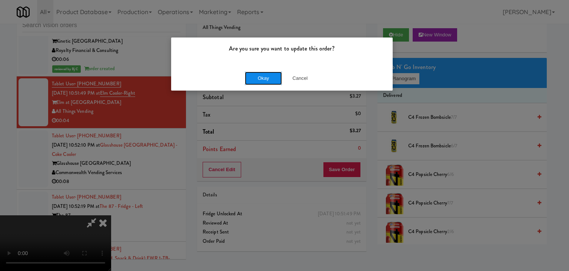
click at [268, 78] on button "Okay" at bounding box center [263, 78] width 37 height 13
click at [268, 79] on div "Okay Cancel" at bounding box center [282, 78] width 222 height 25
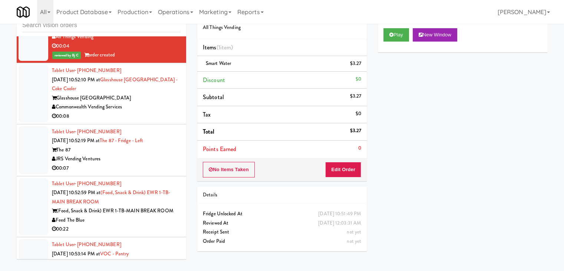
scroll to position [1298, 0]
click at [150, 103] on div "Commonwealth Vending Services" at bounding box center [116, 107] width 129 height 9
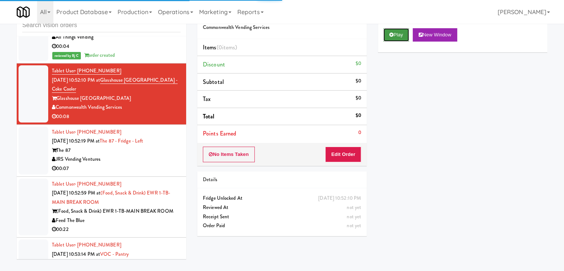
drag, startPoint x: 404, startPoint y: 39, endPoint x: 401, endPoint y: 42, distance: 4.7
click at [404, 39] on button "Play" at bounding box center [396, 34] width 26 height 13
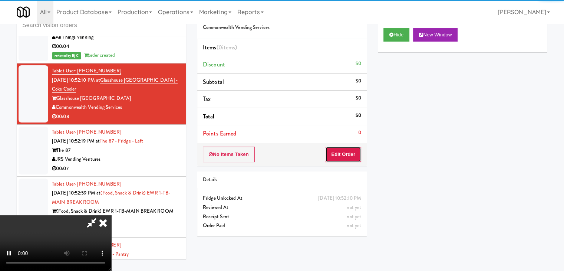
click at [356, 155] on button "Edit Order" at bounding box center [343, 154] width 36 height 16
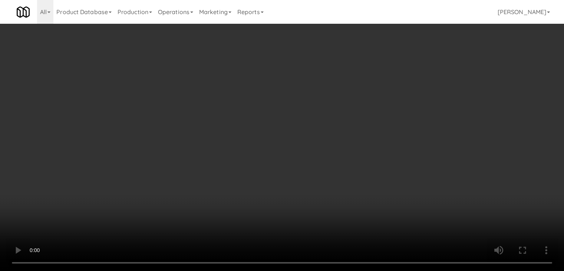
scroll to position [1279, 0]
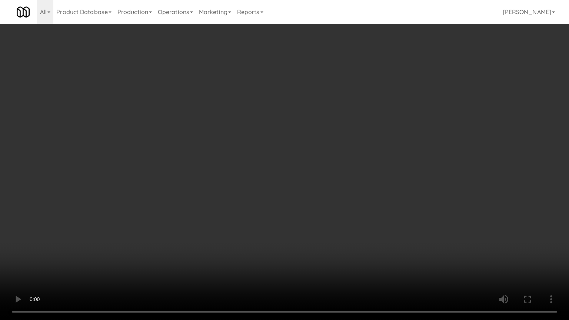
click at [335, 207] on video at bounding box center [284, 160] width 569 height 320
click at [334, 207] on video at bounding box center [284, 160] width 569 height 320
click at [339, 205] on video at bounding box center [284, 160] width 569 height 320
drag, startPoint x: 339, startPoint y: 205, endPoint x: 346, endPoint y: 164, distance: 41.4
click at [340, 203] on video at bounding box center [284, 160] width 569 height 320
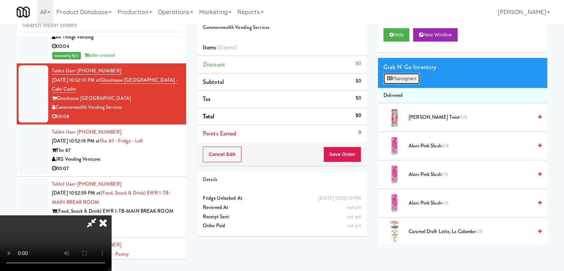
click at [409, 73] on button "Planogram" at bounding box center [401, 78] width 36 height 11
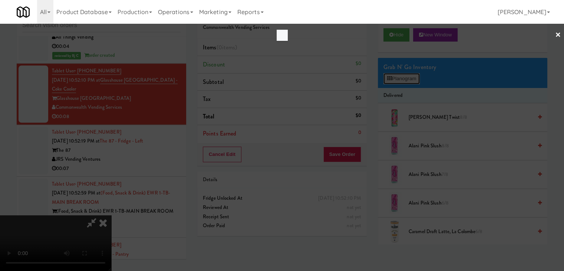
scroll to position [1279, 0]
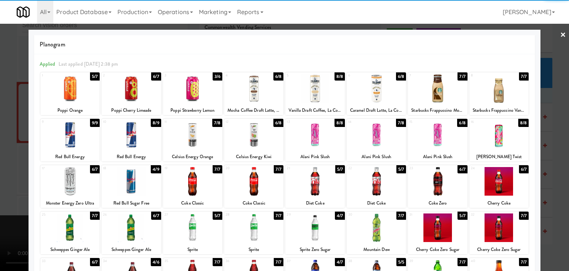
click at [371, 142] on div at bounding box center [376, 134] width 59 height 29
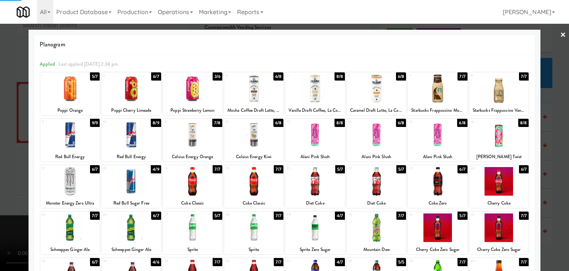
click at [558, 145] on div at bounding box center [284, 135] width 569 height 271
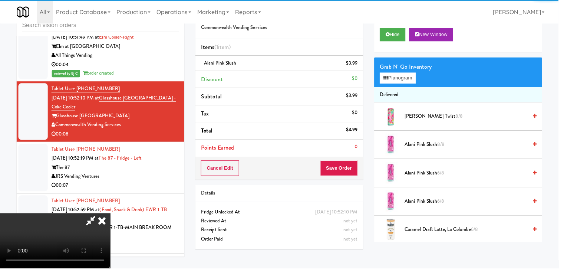
scroll to position [1298, 0]
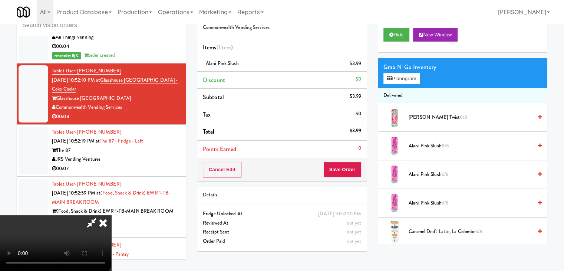
drag, startPoint x: 331, startPoint y: 167, endPoint x: 337, endPoint y: 166, distance: 5.9
click at [111, 215] on div at bounding box center [55, 243] width 111 height 56
drag, startPoint x: 350, startPoint y: 173, endPoint x: 351, endPoint y: 167, distance: 6.0
click at [350, 172] on button "Save Order" at bounding box center [342, 170] width 38 height 16
click at [351, 166] on button "Save Order" at bounding box center [342, 170] width 38 height 16
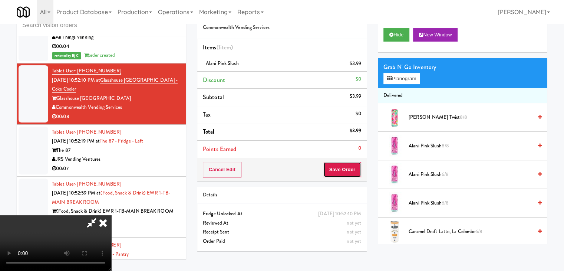
click at [348, 167] on button "Save Order" at bounding box center [342, 170] width 38 height 16
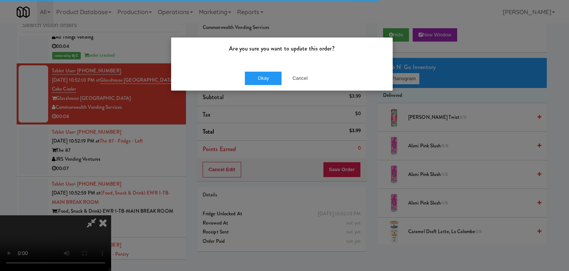
click at [269, 67] on div "Okay Cancel" at bounding box center [282, 78] width 222 height 25
click at [266, 72] on div "Okay Cancel" at bounding box center [282, 78] width 222 height 25
click at [264, 77] on button "Okay" at bounding box center [263, 78] width 37 height 13
click at [264, 77] on div "Okay Cancel" at bounding box center [282, 78] width 222 height 25
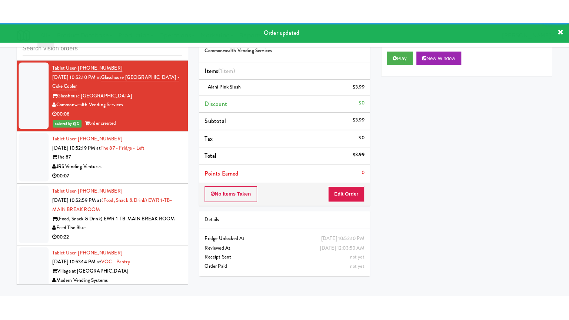
scroll to position [1372, 0]
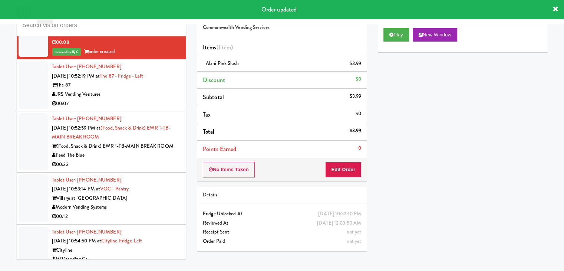
drag, startPoint x: 145, startPoint y: 82, endPoint x: 151, endPoint y: 83, distance: 5.3
click at [149, 90] on div "JRS Vending Ventures" at bounding box center [116, 94] width 129 height 9
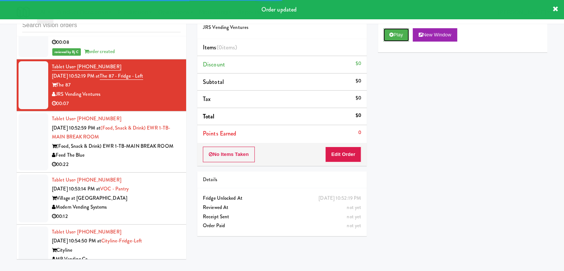
drag, startPoint x: 403, startPoint y: 32, endPoint x: 396, endPoint y: 57, distance: 26.6
click at [403, 32] on button "Play" at bounding box center [396, 34] width 26 height 13
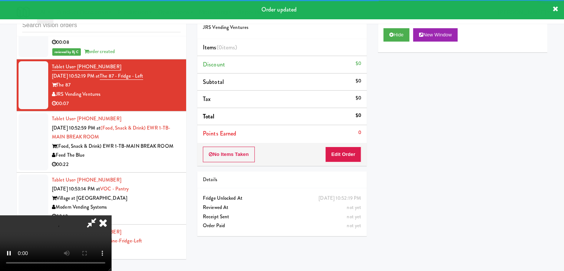
click at [336, 144] on div "No Items Taken Edit Order" at bounding box center [281, 154] width 169 height 23
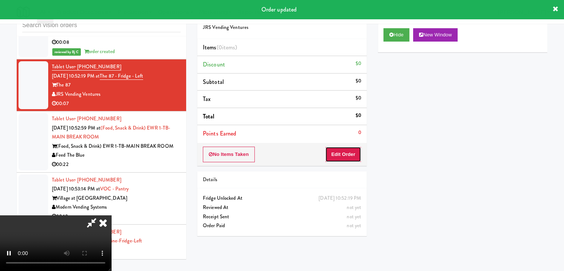
click at [333, 150] on button "Edit Order" at bounding box center [343, 154] width 36 height 16
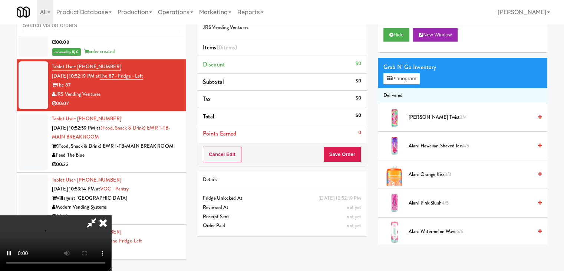
scroll to position [1354, 0]
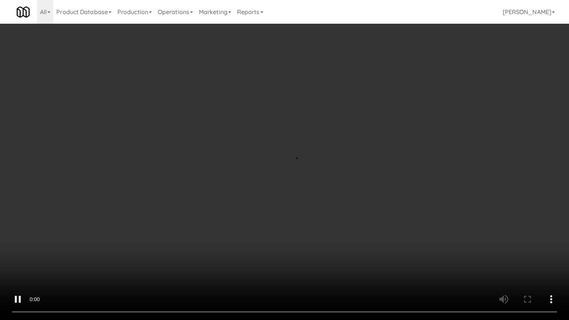
click at [360, 204] on video at bounding box center [284, 160] width 569 height 320
click at [351, 204] on video at bounding box center [284, 160] width 569 height 320
click at [350, 205] on video at bounding box center [284, 160] width 569 height 320
click at [348, 205] on video at bounding box center [284, 160] width 569 height 320
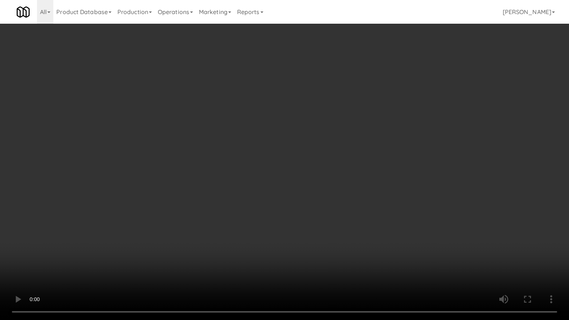
click at [348, 205] on video at bounding box center [284, 160] width 569 height 320
click at [351, 199] on video at bounding box center [284, 160] width 569 height 320
click at [351, 198] on video at bounding box center [284, 160] width 569 height 320
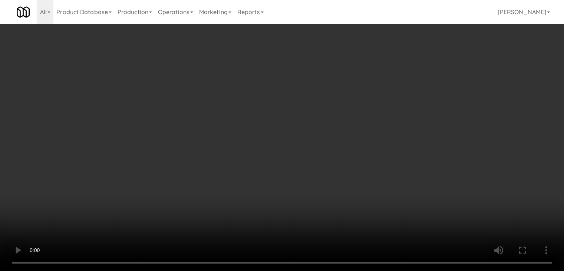
click at [399, 80] on button "Planogram" at bounding box center [401, 78] width 36 height 11
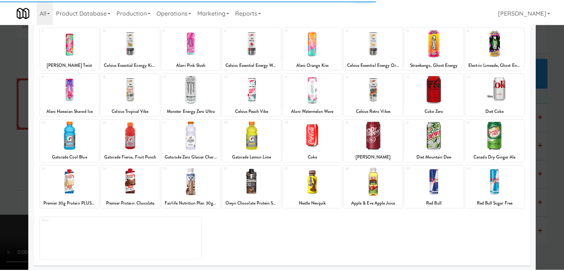
scroll to position [93, 0]
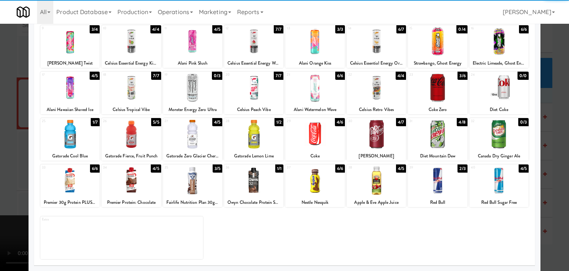
click at [190, 181] on div at bounding box center [192, 180] width 59 height 29
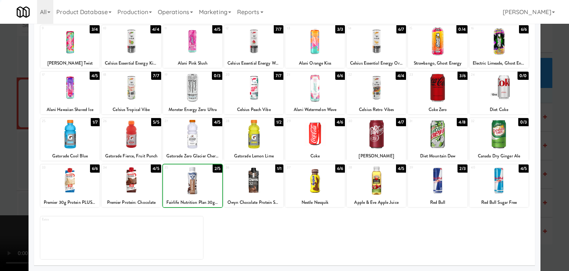
click at [189, 181] on div at bounding box center [192, 180] width 59 height 29
click at [252, 182] on div at bounding box center [253, 180] width 59 height 29
drag, startPoint x: 0, startPoint y: 184, endPoint x: 195, endPoint y: 171, distance: 195.8
click at [11, 181] on div at bounding box center [284, 135] width 569 height 271
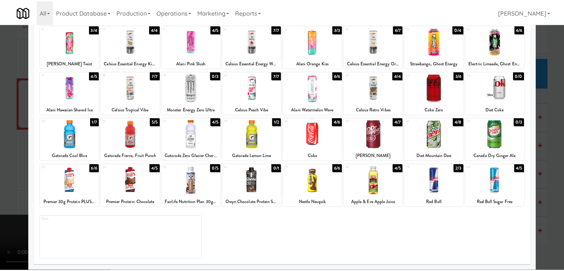
scroll to position [1372, 0]
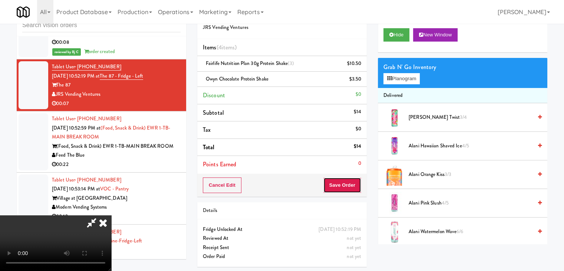
click at [356, 184] on button "Save Order" at bounding box center [342, 185] width 38 height 16
drag, startPoint x: 356, startPoint y: 184, endPoint x: 347, endPoint y: 179, distance: 9.8
click at [355, 184] on button "Save Order" at bounding box center [342, 185] width 38 height 16
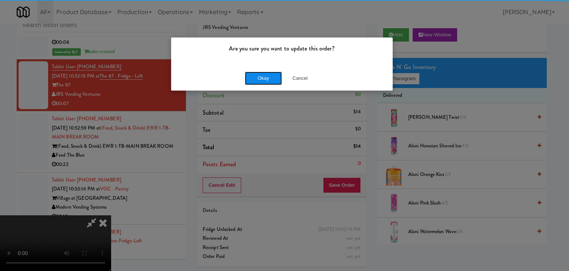
click at [263, 78] on button "Okay" at bounding box center [263, 78] width 37 height 13
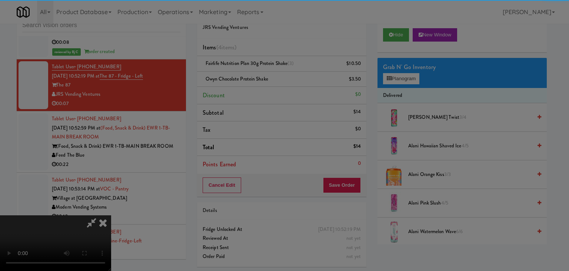
click at [265, 79] on body "Are you sure you want to update this order? Okay Cancel Okay Are you sure you w…" at bounding box center [284, 135] width 569 height 271
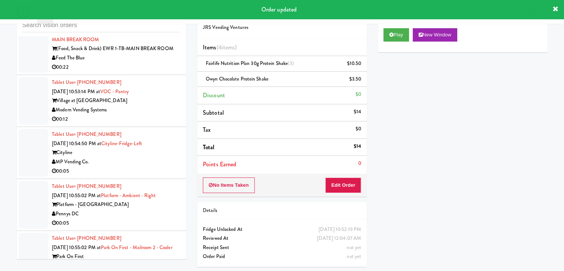
scroll to position [1492, 0]
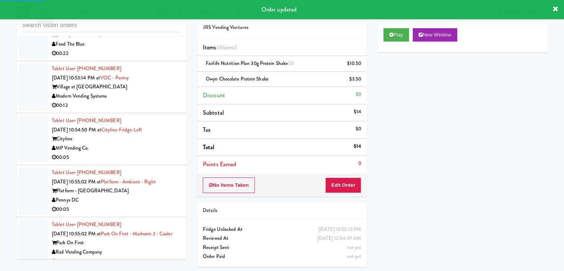
click at [149, 49] on div "00:22" at bounding box center [116, 53] width 129 height 9
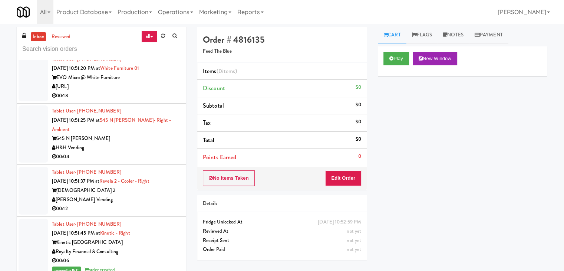
scroll to position [1004, 0]
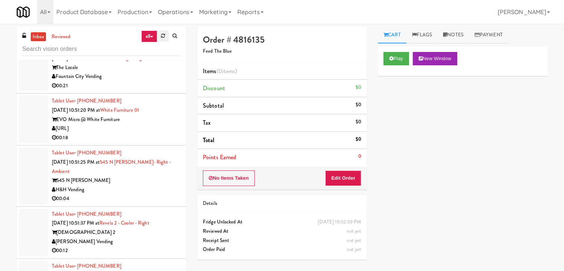
click at [162, 36] on icon at bounding box center [163, 35] width 4 height 5
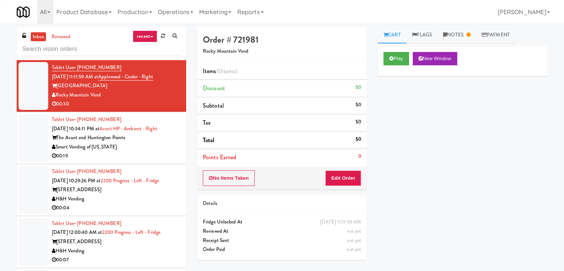
click at [149, 37] on link "recent" at bounding box center [145, 36] width 24 height 12
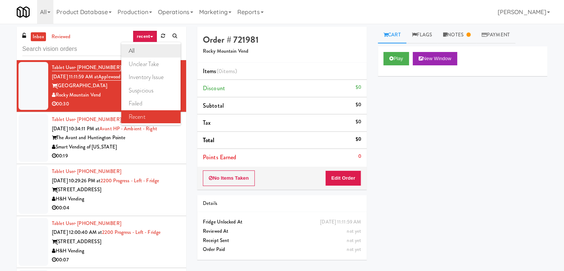
click at [144, 48] on link "all" at bounding box center [150, 50] width 59 height 13
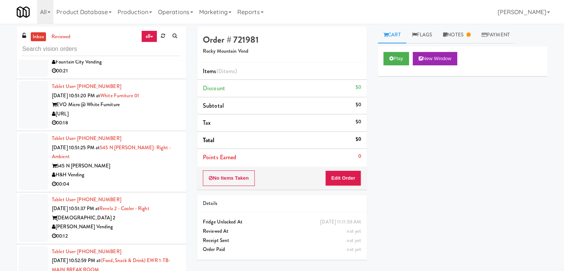
scroll to position [2272, 0]
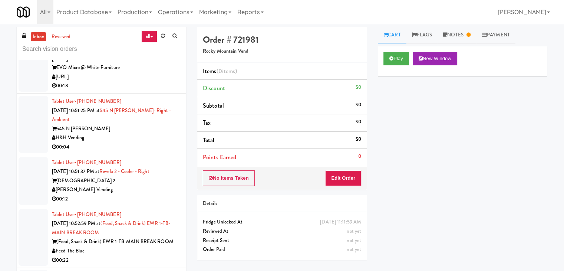
click at [141, 124] on div "545 N McClurg" at bounding box center [116, 128] width 129 height 9
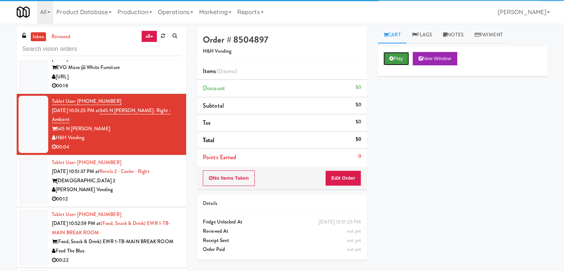
click at [393, 60] on button "Play" at bounding box center [396, 58] width 26 height 13
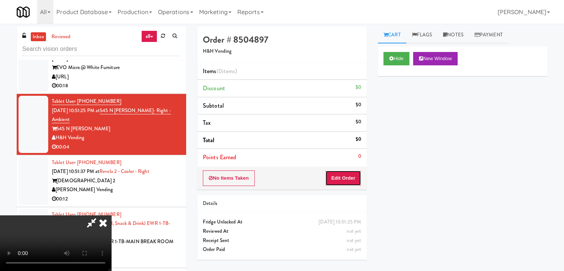
click at [351, 177] on button "Edit Order" at bounding box center [343, 178] width 36 height 16
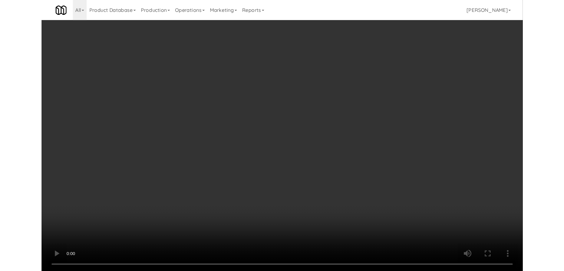
scroll to position [2263, 0]
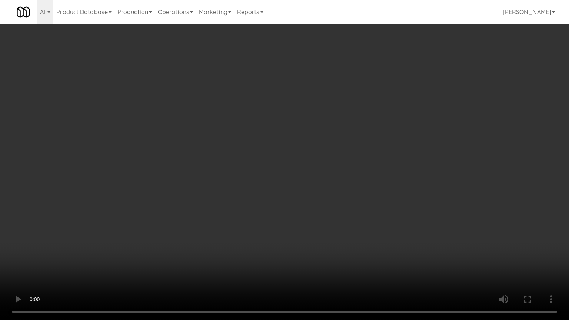
click at [322, 209] on video at bounding box center [284, 160] width 569 height 320
click at [334, 197] on video at bounding box center [284, 160] width 569 height 320
drag, startPoint x: 334, startPoint y: 197, endPoint x: 346, endPoint y: 151, distance: 47.7
click at [335, 195] on video at bounding box center [284, 160] width 569 height 320
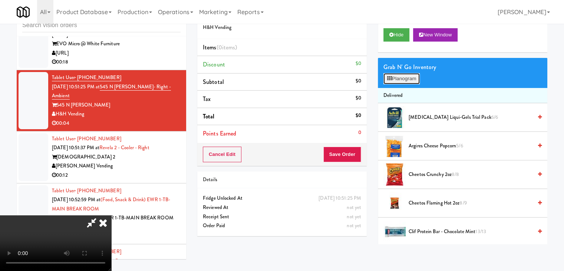
click at [412, 76] on button "Planogram" at bounding box center [401, 78] width 36 height 11
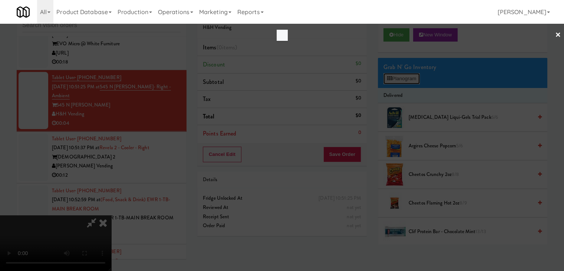
scroll to position [2263, 0]
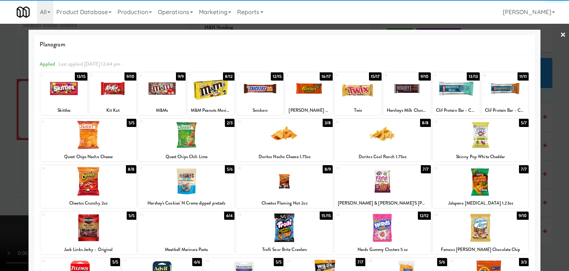
click at [202, 97] on div at bounding box center [211, 88] width 47 height 29
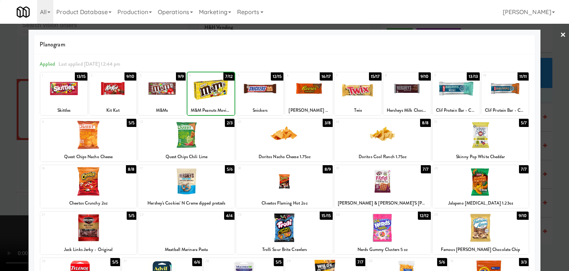
click at [25, 147] on div at bounding box center [284, 135] width 569 height 271
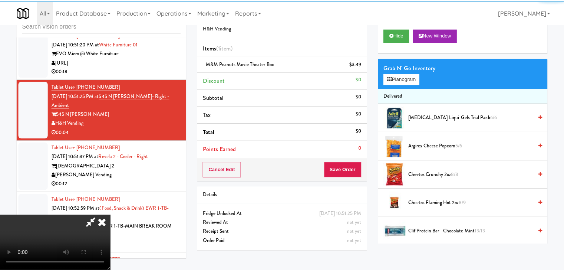
scroll to position [2272, 0]
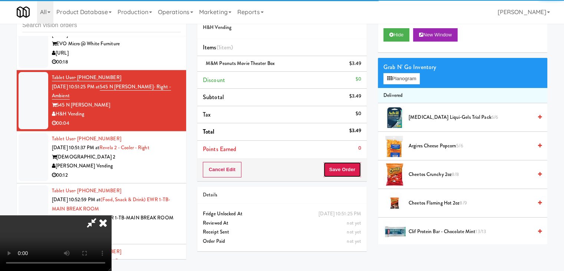
click at [354, 175] on button "Save Order" at bounding box center [342, 170] width 38 height 16
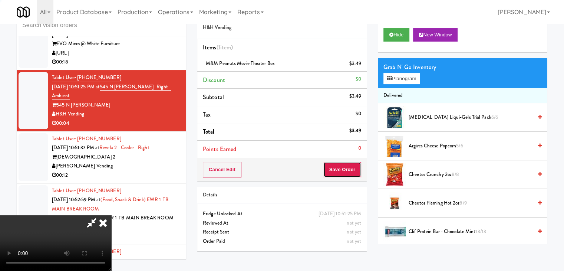
click at [354, 174] on button "Save Order" at bounding box center [342, 170] width 38 height 16
drag, startPoint x: 354, startPoint y: 173, endPoint x: 348, endPoint y: 168, distance: 7.6
click at [351, 171] on button "Save Order" at bounding box center [342, 170] width 38 height 16
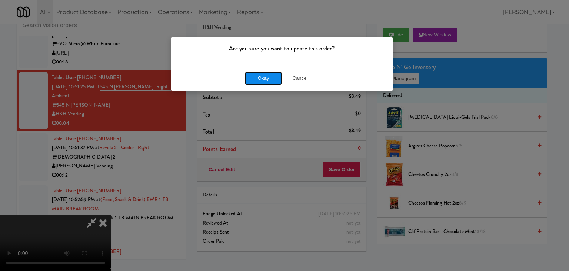
click at [273, 76] on button "Okay" at bounding box center [263, 78] width 37 height 13
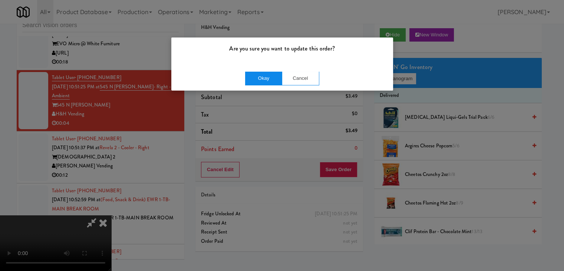
scroll to position [2281, 0]
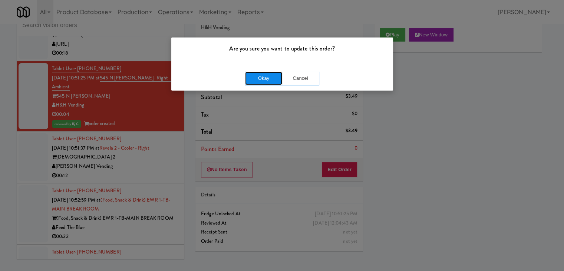
click at [275, 76] on button "Okay" at bounding box center [263, 78] width 37 height 13
click at [261, 75] on button "Okay" at bounding box center [263, 78] width 37 height 13
click at [300, 77] on button "Cancel" at bounding box center [300, 78] width 37 height 13
click at [267, 79] on button "Okay" at bounding box center [263, 78] width 37 height 13
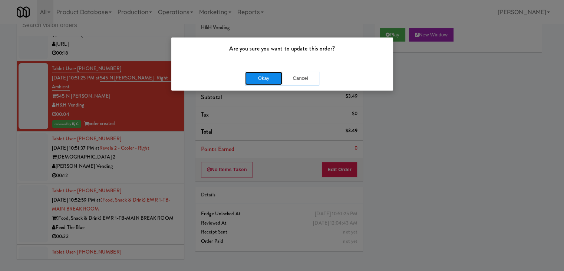
click at [267, 79] on button "Okay" at bounding box center [263, 78] width 37 height 13
click at [298, 76] on button "Cancel" at bounding box center [300, 78] width 37 height 13
drag, startPoint x: 351, startPoint y: 66, endPoint x: 437, endPoint y: 86, distance: 88.3
click at [362, 67] on div "Okay Cancel" at bounding box center [282, 78] width 222 height 25
click at [489, 100] on div "Are you sure you want to update this order? Okay Cancel" at bounding box center [282, 135] width 564 height 271
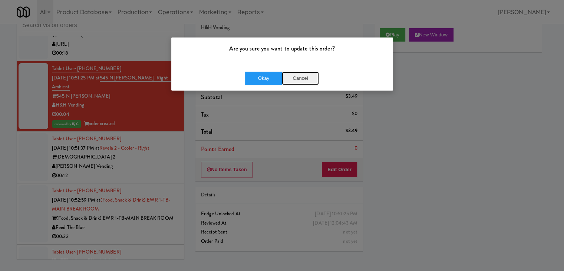
click at [291, 77] on button "Cancel" at bounding box center [300, 78] width 37 height 13
click at [291, 79] on button "Cancel" at bounding box center [300, 78] width 37 height 13
click at [258, 79] on button "Okay" at bounding box center [263, 78] width 37 height 13
click at [258, 78] on button "Okay" at bounding box center [263, 78] width 37 height 13
click at [257, 78] on button "Okay" at bounding box center [263, 78] width 37 height 13
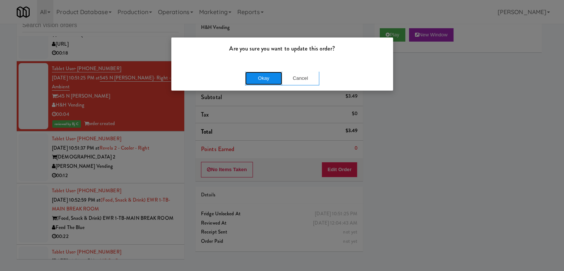
click at [257, 78] on button "Okay" at bounding box center [263, 78] width 37 height 13
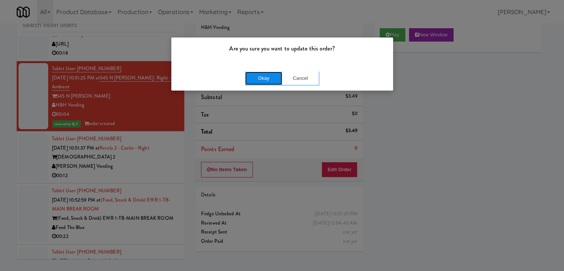
click at [257, 78] on button "Okay" at bounding box center [263, 78] width 37 height 13
click at [307, 77] on button "Cancel" at bounding box center [300, 78] width 37 height 13
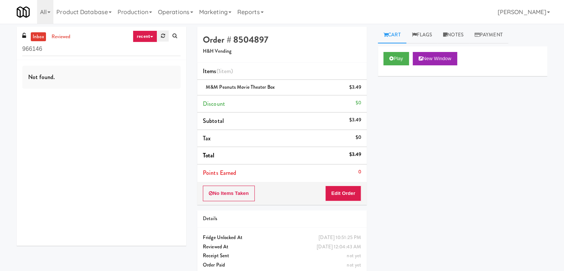
click at [166, 34] on link at bounding box center [162, 35] width 11 height 11
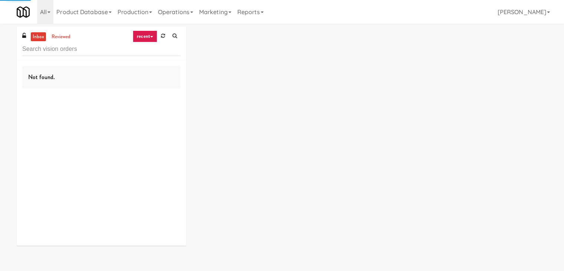
click at [146, 37] on link "recent" at bounding box center [145, 36] width 24 height 12
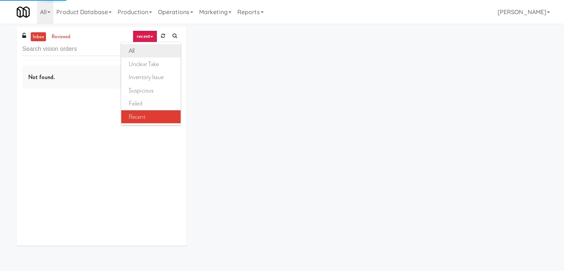
click at [144, 50] on link "all" at bounding box center [150, 50] width 59 height 13
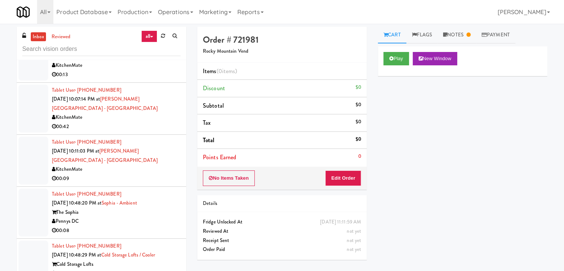
scroll to position [519, 0]
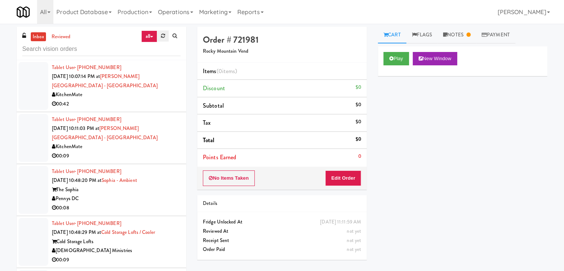
click at [166, 38] on link at bounding box center [162, 35] width 11 height 11
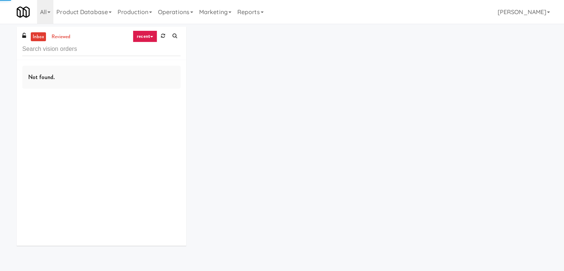
click at [149, 35] on link "recent" at bounding box center [145, 36] width 24 height 12
click at [143, 45] on link "all" at bounding box center [150, 50] width 59 height 13
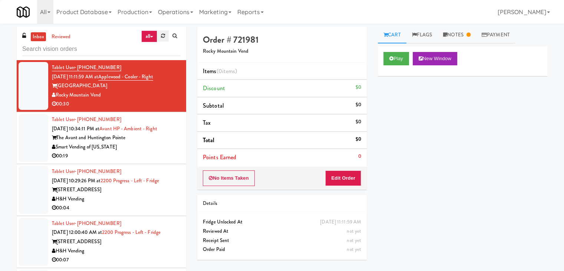
click at [163, 36] on icon at bounding box center [163, 35] width 4 height 5
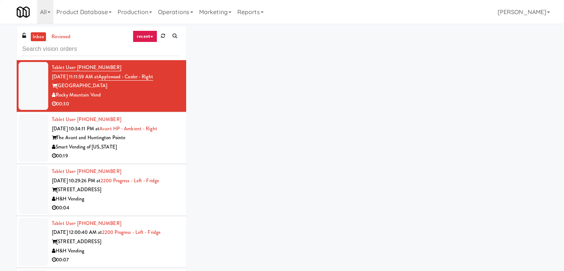
click at [151, 39] on link "recent" at bounding box center [145, 36] width 24 height 12
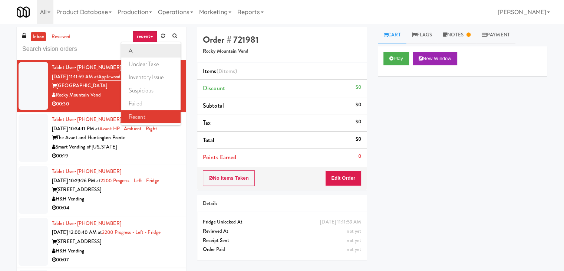
click at [145, 52] on link "all" at bounding box center [150, 50] width 59 height 13
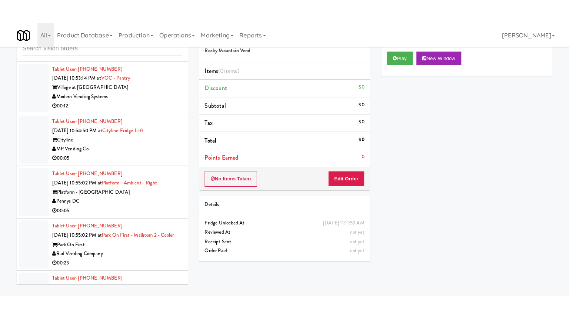
scroll to position [2422, 0]
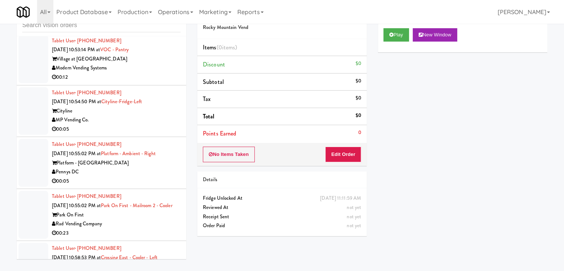
click at [131, 125] on div "00:05" at bounding box center [116, 129] width 129 height 9
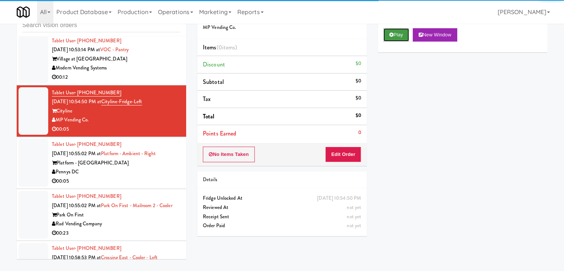
click at [390, 36] on button "Play" at bounding box center [396, 34] width 26 height 13
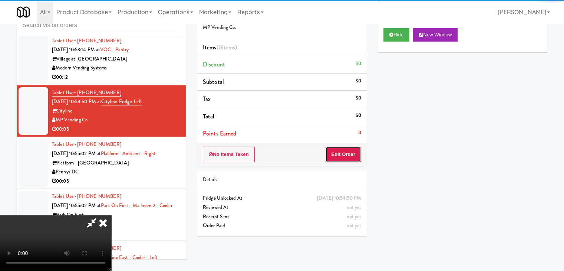
click at [351, 157] on button "Edit Order" at bounding box center [343, 154] width 36 height 16
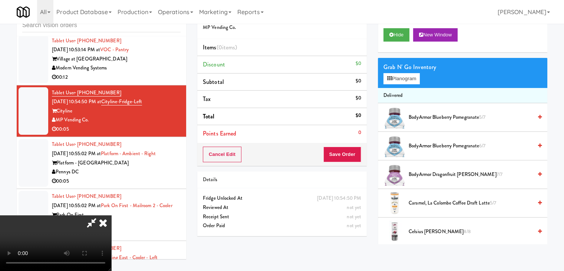
click at [111, 215] on video at bounding box center [55, 243] width 111 height 56
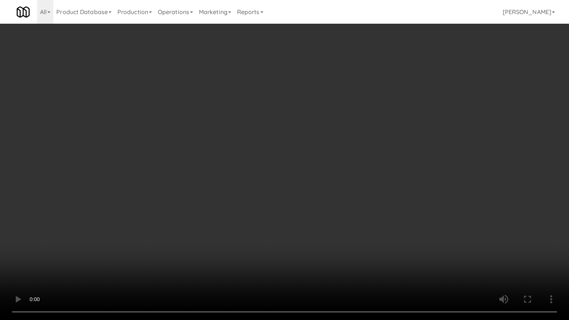
click at [271, 188] on video at bounding box center [284, 160] width 569 height 320
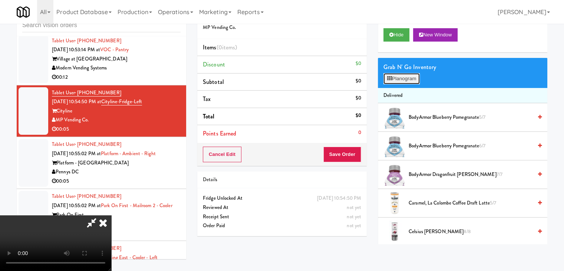
click at [405, 78] on button "Planogram" at bounding box center [401, 78] width 36 height 11
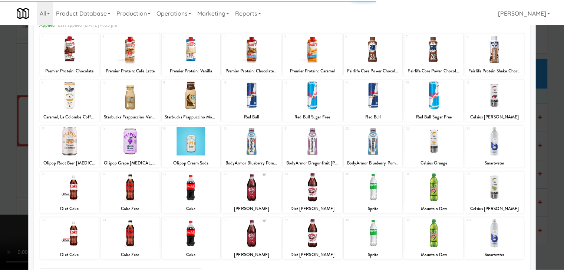
scroll to position [93, 0]
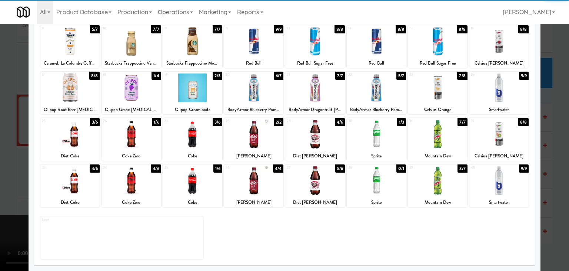
click at [77, 191] on div at bounding box center [69, 180] width 59 height 29
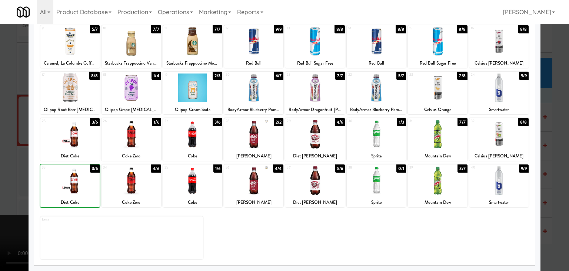
drag, startPoint x: 0, startPoint y: 191, endPoint x: 203, endPoint y: 171, distance: 203.8
click at [13, 188] on div at bounding box center [284, 135] width 569 height 271
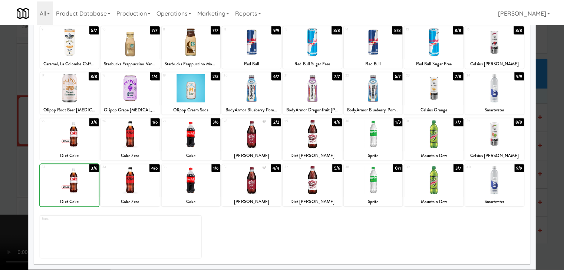
scroll to position [2422, 0]
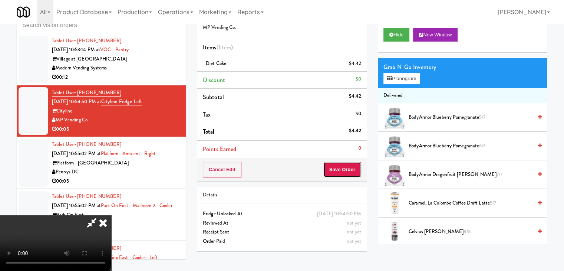
click at [346, 171] on button "Save Order" at bounding box center [342, 170] width 38 height 16
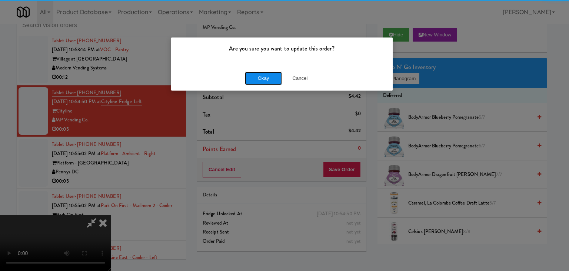
click at [249, 75] on button "Okay" at bounding box center [263, 78] width 37 height 13
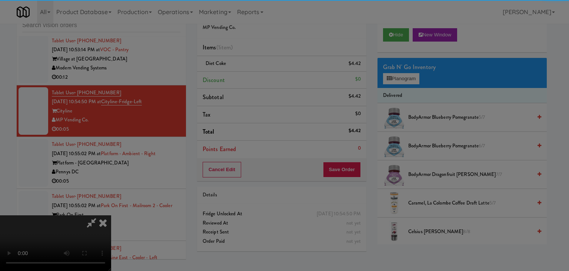
click at [249, 71] on button "Okay" at bounding box center [263, 64] width 37 height 13
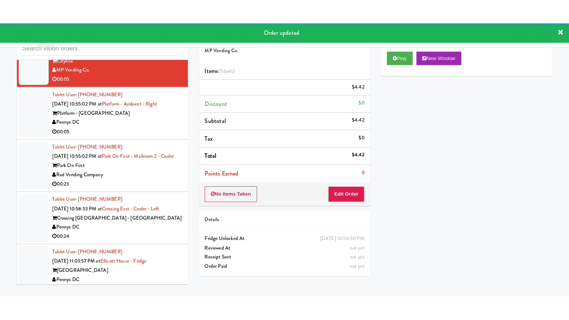
scroll to position [2496, 0]
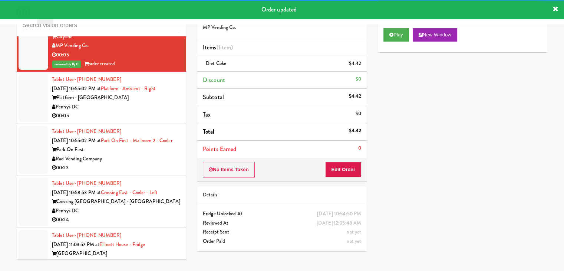
click at [125, 102] on div "Pennys DC" at bounding box center [116, 106] width 129 height 9
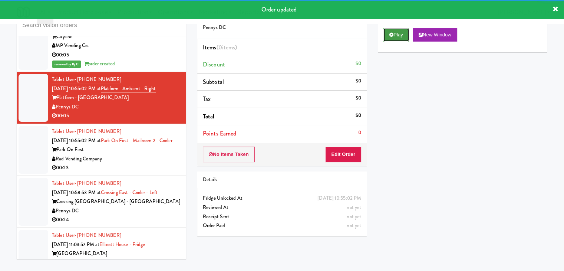
click at [393, 32] on button "Play" at bounding box center [396, 34] width 26 height 13
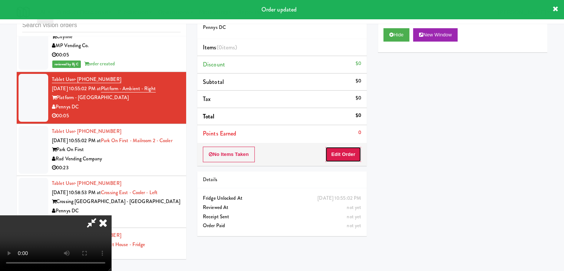
click at [340, 153] on button "Edit Order" at bounding box center [343, 154] width 36 height 16
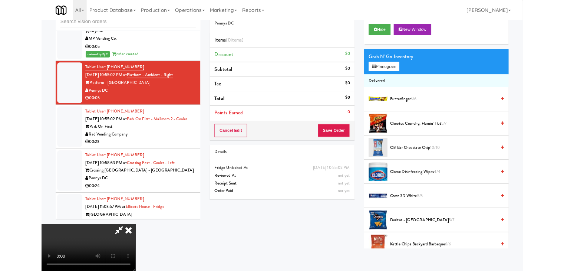
scroll to position [2487, 0]
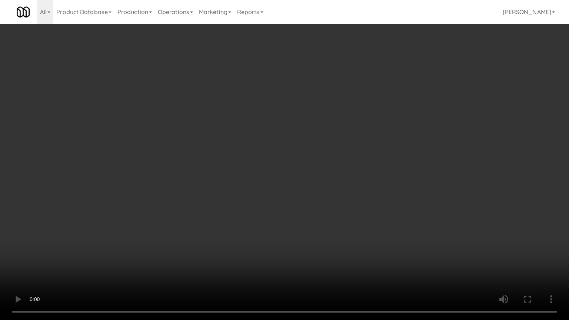
click at [341, 203] on video at bounding box center [284, 160] width 569 height 320
click at [341, 204] on video at bounding box center [284, 160] width 569 height 320
click at [344, 199] on video at bounding box center [284, 160] width 569 height 320
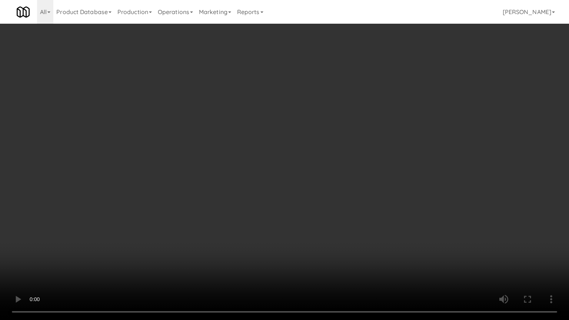
drag, startPoint x: 344, startPoint y: 199, endPoint x: 350, endPoint y: 158, distance: 42.4
click at [344, 198] on video at bounding box center [284, 160] width 569 height 320
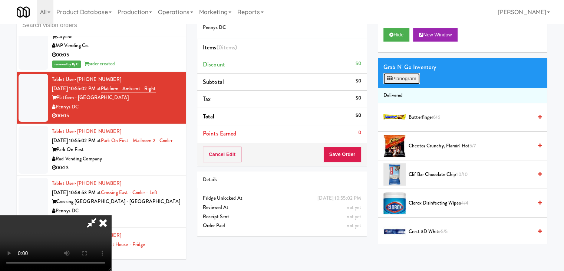
click at [409, 76] on button "Planogram" at bounding box center [401, 78] width 36 height 11
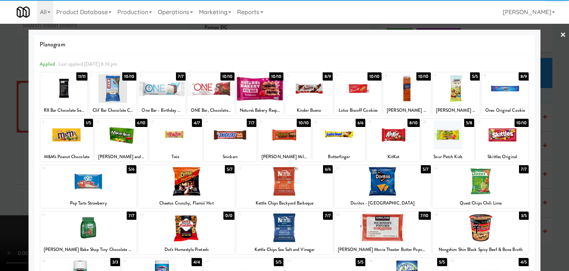
click at [387, 140] on div at bounding box center [393, 134] width 53 height 29
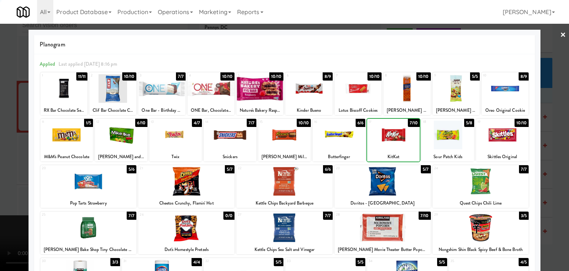
drag, startPoint x: 0, startPoint y: 140, endPoint x: 117, endPoint y: 133, distance: 117.4
click at [20, 135] on div at bounding box center [284, 135] width 569 height 271
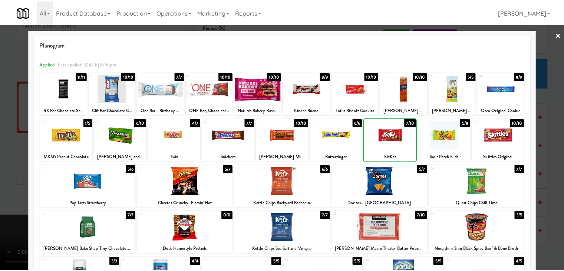
scroll to position [2496, 0]
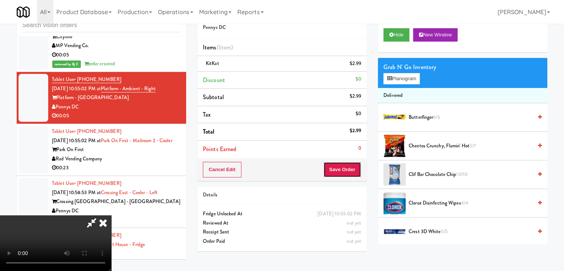
click at [350, 171] on button "Save Order" at bounding box center [342, 170] width 38 height 16
click at [341, 153] on body "Are you sure you want to update this order? Okay Cancel Okay Are you sure you w…" at bounding box center [282, 135] width 564 height 271
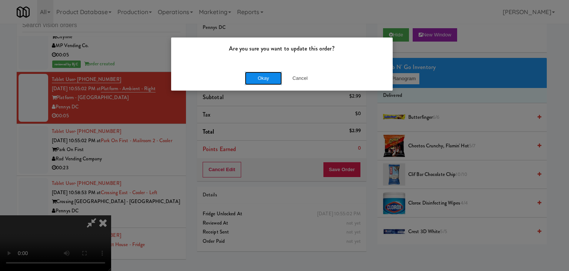
click at [264, 81] on button "Okay" at bounding box center [263, 78] width 37 height 13
click at [264, 81] on div "Okay Cancel" at bounding box center [282, 78] width 222 height 25
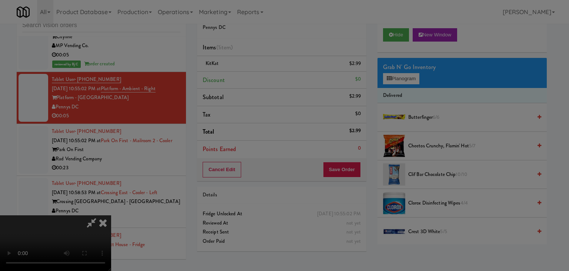
click at [264, 81] on div at bounding box center [284, 135] width 569 height 271
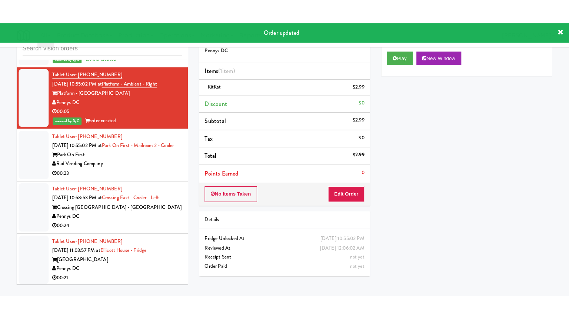
scroll to position [2570, 0]
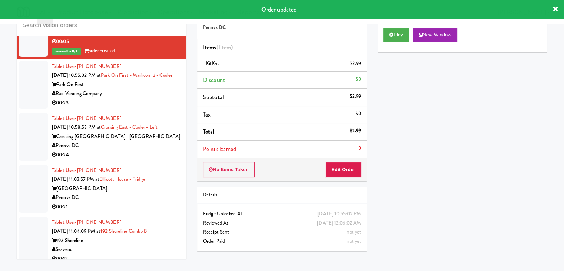
drag, startPoint x: 149, startPoint y: 94, endPoint x: 209, endPoint y: 85, distance: 60.8
click at [149, 94] on div "Rad Vending Company" at bounding box center [116, 93] width 129 height 9
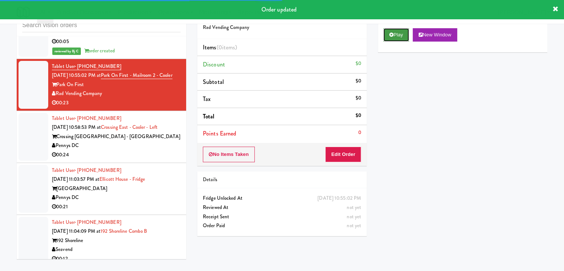
click at [399, 37] on button "Play" at bounding box center [396, 34] width 26 height 13
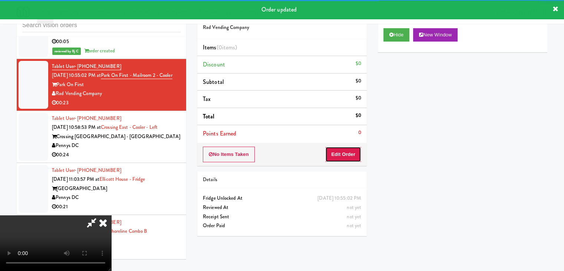
drag, startPoint x: 351, startPoint y: 148, endPoint x: 347, endPoint y: 152, distance: 5.3
click at [347, 152] on button "Edit Order" at bounding box center [343, 154] width 36 height 16
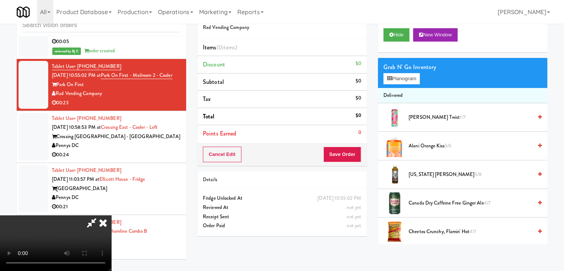
scroll to position [2561, 0]
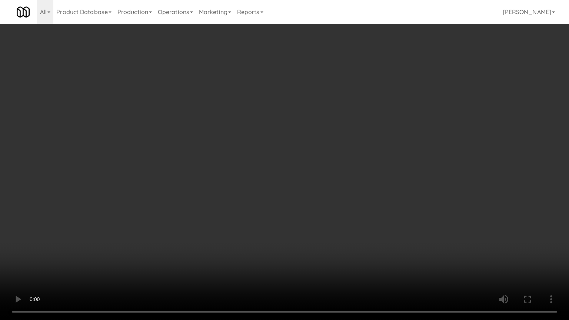
click at [337, 205] on video at bounding box center [284, 160] width 569 height 320
click at [340, 200] on video at bounding box center [284, 160] width 569 height 320
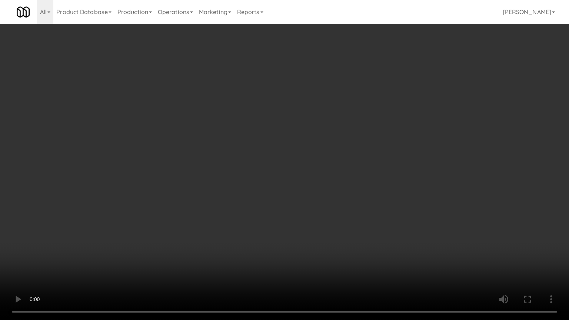
click at [340, 200] on video at bounding box center [284, 160] width 569 height 320
click at [341, 194] on video at bounding box center [284, 160] width 569 height 320
click at [340, 194] on video at bounding box center [284, 160] width 569 height 320
click at [353, 189] on video at bounding box center [284, 160] width 569 height 320
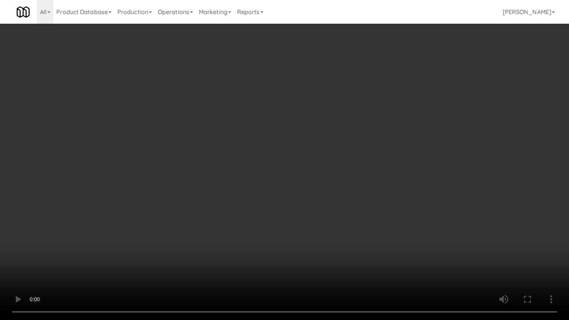
click at [365, 186] on video at bounding box center [284, 160] width 569 height 320
click at [368, 183] on video at bounding box center [284, 160] width 569 height 320
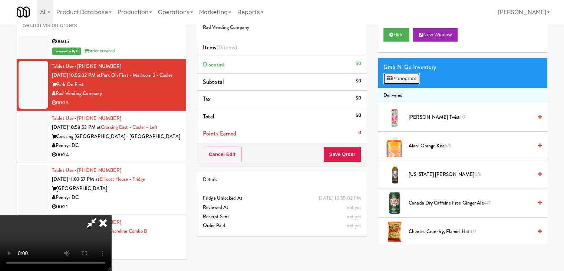
click at [410, 77] on button "Planogram" at bounding box center [401, 78] width 36 height 11
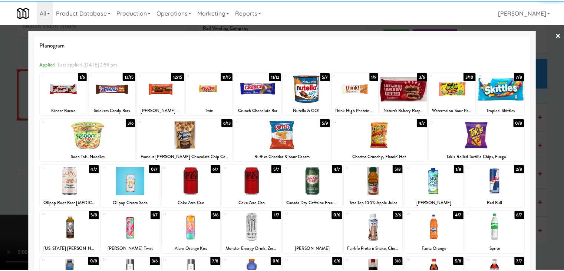
scroll to position [74, 0]
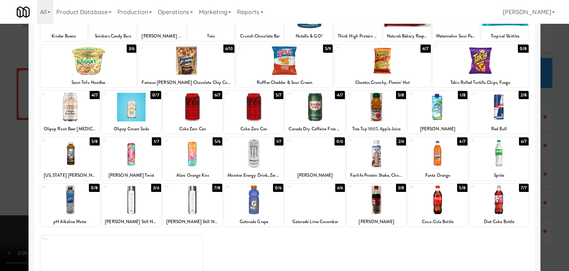
click at [375, 195] on div at bounding box center [376, 199] width 59 height 29
click at [71, 147] on div at bounding box center [69, 153] width 59 height 29
drag, startPoint x: 0, startPoint y: 153, endPoint x: 65, endPoint y: 153, distance: 64.9
click at [13, 153] on div at bounding box center [284, 135] width 569 height 271
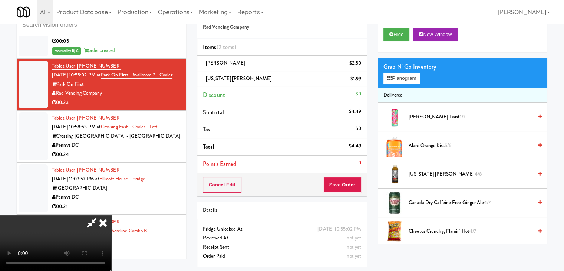
scroll to position [24, 0]
click at [111, 215] on video at bounding box center [55, 243] width 111 height 56
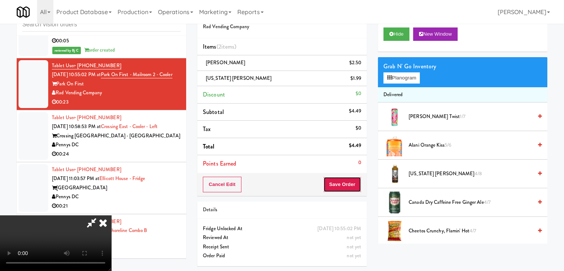
click at [351, 184] on button "Save Order" at bounding box center [342, 184] width 38 height 16
click at [350, 184] on body "Are you sure you want to update this order? Okay Cancel Okay Are you sure you w…" at bounding box center [282, 134] width 564 height 271
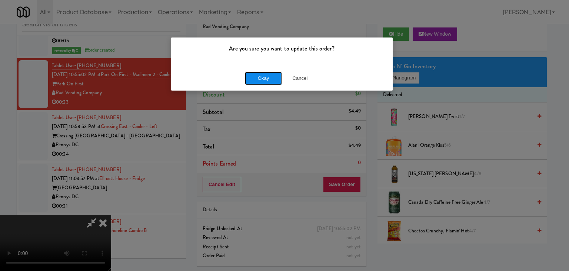
click at [273, 79] on button "Okay" at bounding box center [263, 78] width 37 height 13
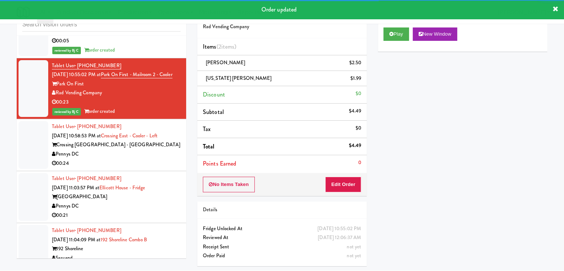
click at [159, 154] on div "Pennys DC" at bounding box center [116, 153] width 129 height 9
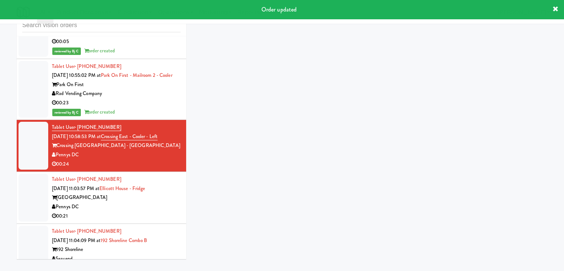
scroll to position [24, 0]
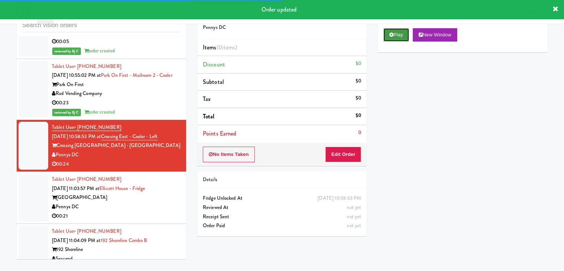
click at [399, 32] on button "Play" at bounding box center [396, 34] width 26 height 13
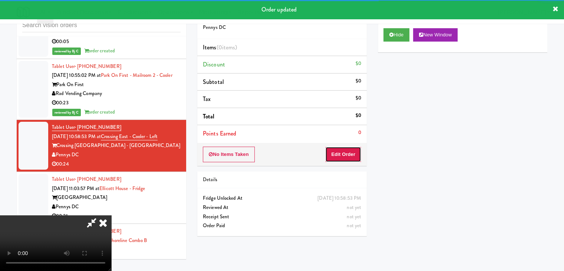
click at [351, 149] on button "Edit Order" at bounding box center [343, 154] width 36 height 16
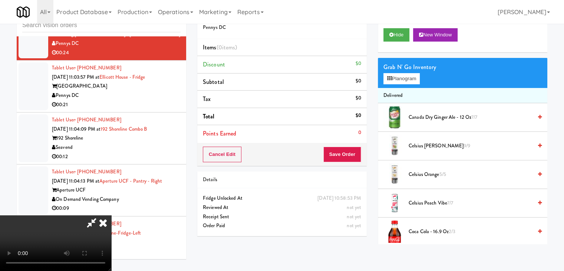
scroll to position [2672, 0]
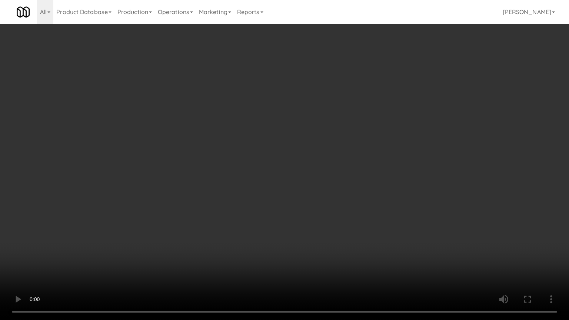
click at [343, 162] on video at bounding box center [284, 160] width 569 height 320
click at [342, 164] on video at bounding box center [284, 160] width 569 height 320
click at [343, 164] on video at bounding box center [284, 160] width 569 height 320
click at [343, 165] on video at bounding box center [284, 160] width 569 height 320
click at [345, 165] on video at bounding box center [284, 160] width 569 height 320
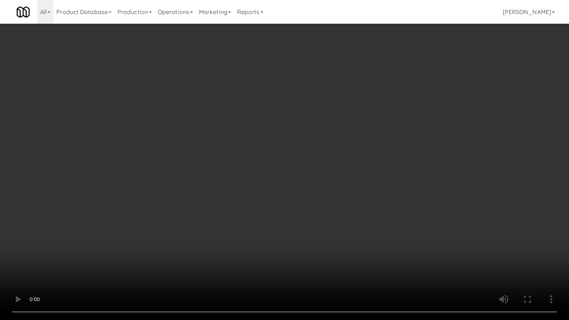
drag, startPoint x: 345, startPoint y: 164, endPoint x: 362, endPoint y: 126, distance: 42.3
click at [346, 164] on video at bounding box center [284, 160] width 569 height 320
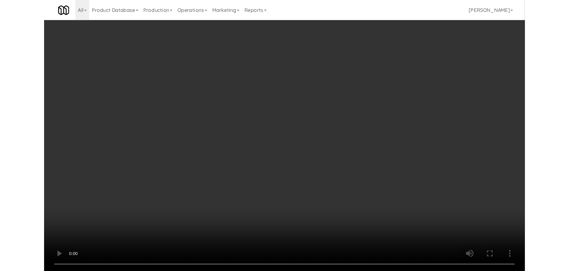
scroll to position [2681, 0]
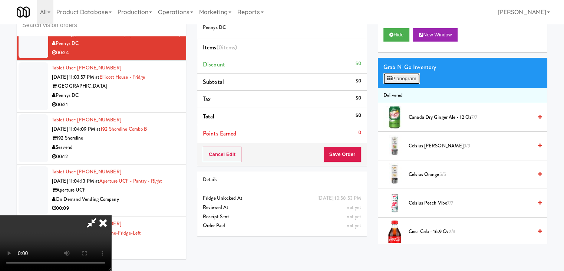
click at [406, 77] on button "Planogram" at bounding box center [401, 78] width 36 height 11
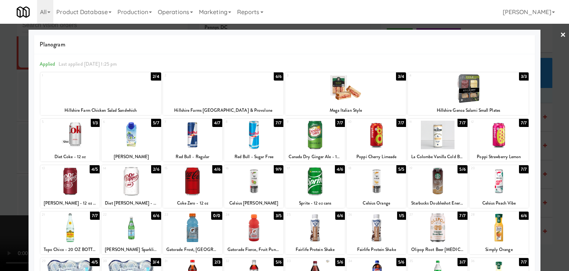
click at [117, 82] on div at bounding box center [100, 88] width 121 height 29
click at [0, 110] on div at bounding box center [284, 135] width 569 height 271
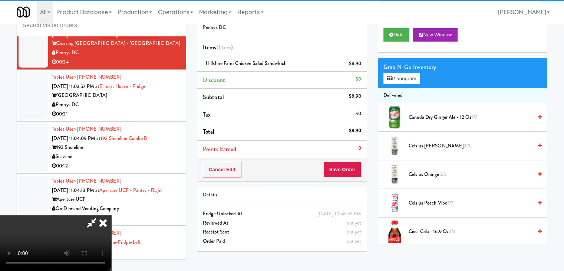
scroll to position [2681, 0]
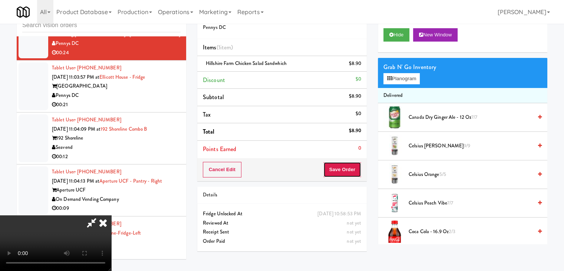
click at [354, 171] on button "Save Order" at bounding box center [342, 170] width 38 height 16
click at [350, 170] on button "Save Order" at bounding box center [342, 170] width 38 height 16
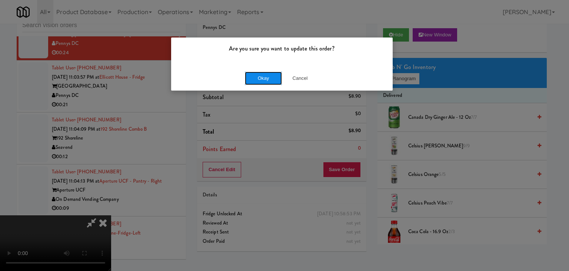
click at [267, 72] on button "Okay" at bounding box center [263, 78] width 37 height 13
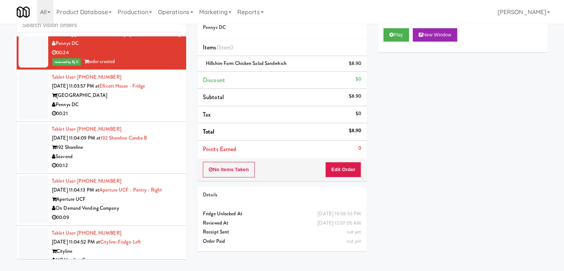
click at [151, 109] on div "00:21" at bounding box center [116, 113] width 129 height 9
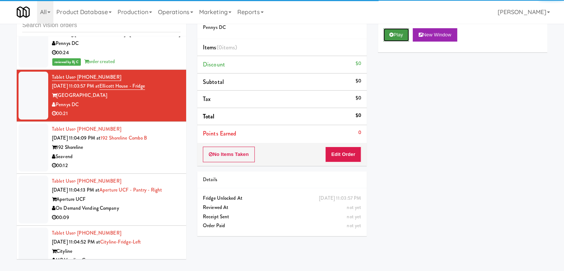
click at [398, 34] on button "Play" at bounding box center [396, 34] width 26 height 13
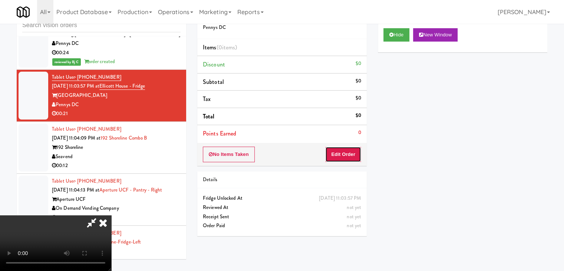
click at [349, 153] on button "Edit Order" at bounding box center [343, 154] width 36 height 16
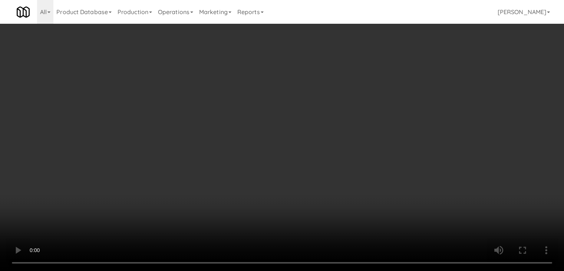
scroll to position [2672, 0]
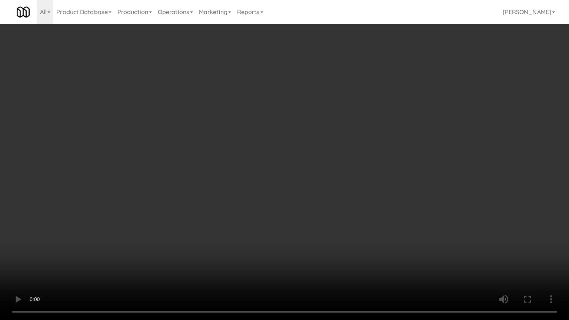
click at [339, 198] on video at bounding box center [284, 160] width 569 height 320
click at [339, 199] on video at bounding box center [284, 160] width 569 height 320
click at [336, 202] on video at bounding box center [284, 160] width 569 height 320
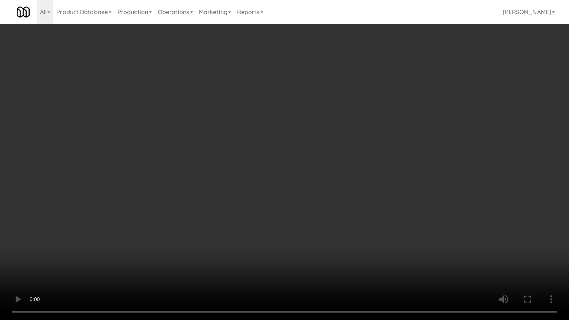
click at [335, 204] on video at bounding box center [284, 160] width 569 height 320
click at [341, 206] on video at bounding box center [284, 160] width 569 height 320
click at [342, 208] on video at bounding box center [284, 160] width 569 height 320
drag, startPoint x: 342, startPoint y: 208, endPoint x: 366, endPoint y: 151, distance: 61.6
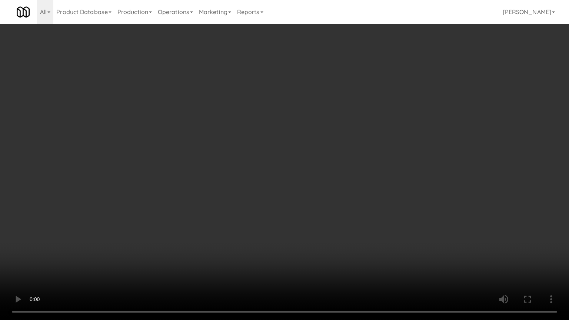
click at [343, 206] on video at bounding box center [284, 160] width 569 height 320
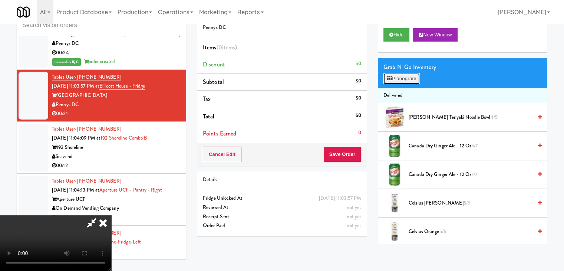
click at [405, 75] on button "Planogram" at bounding box center [401, 78] width 36 height 11
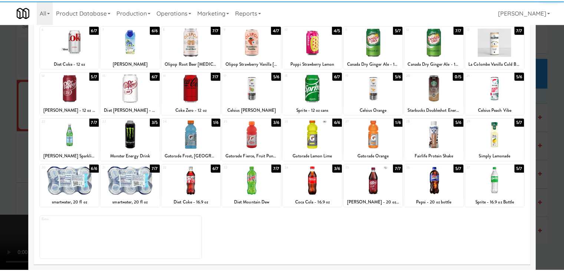
scroll to position [93, 0]
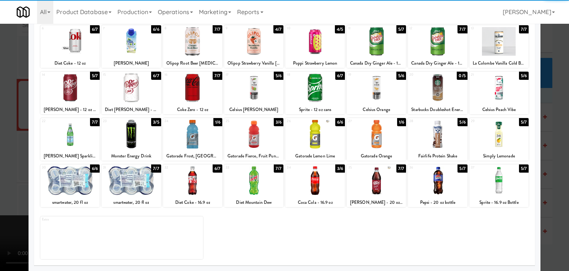
drag, startPoint x: 314, startPoint y: 128, endPoint x: 359, endPoint y: 131, distance: 45.0
click at [321, 129] on div at bounding box center [314, 134] width 59 height 29
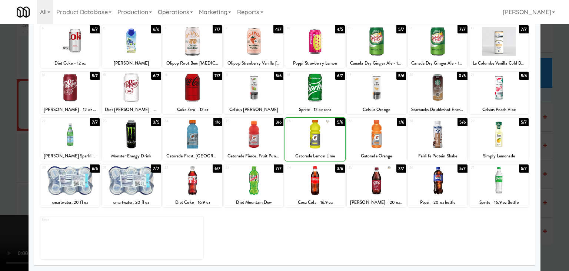
click at [377, 132] on div at bounding box center [376, 134] width 59 height 29
drag, startPoint x: 1, startPoint y: 139, endPoint x: 187, endPoint y: 137, distance: 186.1
click at [6, 138] on div at bounding box center [284, 135] width 569 height 271
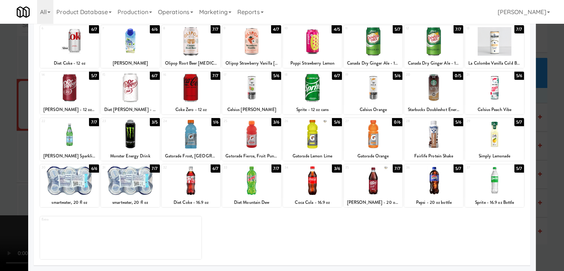
scroll to position [2681, 0]
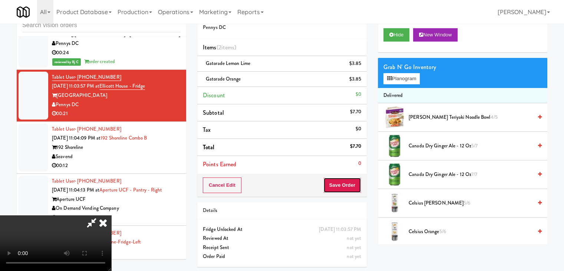
click at [356, 182] on button "Save Order" at bounding box center [342, 185] width 38 height 16
click at [353, 184] on button "Save Order" at bounding box center [342, 185] width 38 height 16
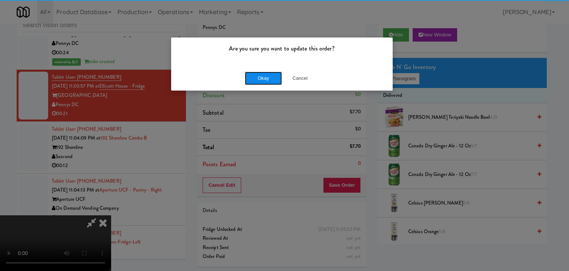
click at [265, 75] on button "Okay" at bounding box center [263, 78] width 37 height 13
click at [264, 78] on div "Okay Cancel" at bounding box center [282, 78] width 222 height 25
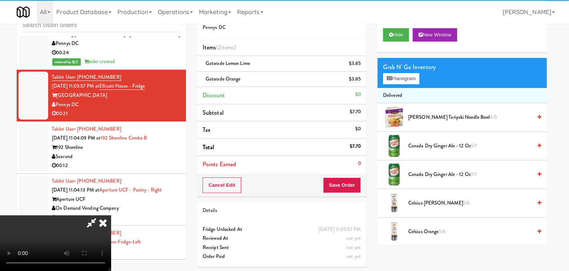
click at [263, 79] on div at bounding box center [284, 135] width 569 height 271
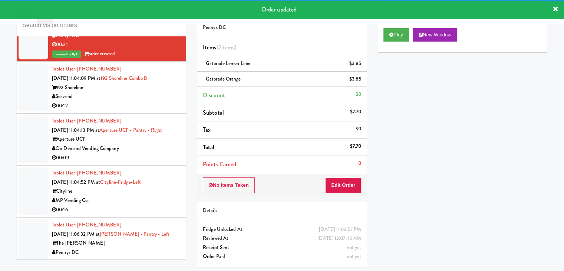
scroll to position [2755, 0]
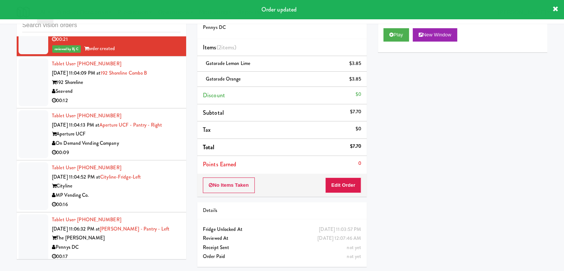
click at [142, 89] on div "Seavend" at bounding box center [116, 91] width 129 height 9
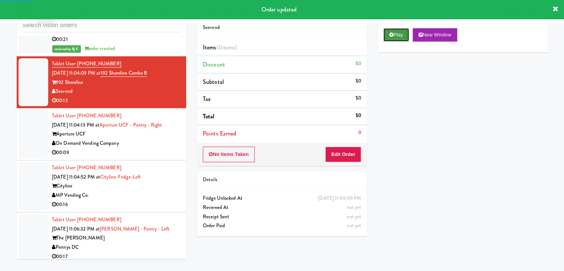
drag, startPoint x: 403, startPoint y: 32, endPoint x: 397, endPoint y: 42, distance: 11.5
click at [401, 32] on button "Play" at bounding box center [396, 34] width 26 height 13
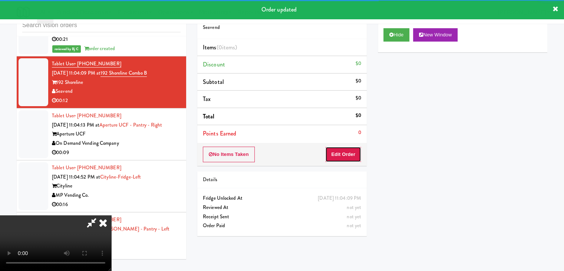
click at [337, 153] on button "Edit Order" at bounding box center [343, 154] width 36 height 16
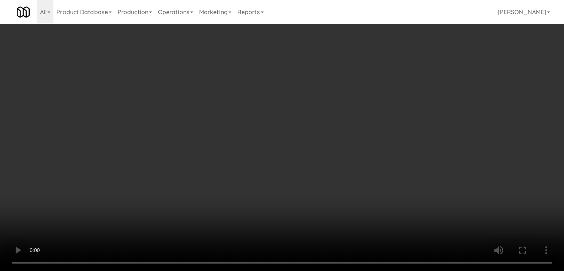
scroll to position [2747, 0]
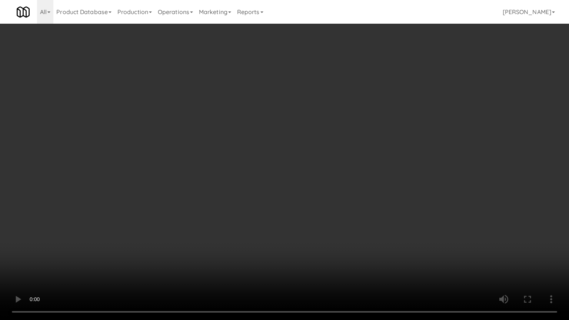
click at [383, 162] on video at bounding box center [284, 160] width 569 height 320
click at [380, 163] on video at bounding box center [284, 160] width 569 height 320
click at [381, 161] on video at bounding box center [284, 160] width 569 height 320
click at [390, 142] on video at bounding box center [284, 160] width 569 height 320
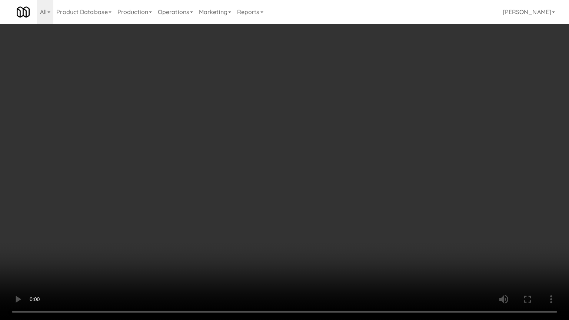
click at [390, 142] on video at bounding box center [284, 160] width 569 height 320
click at [390, 141] on video at bounding box center [284, 160] width 569 height 320
click at [391, 137] on video at bounding box center [284, 160] width 569 height 320
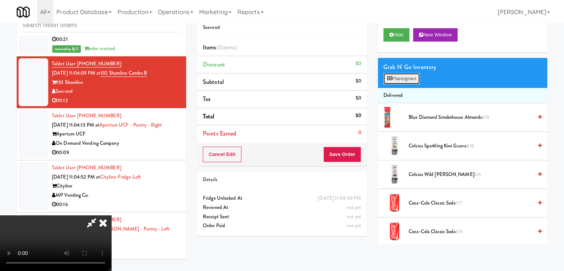
click at [411, 77] on button "Planogram" at bounding box center [401, 78] width 36 height 11
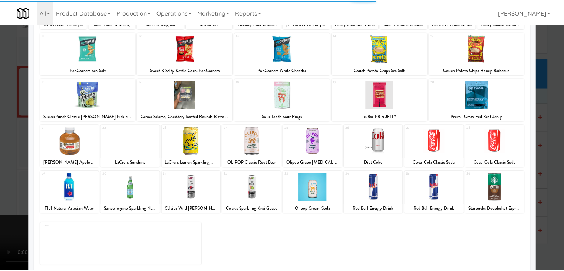
scroll to position [93, 0]
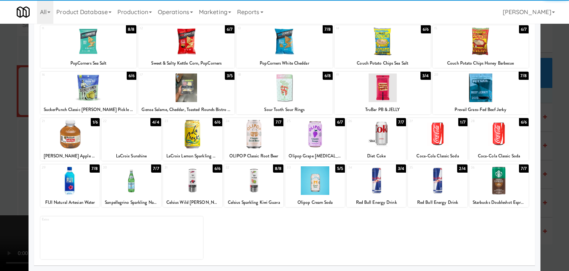
drag, startPoint x: 439, startPoint y: 146, endPoint x: 438, endPoint y: 165, distance: 18.9
click at [439, 146] on div at bounding box center [437, 134] width 59 height 29
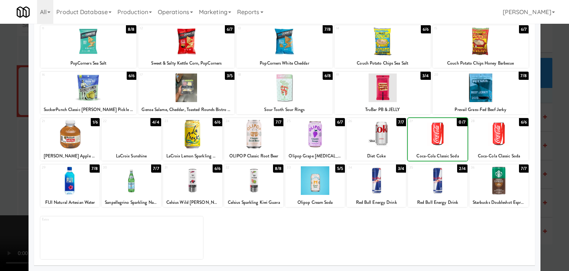
drag, startPoint x: 435, startPoint y: 181, endPoint x: 448, endPoint y: 181, distance: 12.6
click at [437, 181] on div at bounding box center [437, 180] width 59 height 29
click at [544, 186] on div at bounding box center [284, 135] width 569 height 271
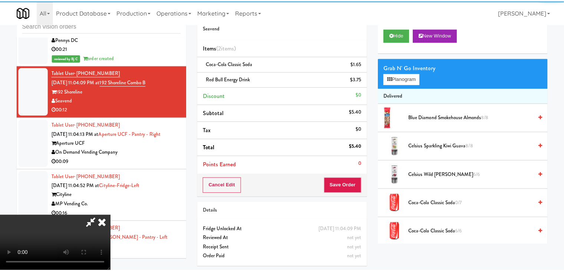
scroll to position [2755, 0]
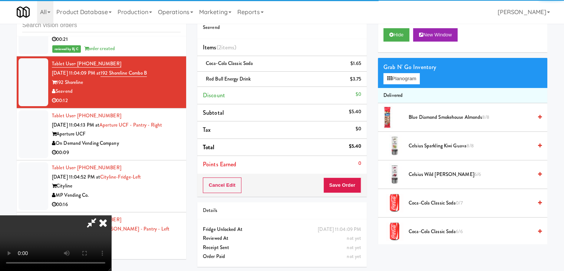
click at [357, 179] on div "Order # 6869174 Seavend Items (2 items ) Coca-Cola Classic Soda $1.65 Red Bull …" at bounding box center [281, 100] width 169 height 194
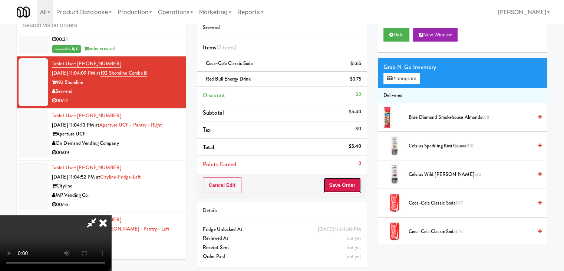
click at [356, 182] on button "Save Order" at bounding box center [342, 185] width 38 height 16
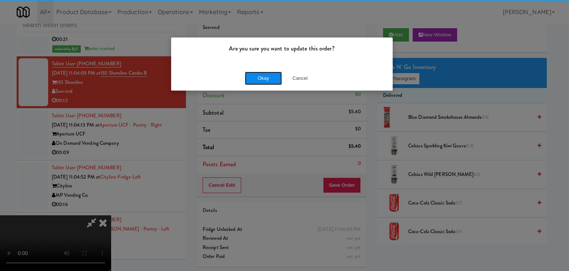
click at [258, 72] on button "Okay" at bounding box center [263, 78] width 37 height 13
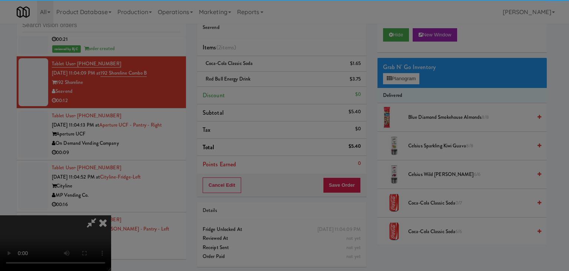
click at [258, 71] on button "Okay" at bounding box center [263, 64] width 37 height 13
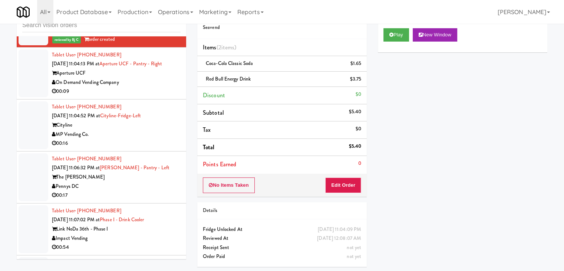
scroll to position [2830, 0]
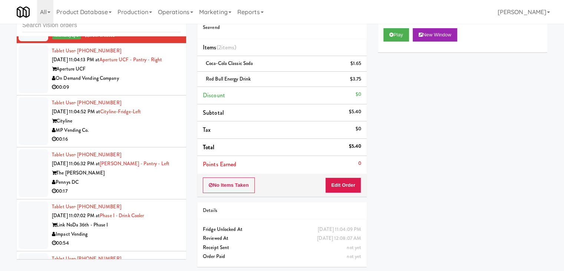
click at [156, 79] on div "On Demand Vending Company" at bounding box center [116, 78] width 129 height 9
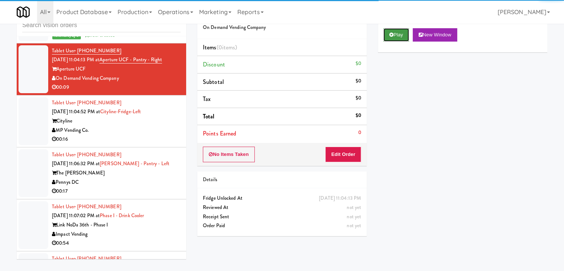
click at [392, 36] on icon at bounding box center [391, 34] width 4 height 5
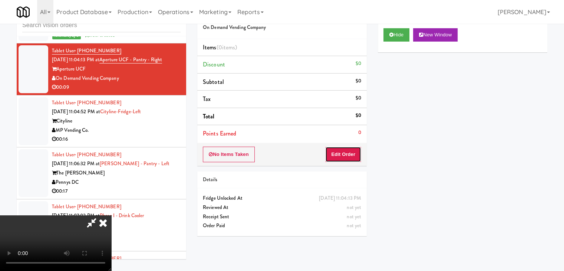
click at [352, 155] on button "Edit Order" at bounding box center [343, 154] width 36 height 16
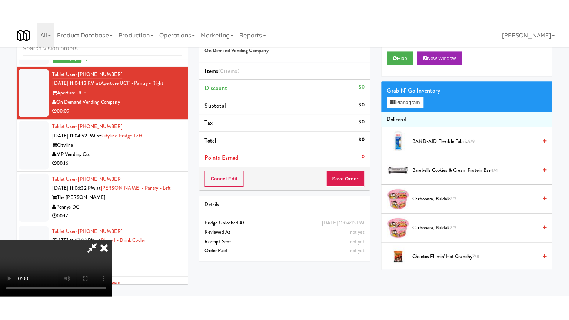
scroll to position [104, 0]
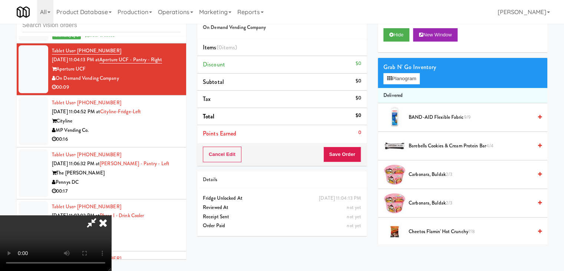
click at [111, 270] on video at bounding box center [55, 243] width 111 height 56
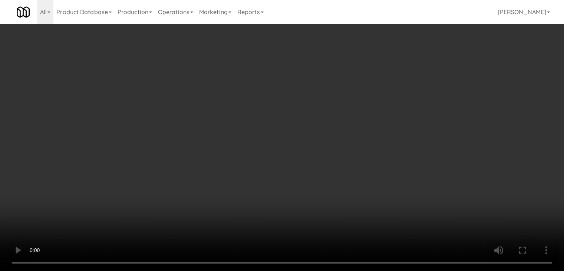
scroll to position [2820, 0]
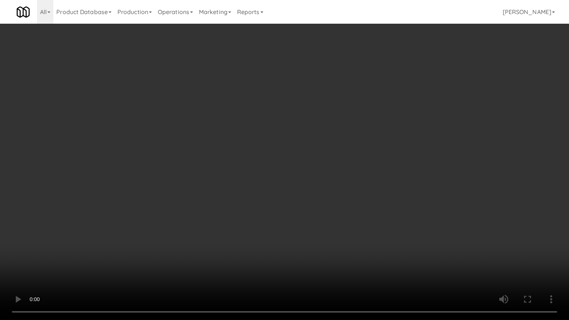
click at [313, 270] on video at bounding box center [284, 160] width 569 height 320
click at [384, 166] on video at bounding box center [284, 160] width 569 height 320
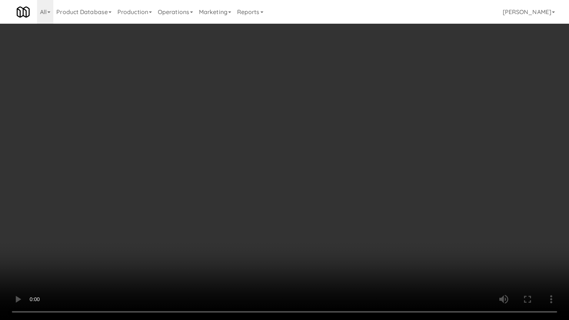
click at [410, 145] on video at bounding box center [284, 160] width 569 height 320
drag, startPoint x: 410, startPoint y: 145, endPoint x: 417, endPoint y: 86, distance: 59.3
click at [411, 144] on video at bounding box center [284, 160] width 569 height 320
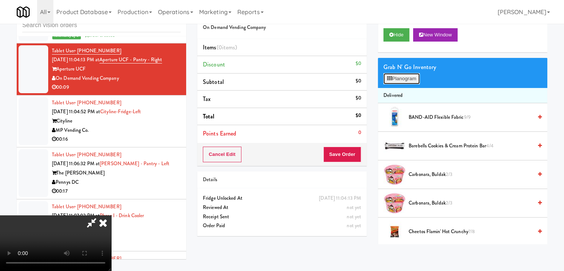
click at [411, 77] on button "Planogram" at bounding box center [401, 78] width 36 height 11
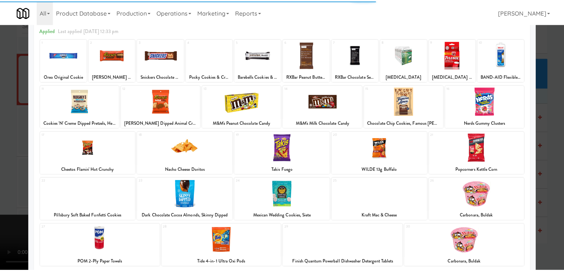
scroll to position [74, 0]
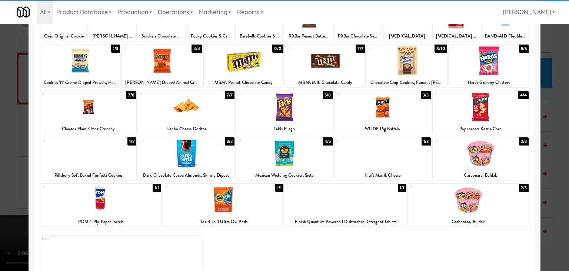
drag, startPoint x: 495, startPoint y: 118, endPoint x: 535, endPoint y: 123, distance: 40.5
click at [495, 118] on div at bounding box center [481, 107] width 96 height 29
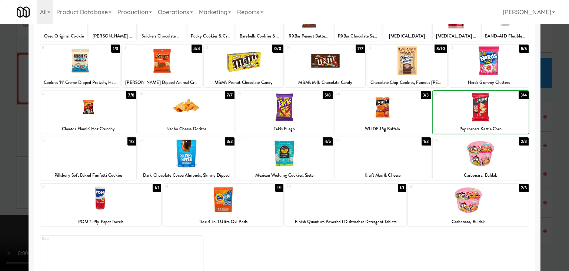
drag, startPoint x: 549, startPoint y: 126, endPoint x: 429, endPoint y: 135, distance: 120.5
click at [549, 126] on div at bounding box center [284, 135] width 569 height 271
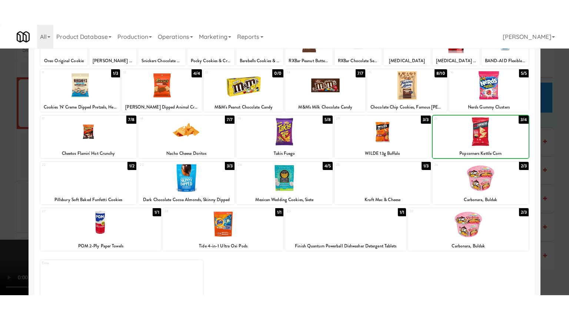
scroll to position [2830, 0]
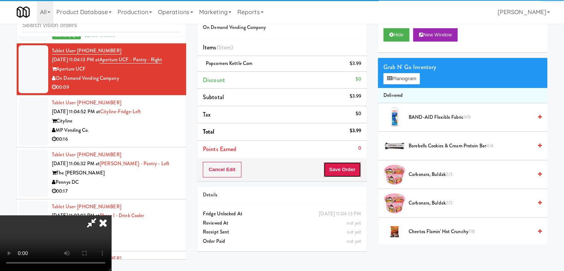
drag, startPoint x: 342, startPoint y: 165, endPoint x: 341, endPoint y: 173, distance: 7.9
click at [341, 168] on button "Save Order" at bounding box center [342, 170] width 38 height 16
click at [341, 174] on button "Save Order" at bounding box center [342, 170] width 38 height 16
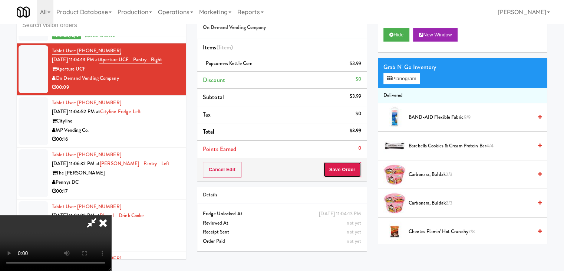
drag, startPoint x: 341, startPoint y: 174, endPoint x: 335, endPoint y: 171, distance: 6.8
click at [340, 174] on button "Save Order" at bounding box center [342, 170] width 38 height 16
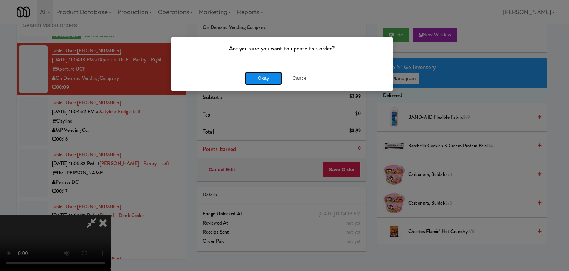
click at [258, 80] on button "Okay" at bounding box center [263, 78] width 37 height 13
click at [258, 80] on div "Okay Cancel" at bounding box center [282, 78] width 222 height 25
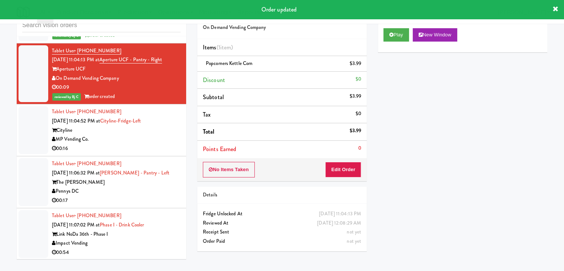
click at [138, 144] on div "00:16" at bounding box center [116, 148] width 129 height 9
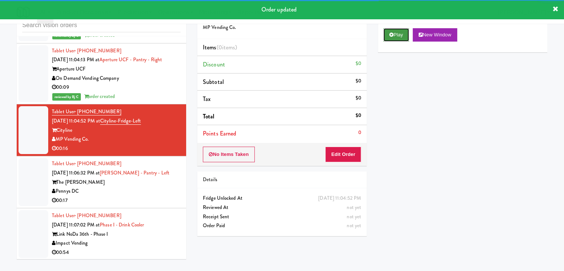
drag, startPoint x: 400, startPoint y: 36, endPoint x: 387, endPoint y: 86, distance: 52.1
click at [400, 36] on button "Play" at bounding box center [396, 34] width 26 height 13
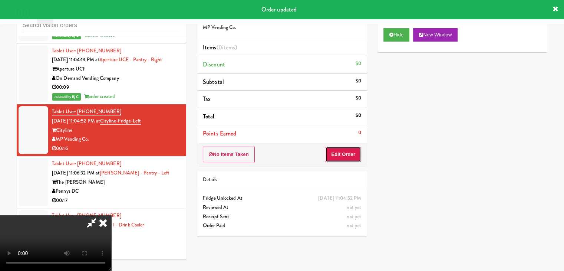
click at [351, 148] on button "Edit Order" at bounding box center [343, 154] width 36 height 16
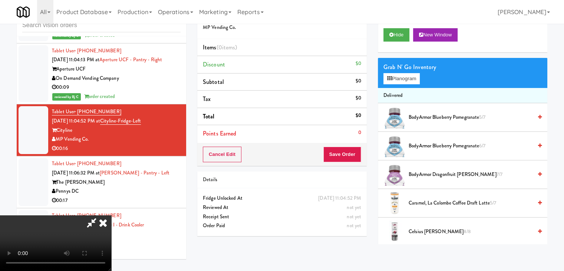
scroll to position [2820, 0]
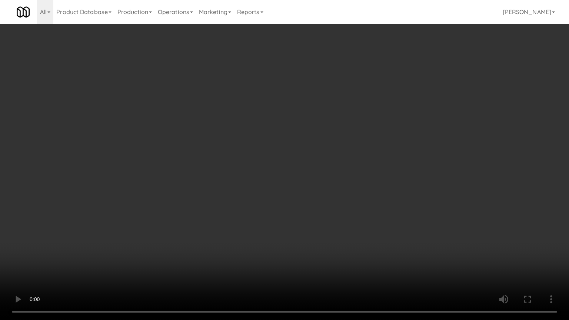
click at [440, 211] on video at bounding box center [284, 160] width 569 height 320
click at [436, 211] on video at bounding box center [284, 160] width 569 height 320
click at [436, 212] on video at bounding box center [284, 160] width 569 height 320
click at [440, 203] on video at bounding box center [284, 160] width 569 height 320
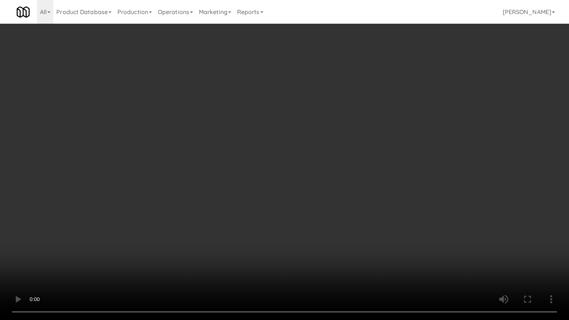
click at [440, 203] on video at bounding box center [284, 160] width 569 height 320
click at [438, 199] on video at bounding box center [284, 160] width 569 height 320
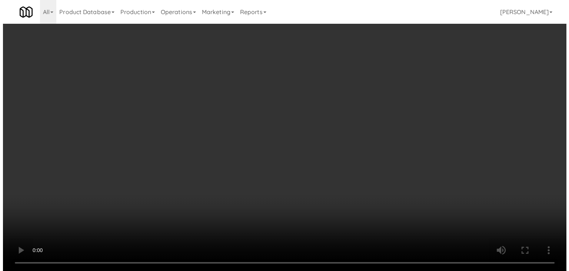
scroll to position [2830, 0]
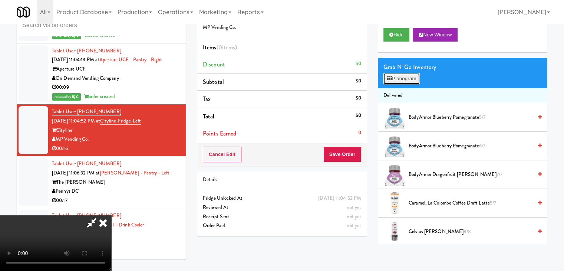
click at [406, 80] on button "Planogram" at bounding box center [401, 78] width 36 height 11
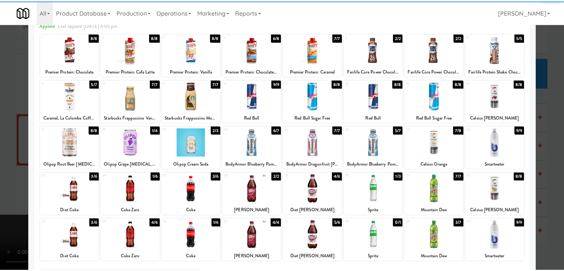
scroll to position [74, 0]
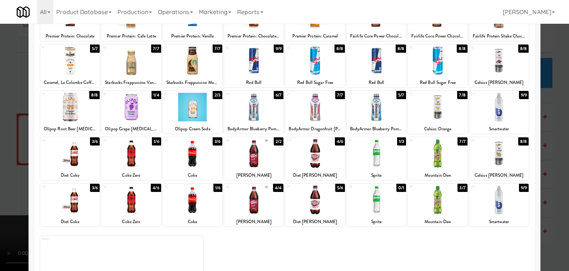
drag, startPoint x: 138, startPoint y: 154, endPoint x: 148, endPoint y: 156, distance: 10.5
click at [139, 155] on div at bounding box center [131, 153] width 59 height 29
drag, startPoint x: 232, startPoint y: 155, endPoint x: 271, endPoint y: 156, distance: 38.2
click at [233, 155] on div at bounding box center [253, 153] width 59 height 29
click at [331, 148] on div at bounding box center [314, 153] width 59 height 29
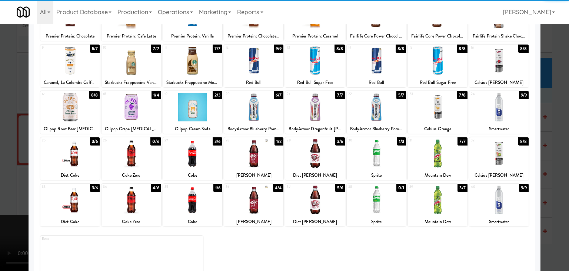
drag, startPoint x: 0, startPoint y: 155, endPoint x: 117, endPoint y: 156, distance: 117.2
click at [4, 156] on div at bounding box center [284, 135] width 569 height 271
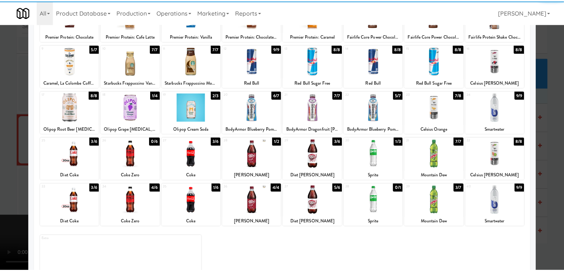
scroll to position [2830, 0]
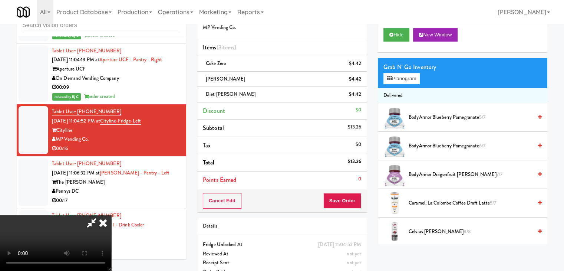
drag, startPoint x: 371, startPoint y: 195, endPoint x: 364, endPoint y: 196, distance: 6.8
click at [369, 196] on div "Order # 4318854 MP Vending Co. Items (3 items ) Coke Zero $4.42 Dr. Pepper $4.4…" at bounding box center [282, 145] width 181 height 285
click at [359, 198] on button "Save Order" at bounding box center [342, 201] width 38 height 16
click at [352, 199] on button "Save Order" at bounding box center [342, 201] width 38 height 16
click at [351, 199] on button "Save Order" at bounding box center [342, 201] width 38 height 16
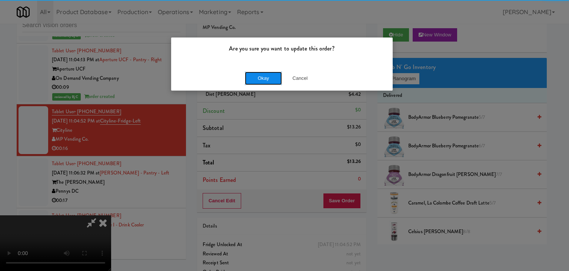
click at [265, 78] on button "Okay" at bounding box center [263, 78] width 37 height 13
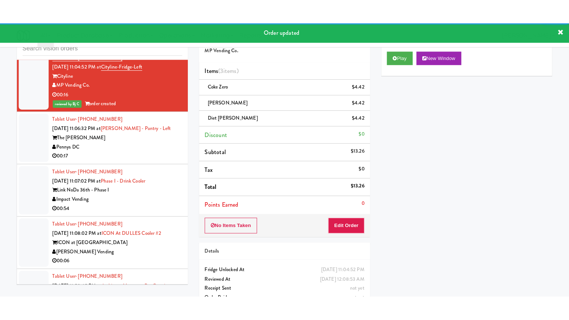
scroll to position [2941, 0]
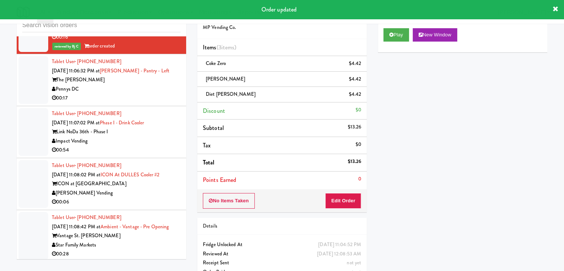
drag, startPoint x: 159, startPoint y: 91, endPoint x: 207, endPoint y: 84, distance: 48.3
click at [159, 93] on div "00:17" at bounding box center [116, 97] width 129 height 9
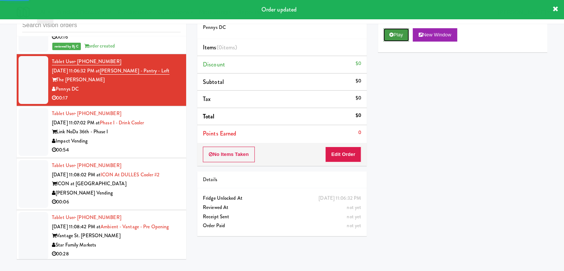
click at [399, 33] on button "Play" at bounding box center [396, 34] width 26 height 13
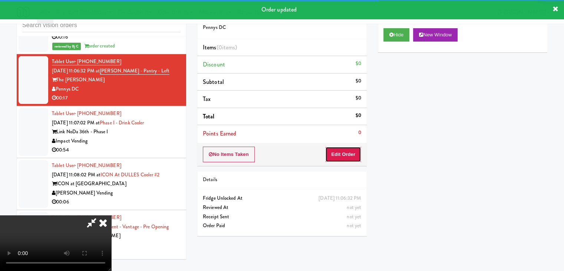
click at [341, 157] on button "Edit Order" at bounding box center [343, 154] width 36 height 16
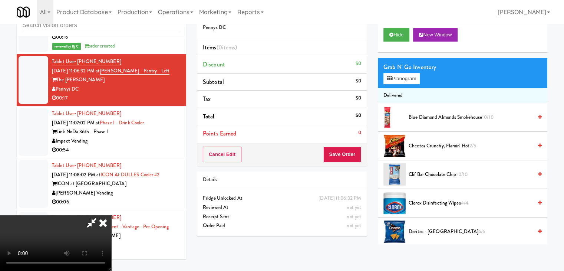
click at [111, 245] on video at bounding box center [55, 243] width 111 height 56
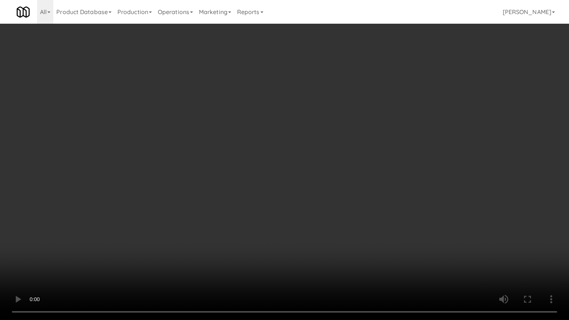
click at [291, 177] on video at bounding box center [284, 160] width 569 height 320
click at [322, 171] on video at bounding box center [284, 160] width 569 height 320
click at [313, 243] on video at bounding box center [284, 160] width 569 height 320
click at [333, 197] on video at bounding box center [284, 160] width 569 height 320
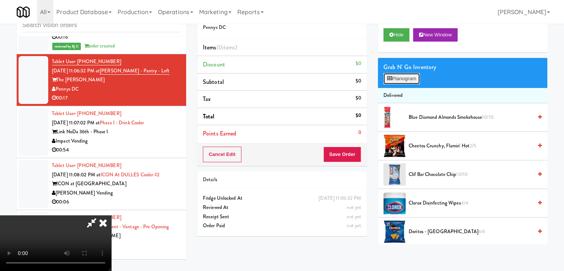
click at [404, 79] on button "Planogram" at bounding box center [401, 78] width 36 height 11
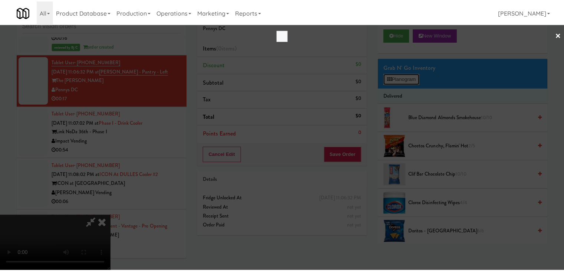
scroll to position [2932, 0]
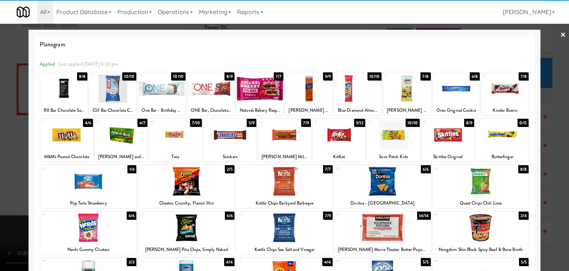
click at [124, 141] on div at bounding box center [121, 134] width 53 height 29
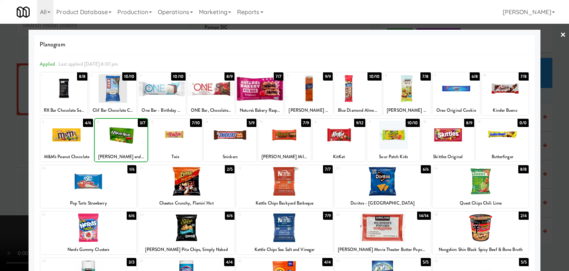
click at [9, 150] on div at bounding box center [284, 135] width 569 height 271
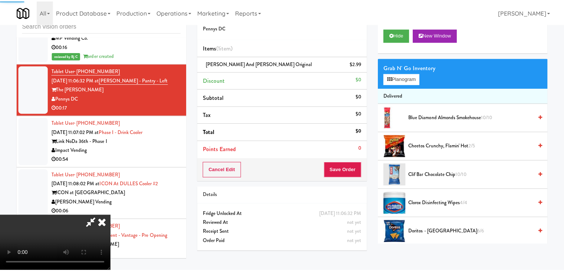
scroll to position [2941, 0]
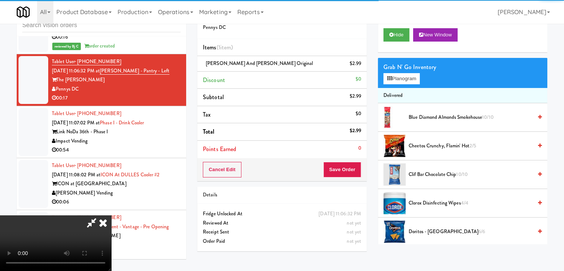
drag, startPoint x: 337, startPoint y: 174, endPoint x: 347, endPoint y: 170, distance: 10.9
click at [341, 172] on div "Order # 7782022 Pennys DC Items (1 item ) Mike and Ike Original $2.99 Discount …" at bounding box center [372, 130] width 350 height 254
click at [347, 170] on button "Save Order" at bounding box center [342, 170] width 38 height 16
click at [347, 169] on button "Save Order" at bounding box center [342, 170] width 38 height 16
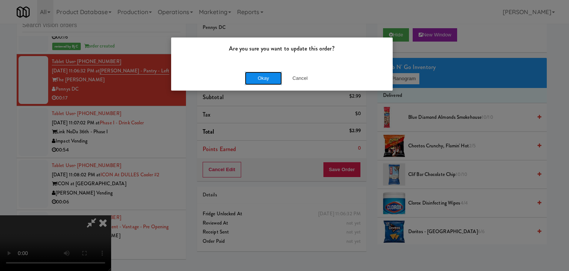
click at [249, 78] on button "Okay" at bounding box center [263, 78] width 37 height 13
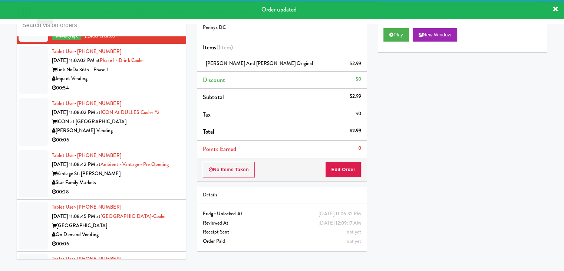
scroll to position [3015, 0]
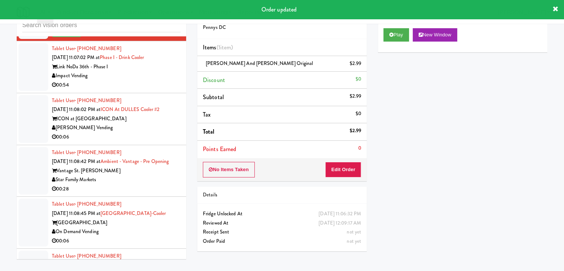
click at [149, 80] on div "00:54" at bounding box center [116, 84] width 129 height 9
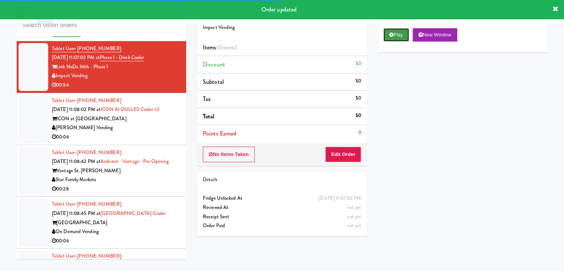
click at [396, 33] on button "Play" at bounding box center [396, 34] width 26 height 13
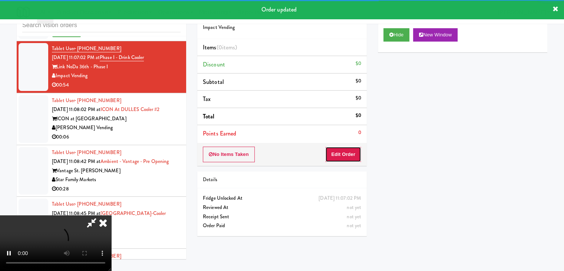
click at [344, 153] on button "Edit Order" at bounding box center [343, 154] width 36 height 16
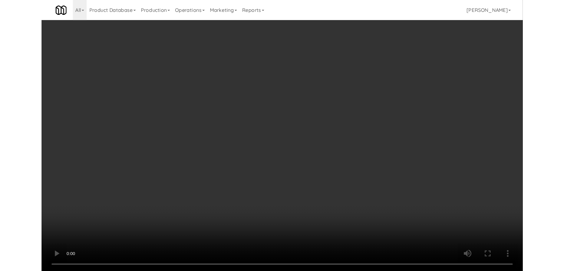
scroll to position [3006, 0]
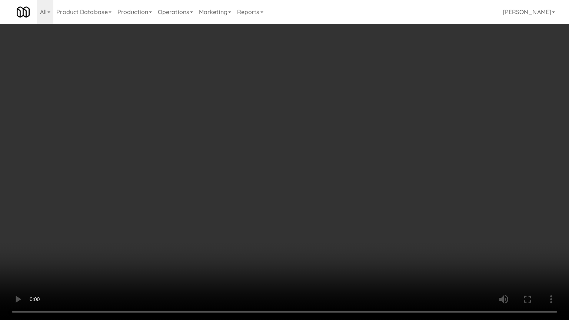
click at [422, 153] on video at bounding box center [284, 160] width 569 height 320
click at [373, 149] on video at bounding box center [284, 160] width 569 height 320
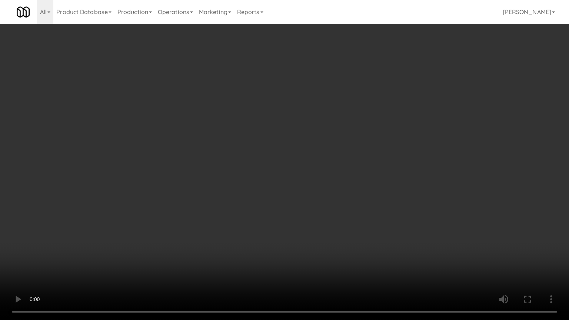
click at [373, 149] on video at bounding box center [284, 160] width 569 height 320
click at [375, 147] on video at bounding box center [284, 160] width 569 height 320
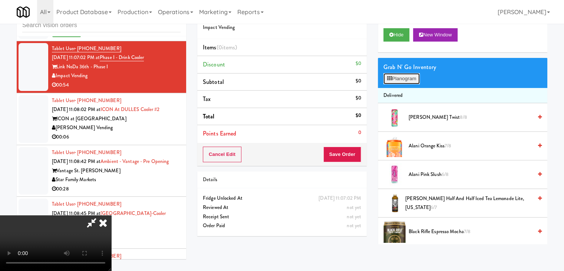
click at [405, 76] on button "Planogram" at bounding box center [401, 78] width 36 height 11
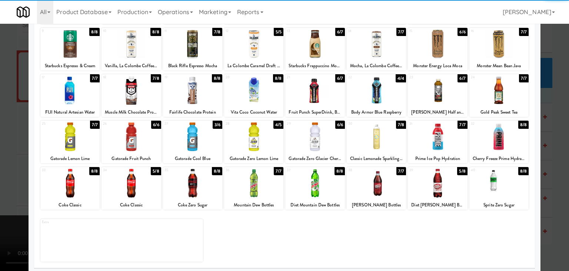
scroll to position [93, 0]
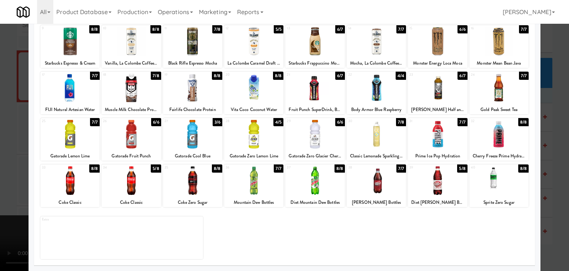
click at [68, 191] on div at bounding box center [69, 180] width 59 height 29
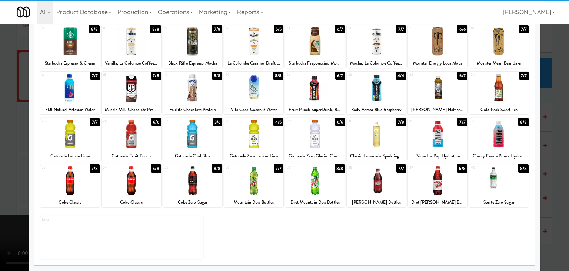
click at [262, 181] on div at bounding box center [253, 180] width 59 height 29
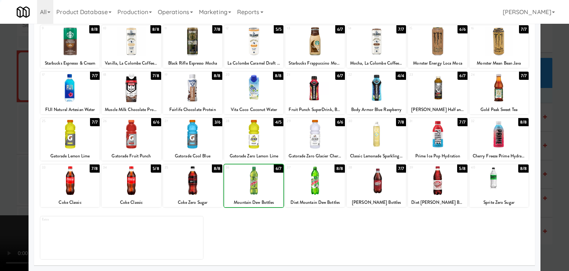
click at [262, 181] on div at bounding box center [253, 180] width 59 height 29
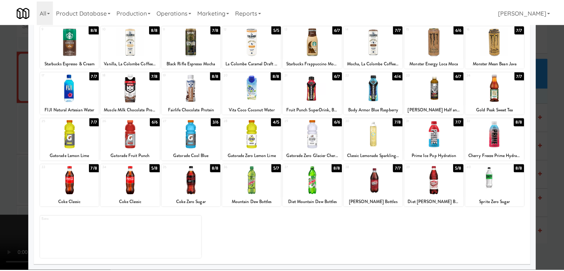
scroll to position [56, 0]
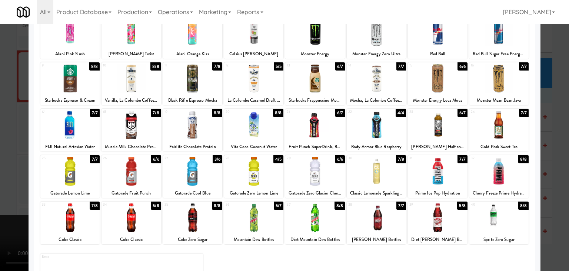
click at [394, 169] on div at bounding box center [376, 171] width 59 height 29
drag, startPoint x: 0, startPoint y: 168, endPoint x: 13, endPoint y: 166, distance: 13.1
click at [1, 168] on div at bounding box center [284, 135] width 569 height 271
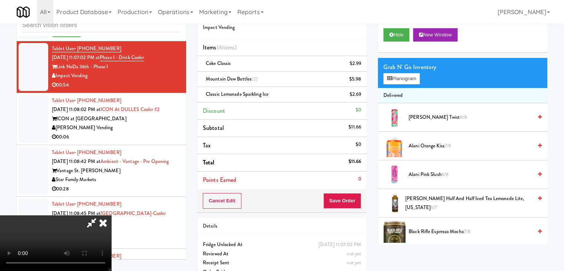
scroll to position [104, 0]
click at [111, 215] on video at bounding box center [55, 243] width 111 height 56
drag, startPoint x: 354, startPoint y: 185, endPoint x: 347, endPoint y: 192, distance: 10.8
click at [353, 187] on li "Points Earned 0" at bounding box center [281, 179] width 169 height 17
drag, startPoint x: 347, startPoint y: 192, endPoint x: 344, endPoint y: 197, distance: 5.5
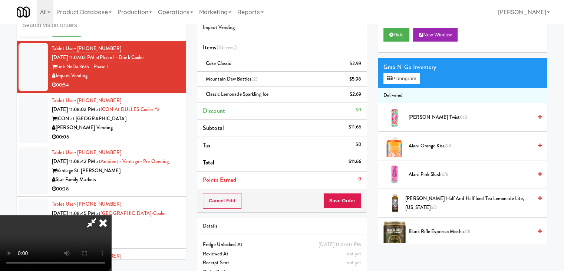
click at [345, 196] on div "Cancel Edit Save Order" at bounding box center [281, 200] width 169 height 23
click at [344, 197] on button "Save Order" at bounding box center [342, 201] width 38 height 16
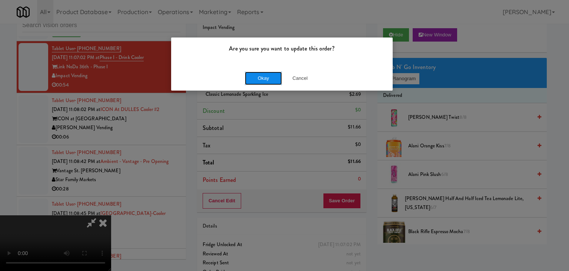
click at [266, 77] on button "Okay" at bounding box center [263, 78] width 37 height 13
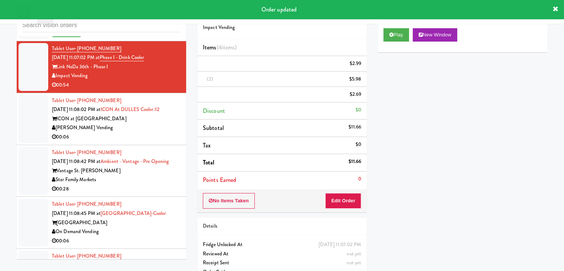
scroll to position [0, 0]
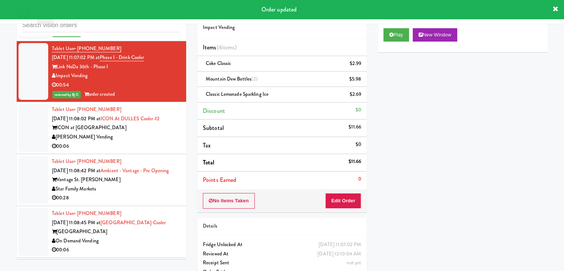
drag, startPoint x: 146, startPoint y: 144, endPoint x: 186, endPoint y: 132, distance: 42.0
click at [147, 144] on div "00:06" at bounding box center [116, 146] width 129 height 9
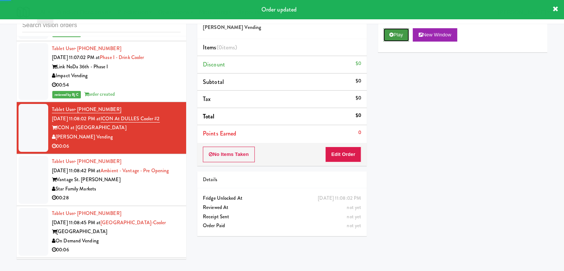
click at [404, 36] on button "Play" at bounding box center [396, 34] width 26 height 13
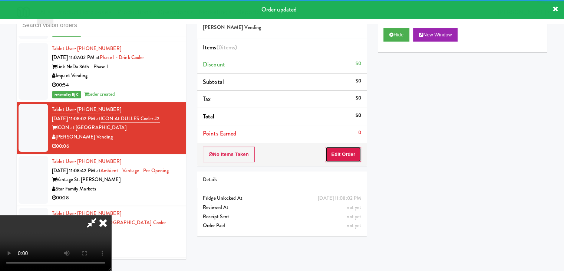
click at [341, 158] on button "Edit Order" at bounding box center [343, 154] width 36 height 16
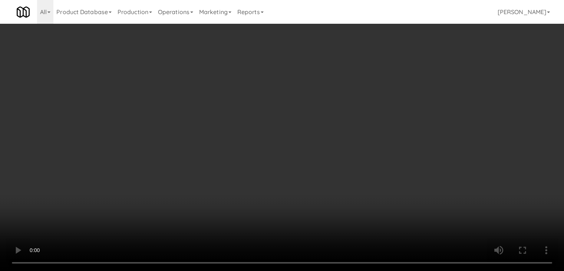
scroll to position [3006, 0]
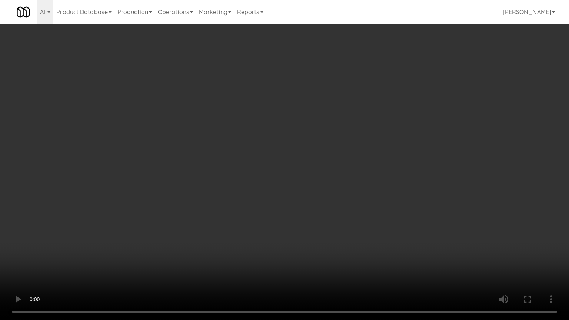
click at [334, 202] on video at bounding box center [284, 160] width 569 height 320
drag, startPoint x: 333, startPoint y: 202, endPoint x: 324, endPoint y: 206, distance: 9.5
click at [325, 206] on video at bounding box center [284, 160] width 569 height 320
click at [326, 206] on video at bounding box center [284, 160] width 569 height 320
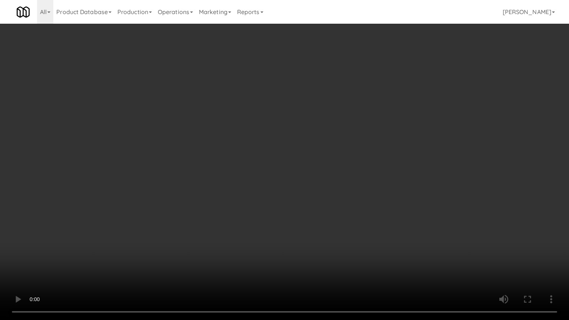
click at [340, 194] on video at bounding box center [284, 160] width 569 height 320
drag, startPoint x: 340, startPoint y: 194, endPoint x: 359, endPoint y: 132, distance: 64.6
click at [340, 191] on video at bounding box center [284, 160] width 569 height 320
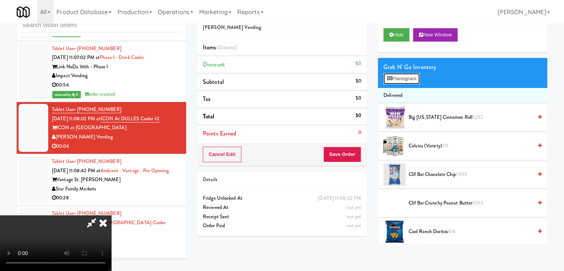
click at [400, 79] on button "Planogram" at bounding box center [401, 78] width 36 height 11
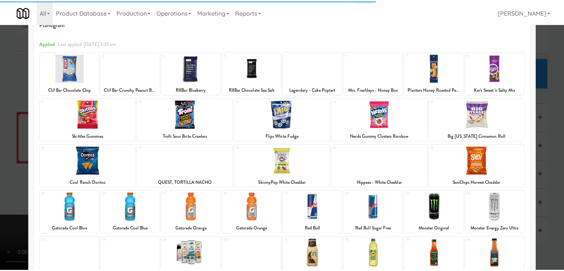
scroll to position [93, 0]
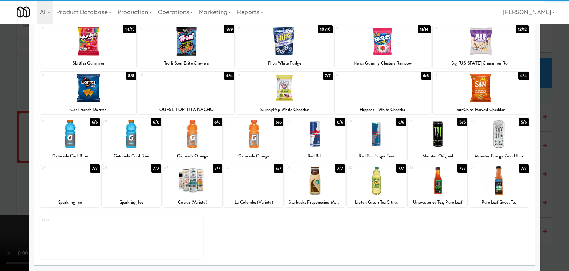
click at [284, 99] on div at bounding box center [285, 87] width 96 height 29
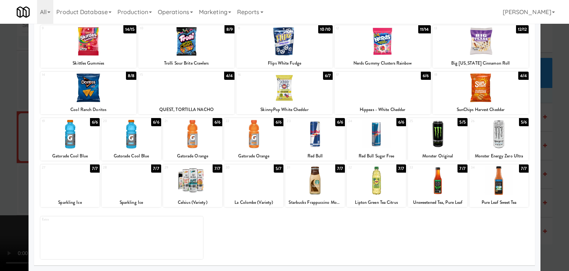
drag, startPoint x: 0, startPoint y: 134, endPoint x: 77, endPoint y: 147, distance: 78.6
click at [0, 135] on div at bounding box center [284, 135] width 569 height 271
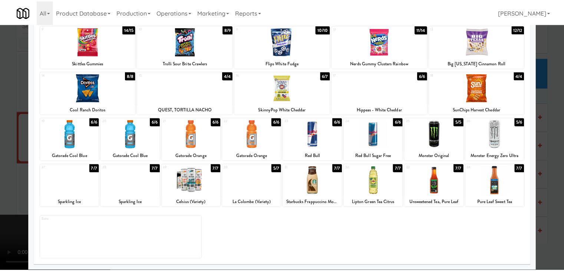
scroll to position [3015, 0]
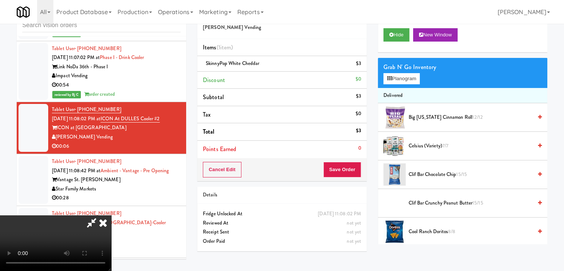
click at [111, 215] on video at bounding box center [55, 243] width 111 height 56
click at [111, 215] on div at bounding box center [55, 243] width 111 height 56
click at [347, 169] on button "Save Order" at bounding box center [342, 170] width 38 height 16
click at [350, 169] on button "Save Order" at bounding box center [342, 170] width 38 height 16
click at [350, 169] on body "Are you sure you want to update this order? Okay Cancel Okay Are you sure you w…" at bounding box center [282, 135] width 564 height 271
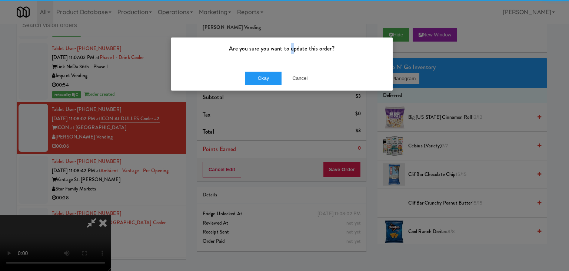
drag, startPoint x: 293, startPoint y: 65, endPoint x: 287, endPoint y: 67, distance: 6.2
click at [288, 66] on div "Are you sure you want to update this order? Okay Cancel" at bounding box center [282, 64] width 222 height 54
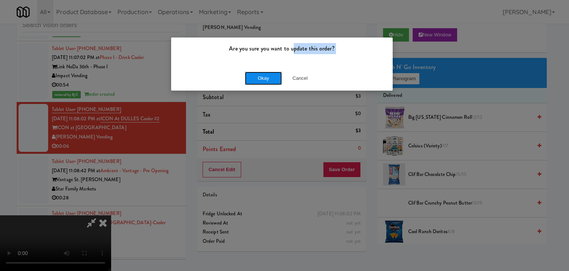
click at [268, 76] on button "Okay" at bounding box center [263, 78] width 37 height 13
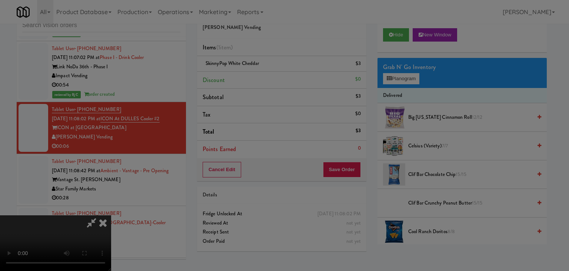
click at [268, 71] on button "Okay" at bounding box center [263, 64] width 37 height 13
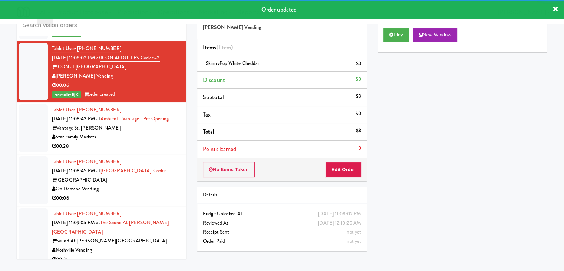
scroll to position [3089, 0]
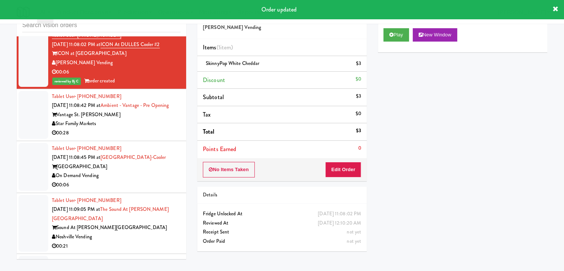
click at [148, 135] on div "00:28" at bounding box center [116, 132] width 129 height 9
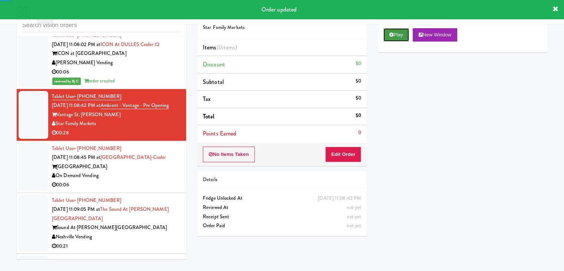
click at [398, 38] on button "Play" at bounding box center [396, 34] width 26 height 13
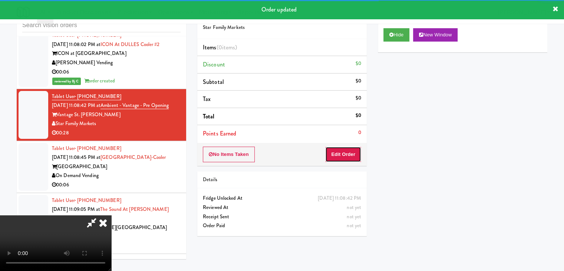
click at [346, 157] on button "Edit Order" at bounding box center [343, 154] width 36 height 16
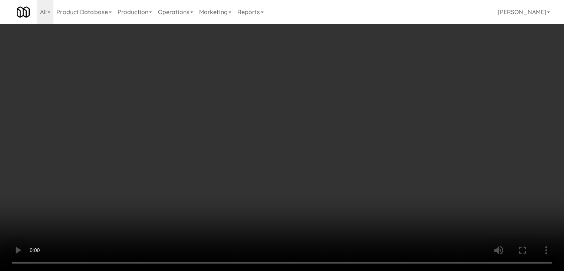
scroll to position [3080, 0]
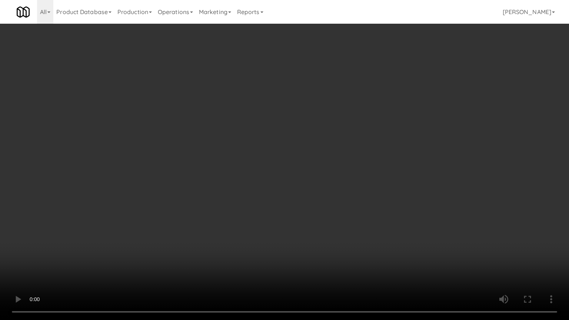
click at [331, 190] on video at bounding box center [284, 160] width 569 height 320
click at [335, 189] on video at bounding box center [284, 160] width 569 height 320
click at [340, 187] on video at bounding box center [284, 160] width 569 height 320
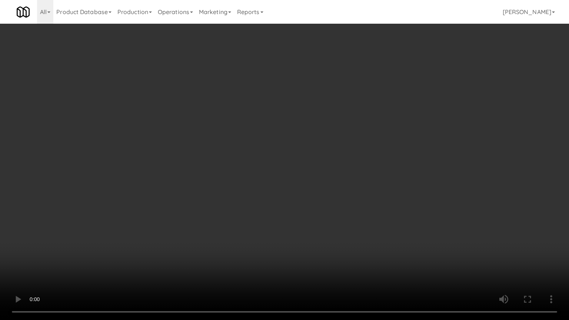
click at [341, 187] on video at bounding box center [284, 160] width 569 height 320
click at [347, 184] on video at bounding box center [284, 160] width 569 height 320
click at [349, 184] on video at bounding box center [284, 160] width 569 height 320
click at [357, 179] on video at bounding box center [284, 160] width 569 height 320
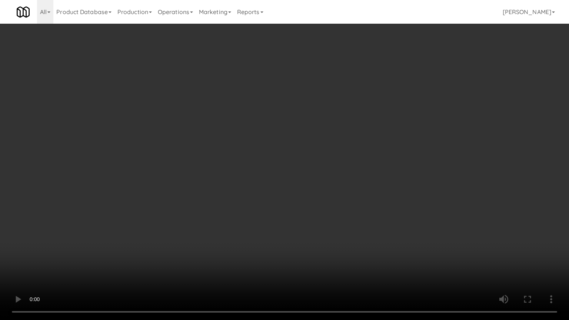
click at [361, 178] on video at bounding box center [284, 160] width 569 height 320
click at [363, 178] on video at bounding box center [284, 160] width 569 height 320
click at [364, 177] on video at bounding box center [284, 160] width 569 height 320
click at [366, 173] on video at bounding box center [284, 160] width 569 height 320
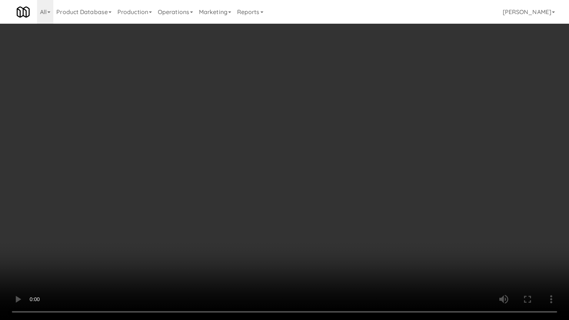
click at [366, 173] on video at bounding box center [284, 160] width 569 height 320
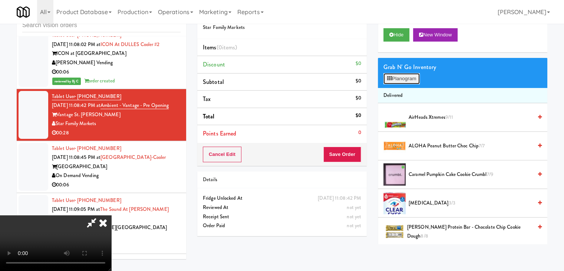
click at [399, 78] on button "Planogram" at bounding box center [401, 78] width 36 height 11
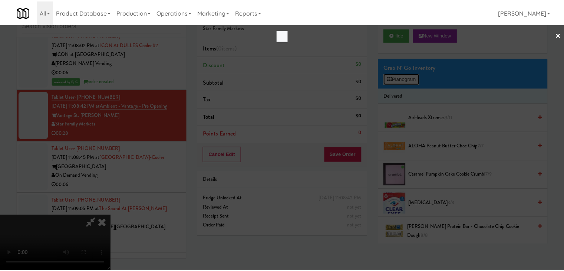
scroll to position [3080, 0]
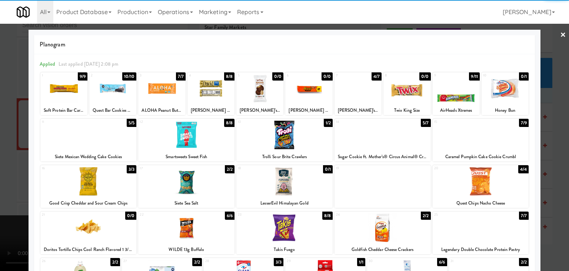
click at [344, 143] on div at bounding box center [383, 134] width 96 height 29
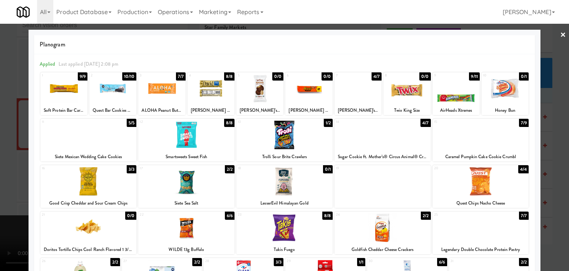
click at [168, 92] on div at bounding box center [161, 88] width 47 height 29
drag, startPoint x: 0, startPoint y: 98, endPoint x: 19, endPoint y: 99, distance: 18.9
click at [2, 99] on div at bounding box center [284, 135] width 569 height 271
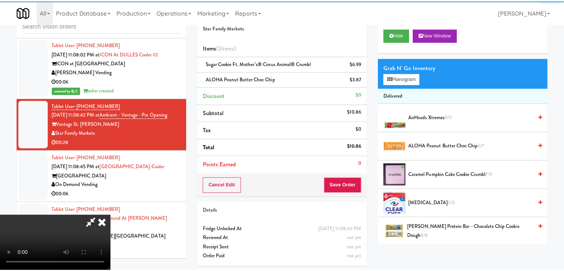
scroll to position [3089, 0]
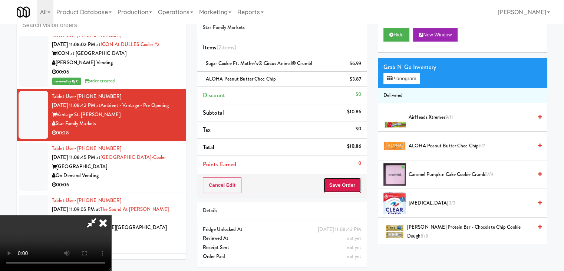
click at [350, 184] on button "Save Order" at bounding box center [342, 185] width 38 height 16
drag, startPoint x: 350, startPoint y: 184, endPoint x: 317, endPoint y: 147, distance: 49.9
click at [350, 184] on button "Save Order" at bounding box center [342, 185] width 38 height 16
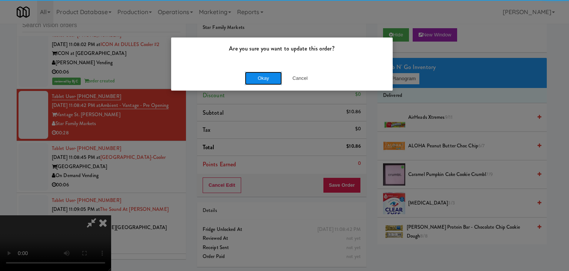
click at [256, 73] on button "Okay" at bounding box center [263, 78] width 37 height 13
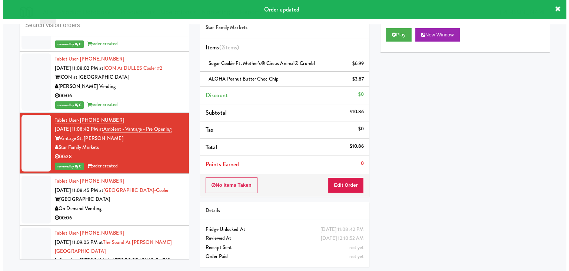
scroll to position [3052, 0]
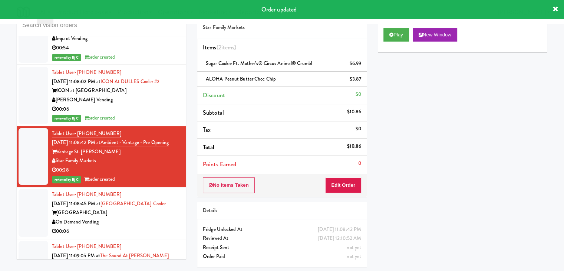
click at [135, 107] on div "00:06" at bounding box center [116, 109] width 129 height 9
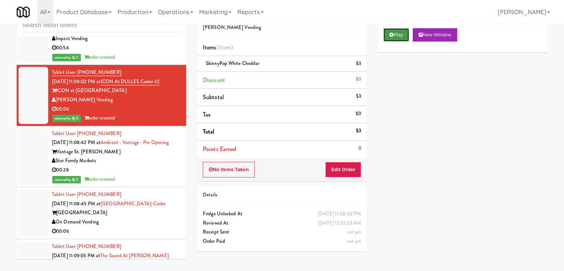
click at [401, 36] on button "Play" at bounding box center [396, 34] width 26 height 13
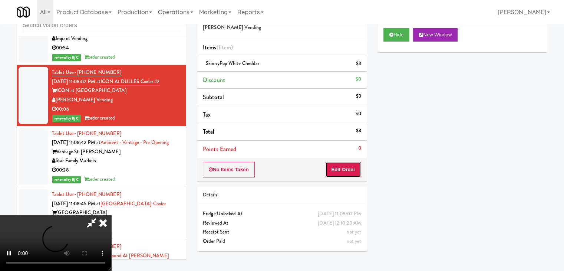
click at [351, 162] on button "Edit Order" at bounding box center [343, 170] width 36 height 16
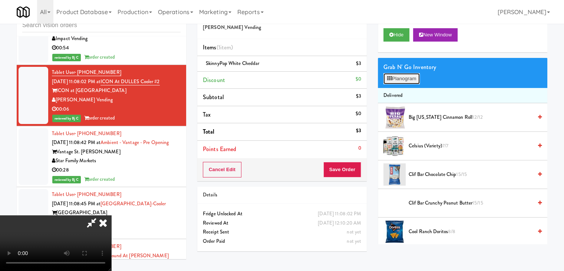
click at [409, 75] on button "Planogram" at bounding box center [401, 78] width 36 height 11
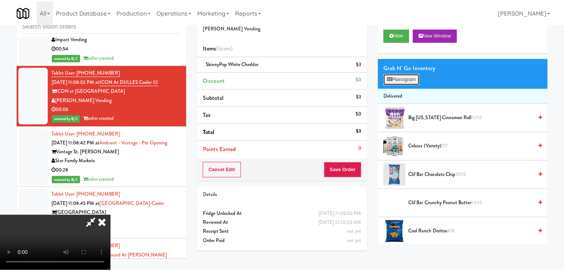
scroll to position [3043, 0]
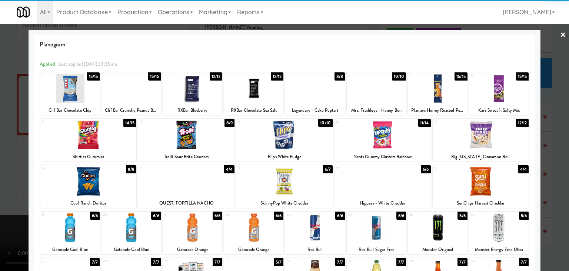
drag, startPoint x: 0, startPoint y: 132, endPoint x: 44, endPoint y: 132, distance: 44.5
click at [3, 132] on div at bounding box center [284, 135] width 569 height 271
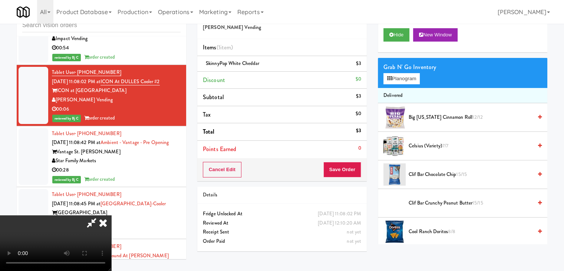
click at [111, 215] on video at bounding box center [55, 243] width 111 height 56
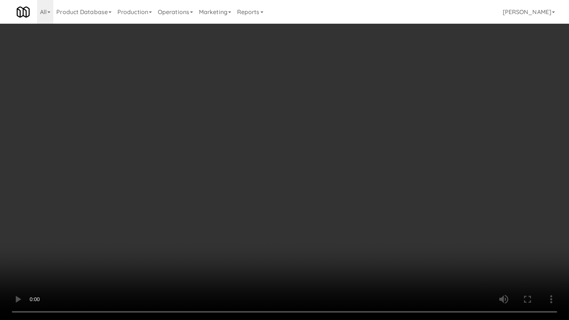
click at [347, 186] on video at bounding box center [284, 160] width 569 height 320
click at [340, 189] on video at bounding box center [284, 160] width 569 height 320
click at [333, 191] on video at bounding box center [284, 160] width 569 height 320
click at [332, 191] on video at bounding box center [284, 160] width 569 height 320
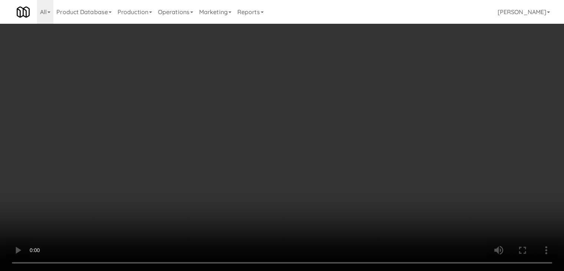
scroll to position [3052, 0]
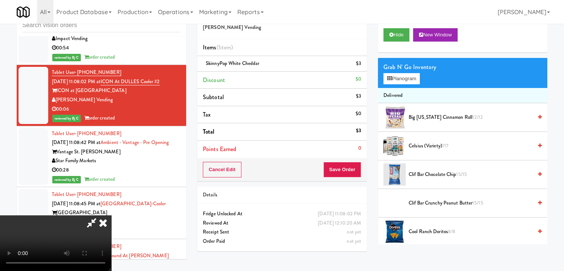
click at [111, 215] on video at bounding box center [55, 243] width 111 height 56
click at [100, 215] on icon at bounding box center [91, 222] width 17 height 15
click at [111, 215] on icon at bounding box center [103, 222] width 16 height 15
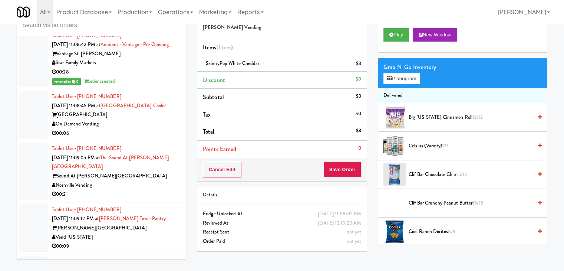
scroll to position [3163, 0]
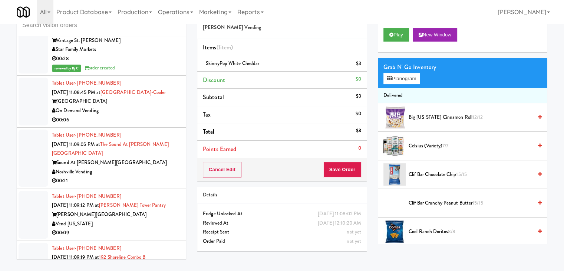
click at [152, 115] on div "On Demand Vending" at bounding box center [116, 110] width 129 height 9
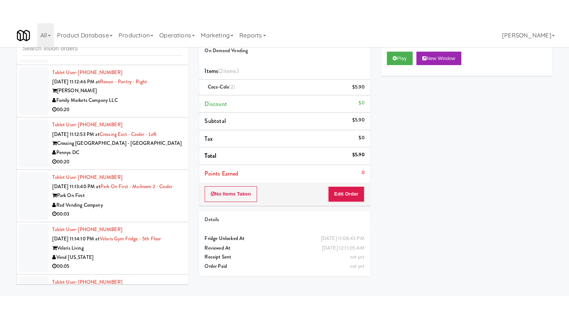
scroll to position [3731, 0]
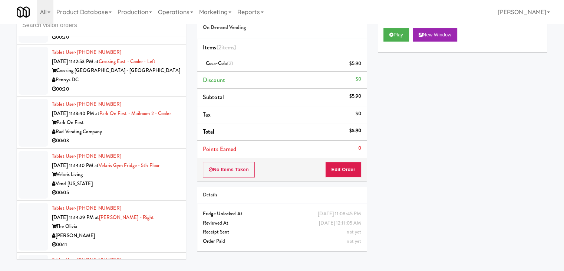
click at [147, 145] on div "00:03" at bounding box center [116, 140] width 129 height 9
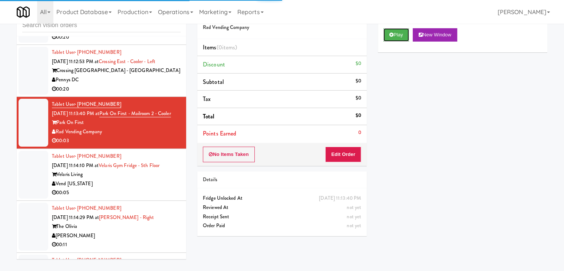
click at [400, 35] on button "Play" at bounding box center [396, 34] width 26 height 13
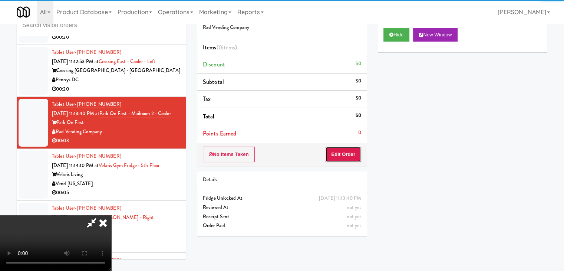
click at [342, 154] on button "Edit Order" at bounding box center [343, 154] width 36 height 16
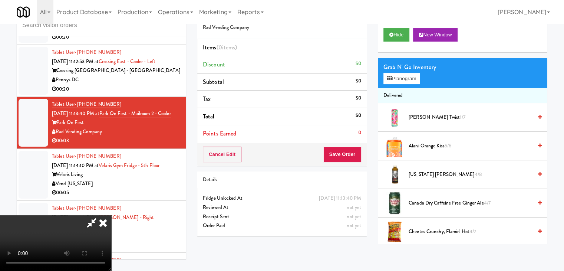
scroll to position [3713, 0]
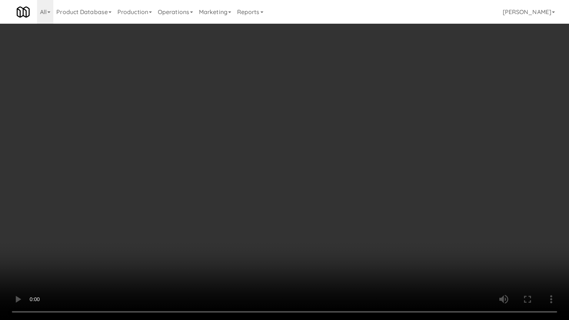
click at [391, 188] on video at bounding box center [284, 160] width 569 height 320
click at [388, 187] on video at bounding box center [284, 160] width 569 height 320
click at [379, 188] on video at bounding box center [284, 160] width 569 height 320
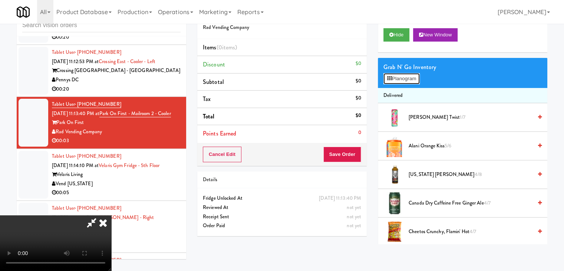
click at [410, 79] on button "Planogram" at bounding box center [401, 78] width 36 height 11
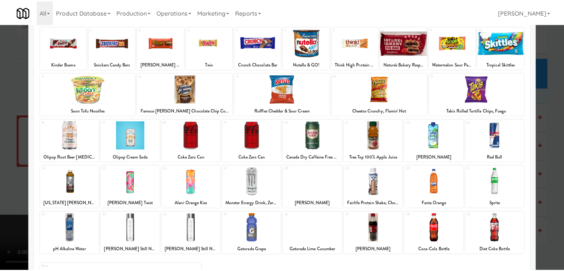
scroll to position [93, 0]
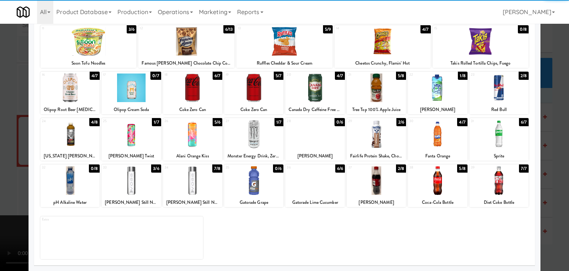
drag, startPoint x: 498, startPoint y: 173, endPoint x: 527, endPoint y: 174, distance: 29.7
click at [498, 173] on div at bounding box center [499, 180] width 59 height 29
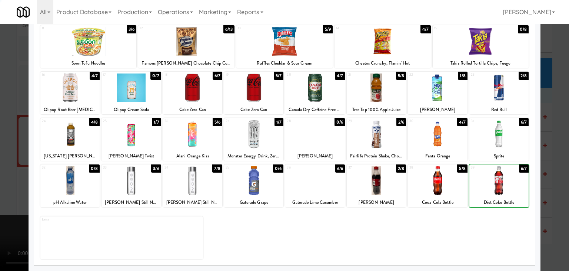
drag, startPoint x: 555, startPoint y: 175, endPoint x: 509, endPoint y: 168, distance: 46.6
click at [554, 175] on div at bounding box center [284, 135] width 569 height 271
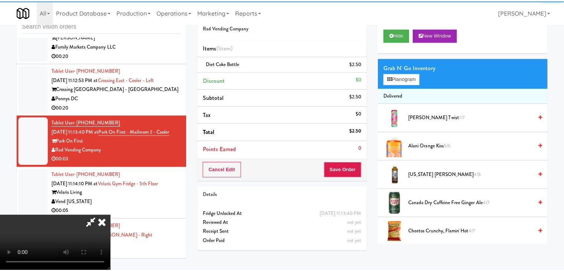
scroll to position [3731, 0]
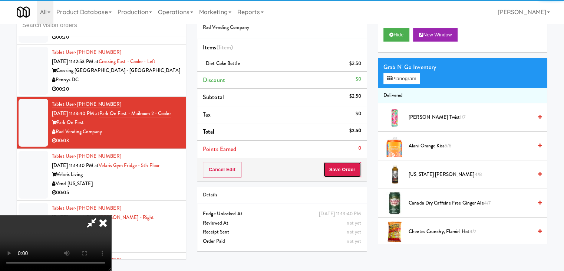
click at [344, 169] on button "Save Order" at bounding box center [342, 170] width 38 height 16
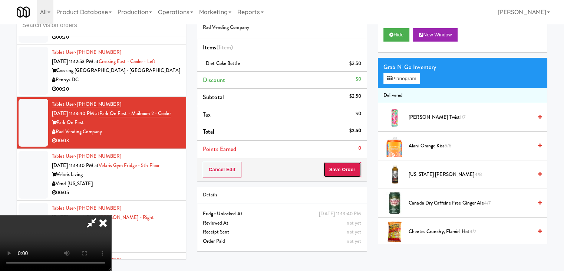
click at [344, 171] on button "Save Order" at bounding box center [342, 170] width 38 height 16
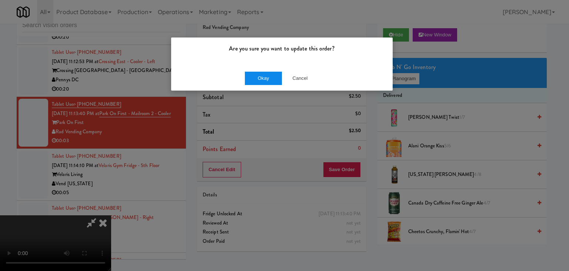
click at [271, 69] on div "Okay Cancel" at bounding box center [282, 78] width 222 height 25
drag, startPoint x: 270, startPoint y: 71, endPoint x: 266, endPoint y: 76, distance: 6.4
click at [267, 73] on button "Okay" at bounding box center [263, 78] width 37 height 13
click at [266, 76] on body "Are you sure you want to update this order? Okay Cancel Okay Are you sure you w…" at bounding box center [284, 135] width 569 height 271
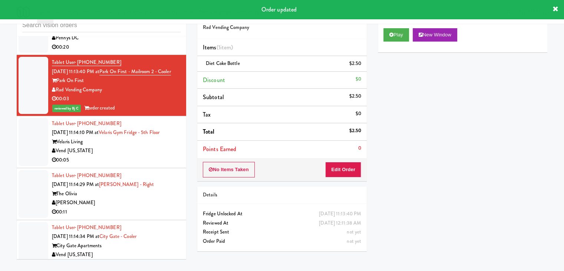
scroll to position [3805, 0]
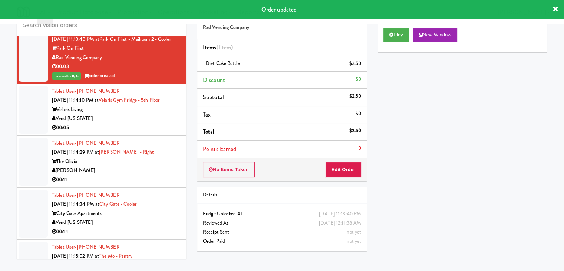
click at [149, 114] on div "Velaris Living" at bounding box center [116, 109] width 129 height 9
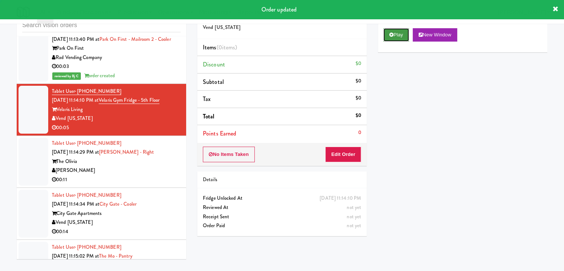
click at [404, 34] on button "Play" at bounding box center [396, 34] width 26 height 13
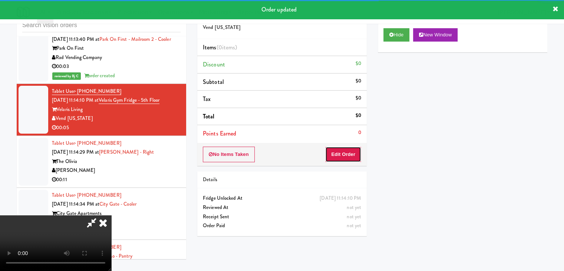
click at [351, 149] on button "Edit Order" at bounding box center [343, 154] width 36 height 16
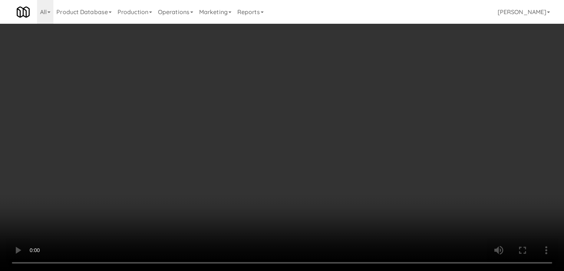
scroll to position [3787, 0]
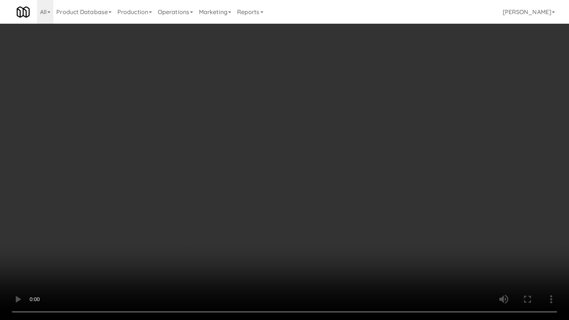
click at [356, 195] on video at bounding box center [284, 160] width 569 height 320
click at [357, 194] on video at bounding box center [284, 160] width 569 height 320
click at [374, 193] on video at bounding box center [284, 160] width 569 height 320
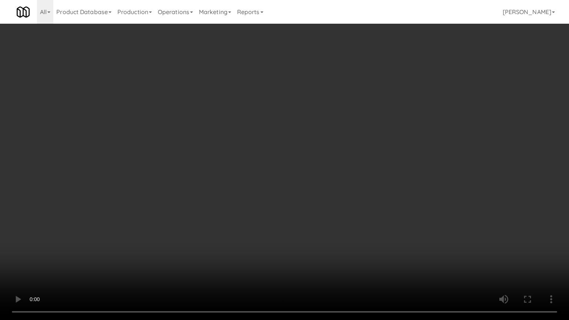
click at [374, 191] on video at bounding box center [284, 160] width 569 height 320
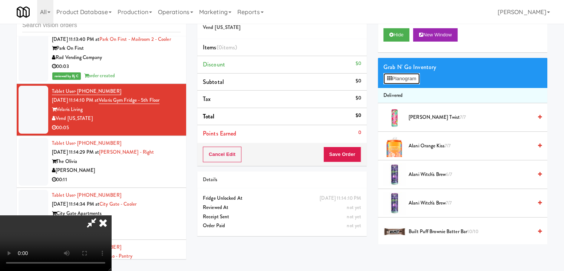
click at [410, 75] on button "Planogram" at bounding box center [401, 78] width 36 height 11
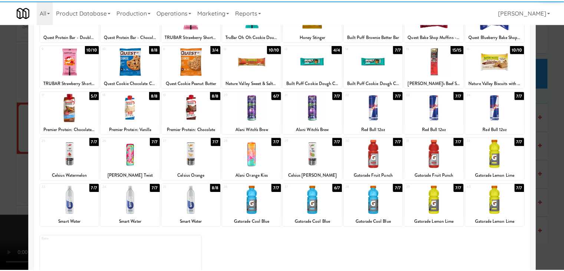
scroll to position [74, 0]
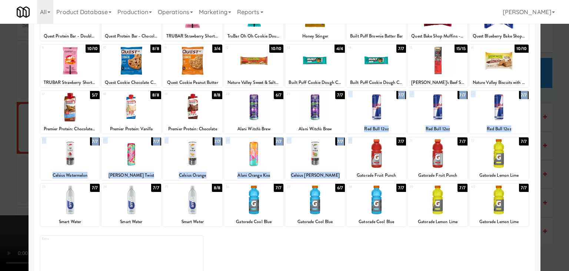
drag, startPoint x: 366, startPoint y: 137, endPoint x: 372, endPoint y: 109, distance: 28.7
click at [372, 109] on div "1 10/10 Quest Protein Bar - Double Chocolate Chunk 2 10/10 Quest Protein Bar - …" at bounding box center [285, 137] width 490 height 281
click at [372, 109] on div at bounding box center [376, 107] width 59 height 29
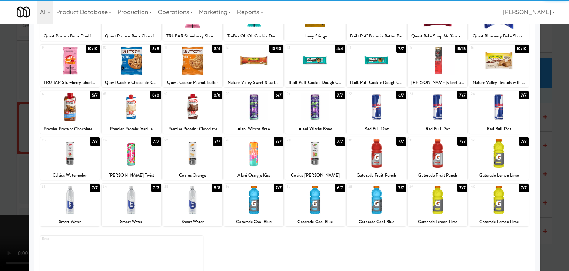
drag, startPoint x: 0, startPoint y: 155, endPoint x: 44, endPoint y: 155, distance: 44.1
click at [4, 155] on div at bounding box center [284, 135] width 569 height 271
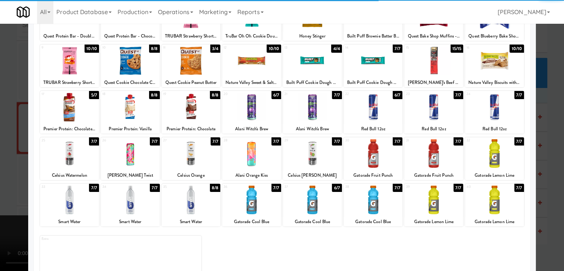
scroll to position [3805, 0]
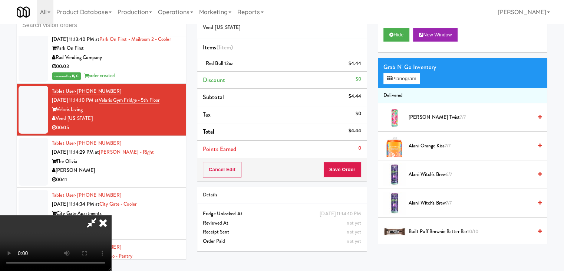
click at [350, 179] on div "Order # 7953082 Vend Colorado Items (1 item ) Red Bull 12oz $4.44 Discount $0 S…" at bounding box center [282, 130] width 181 height 254
click at [351, 174] on button "Save Order" at bounding box center [342, 170] width 38 height 16
click at [350, 173] on button "Save Order" at bounding box center [342, 170] width 38 height 16
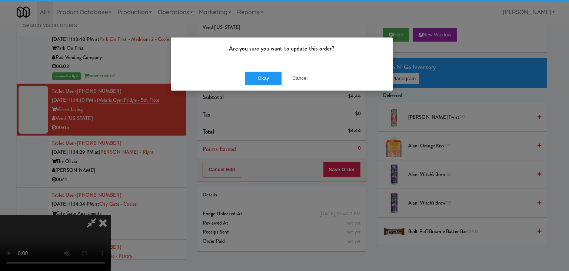
click at [253, 70] on div "Okay Cancel" at bounding box center [282, 78] width 222 height 25
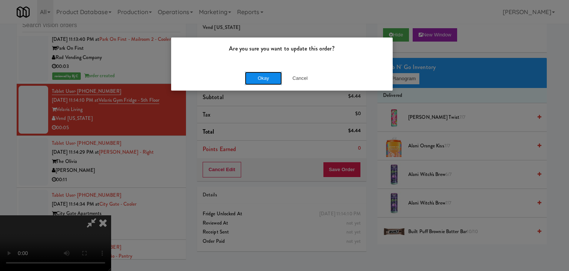
click at [256, 76] on button "Okay" at bounding box center [263, 78] width 37 height 13
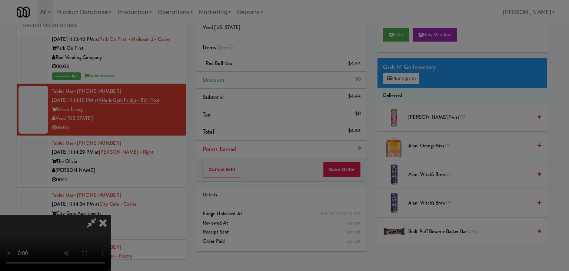
click at [257, 71] on button "Okay" at bounding box center [263, 64] width 37 height 13
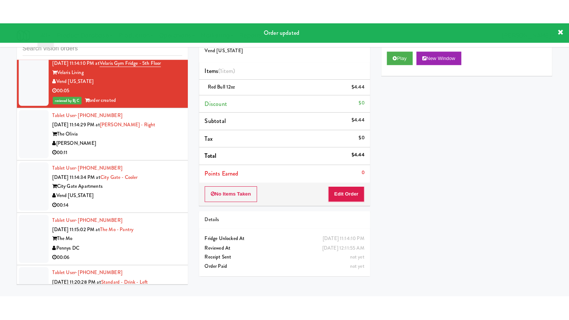
scroll to position [3880, 0]
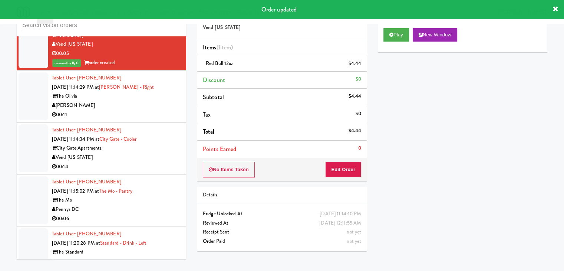
click at [163, 110] on div "[PERSON_NAME]" at bounding box center [116, 105] width 129 height 9
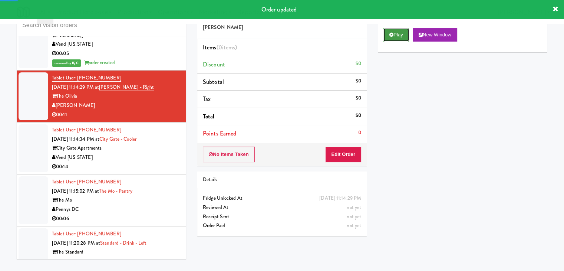
click at [391, 32] on button "Play" at bounding box center [396, 34] width 26 height 13
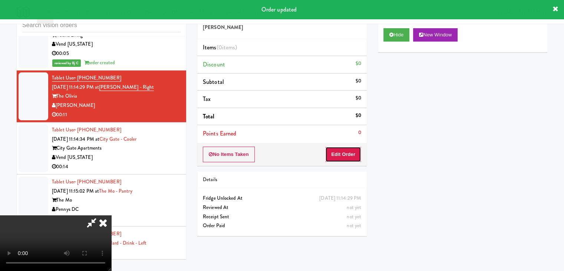
click at [343, 156] on button "Edit Order" at bounding box center [343, 154] width 36 height 16
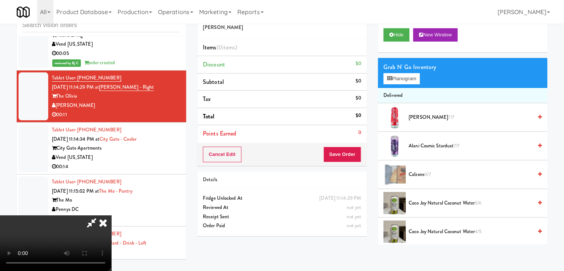
scroll to position [3861, 0]
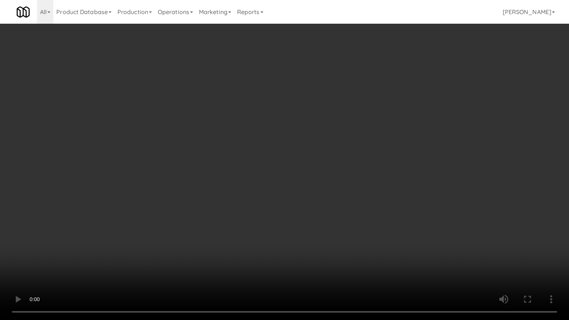
click at [312, 213] on video at bounding box center [284, 160] width 569 height 320
click at [311, 214] on video at bounding box center [284, 160] width 569 height 320
click at [310, 214] on video at bounding box center [284, 160] width 569 height 320
click at [308, 214] on video at bounding box center [284, 160] width 569 height 320
click at [310, 214] on video at bounding box center [284, 160] width 569 height 320
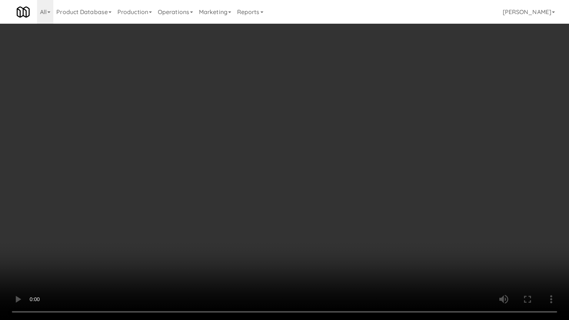
drag, startPoint x: 310, startPoint y: 214, endPoint x: 341, endPoint y: 151, distance: 70.6
click at [310, 214] on video at bounding box center [284, 160] width 569 height 320
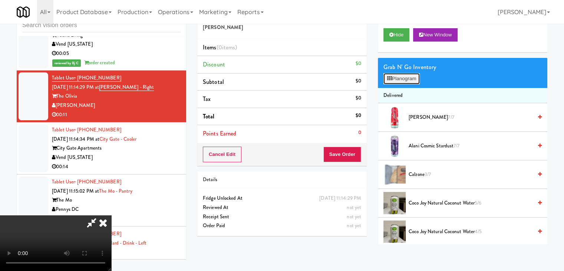
click at [404, 73] on button "Planogram" at bounding box center [401, 78] width 36 height 11
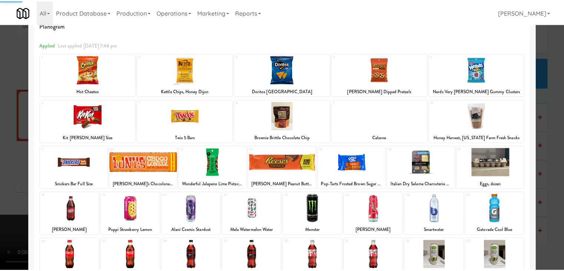
scroll to position [93, 0]
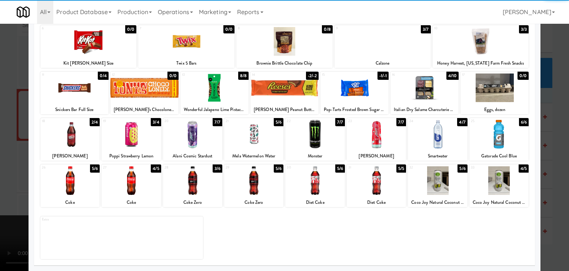
click at [314, 180] on div at bounding box center [314, 180] width 59 height 29
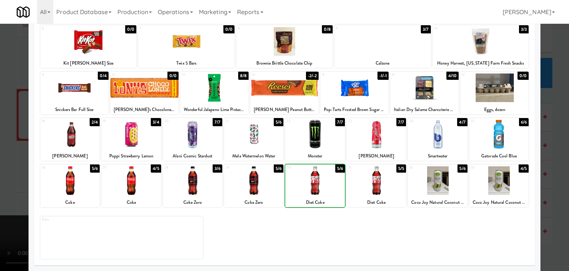
drag, startPoint x: 8, startPoint y: 176, endPoint x: 155, endPoint y: 173, distance: 146.9
click at [21, 176] on div at bounding box center [284, 135] width 569 height 271
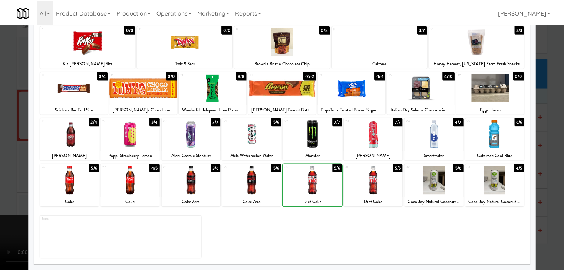
scroll to position [3880, 0]
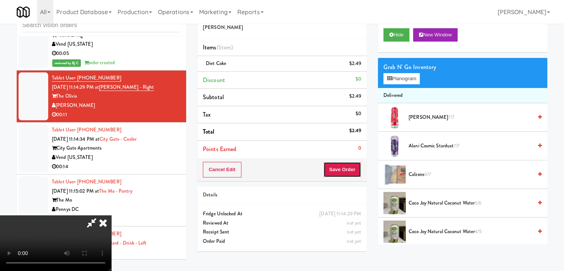
click at [359, 169] on button "Save Order" at bounding box center [342, 170] width 38 height 16
click at [358, 169] on button "Save Order" at bounding box center [342, 170] width 38 height 16
click at [356, 169] on button "Save Order" at bounding box center [342, 170] width 38 height 16
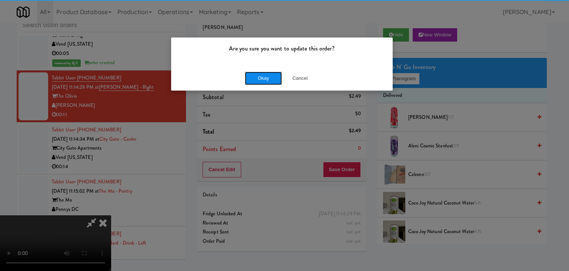
click at [260, 79] on button "Okay" at bounding box center [263, 78] width 37 height 13
click at [260, 79] on div "Okay Cancel" at bounding box center [282, 78] width 222 height 25
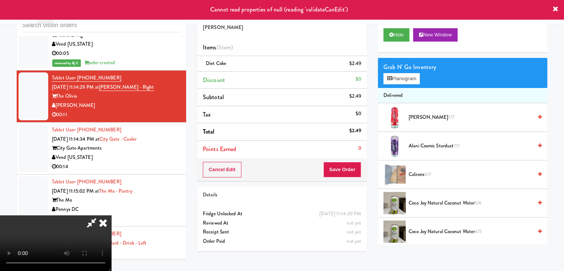
click at [111, 215] on icon at bounding box center [103, 222] width 16 height 15
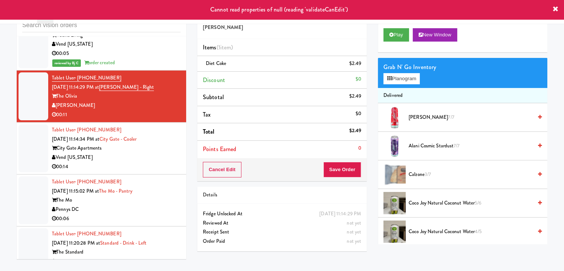
click at [123, 171] on div "00:14" at bounding box center [116, 166] width 129 height 9
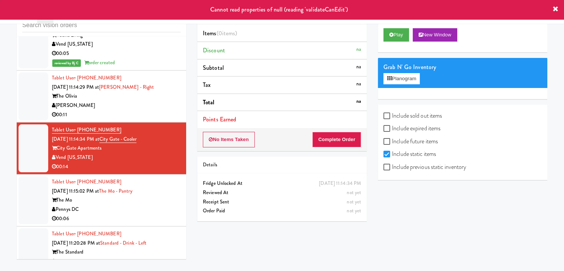
click at [168, 110] on div "[PERSON_NAME]" at bounding box center [116, 105] width 129 height 9
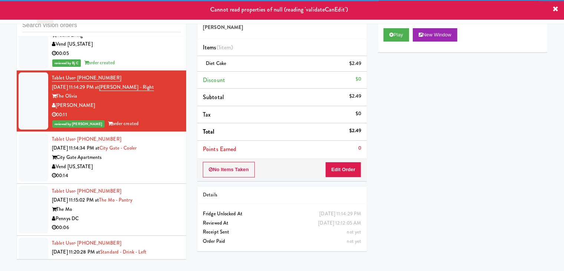
drag, startPoint x: 148, startPoint y: 183, endPoint x: 151, endPoint y: 187, distance: 5.3
click at [148, 171] on div "Vend [US_STATE]" at bounding box center [116, 166] width 129 height 9
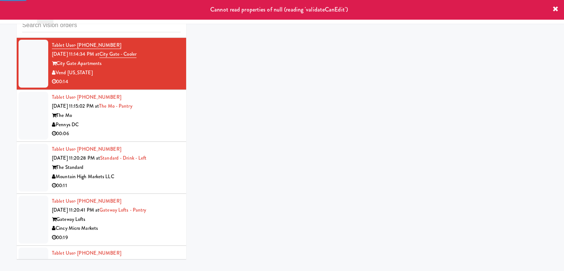
scroll to position [3991, 0]
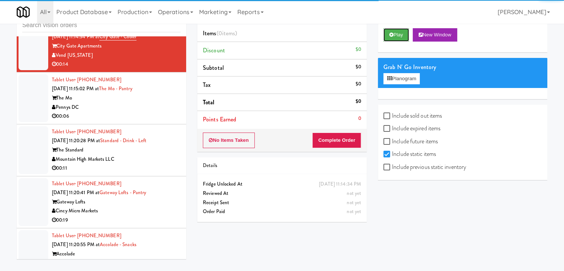
drag, startPoint x: 401, startPoint y: 34, endPoint x: 393, endPoint y: 42, distance: 11.0
click at [401, 34] on button "Play" at bounding box center [396, 34] width 26 height 13
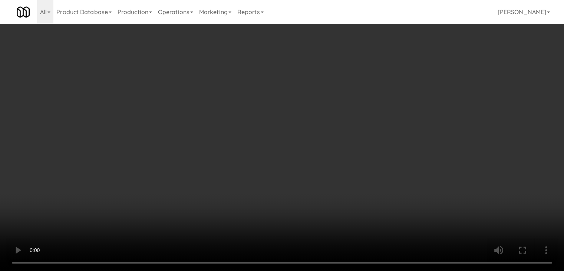
scroll to position [3972, 0]
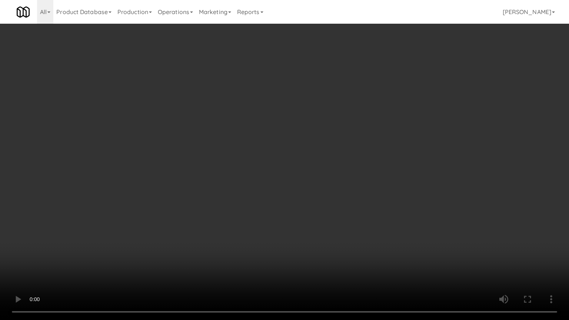
click at [365, 171] on video at bounding box center [284, 160] width 569 height 320
click at [364, 171] on video at bounding box center [284, 160] width 569 height 320
click at [367, 171] on video at bounding box center [284, 160] width 569 height 320
drag, startPoint x: 367, startPoint y: 172, endPoint x: 396, endPoint y: 112, distance: 66.7
click at [368, 172] on video at bounding box center [284, 160] width 569 height 320
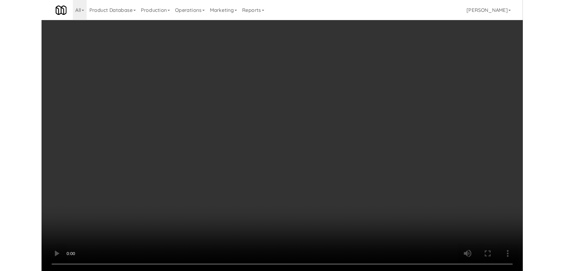
scroll to position [3991, 0]
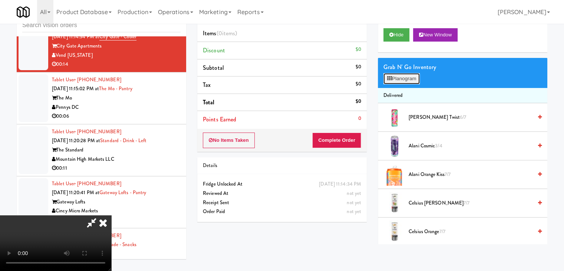
click at [411, 78] on button "Planogram" at bounding box center [401, 78] width 36 height 11
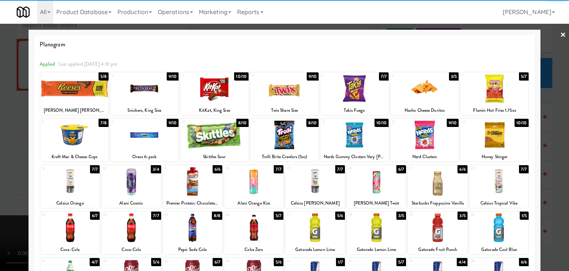
click at [286, 136] on div at bounding box center [285, 134] width 68 height 29
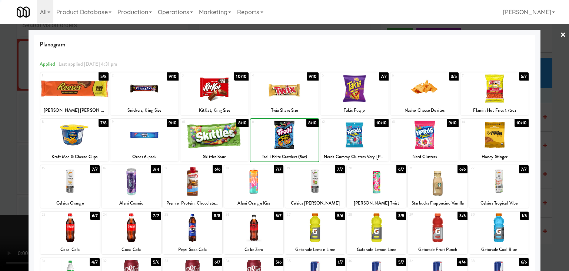
drag, startPoint x: 2, startPoint y: 171, endPoint x: 88, endPoint y: 169, distance: 86.0
click at [10, 170] on div at bounding box center [284, 135] width 569 height 271
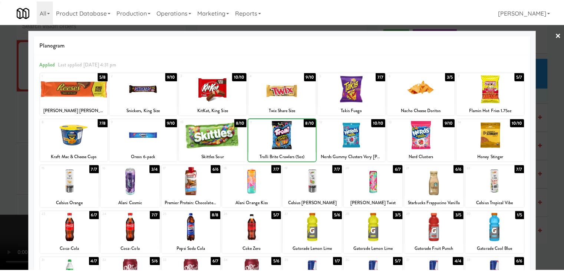
scroll to position [3991, 0]
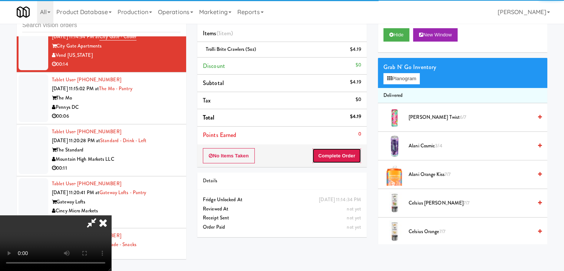
click at [343, 155] on button "Complete Order" at bounding box center [336, 156] width 49 height 16
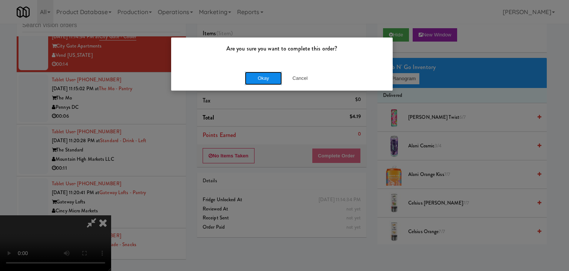
click at [263, 76] on button "Okay" at bounding box center [263, 78] width 37 height 13
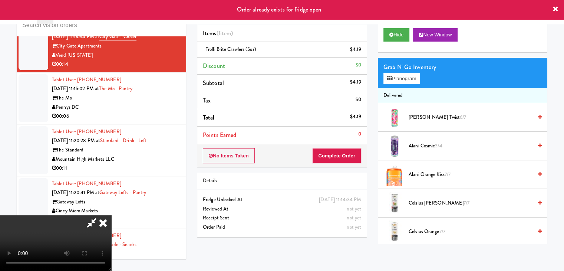
click at [111, 215] on icon at bounding box center [103, 222] width 16 height 15
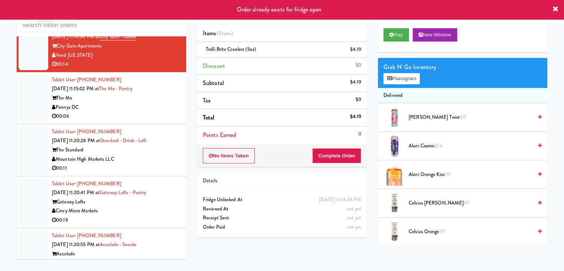
drag, startPoint x: 154, startPoint y: 121, endPoint x: 147, endPoint y: 118, distance: 7.8
click at [154, 112] on div "Pennys DC" at bounding box center [116, 107] width 129 height 9
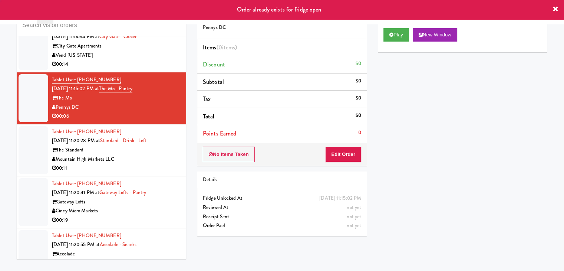
click at [145, 69] on div "00:14" at bounding box center [116, 64] width 129 height 9
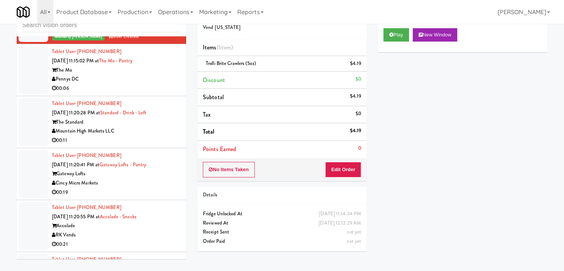
click at [153, 93] on div "00:06" at bounding box center [116, 88] width 129 height 9
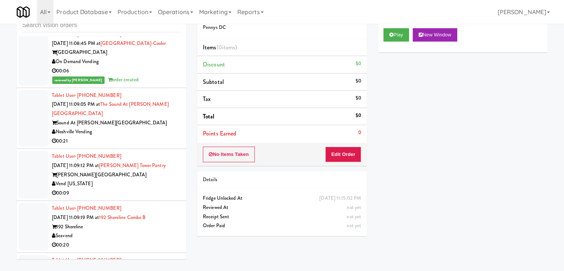
click at [145, 128] on div "Noshville Vending" at bounding box center [116, 131] width 129 height 9
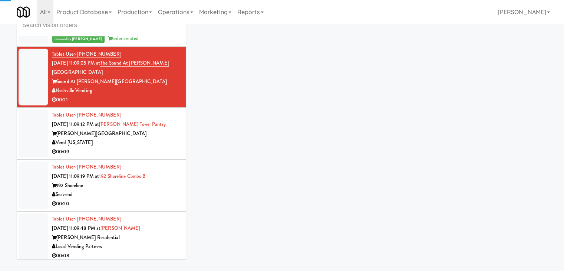
scroll to position [3286, 0]
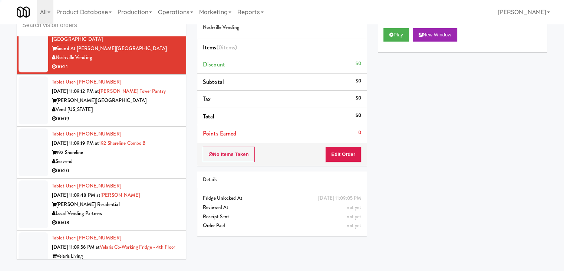
click at [153, 105] on div "Vend [US_STATE]" at bounding box center [116, 109] width 129 height 9
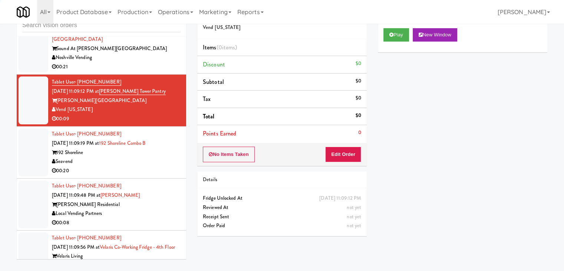
click at [152, 157] on div "Seavend" at bounding box center [116, 161] width 129 height 9
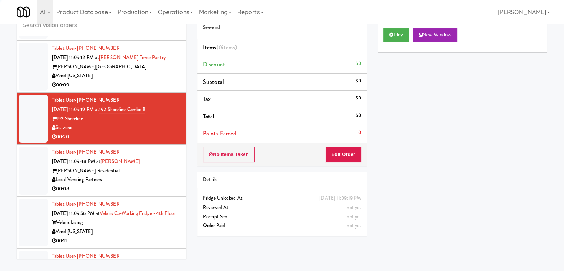
scroll to position [3361, 0]
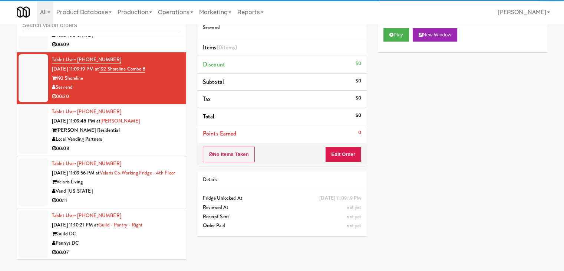
click at [154, 126] on div "Herbert Residential" at bounding box center [116, 130] width 129 height 9
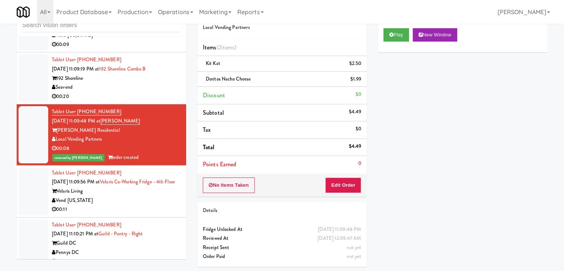
scroll to position [3435, 0]
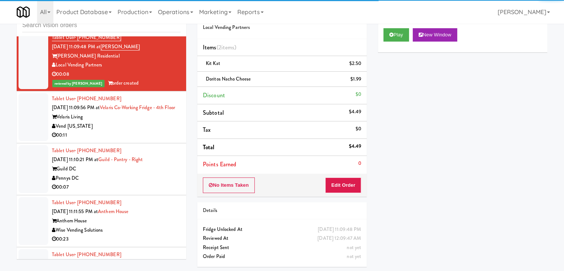
click at [148, 131] on div "Vend [US_STATE]" at bounding box center [116, 126] width 129 height 9
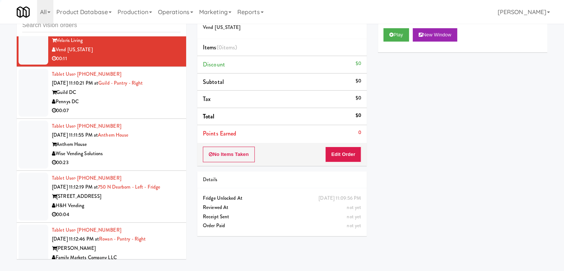
scroll to position [3546, 0]
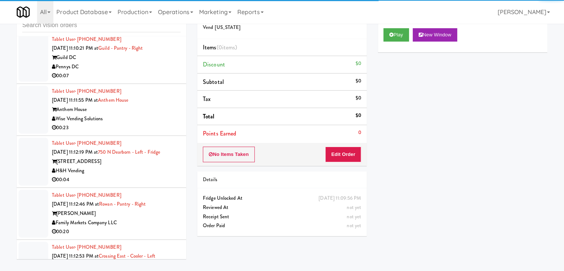
click at [162, 80] on div "00:07" at bounding box center [116, 75] width 129 height 9
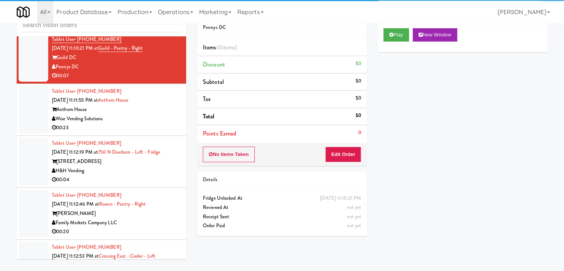
click at [152, 123] on div "Wise Vending Solutions" at bounding box center [116, 118] width 129 height 9
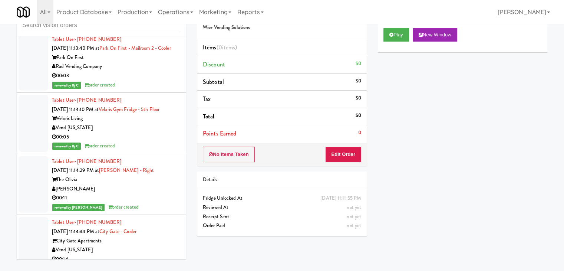
scroll to position [4028, 0]
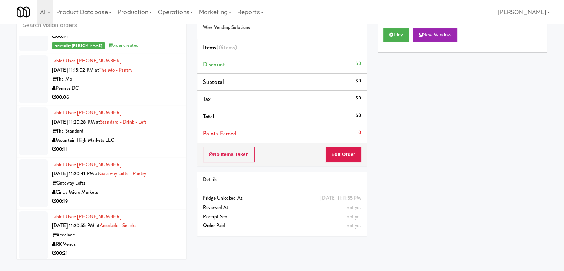
click at [153, 102] on div "00:06" at bounding box center [116, 97] width 129 height 9
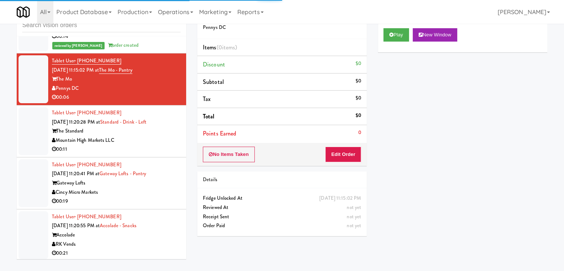
click at [160, 145] on div "Mountain High Markets LLC" at bounding box center [116, 140] width 129 height 9
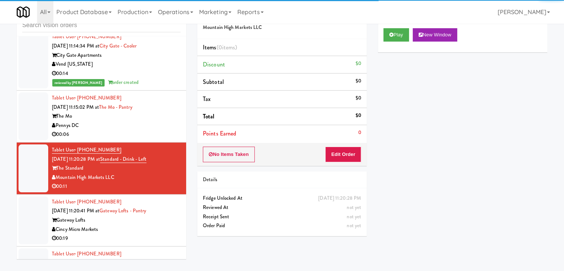
click at [157, 139] on div "00:06" at bounding box center [116, 134] width 129 height 9
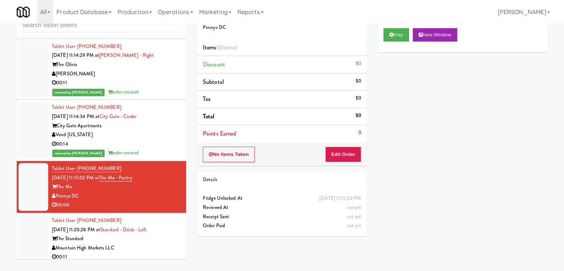
scroll to position [3917, 0]
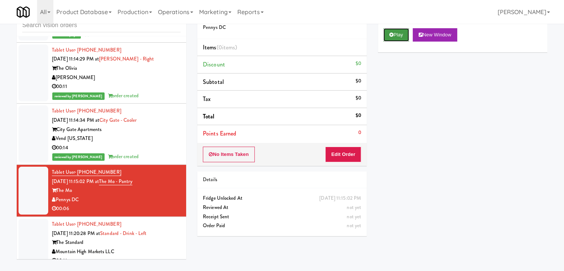
click at [394, 38] on button "Play" at bounding box center [396, 34] width 26 height 13
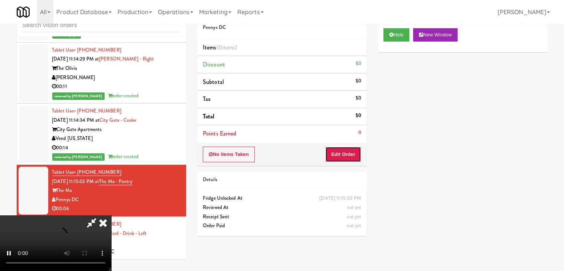
click at [348, 152] on button "Edit Order" at bounding box center [343, 154] width 36 height 16
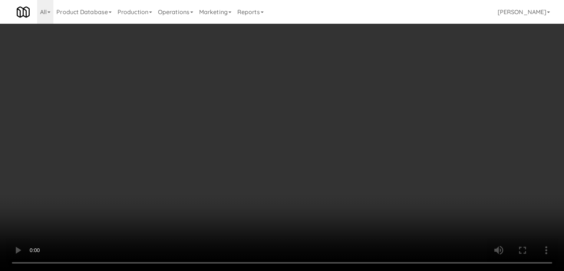
scroll to position [3898, 0]
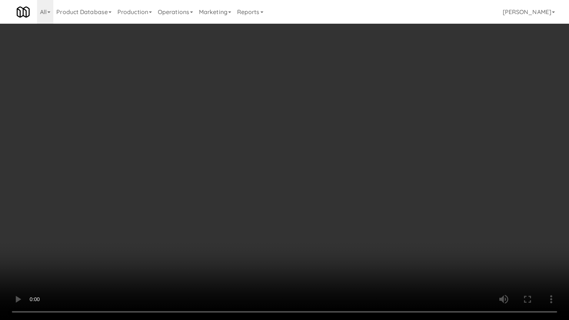
click at [353, 191] on video at bounding box center [284, 160] width 569 height 320
drag, startPoint x: 353, startPoint y: 191, endPoint x: 350, endPoint y: 194, distance: 4.2
click at [350, 194] on video at bounding box center [284, 160] width 569 height 320
click at [359, 184] on video at bounding box center [284, 160] width 569 height 320
drag, startPoint x: 359, startPoint y: 184, endPoint x: 368, endPoint y: 139, distance: 45.4
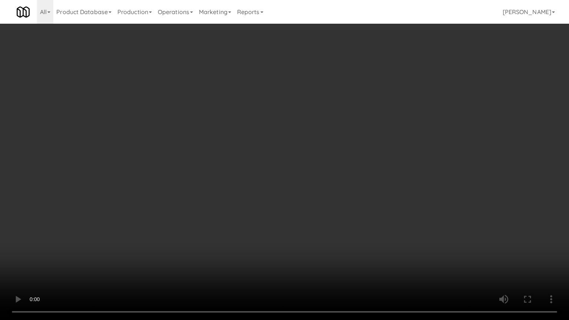
click at [359, 181] on video at bounding box center [284, 160] width 569 height 320
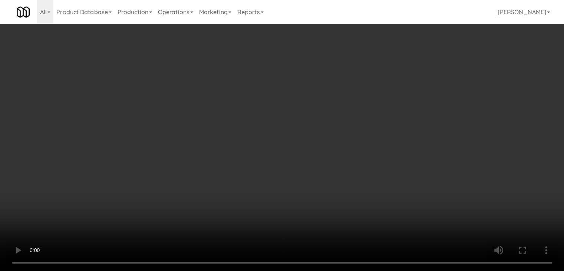
scroll to position [3917, 0]
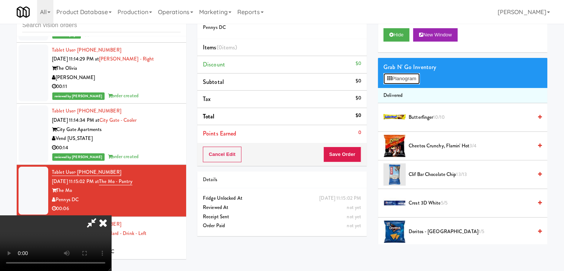
drag, startPoint x: 404, startPoint y: 76, endPoint x: 417, endPoint y: 113, distance: 39.2
click at [417, 120] on span "Butterfinger 10/10" at bounding box center [471, 117] width 124 height 9
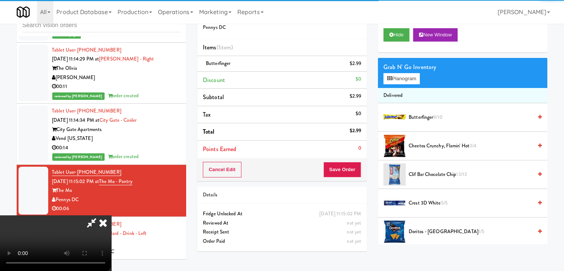
click at [361, 173] on div "Cancel Edit Save Order" at bounding box center [281, 169] width 169 height 23
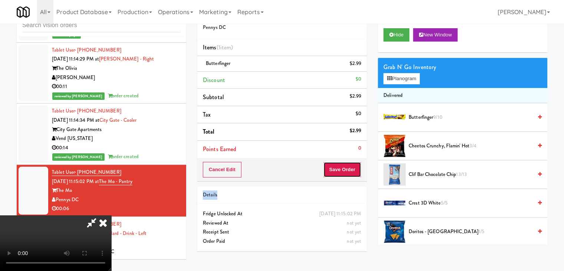
click at [357, 174] on button "Save Order" at bounding box center [342, 170] width 38 height 16
click at [355, 173] on button "Save Order" at bounding box center [342, 170] width 38 height 16
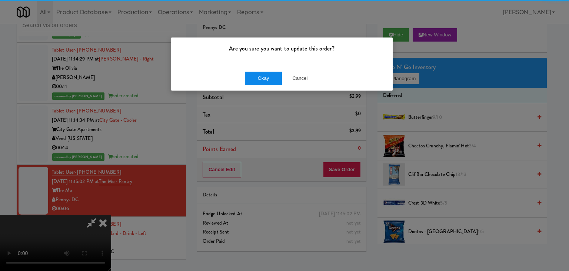
drag, startPoint x: 275, startPoint y: 86, endPoint x: 273, endPoint y: 83, distance: 3.9
click at [273, 85] on div "Okay Cancel" at bounding box center [282, 78] width 222 height 25
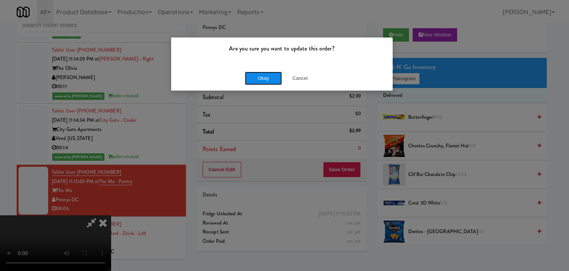
click at [273, 82] on button "Okay" at bounding box center [263, 78] width 37 height 13
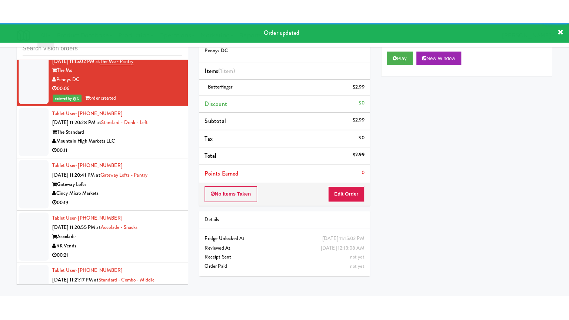
scroll to position [4065, 0]
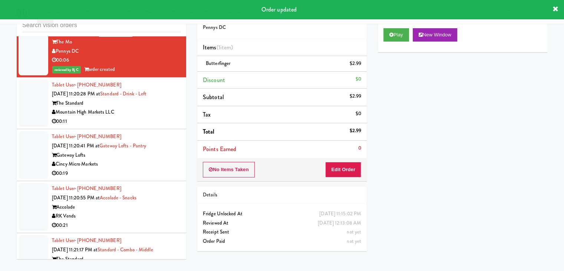
drag, startPoint x: 142, startPoint y: 131, endPoint x: 145, endPoint y: 133, distance: 4.0
click at [145, 126] on div "Tablet User · (480) 593-9702 Sep 1, 2025 11:20:28 PM at Standard - Drink - Left…" at bounding box center [116, 103] width 129 height 46
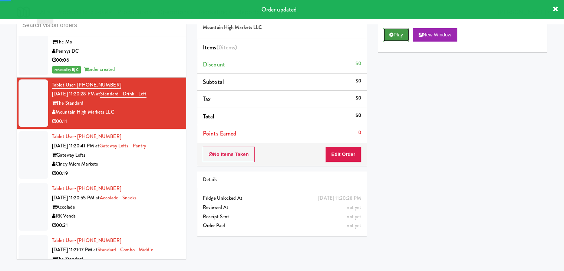
click at [398, 34] on button "Play" at bounding box center [396, 34] width 26 height 13
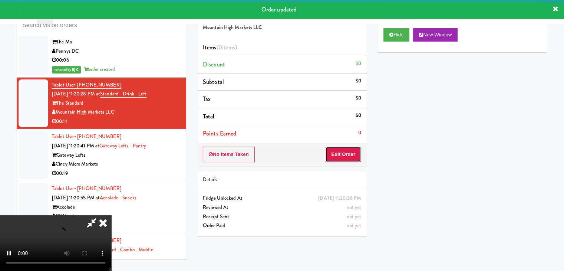
click at [339, 153] on button "Edit Order" at bounding box center [343, 154] width 36 height 16
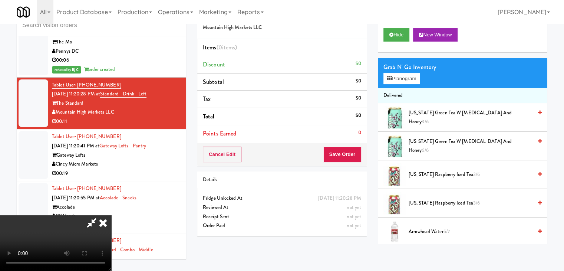
scroll to position [4047, 0]
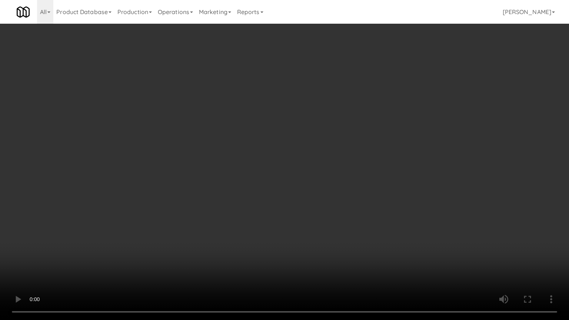
click at [346, 197] on video at bounding box center [284, 160] width 569 height 320
click at [346, 198] on video at bounding box center [284, 160] width 569 height 320
click at [349, 197] on video at bounding box center [284, 160] width 569 height 320
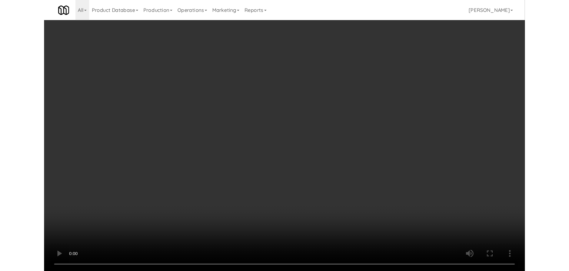
scroll to position [4065, 0]
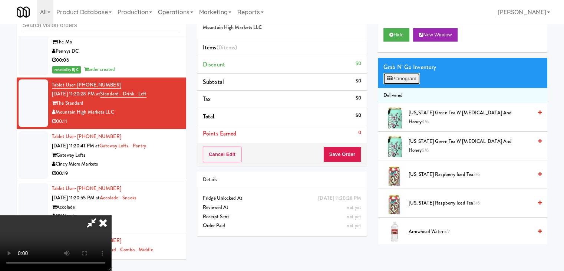
click at [405, 82] on button "Planogram" at bounding box center [401, 78] width 36 height 11
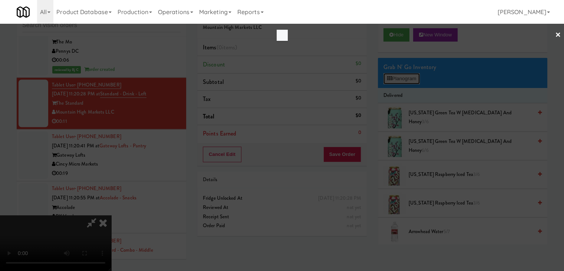
scroll to position [4047, 0]
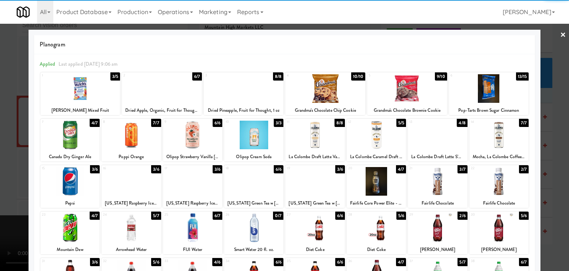
click at [132, 185] on div at bounding box center [131, 181] width 59 height 29
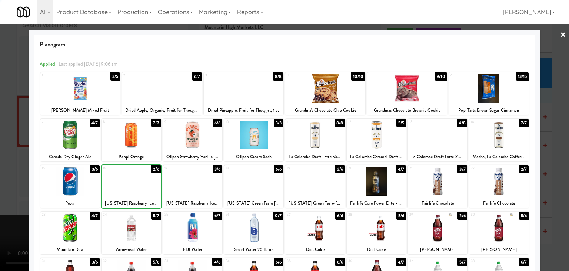
click at [132, 185] on div at bounding box center [131, 181] width 59 height 29
click at [13, 183] on div at bounding box center [284, 135] width 569 height 271
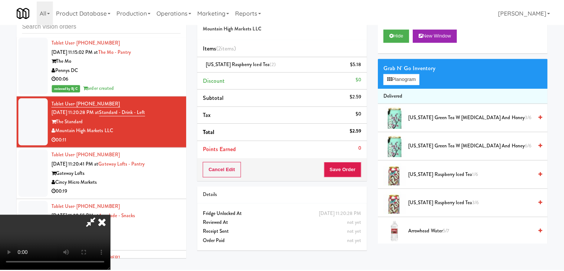
scroll to position [4065, 0]
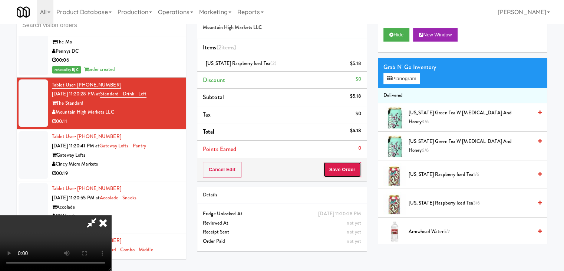
click at [354, 171] on button "Save Order" at bounding box center [342, 170] width 38 height 16
click at [353, 171] on button "Save Order" at bounding box center [342, 170] width 38 height 16
drag, startPoint x: 353, startPoint y: 171, endPoint x: 349, endPoint y: 169, distance: 4.2
click at [351, 170] on button "Save Order" at bounding box center [342, 170] width 38 height 16
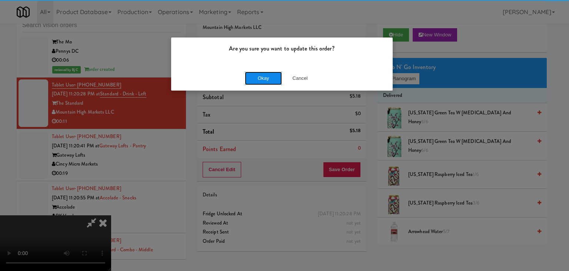
click at [274, 78] on button "Okay" at bounding box center [263, 78] width 37 height 13
click at [273, 78] on body "Are you sure you want to update this order? Okay Cancel Okay Are you sure you w…" at bounding box center [284, 135] width 569 height 271
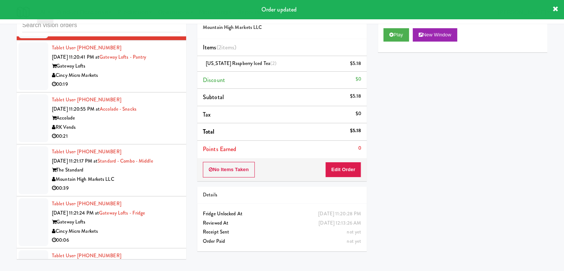
scroll to position [4176, 0]
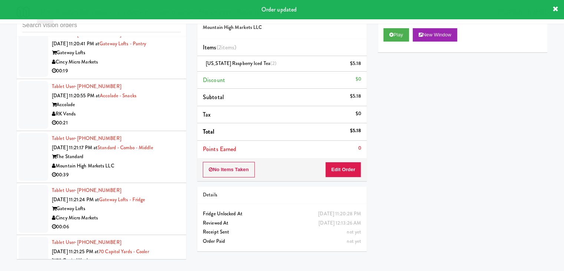
click at [154, 76] on div "00:19" at bounding box center [116, 70] width 129 height 9
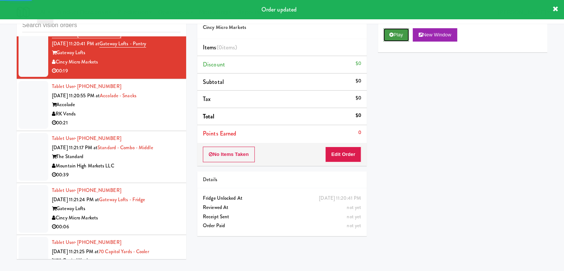
click at [393, 32] on icon at bounding box center [391, 34] width 4 height 5
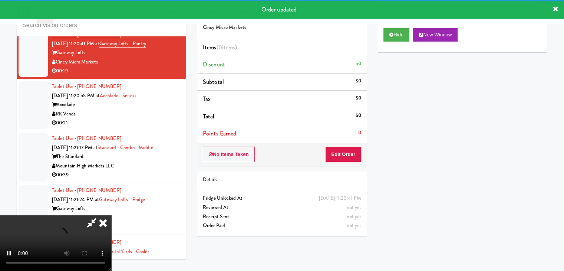
drag, startPoint x: 349, startPoint y: 146, endPoint x: 345, endPoint y: 151, distance: 5.6
click at [345, 151] on div "No Items Taken Edit Order" at bounding box center [281, 154] width 169 height 23
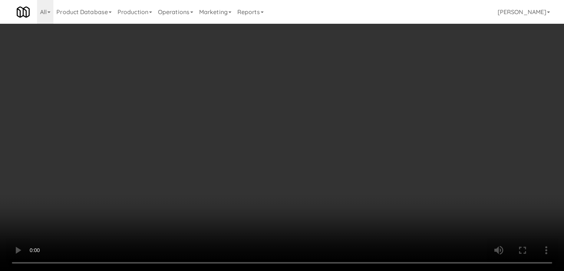
scroll to position [4158, 0]
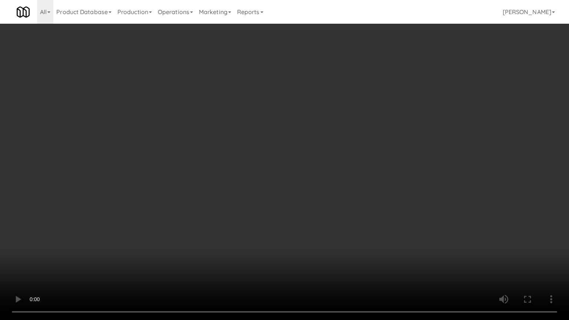
click at [352, 190] on video at bounding box center [284, 160] width 569 height 320
click at [353, 189] on video at bounding box center [284, 160] width 569 height 320
click at [363, 184] on video at bounding box center [284, 160] width 569 height 320
click at [362, 184] on video at bounding box center [284, 160] width 569 height 320
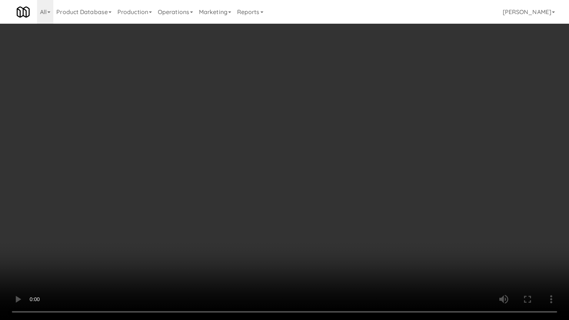
click at [362, 184] on video at bounding box center [284, 160] width 569 height 320
click at [364, 182] on video at bounding box center [284, 160] width 569 height 320
click at [366, 182] on video at bounding box center [284, 160] width 569 height 320
click at [370, 179] on video at bounding box center [284, 160] width 569 height 320
drag, startPoint x: 371, startPoint y: 179, endPoint x: 386, endPoint y: 129, distance: 52.1
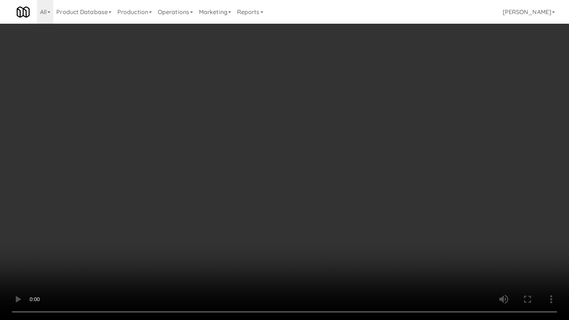
click at [372, 178] on video at bounding box center [284, 160] width 569 height 320
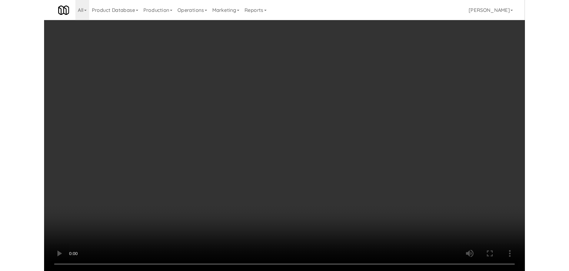
scroll to position [4176, 0]
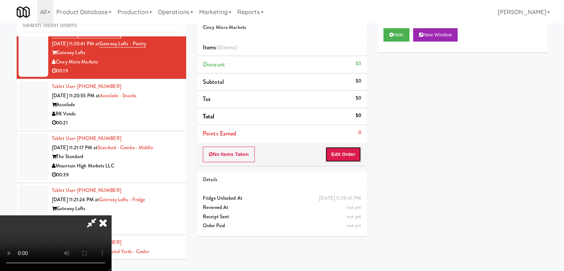
click at [356, 149] on button "Edit Order" at bounding box center [343, 154] width 36 height 16
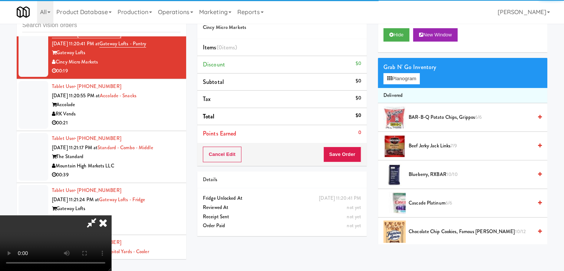
click at [406, 84] on div "Grab N' Go Inventory Planogram" at bounding box center [462, 73] width 169 height 30
click at [410, 77] on button "Planogram" at bounding box center [401, 78] width 36 height 11
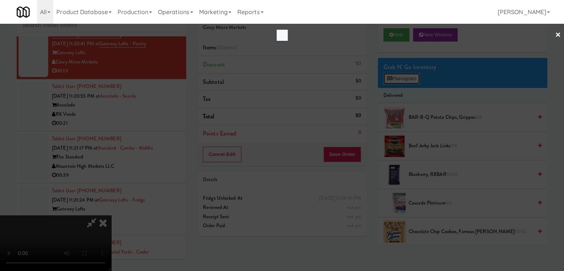
scroll to position [4158, 0]
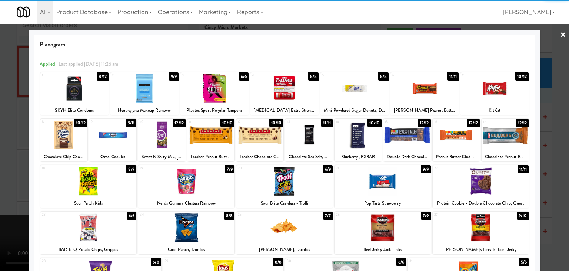
drag, startPoint x: 198, startPoint y: 179, endPoint x: 193, endPoint y: 178, distance: 4.9
click at [198, 179] on div at bounding box center [186, 181] width 96 height 29
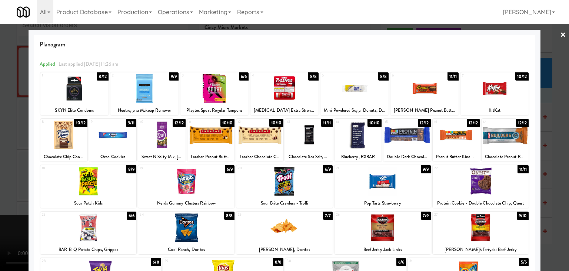
click at [106, 139] on div at bounding box center [112, 134] width 47 height 29
drag, startPoint x: 0, startPoint y: 178, endPoint x: 124, endPoint y: 197, distance: 125.3
click at [12, 179] on div at bounding box center [284, 135] width 569 height 271
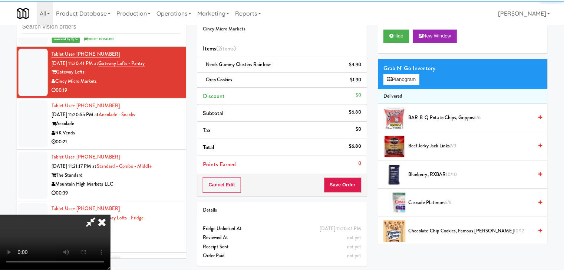
scroll to position [4176, 0]
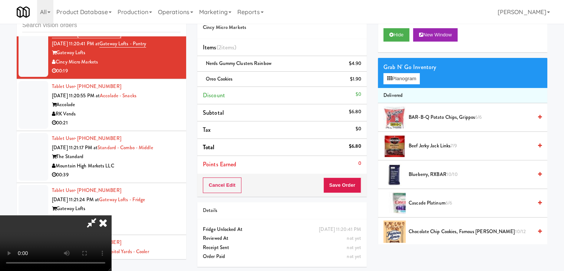
click at [359, 183] on div "Cancel Edit Save Order" at bounding box center [281, 185] width 169 height 23
click at [358, 181] on button "Save Order" at bounding box center [342, 185] width 38 height 16
click at [355, 181] on button "Save Order" at bounding box center [342, 185] width 38 height 16
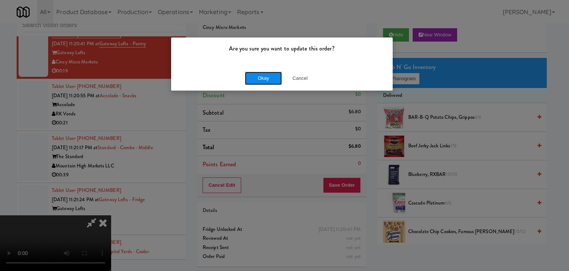
click at [265, 83] on button "Okay" at bounding box center [263, 78] width 37 height 13
click at [267, 81] on body "Are you sure you want to update this order? Okay Cancel Okay Are you sure you w…" at bounding box center [284, 135] width 569 height 271
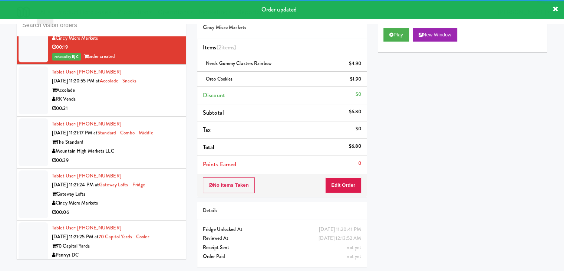
scroll to position [4213, 0]
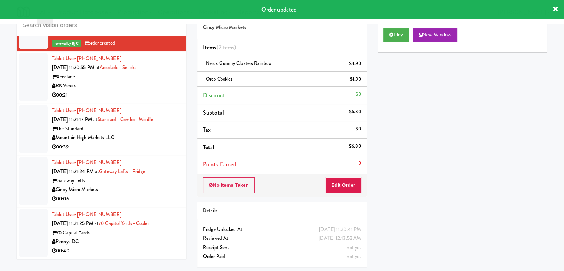
click at [155, 90] on div "RK Vends" at bounding box center [116, 85] width 129 height 9
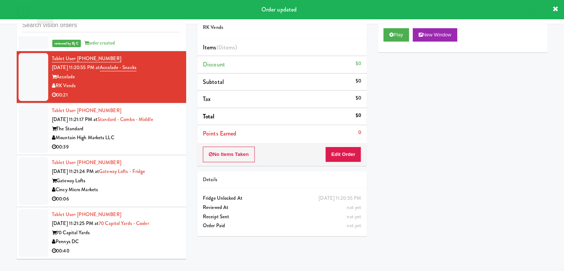
click at [0, 138] on div "inbox reviewed all all unclear take inventory issue suspicious failed recent Ta…" at bounding box center [282, 133] width 564 height 261
click at [392, 39] on button "Play" at bounding box center [396, 34] width 26 height 13
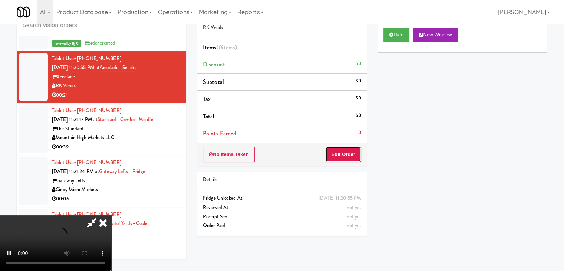
click at [350, 153] on button "Edit Order" at bounding box center [343, 154] width 36 height 16
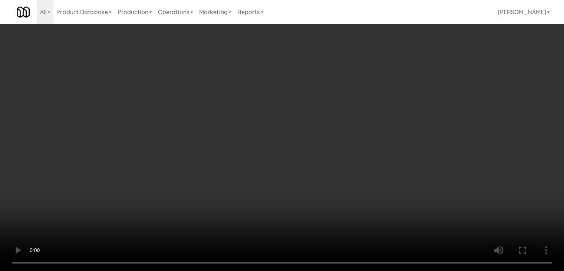
scroll to position [4195, 0]
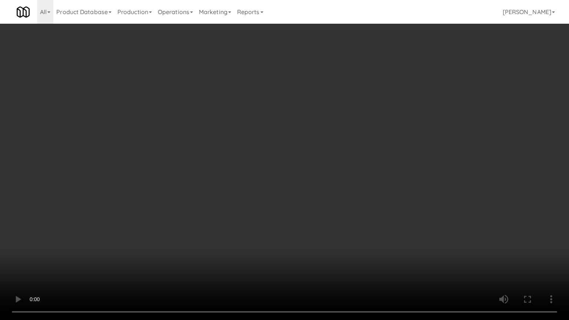
click at [353, 191] on video at bounding box center [284, 160] width 569 height 320
click at [351, 192] on video at bounding box center [284, 160] width 569 height 320
click at [354, 188] on video at bounding box center [284, 160] width 569 height 320
click at [354, 190] on video at bounding box center [284, 160] width 569 height 320
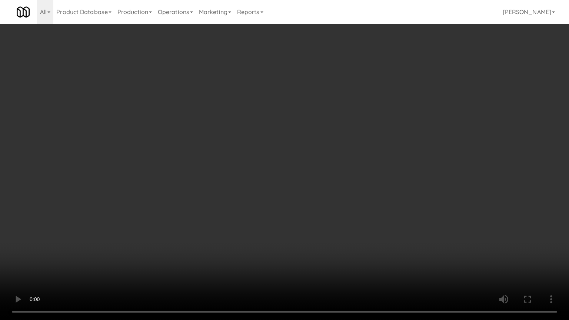
click at [354, 189] on video at bounding box center [284, 160] width 569 height 320
click at [353, 136] on video at bounding box center [284, 160] width 569 height 320
click at [352, 137] on video at bounding box center [284, 160] width 569 height 320
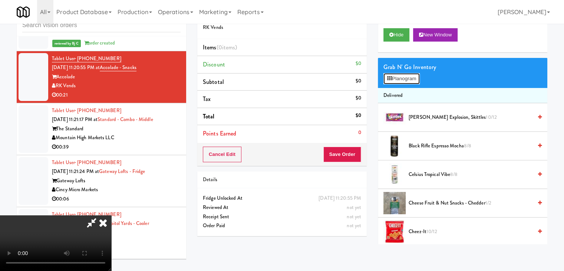
click at [407, 77] on button "Planogram" at bounding box center [401, 78] width 36 height 11
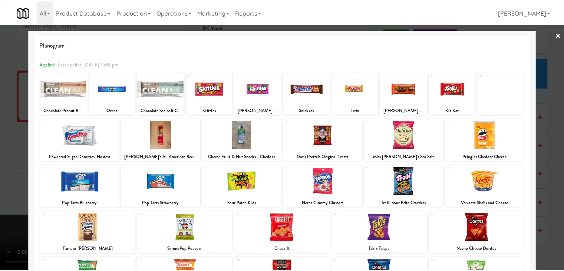
scroll to position [140, 0]
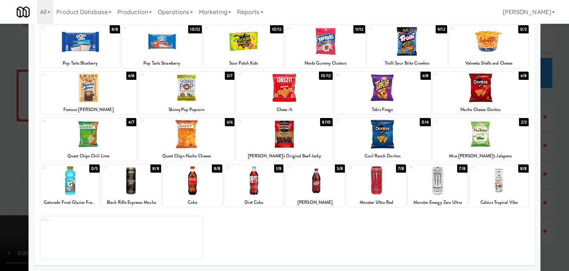
drag, startPoint x: 197, startPoint y: 139, endPoint x: 198, endPoint y: 133, distance: 5.2
click at [197, 137] on div at bounding box center [186, 134] width 96 height 29
click at [205, 89] on div at bounding box center [186, 87] width 96 height 29
drag, startPoint x: 0, startPoint y: 155, endPoint x: 26, endPoint y: 145, distance: 27.6
click at [1, 154] on div at bounding box center [284, 135] width 569 height 271
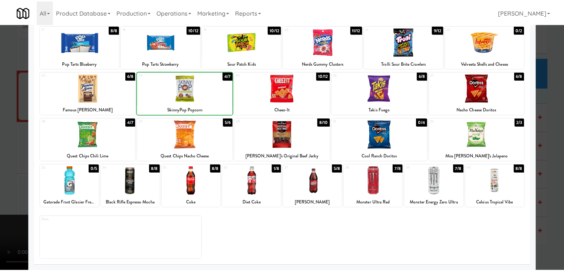
scroll to position [4213, 0]
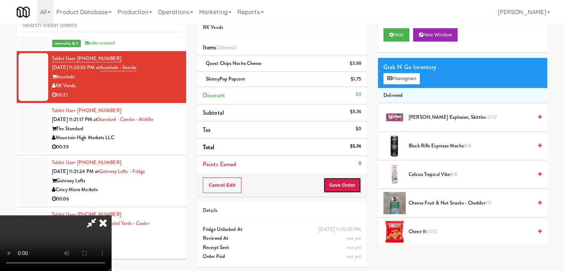
click at [344, 181] on button "Save Order" at bounding box center [342, 185] width 38 height 16
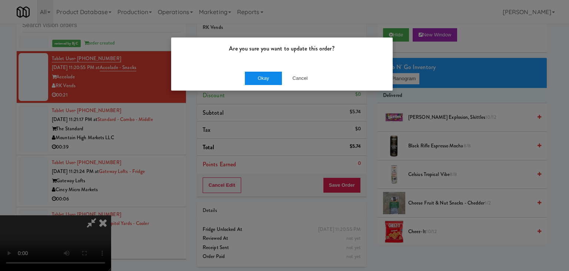
drag, startPoint x: 242, startPoint y: 86, endPoint x: 249, endPoint y: 80, distance: 8.7
click at [243, 83] on div "Okay Cancel" at bounding box center [282, 78] width 222 height 25
click at [259, 75] on button "Okay" at bounding box center [263, 78] width 37 height 13
click at [261, 75] on body "Are you sure you want to update this order? Okay Cancel Okay Are you sure you w…" at bounding box center [284, 135] width 569 height 271
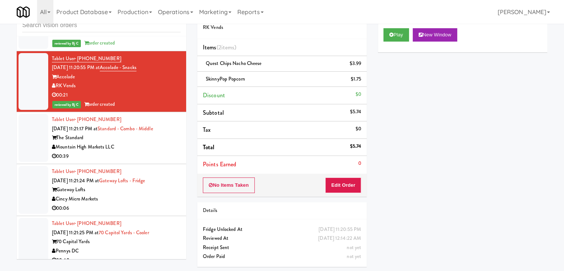
click at [156, 152] on div "Mountain High Markets LLC" at bounding box center [116, 146] width 129 height 9
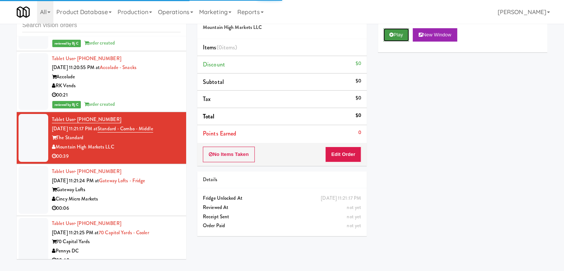
click at [396, 37] on button "Play" at bounding box center [396, 34] width 26 height 13
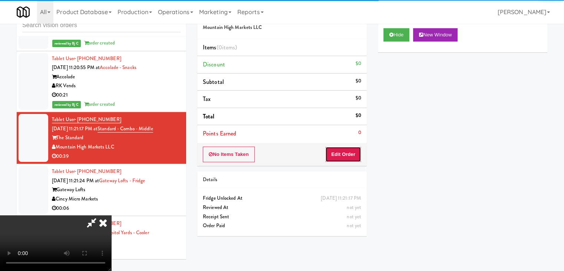
click at [350, 155] on button "Edit Order" at bounding box center [343, 154] width 36 height 16
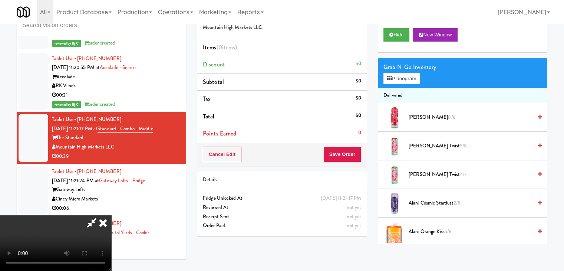
scroll to position [4195, 0]
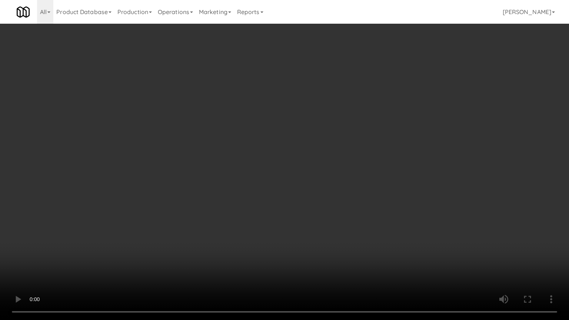
click at [355, 180] on video at bounding box center [284, 160] width 569 height 320
click at [355, 179] on video at bounding box center [284, 160] width 569 height 320
click at [353, 181] on video at bounding box center [284, 160] width 569 height 320
click at [353, 180] on video at bounding box center [284, 160] width 569 height 320
click at [351, 179] on video at bounding box center [284, 160] width 569 height 320
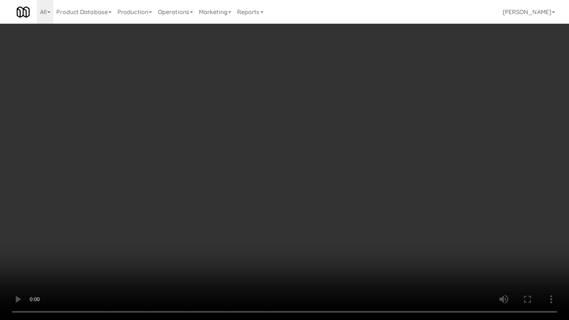
click at [356, 172] on video at bounding box center [284, 160] width 569 height 320
click at [357, 162] on video at bounding box center [284, 160] width 569 height 320
click at [358, 160] on video at bounding box center [284, 160] width 569 height 320
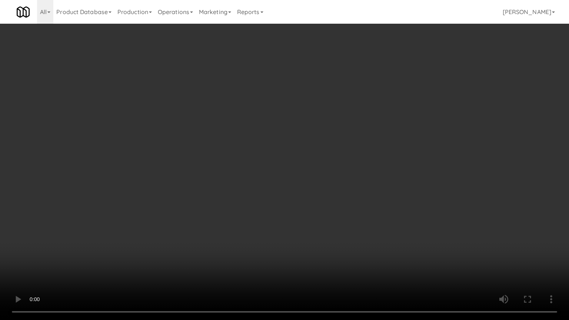
click at [371, 161] on video at bounding box center [284, 160] width 569 height 320
click at [370, 159] on video at bounding box center [284, 160] width 569 height 320
click at [368, 156] on video at bounding box center [284, 160] width 569 height 320
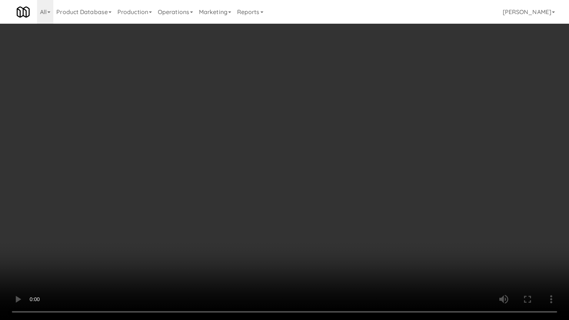
click at [368, 156] on video at bounding box center [284, 160] width 569 height 320
click at [369, 145] on video at bounding box center [284, 160] width 569 height 320
click at [384, 142] on video at bounding box center [284, 160] width 569 height 320
click at [385, 141] on video at bounding box center [284, 160] width 569 height 320
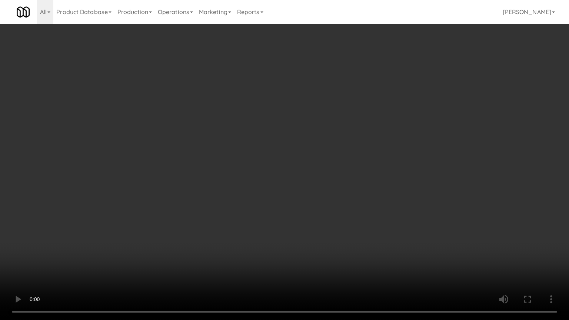
click at [389, 139] on video at bounding box center [284, 160] width 569 height 320
click at [393, 136] on video at bounding box center [284, 160] width 569 height 320
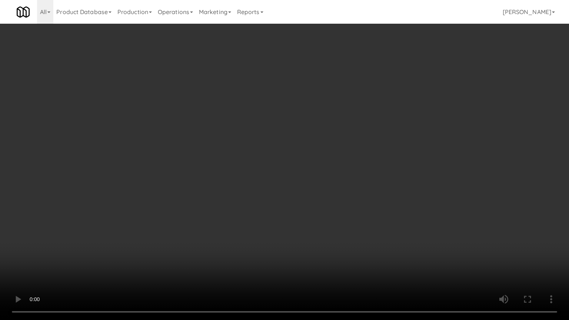
click at [393, 136] on video at bounding box center [284, 160] width 569 height 320
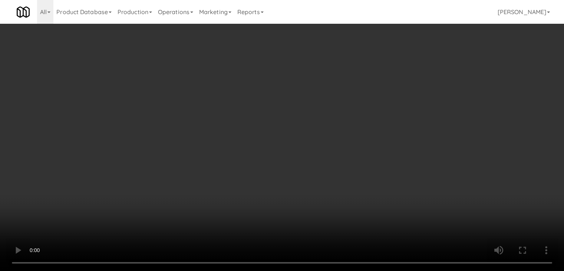
scroll to position [4213, 0]
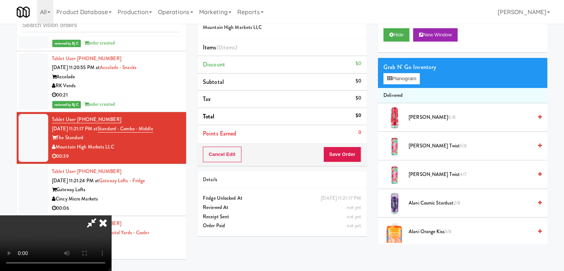
click at [407, 84] on div "Grab N' Go Inventory Planogram" at bounding box center [462, 73] width 169 height 30
click at [412, 77] on button "Planogram" at bounding box center [401, 78] width 36 height 11
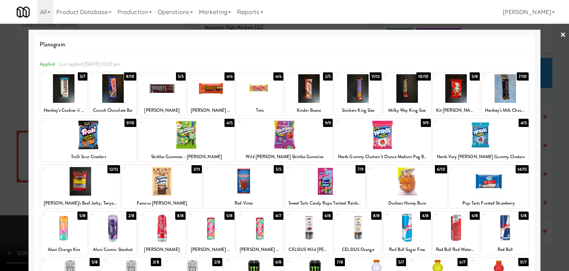
click at [329, 176] on div at bounding box center [325, 181] width 80 height 29
click at [219, 87] on div at bounding box center [211, 88] width 47 height 29
click at [248, 88] on div at bounding box center [260, 88] width 47 height 29
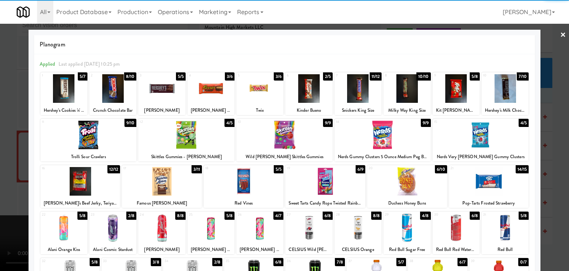
drag, startPoint x: 1, startPoint y: 155, endPoint x: 159, endPoint y: 161, distance: 158.4
click at [1, 155] on div at bounding box center [284, 135] width 569 height 271
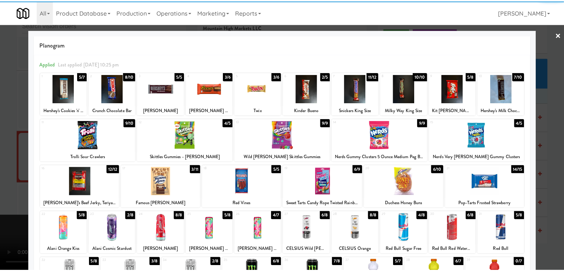
scroll to position [4213, 0]
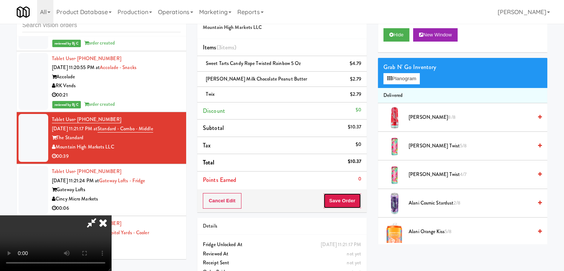
click at [350, 201] on button "Save Order" at bounding box center [342, 201] width 38 height 16
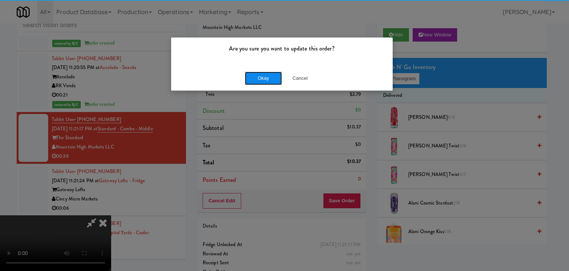
click at [262, 80] on button "Okay" at bounding box center [263, 78] width 37 height 13
click at [262, 80] on div "Okay Cancel" at bounding box center [282, 78] width 222 height 25
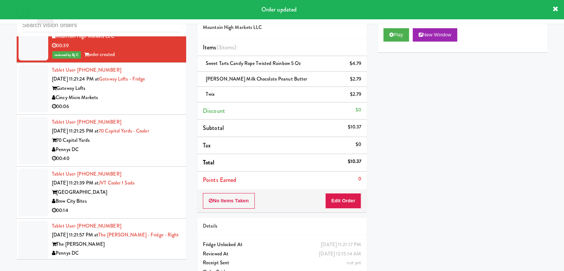
scroll to position [4325, 0]
click at [147, 110] on div "00:06" at bounding box center [116, 105] width 129 height 9
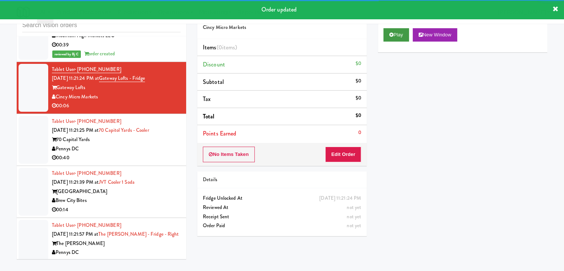
click at [396, 41] on div "Play New Window" at bounding box center [462, 38] width 169 height 30
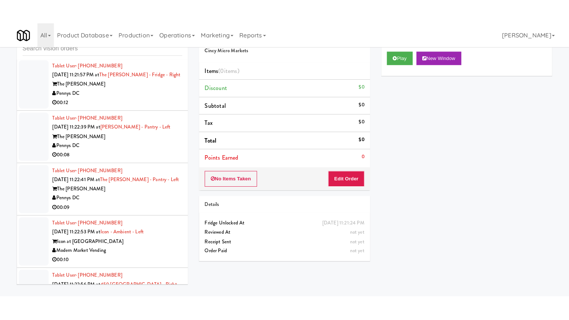
scroll to position [4510, 0]
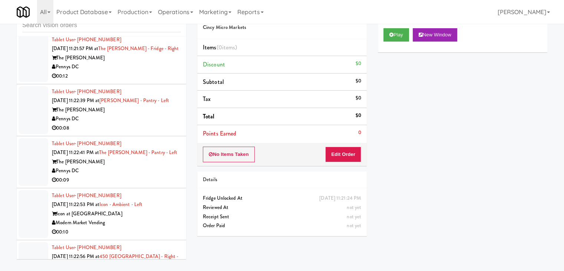
click at [136, 123] on div "Pennys DC" at bounding box center [116, 118] width 129 height 9
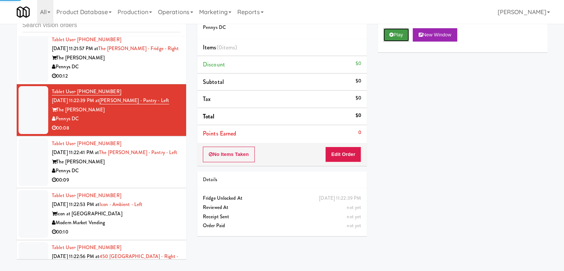
click at [401, 35] on button "Play" at bounding box center [396, 34] width 26 height 13
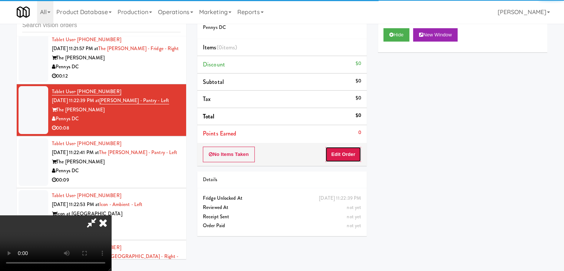
click at [339, 157] on button "Edit Order" at bounding box center [343, 154] width 36 height 16
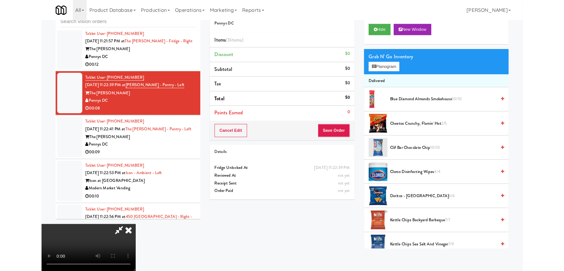
scroll to position [4492, 0]
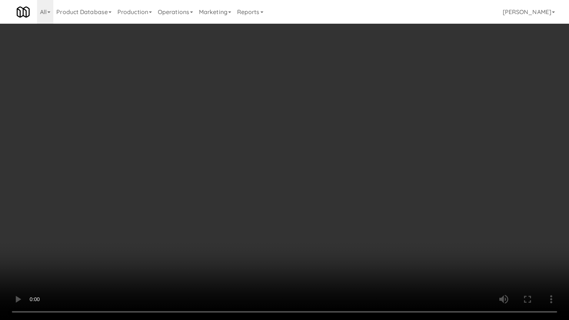
click at [377, 229] on video at bounding box center [284, 160] width 569 height 320
click at [385, 225] on video at bounding box center [284, 160] width 569 height 320
click at [387, 226] on video at bounding box center [284, 160] width 569 height 320
click at [387, 227] on video at bounding box center [284, 160] width 569 height 320
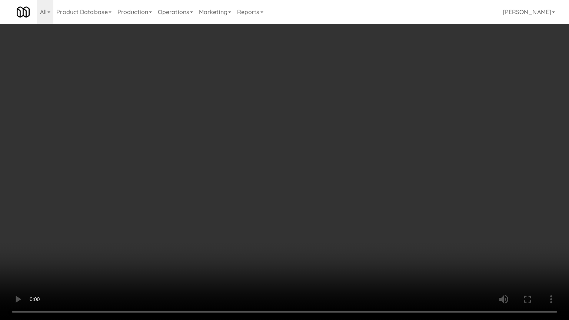
click at [389, 226] on video at bounding box center [284, 160] width 569 height 320
click at [388, 226] on video at bounding box center [284, 160] width 569 height 320
drag, startPoint x: 388, startPoint y: 226, endPoint x: 390, endPoint y: 219, distance: 7.4
click at [388, 224] on video at bounding box center [284, 160] width 569 height 320
click at [395, 211] on video at bounding box center [284, 160] width 569 height 320
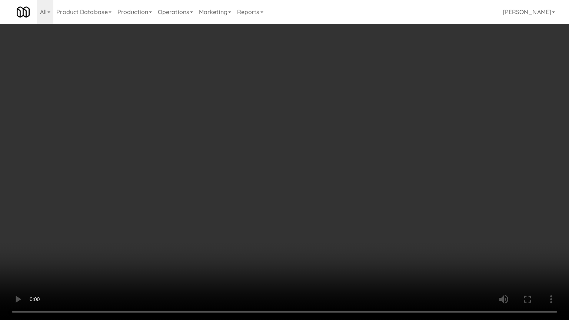
click at [393, 215] on video at bounding box center [284, 160] width 569 height 320
click at [388, 219] on video at bounding box center [284, 160] width 569 height 320
click at [399, 208] on video at bounding box center [284, 160] width 569 height 320
drag, startPoint x: 399, startPoint y: 208, endPoint x: 417, endPoint y: 126, distance: 83.9
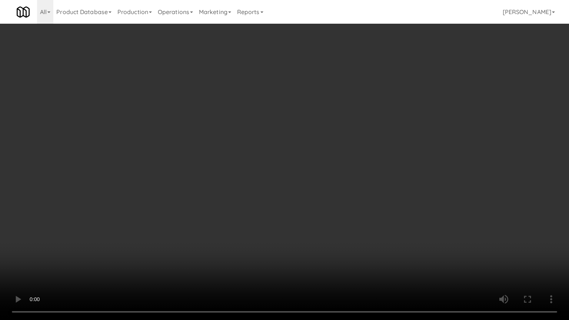
click at [400, 201] on video at bounding box center [284, 160] width 569 height 320
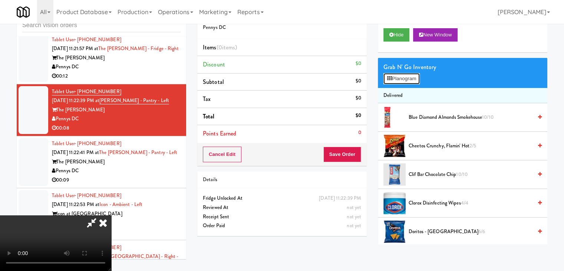
click at [413, 77] on button "Planogram" at bounding box center [401, 78] width 36 height 11
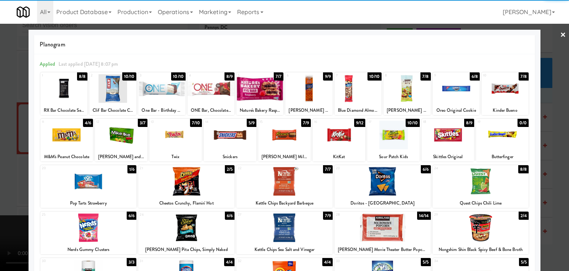
click at [390, 136] on div at bounding box center [393, 134] width 53 height 29
click at [390, 135] on div at bounding box center [393, 134] width 53 height 29
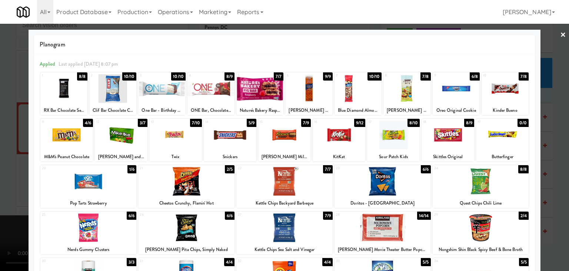
drag, startPoint x: 0, startPoint y: 175, endPoint x: 81, endPoint y: 165, distance: 81.5
click at [3, 174] on div at bounding box center [284, 135] width 569 height 271
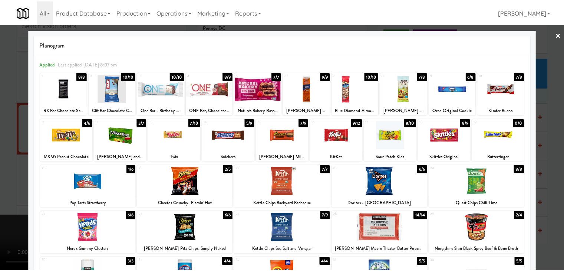
scroll to position [4510, 0]
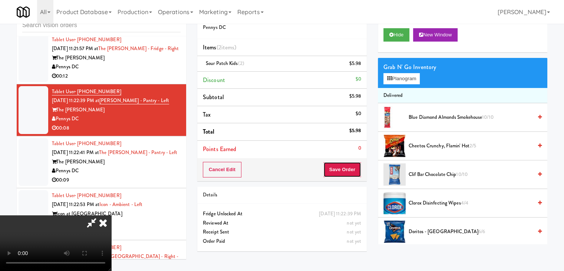
click at [350, 165] on button "Save Order" at bounding box center [342, 170] width 38 height 16
click at [349, 165] on button "Save Order" at bounding box center [342, 170] width 38 height 16
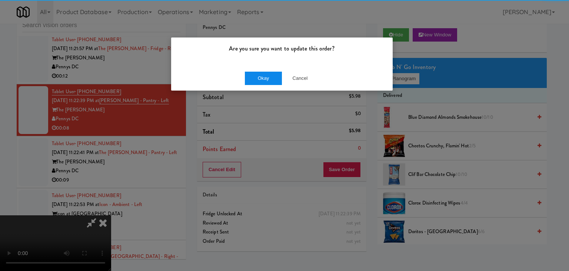
drag, startPoint x: 277, startPoint y: 86, endPoint x: 273, endPoint y: 81, distance: 6.4
click at [276, 85] on div "Are you sure you want to update this order? Okay Cancel" at bounding box center [284, 135] width 569 height 271
click at [271, 77] on button "Okay" at bounding box center [263, 78] width 37 height 13
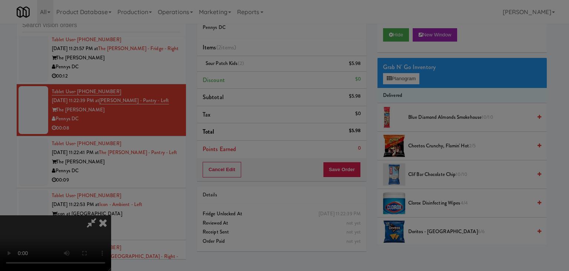
click at [271, 77] on div "Okay Cancel" at bounding box center [282, 64] width 222 height 25
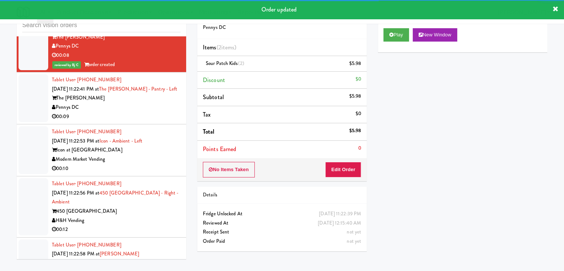
scroll to position [4584, 0]
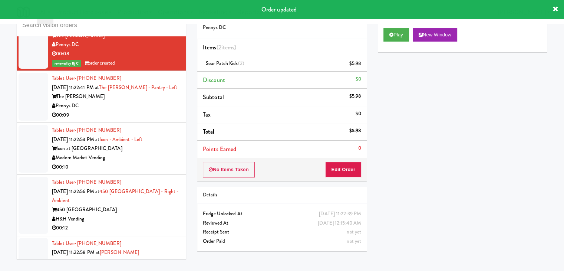
drag, startPoint x: 140, startPoint y: 112, endPoint x: 140, endPoint y: 119, distance: 7.8
click at [140, 119] on div "Tablet User · (202) 329-4914 Sep 1, 2025 11:22:41 PM at The Kiley - Pantry - Le…" at bounding box center [116, 97] width 129 height 46
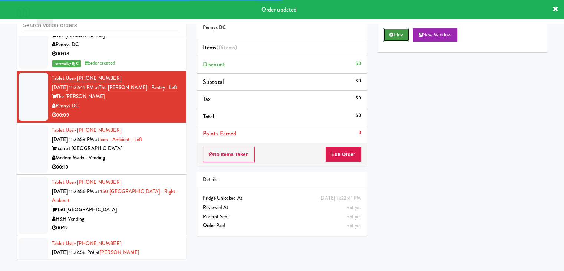
click at [391, 35] on icon at bounding box center [391, 34] width 4 height 5
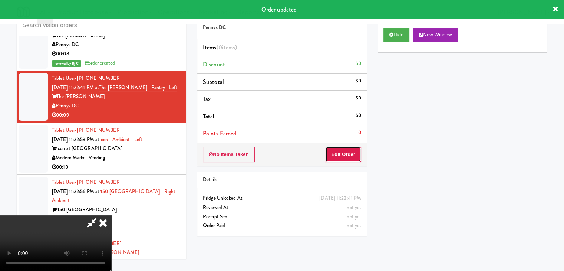
click at [349, 153] on button "Edit Order" at bounding box center [343, 154] width 36 height 16
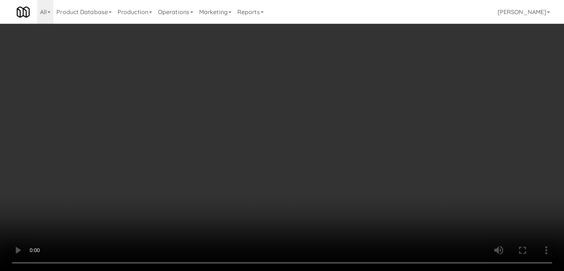
scroll to position [4566, 0]
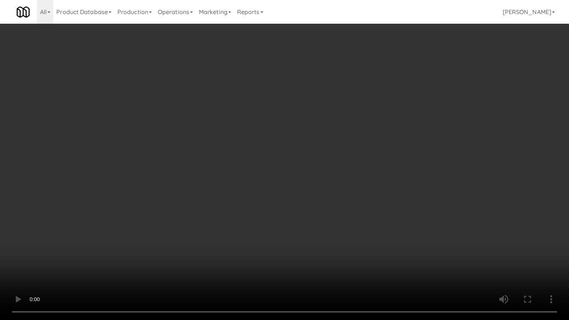
click at [320, 210] on video at bounding box center [284, 160] width 569 height 320
click at [320, 208] on video at bounding box center [284, 160] width 569 height 320
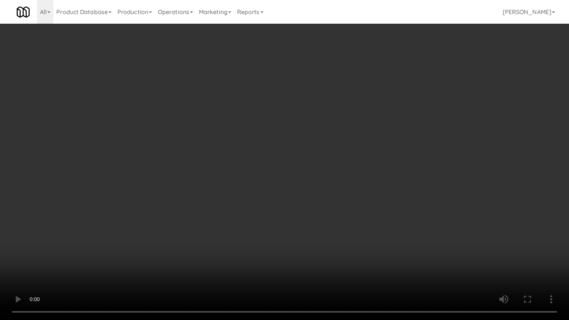
click at [323, 205] on video at bounding box center [284, 160] width 569 height 320
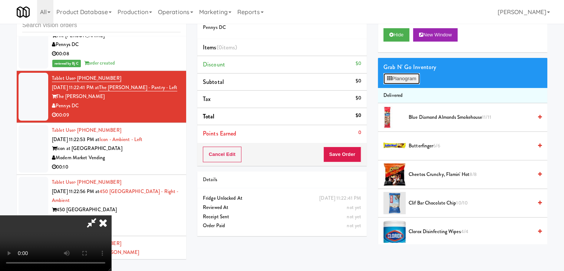
click at [395, 77] on button "Planogram" at bounding box center [401, 78] width 36 height 11
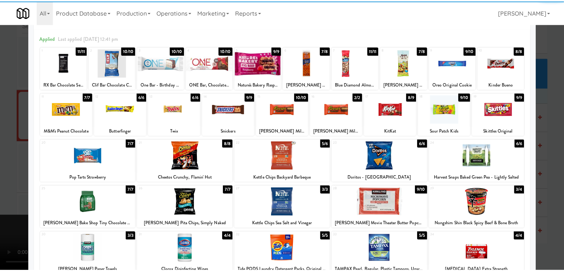
scroll to position [37, 0]
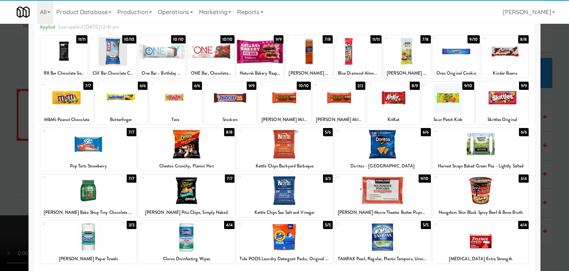
drag, startPoint x: 453, startPoint y: 114, endPoint x: 483, endPoint y: 116, distance: 30.5
click at [453, 113] on div "18 9/10 Sour Patch Kids" at bounding box center [448, 103] width 53 height 43
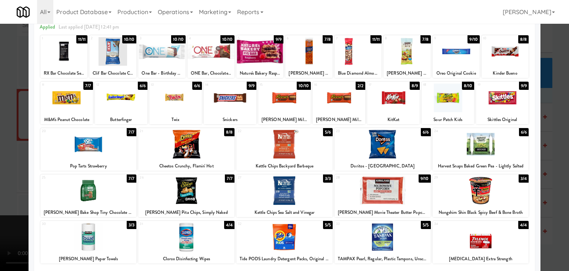
drag, startPoint x: 556, startPoint y: 138, endPoint x: 518, endPoint y: 143, distance: 38.1
click at [556, 139] on div at bounding box center [284, 135] width 569 height 271
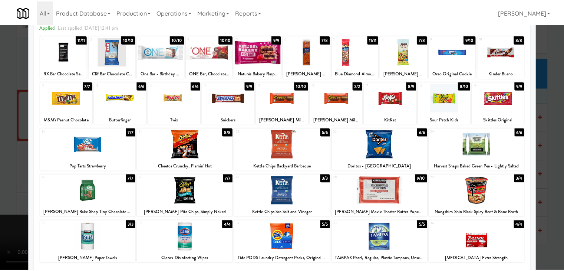
scroll to position [4584, 0]
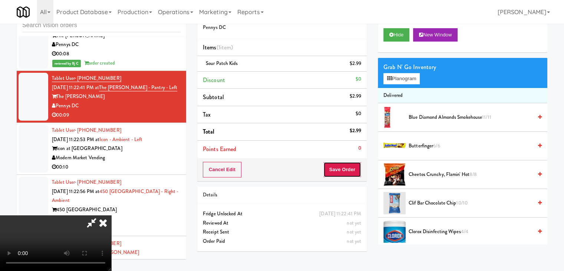
click at [349, 171] on button "Save Order" at bounding box center [342, 170] width 38 height 16
click at [349, 170] on button "Save Order" at bounding box center [342, 170] width 38 height 16
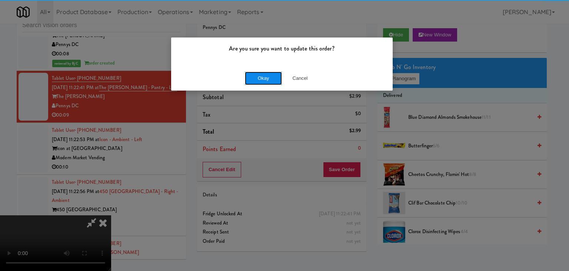
click at [269, 75] on button "Okay" at bounding box center [263, 78] width 37 height 13
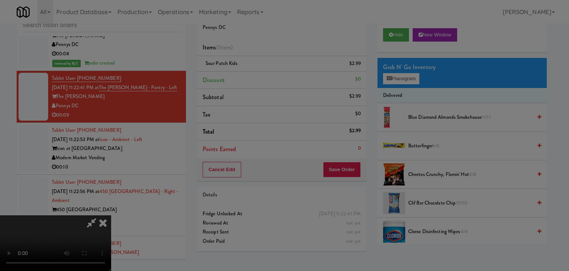
click at [269, 71] on button "Okay" at bounding box center [263, 64] width 37 height 13
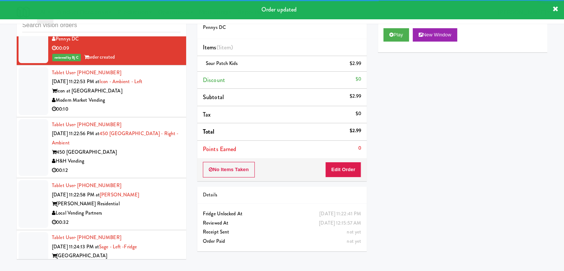
scroll to position [4658, 0]
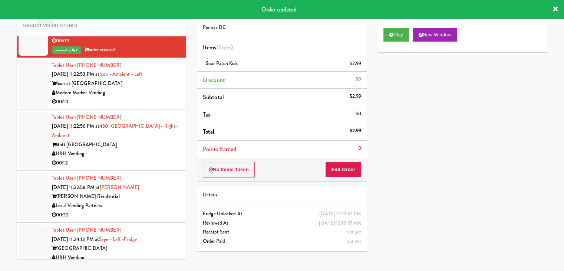
click at [145, 106] on div "00:10" at bounding box center [116, 101] width 129 height 9
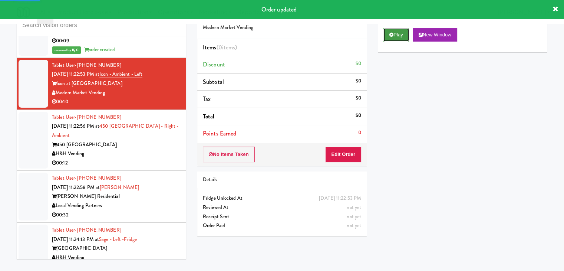
click at [387, 34] on button "Play" at bounding box center [396, 34] width 26 height 13
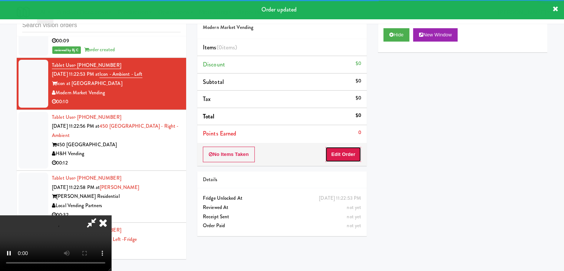
click at [345, 158] on button "Edit Order" at bounding box center [343, 154] width 36 height 16
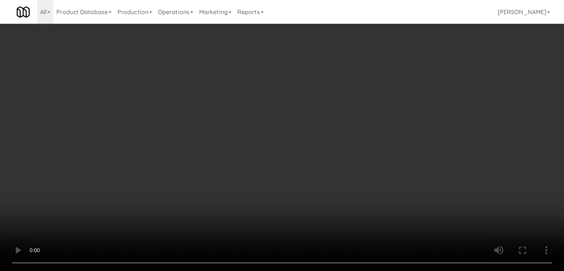
scroll to position [4640, 0]
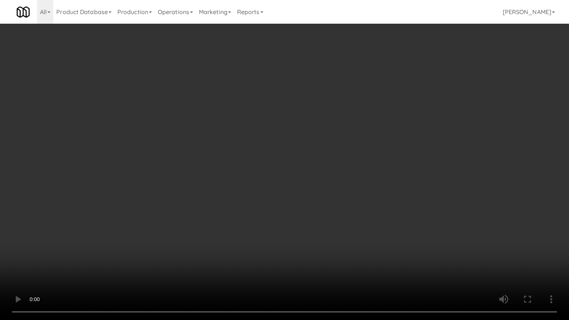
click at [291, 250] on video at bounding box center [284, 160] width 569 height 320
click at [289, 249] on video at bounding box center [284, 160] width 569 height 320
click at [284, 250] on video at bounding box center [284, 160] width 569 height 320
click at [283, 251] on video at bounding box center [284, 160] width 569 height 320
click at [281, 248] on video at bounding box center [284, 160] width 569 height 320
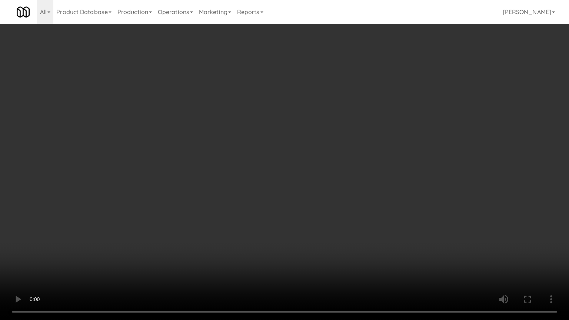
click at [281, 246] on video at bounding box center [284, 160] width 569 height 320
click at [287, 242] on video at bounding box center [284, 160] width 569 height 320
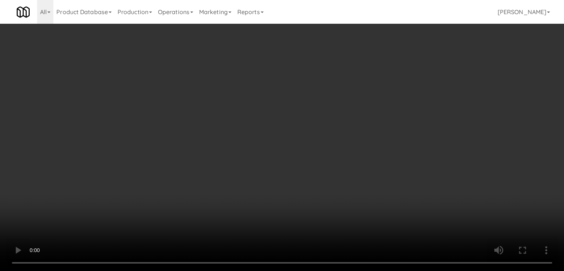
scroll to position [4658, 0]
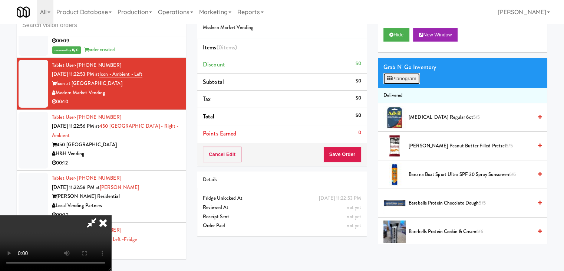
click at [409, 77] on button "Planogram" at bounding box center [401, 78] width 36 height 11
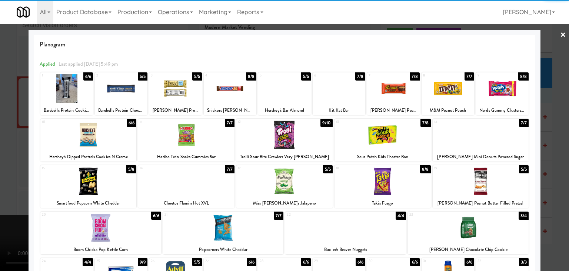
drag, startPoint x: 399, startPoint y: 91, endPoint x: 227, endPoint y: 101, distance: 172.3
click at [399, 91] on div at bounding box center [393, 88] width 53 height 29
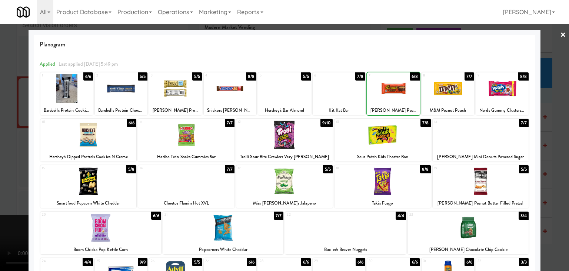
drag, startPoint x: 0, startPoint y: 152, endPoint x: 95, endPoint y: 158, distance: 95.4
click at [3, 153] on div at bounding box center [284, 135] width 569 height 271
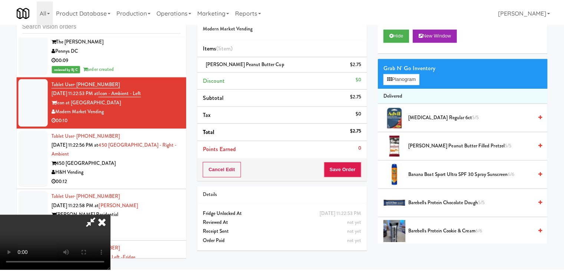
scroll to position [4658, 0]
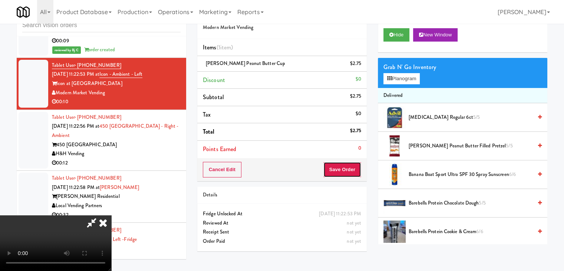
click at [353, 167] on button "Save Order" at bounding box center [342, 170] width 38 height 16
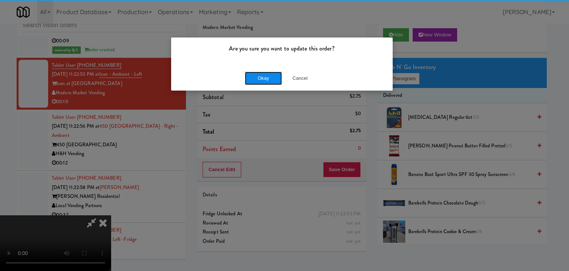
click at [273, 74] on button "Okay" at bounding box center [263, 78] width 37 height 13
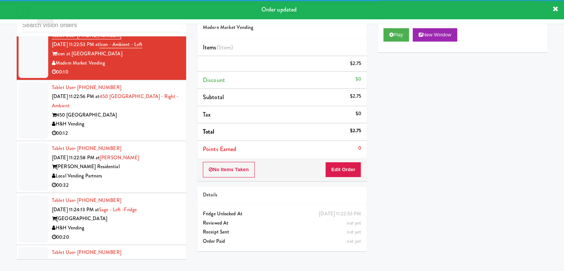
scroll to position [4732, 0]
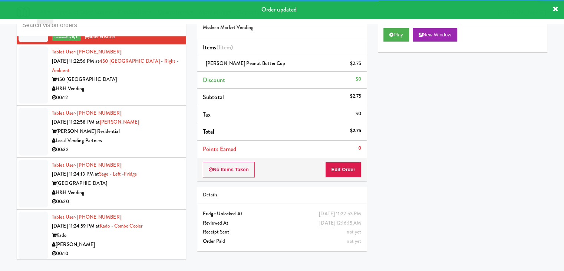
click at [142, 93] on div "H&H Vending" at bounding box center [116, 88] width 129 height 9
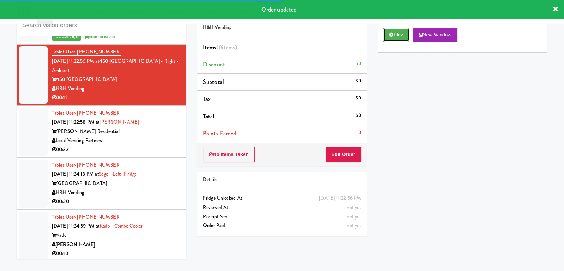
drag, startPoint x: 394, startPoint y: 33, endPoint x: 367, endPoint y: 101, distance: 73.5
click at [394, 33] on button "Play" at bounding box center [396, 34] width 26 height 13
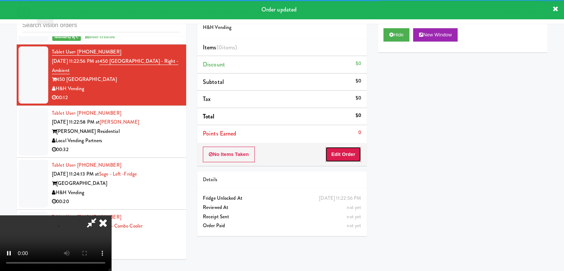
click at [341, 156] on button "Edit Order" at bounding box center [343, 154] width 36 height 16
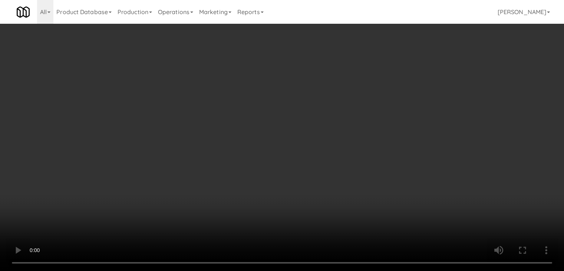
scroll to position [4714, 0]
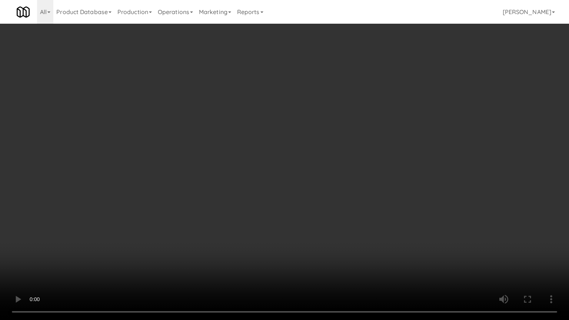
click at [303, 211] on video at bounding box center [284, 160] width 569 height 320
click at [303, 208] on video at bounding box center [284, 160] width 569 height 320
click at [301, 207] on video at bounding box center [284, 160] width 569 height 320
click at [303, 206] on video at bounding box center [284, 160] width 569 height 320
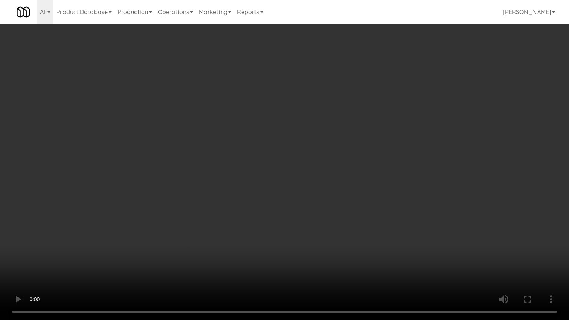
click at [304, 206] on video at bounding box center [284, 160] width 569 height 320
click at [317, 203] on video at bounding box center [284, 160] width 569 height 320
drag, startPoint x: 317, startPoint y: 203, endPoint x: 373, endPoint y: 104, distance: 113.4
click at [320, 195] on video at bounding box center [284, 160] width 569 height 320
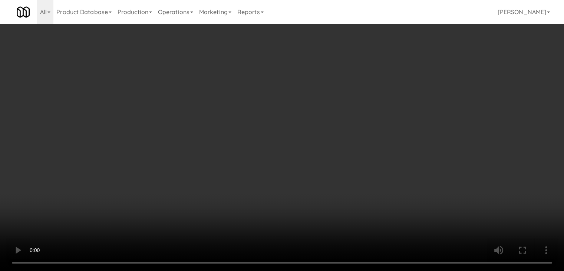
click at [397, 80] on button "Planogram" at bounding box center [401, 78] width 36 height 11
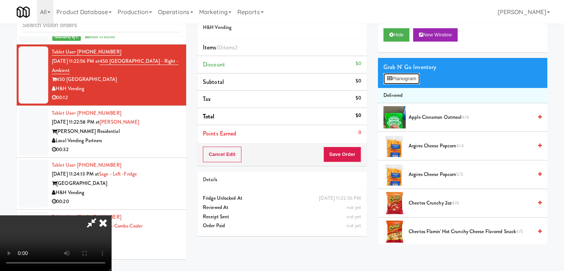
scroll to position [4714, 0]
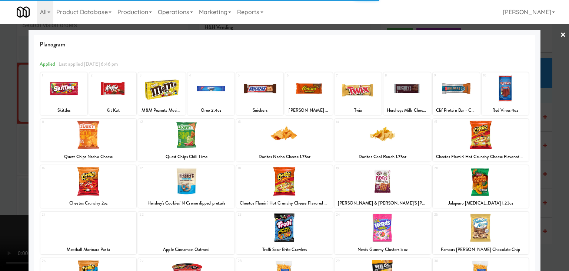
click at [208, 93] on div at bounding box center [211, 88] width 47 height 29
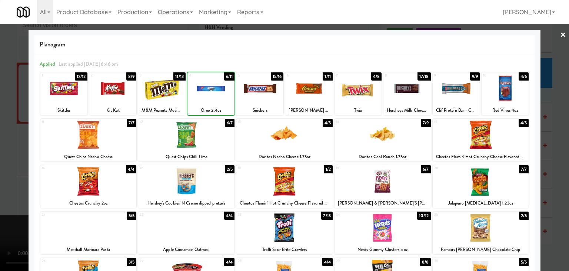
click at [208, 93] on div at bounding box center [211, 88] width 47 height 29
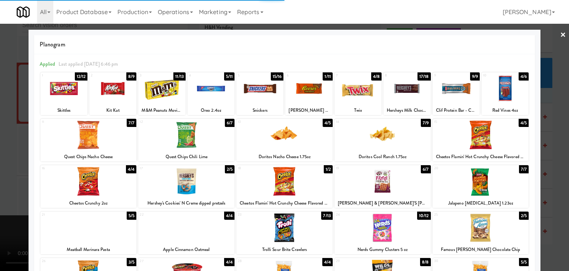
click at [2, 131] on div at bounding box center [284, 135] width 569 height 271
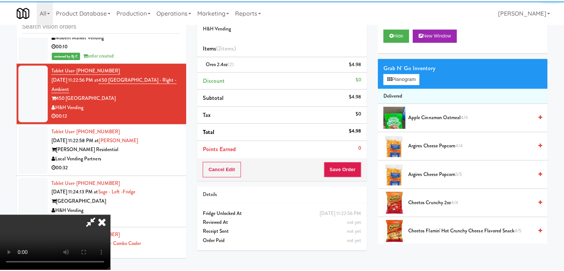
scroll to position [4732, 0]
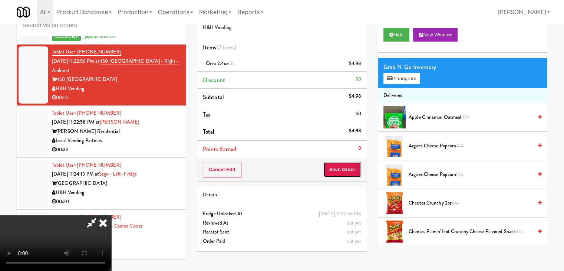
drag, startPoint x: 351, startPoint y: 174, endPoint x: 352, endPoint y: 166, distance: 7.5
click at [352, 172] on button "Save Order" at bounding box center [342, 170] width 38 height 16
click at [352, 166] on button "Save Order" at bounding box center [342, 170] width 38 height 16
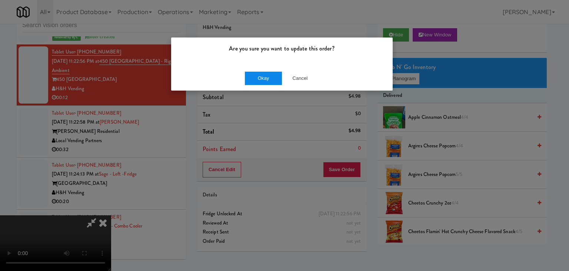
click at [241, 77] on div "Okay Cancel" at bounding box center [282, 78] width 222 height 25
click at [262, 75] on button "Okay" at bounding box center [263, 78] width 37 height 13
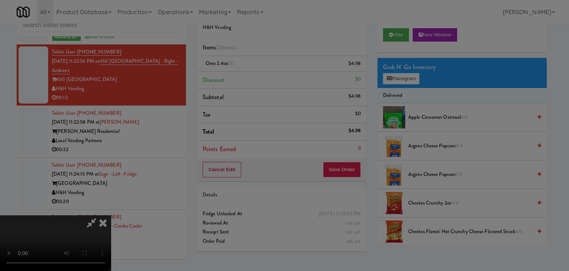
click at [263, 71] on button "Okay" at bounding box center [263, 64] width 37 height 13
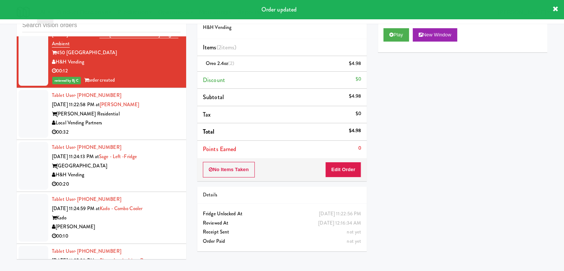
scroll to position [4807, 0]
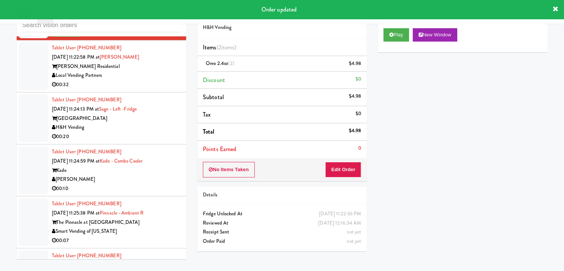
click at [154, 71] on div "Herbert Residential" at bounding box center [116, 66] width 129 height 9
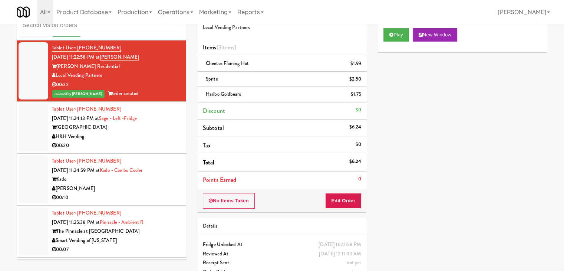
click at [128, 150] on div "00:20" at bounding box center [116, 145] width 129 height 9
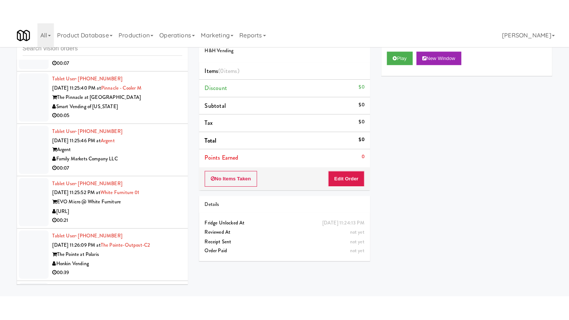
scroll to position [5029, 0]
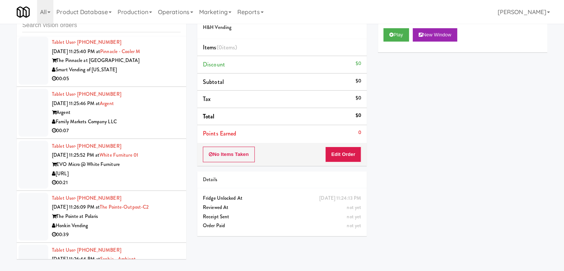
click at [159, 83] on div "00:05" at bounding box center [116, 78] width 129 height 9
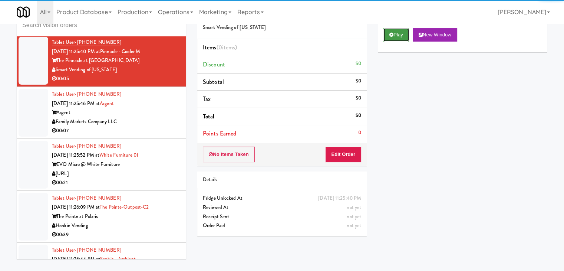
click at [391, 33] on icon at bounding box center [391, 34] width 4 height 5
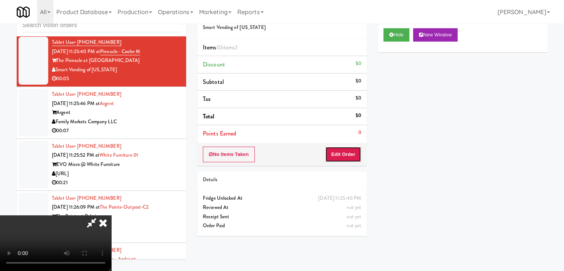
click at [353, 154] on button "Edit Order" at bounding box center [343, 154] width 36 height 16
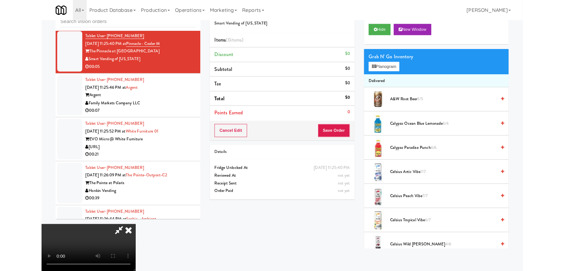
scroll to position [5002, 0]
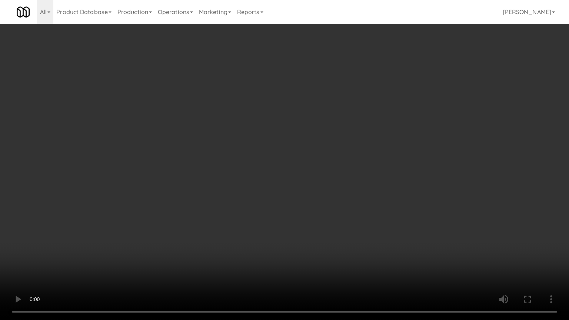
click at [316, 232] on video at bounding box center [284, 160] width 569 height 320
click at [315, 232] on video at bounding box center [284, 160] width 569 height 320
click at [319, 230] on video at bounding box center [284, 160] width 569 height 320
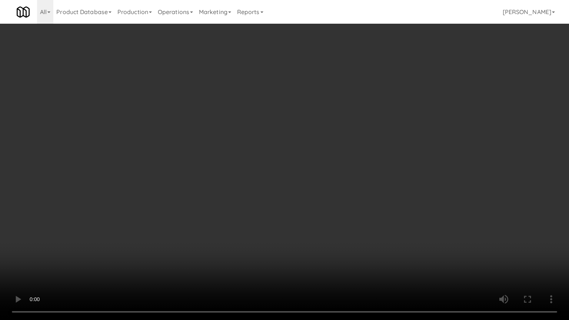
click at [320, 228] on video at bounding box center [284, 160] width 569 height 320
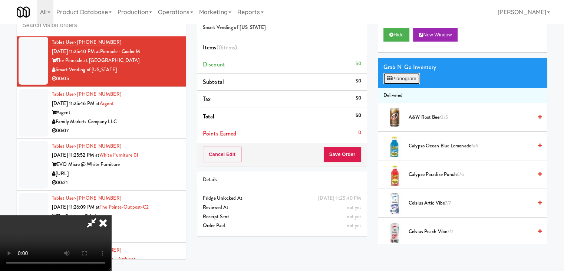
click at [418, 78] on button "Planogram" at bounding box center [401, 78] width 36 height 11
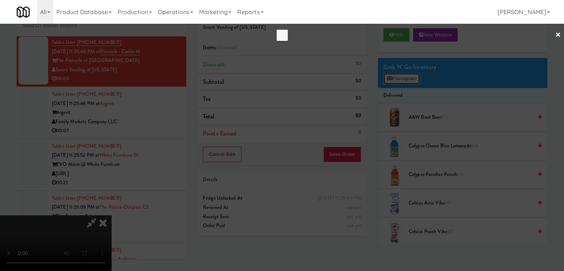
scroll to position [5002, 0]
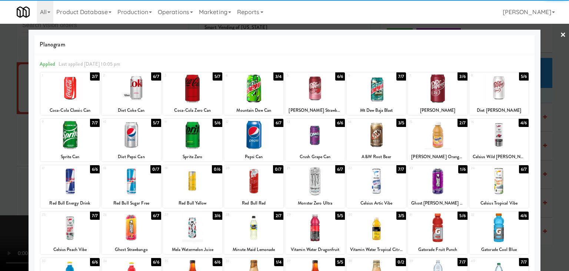
click at [497, 87] on div at bounding box center [499, 88] width 59 height 29
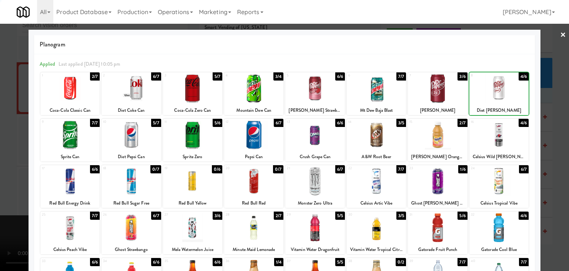
click at [559, 110] on div at bounding box center [284, 135] width 569 height 271
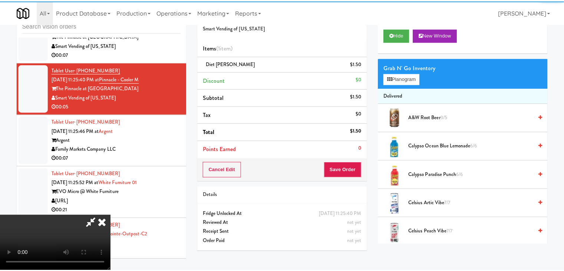
scroll to position [5029, 0]
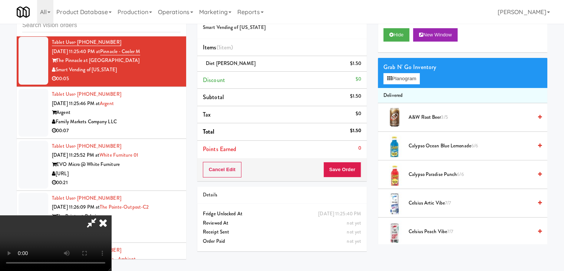
click at [350, 176] on div "Cancel Edit Save Order" at bounding box center [281, 169] width 169 height 23
click at [350, 175] on button "Save Order" at bounding box center [342, 170] width 38 height 16
click at [350, 174] on button "Save Order" at bounding box center [342, 170] width 38 height 16
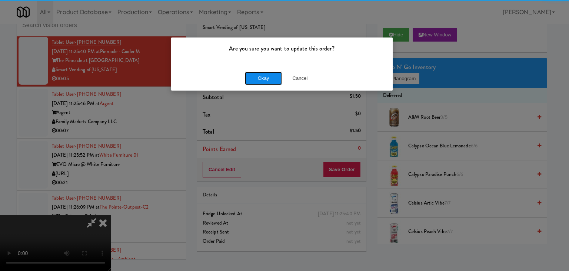
click at [269, 83] on button "Okay" at bounding box center [263, 78] width 37 height 13
click at [269, 83] on body "Are you sure you want to update this order? Okay Cancel Okay Are you sure you w…" at bounding box center [284, 135] width 569 height 271
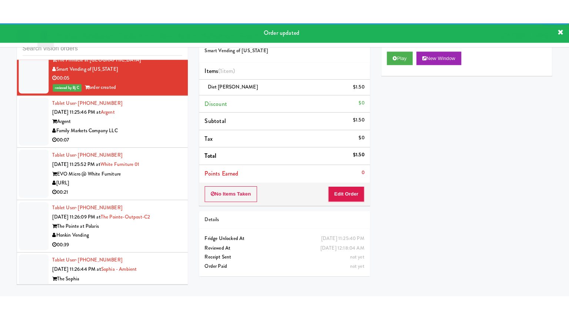
scroll to position [5066, 0]
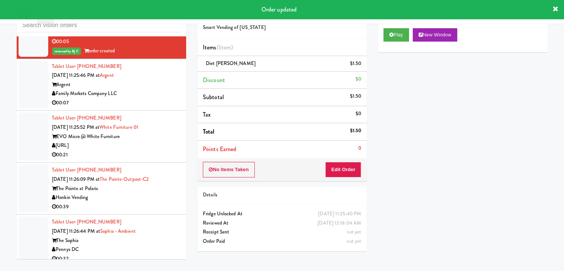
drag, startPoint x: 141, startPoint y: 98, endPoint x: 145, endPoint y: 101, distance: 5.3
click at [143, 89] on div "Argent" at bounding box center [116, 84] width 129 height 9
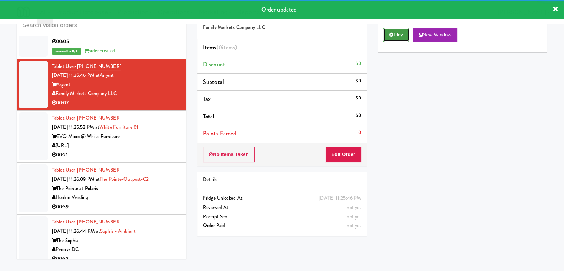
click at [393, 40] on button "Play" at bounding box center [396, 34] width 26 height 13
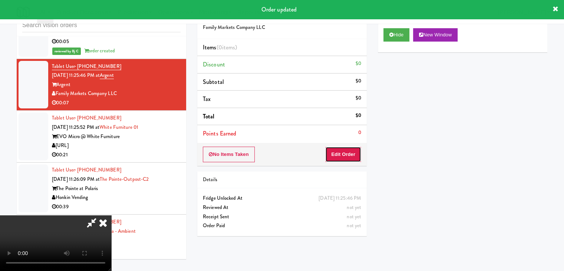
click at [354, 151] on button "Edit Order" at bounding box center [343, 154] width 36 height 16
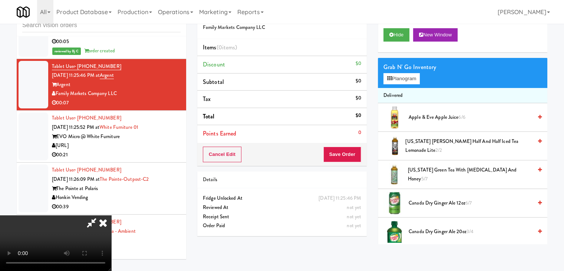
scroll to position [5039, 0]
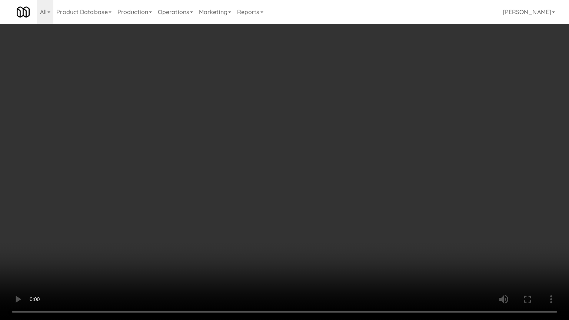
click at [372, 221] on video at bounding box center [284, 160] width 569 height 320
drag, startPoint x: 372, startPoint y: 221, endPoint x: 403, endPoint y: 138, distance: 88.4
click at [376, 213] on video at bounding box center [284, 160] width 569 height 320
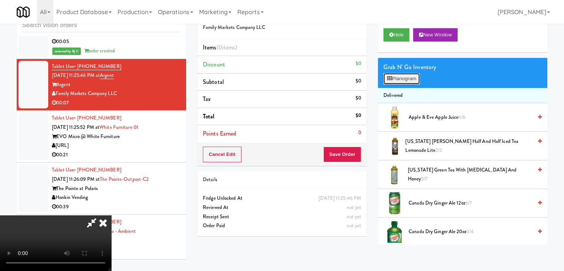
click at [409, 81] on button "Planogram" at bounding box center [401, 78] width 36 height 11
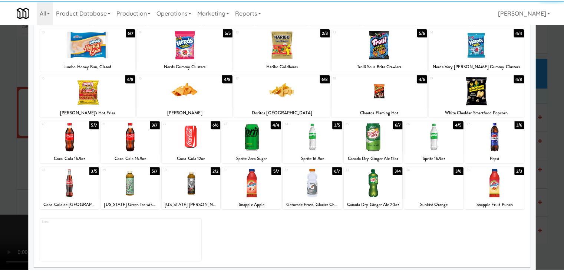
scroll to position [93, 0]
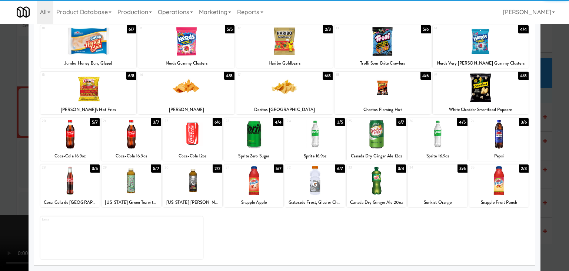
click at [318, 182] on div at bounding box center [314, 180] width 59 height 29
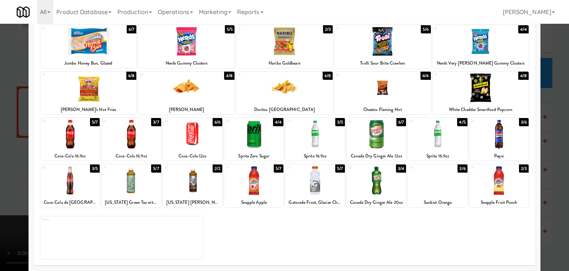
drag, startPoint x: 0, startPoint y: 162, endPoint x: 128, endPoint y: 165, distance: 127.6
click at [6, 162] on div at bounding box center [284, 135] width 569 height 271
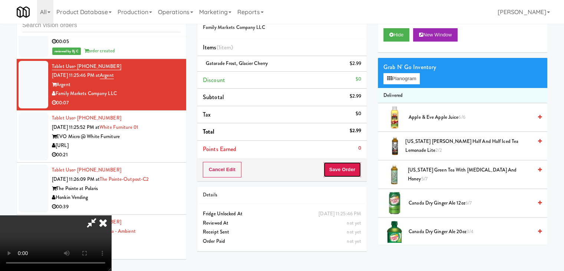
click at [349, 169] on button "Save Order" at bounding box center [342, 170] width 38 height 16
click at [348, 169] on button "Save Order" at bounding box center [342, 170] width 38 height 16
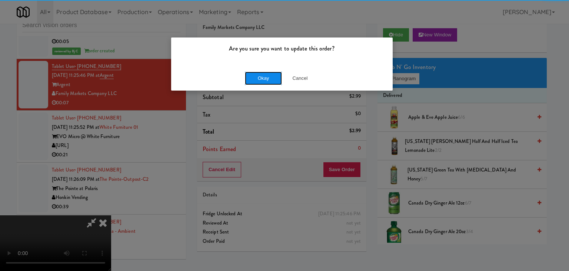
click at [263, 83] on button "Okay" at bounding box center [263, 78] width 37 height 13
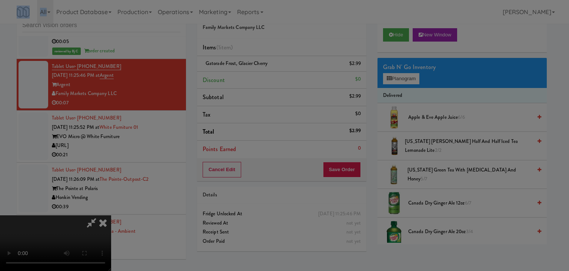
click at [264, 83] on body "Are you sure you want to update this order? Okay Cancel Okay Are you sure you w…" at bounding box center [284, 135] width 569 height 271
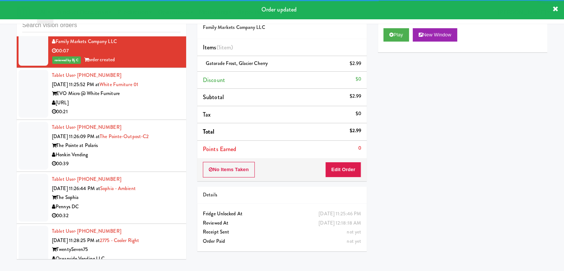
scroll to position [5140, 0]
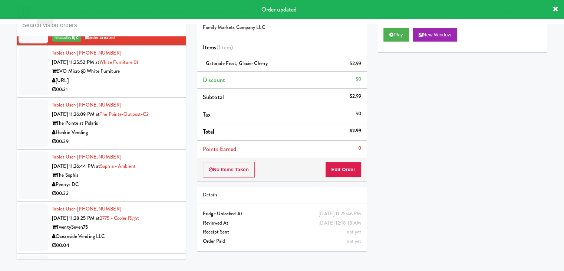
click at [150, 94] on div "00:21" at bounding box center [116, 89] width 129 height 9
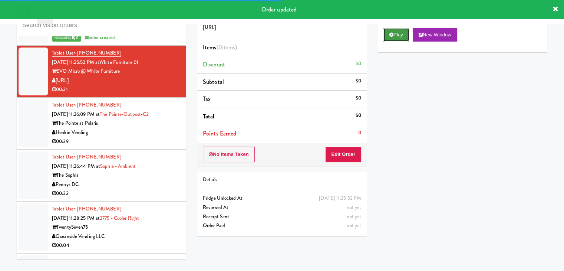
click at [390, 33] on icon at bounding box center [391, 34] width 4 height 5
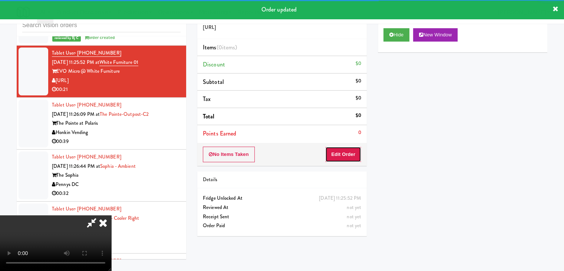
click at [345, 152] on button "Edit Order" at bounding box center [343, 154] width 36 height 16
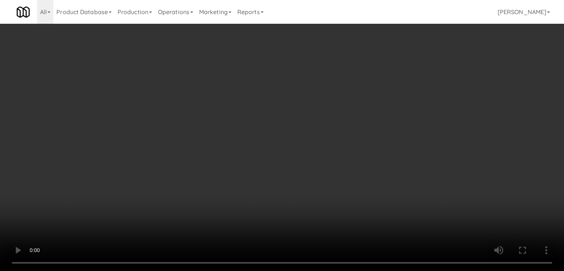
scroll to position [5112, 0]
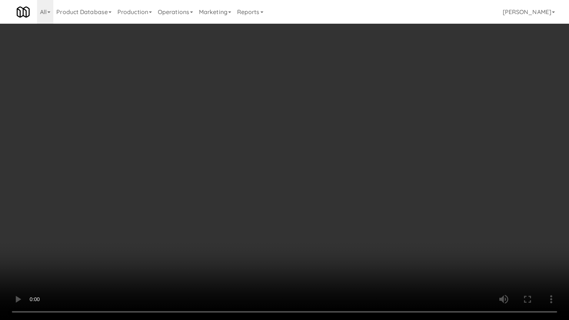
click at [297, 203] on video at bounding box center [284, 160] width 569 height 320
click at [297, 201] on video at bounding box center [284, 160] width 569 height 320
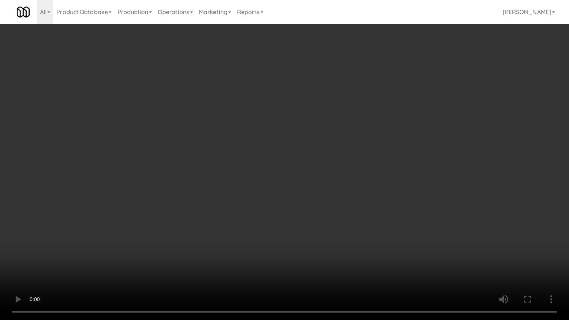
click at [297, 200] on video at bounding box center [284, 160] width 569 height 320
click at [298, 200] on video at bounding box center [284, 160] width 569 height 320
click at [298, 201] on video at bounding box center [284, 160] width 569 height 320
click at [299, 201] on video at bounding box center [284, 160] width 569 height 320
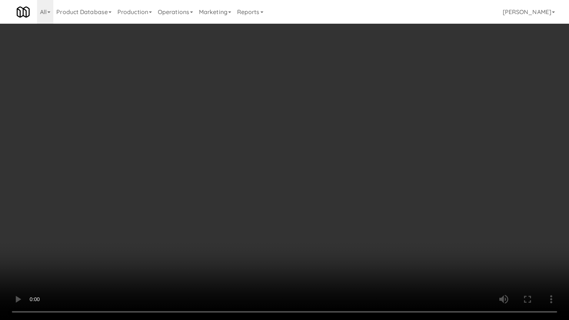
click at [307, 199] on video at bounding box center [284, 160] width 569 height 320
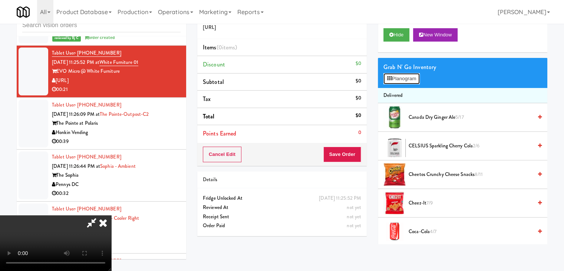
click at [400, 77] on button "Planogram" at bounding box center [401, 78] width 36 height 11
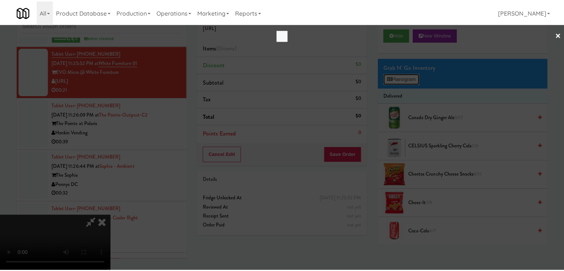
scroll to position [5112, 0]
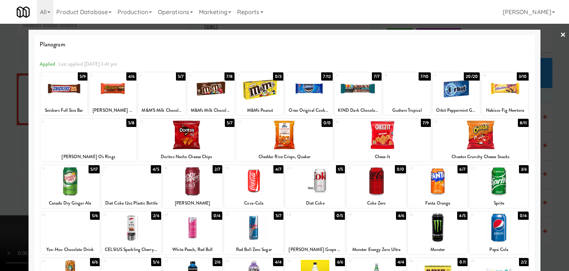
click at [203, 183] on div at bounding box center [192, 181] width 59 height 29
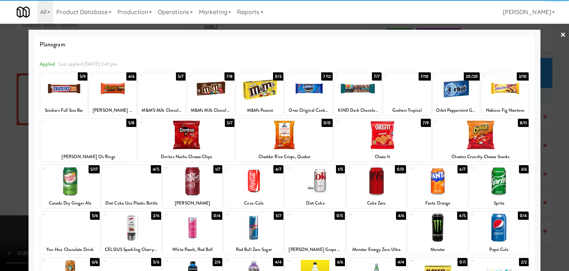
drag, startPoint x: 0, startPoint y: 164, endPoint x: 27, endPoint y: 163, distance: 26.7
click at [6, 164] on div at bounding box center [284, 135] width 569 height 271
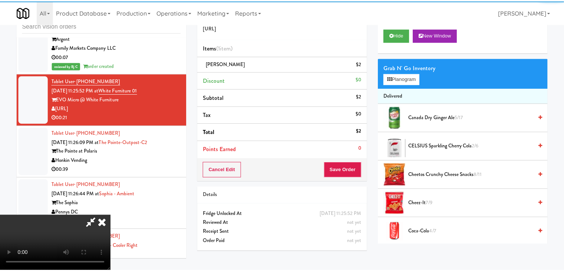
scroll to position [5140, 0]
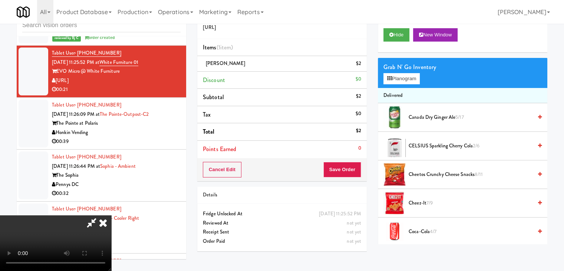
click at [111, 215] on video at bounding box center [55, 243] width 111 height 56
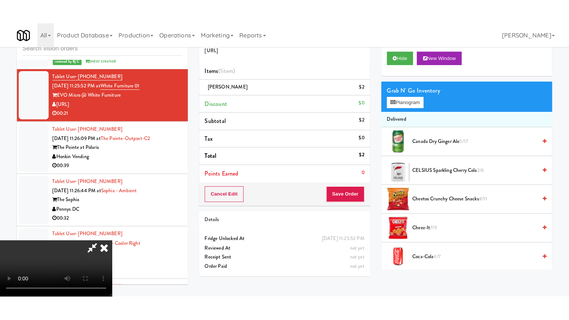
scroll to position [74, 0]
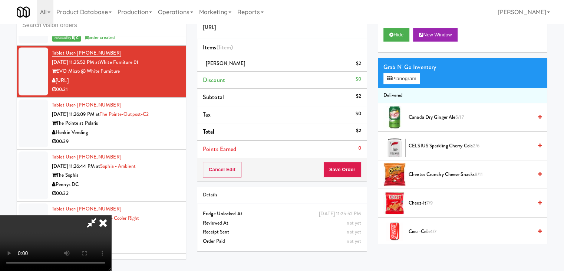
click at [111, 215] on video at bounding box center [55, 243] width 111 height 56
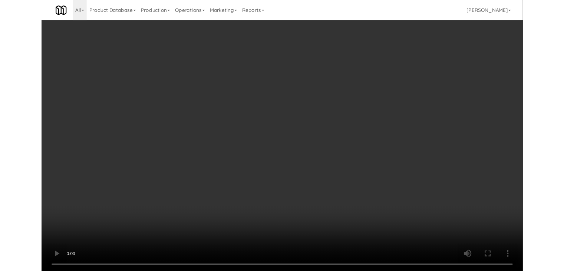
scroll to position [5112, 0]
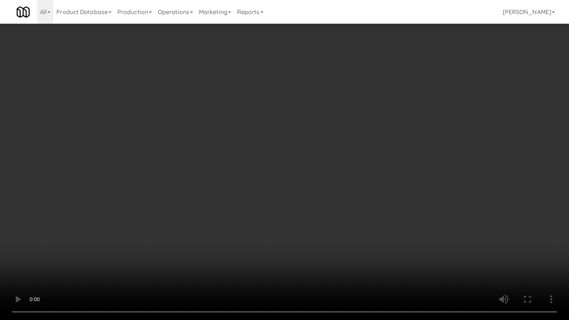
click at [301, 138] on video at bounding box center [284, 160] width 569 height 320
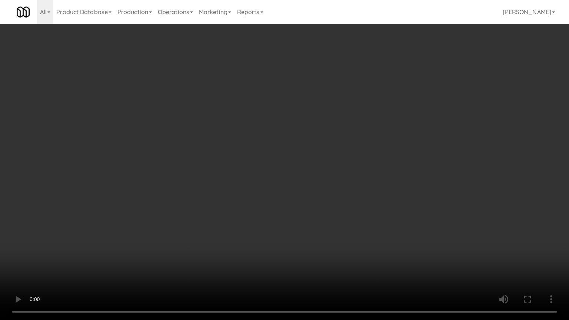
click at [301, 138] on video at bounding box center [284, 160] width 569 height 320
click at [302, 136] on video at bounding box center [284, 160] width 569 height 320
click at [326, 120] on video at bounding box center [284, 160] width 569 height 320
click at [323, 120] on video at bounding box center [284, 160] width 569 height 320
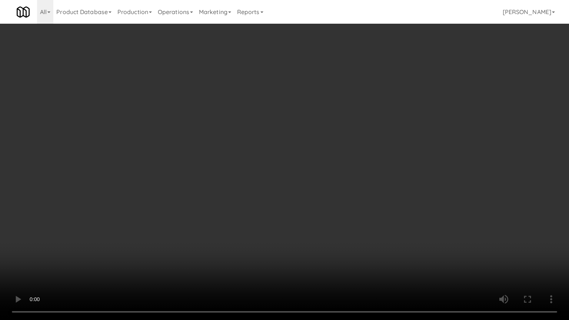
click at [326, 121] on video at bounding box center [284, 160] width 569 height 320
click at [327, 121] on video at bounding box center [284, 160] width 569 height 320
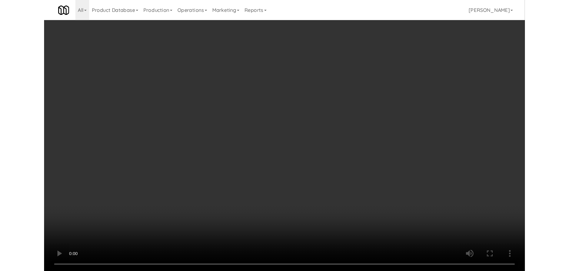
scroll to position [5140, 0]
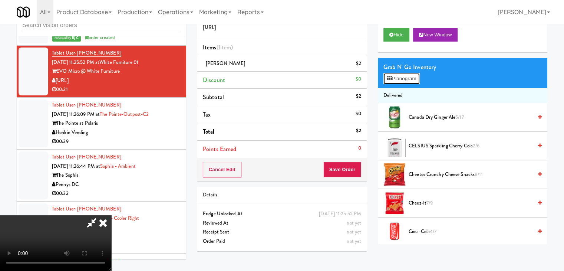
click at [400, 80] on button "Planogram" at bounding box center [401, 78] width 36 height 11
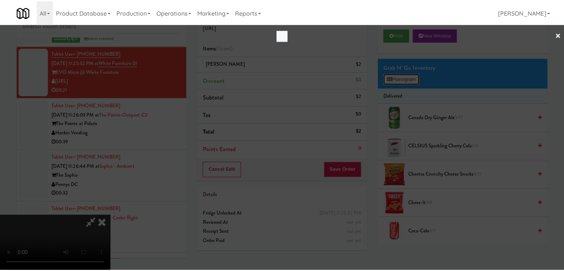
scroll to position [5112, 0]
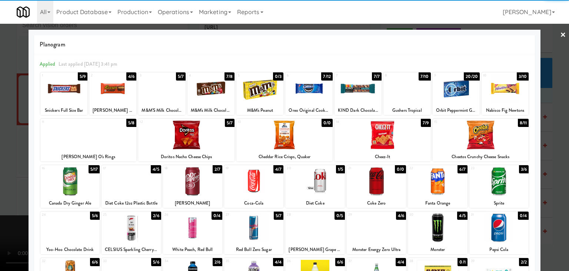
click at [448, 195] on div at bounding box center [437, 181] width 59 height 29
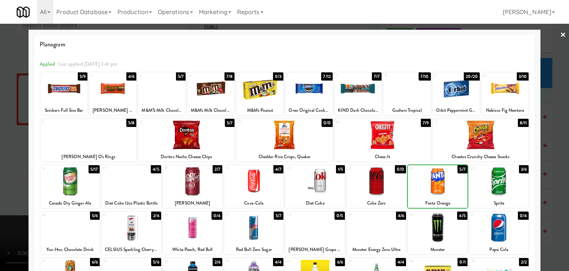
click at [556, 185] on div at bounding box center [284, 135] width 569 height 271
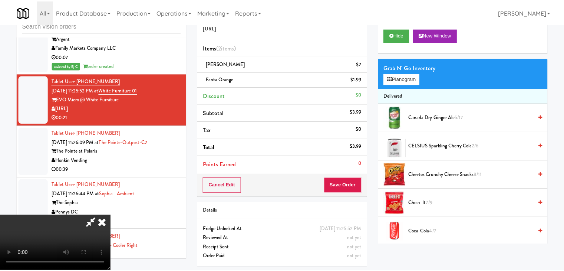
scroll to position [5140, 0]
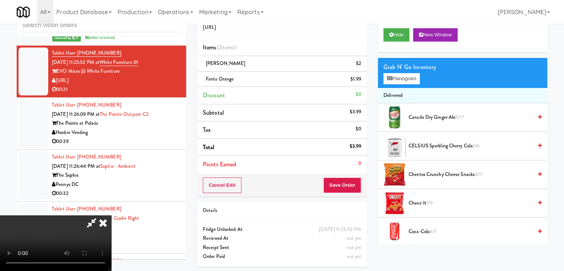
click at [111, 215] on icon at bounding box center [103, 222] width 16 height 15
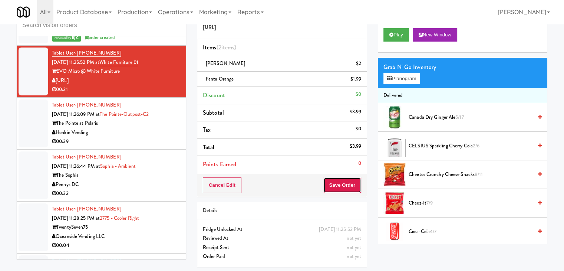
click at [341, 186] on button "Save Order" at bounding box center [342, 185] width 38 height 16
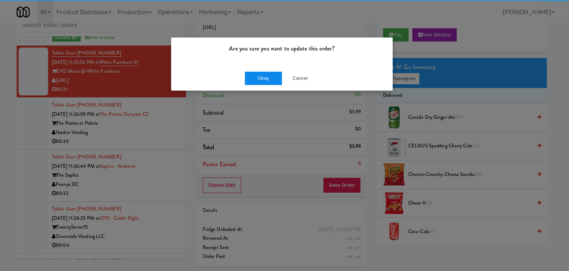
click at [269, 82] on div "Okay Cancel" at bounding box center [282, 78] width 222 height 25
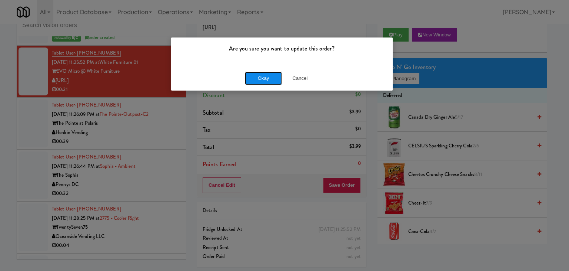
click at [269, 82] on button "Okay" at bounding box center [263, 78] width 37 height 13
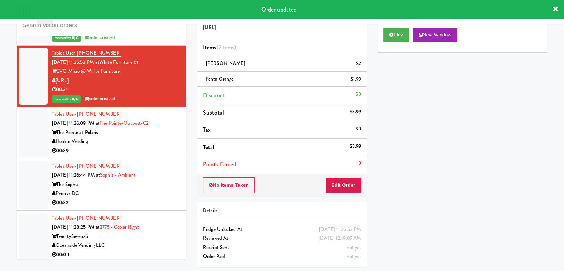
click at [136, 155] on div "00:39" at bounding box center [116, 150] width 129 height 9
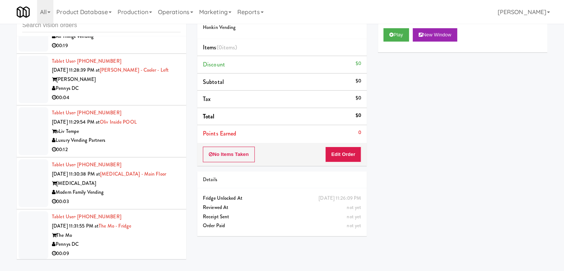
scroll to position [5400, 0]
click at [156, 85] on div "Vela" at bounding box center [116, 80] width 129 height 9
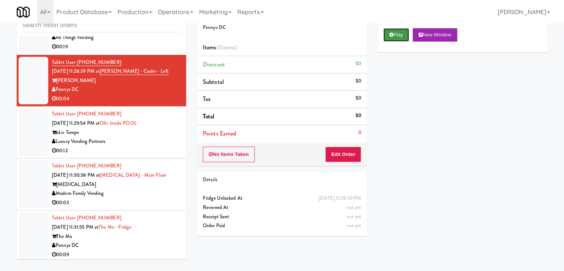
click at [397, 31] on button "Play" at bounding box center [396, 34] width 26 height 13
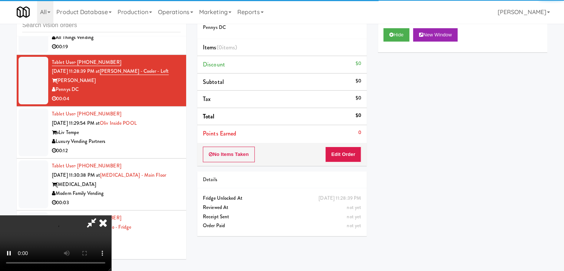
click at [344, 143] on div "Order # 7075315 Pennys DC Items (0 items ) Discount $0 Subtotal $0 Tax $0 Total…" at bounding box center [281, 84] width 169 height 163
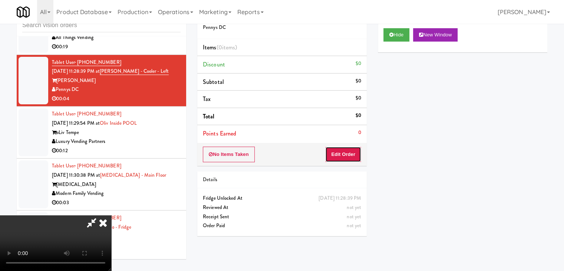
drag, startPoint x: 329, startPoint y: 157, endPoint x: 313, endPoint y: 165, distance: 18.2
drag, startPoint x: 313, startPoint y: 165, endPoint x: 443, endPoint y: 138, distance: 132.8
click at [443, 138] on div "Hide New Window Primary Flag Clear Flag if unable to determine what was taken o…" at bounding box center [462, 162] width 169 height 278
click at [346, 148] on button "Edit Order" at bounding box center [343, 154] width 36 height 16
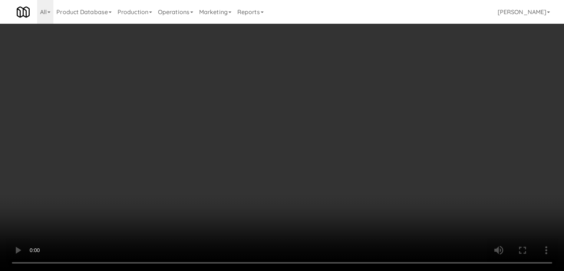
scroll to position [5372, 0]
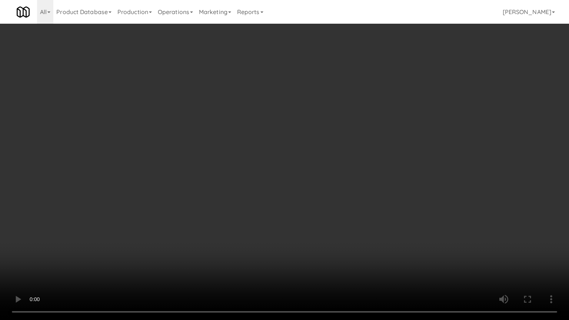
click at [326, 230] on video at bounding box center [284, 160] width 569 height 320
drag, startPoint x: 326, startPoint y: 230, endPoint x: 320, endPoint y: 232, distance: 5.5
click at [325, 230] on video at bounding box center [284, 160] width 569 height 320
click at [324, 230] on video at bounding box center [284, 160] width 569 height 320
drag, startPoint x: 324, startPoint y: 228, endPoint x: 349, endPoint y: 162, distance: 70.6
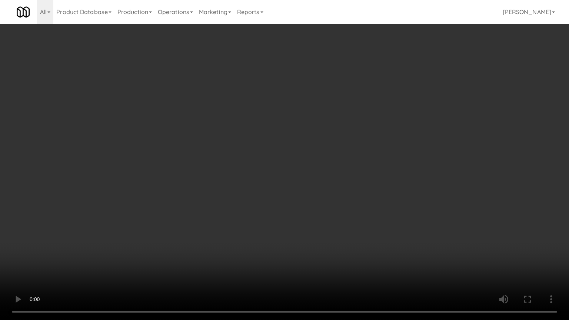
click at [328, 221] on video at bounding box center [284, 160] width 569 height 320
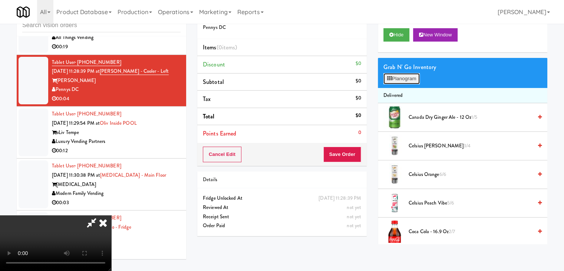
click at [400, 79] on button "Planogram" at bounding box center [401, 78] width 36 height 11
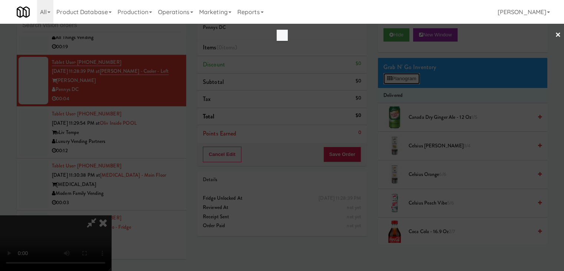
scroll to position [5372, 0]
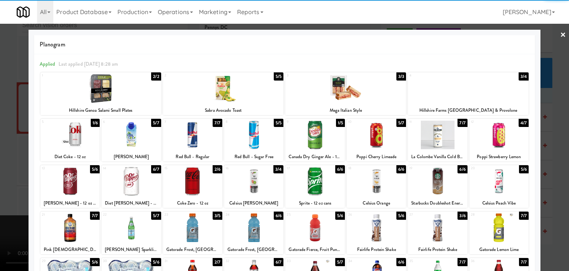
click at [249, 133] on div at bounding box center [253, 134] width 59 height 29
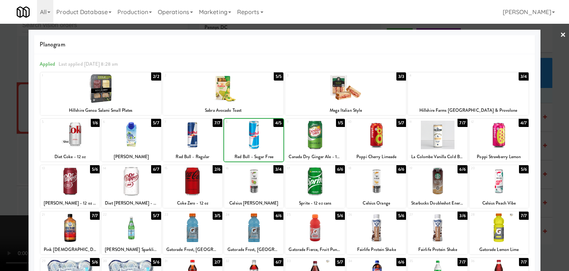
click at [17, 162] on div at bounding box center [284, 135] width 569 height 271
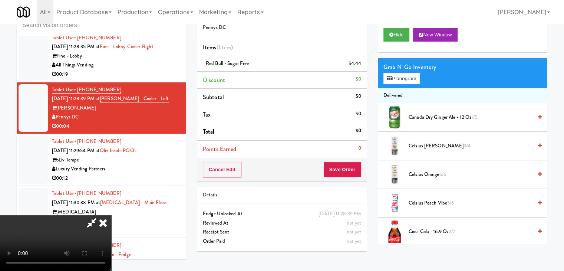
scroll to position [5400, 0]
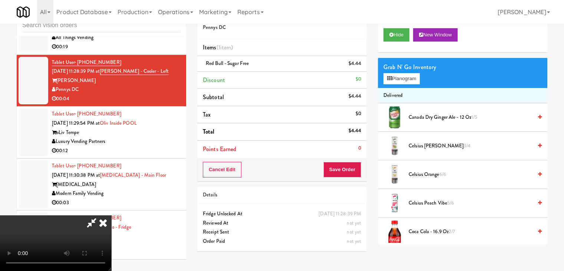
click at [348, 177] on div "Cancel Edit Save Order" at bounding box center [281, 169] width 169 height 23
click at [349, 172] on button "Save Order" at bounding box center [342, 170] width 38 height 16
click at [349, 171] on button "Save Order" at bounding box center [342, 170] width 38 height 16
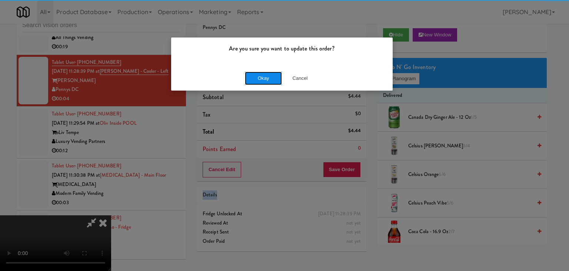
click at [272, 73] on button "Okay" at bounding box center [263, 78] width 37 height 13
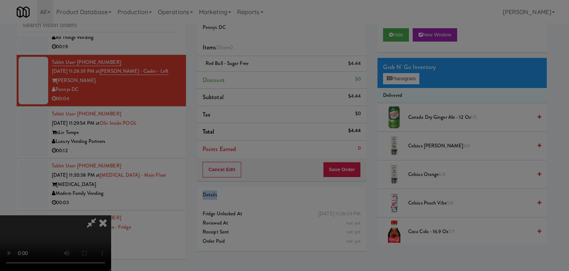
click at [262, 71] on button "Okay" at bounding box center [263, 64] width 37 height 13
drag, startPoint x: 262, startPoint y: 75, endPoint x: 261, endPoint y: 82, distance: 6.8
click at [262, 76] on div at bounding box center [284, 135] width 569 height 271
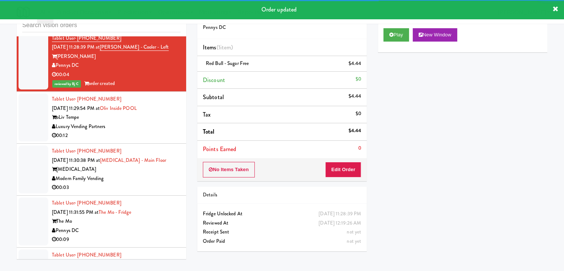
scroll to position [5474, 0]
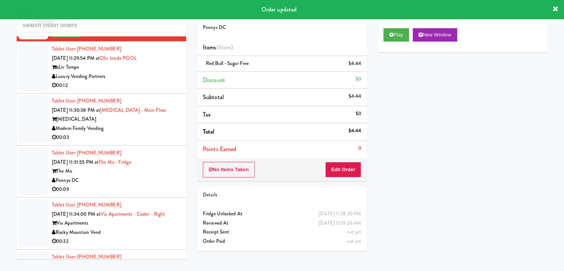
click at [165, 90] on div "00:12" at bounding box center [116, 85] width 129 height 9
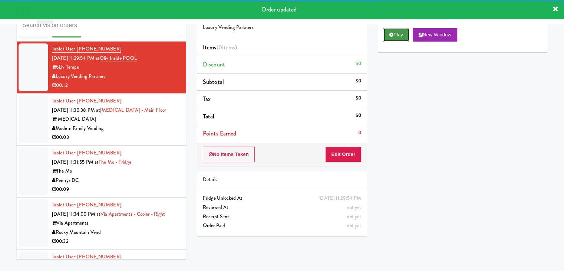
click at [386, 36] on button "Play" at bounding box center [396, 34] width 26 height 13
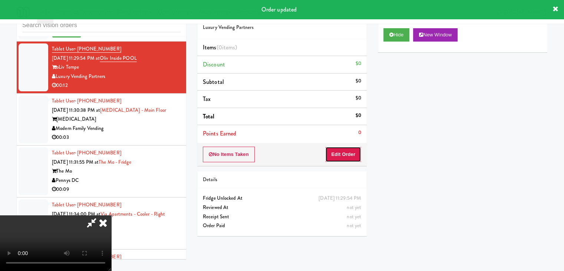
click at [336, 158] on button "Edit Order" at bounding box center [343, 154] width 36 height 16
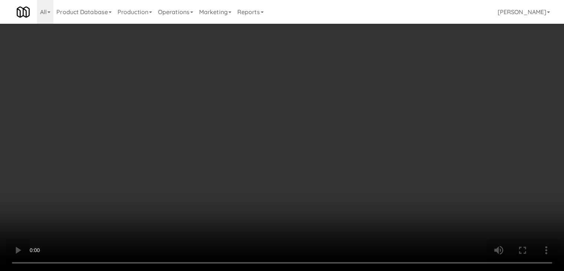
scroll to position [5446, 0]
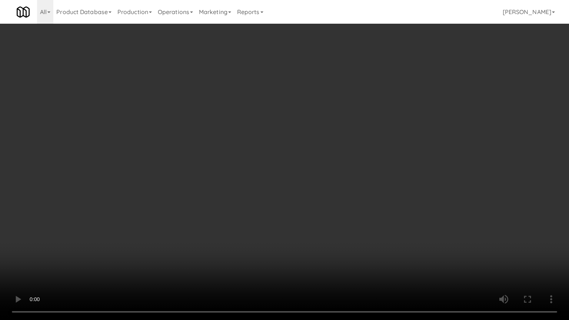
click at [316, 202] on video at bounding box center [284, 160] width 569 height 320
click at [317, 202] on video at bounding box center [284, 160] width 569 height 320
click at [336, 206] on video at bounding box center [284, 160] width 569 height 320
click at [293, 230] on video at bounding box center [284, 160] width 569 height 320
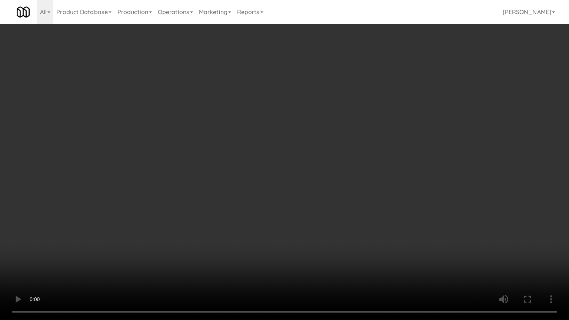
click at [298, 230] on video at bounding box center [284, 160] width 569 height 320
click at [301, 230] on video at bounding box center [284, 160] width 569 height 320
click at [300, 231] on video at bounding box center [284, 160] width 569 height 320
click at [319, 205] on video at bounding box center [284, 160] width 569 height 320
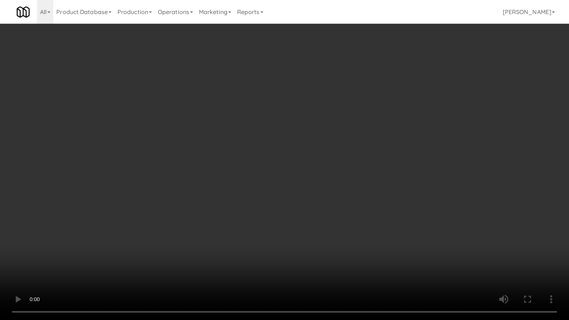
click at [328, 189] on video at bounding box center [284, 160] width 569 height 320
drag, startPoint x: 328, startPoint y: 189, endPoint x: 335, endPoint y: 146, distance: 44.0
click at [329, 188] on video at bounding box center [284, 160] width 569 height 320
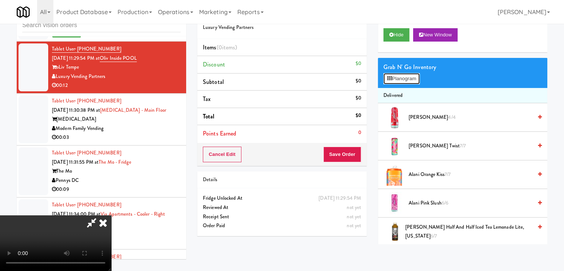
click at [390, 75] on button "Planogram" at bounding box center [401, 78] width 36 height 11
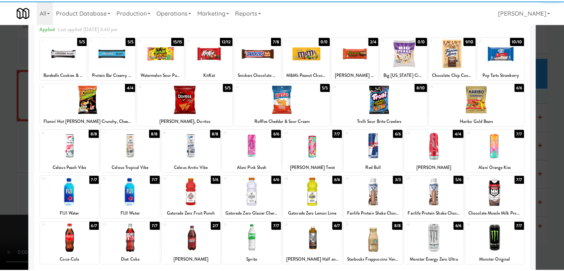
scroll to position [74, 0]
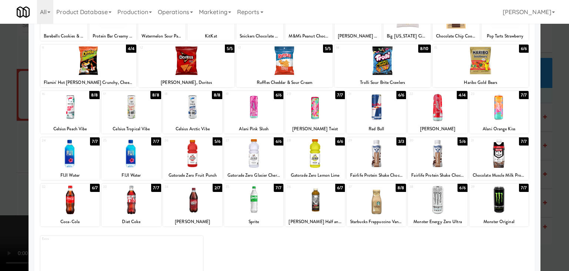
click at [383, 155] on div at bounding box center [376, 153] width 59 height 29
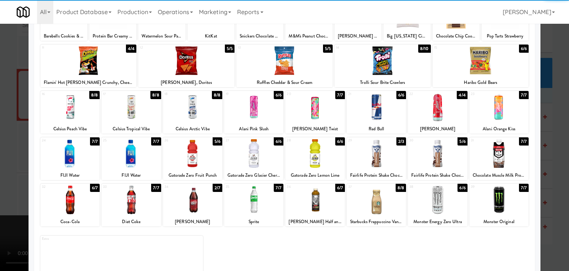
click at [257, 152] on div at bounding box center [253, 153] width 59 height 29
drag, startPoint x: 105, startPoint y: 70, endPoint x: 67, endPoint y: 78, distance: 38.3
click at [102, 70] on div at bounding box center [88, 60] width 96 height 29
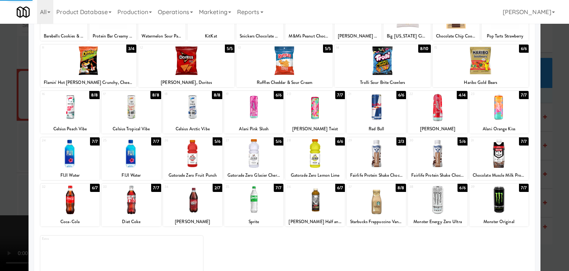
drag, startPoint x: 0, startPoint y: 106, endPoint x: 108, endPoint y: 130, distance: 110.1
click at [9, 108] on div at bounding box center [284, 135] width 569 height 271
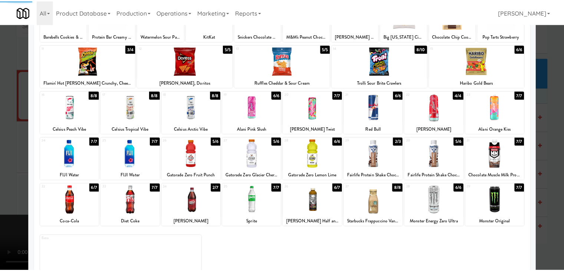
scroll to position [5474, 0]
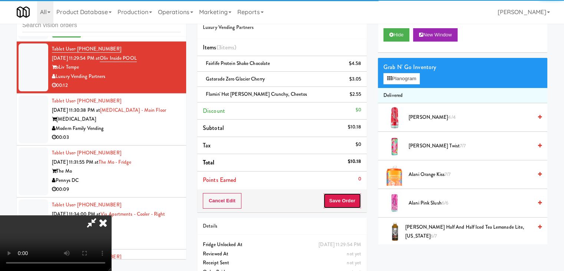
click at [354, 201] on button "Save Order" at bounding box center [342, 201] width 38 height 16
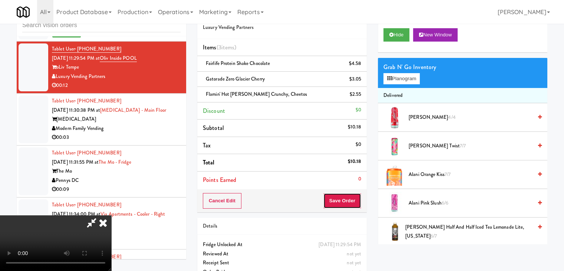
click at [354, 201] on button "Save Order" at bounding box center [342, 201] width 38 height 16
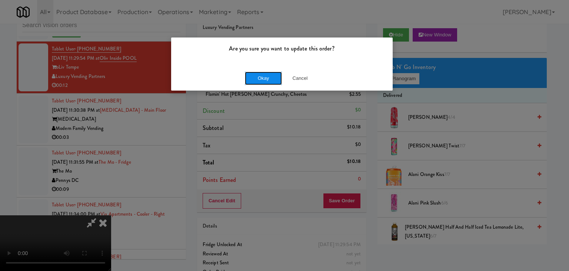
click at [259, 83] on button "Okay" at bounding box center [263, 78] width 37 height 13
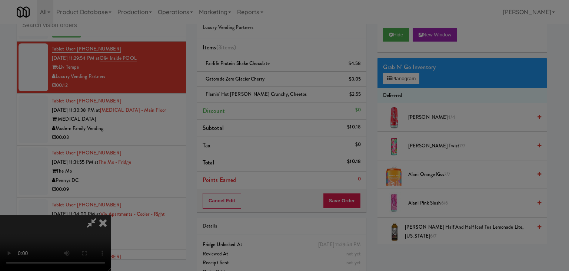
click at [260, 82] on body "Are you sure you want to update this order? Okay Cancel Okay Are you sure you w…" at bounding box center [284, 135] width 569 height 271
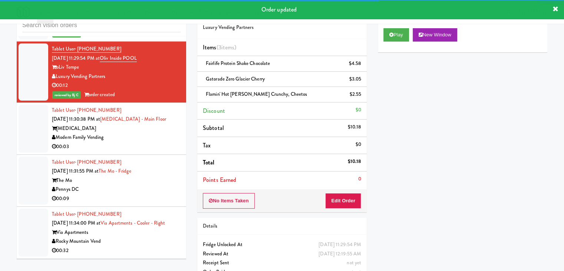
click at [151, 142] on div "Modern Family Vending" at bounding box center [116, 137] width 129 height 9
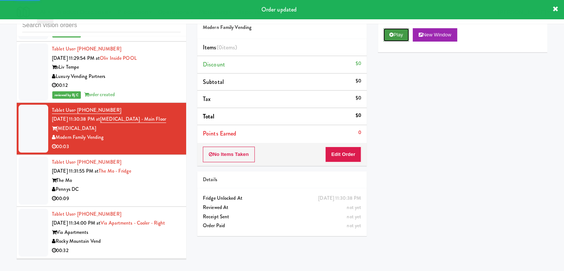
click at [389, 36] on icon at bounding box center [391, 34] width 4 height 5
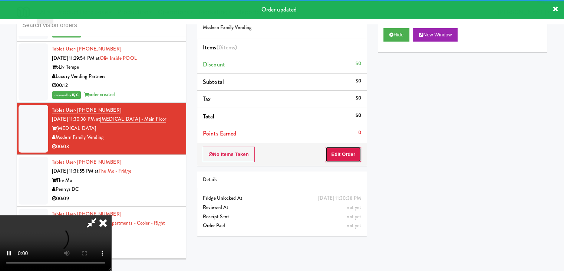
click at [345, 155] on button "Edit Order" at bounding box center [343, 154] width 36 height 16
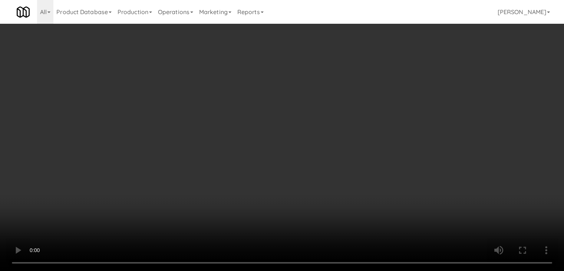
scroll to position [5446, 0]
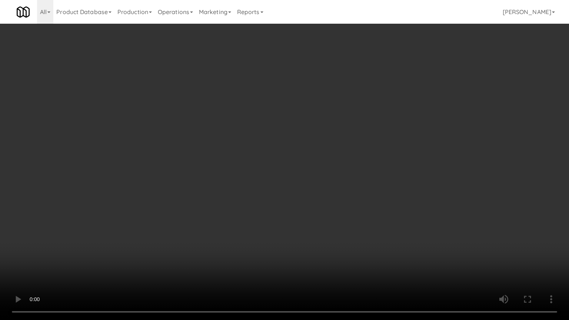
click at [354, 170] on video at bounding box center [284, 160] width 569 height 320
click at [359, 175] on video at bounding box center [284, 160] width 569 height 320
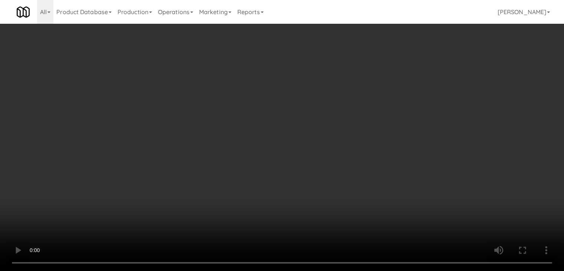
click at [403, 74] on button "Planogram" at bounding box center [401, 78] width 36 height 11
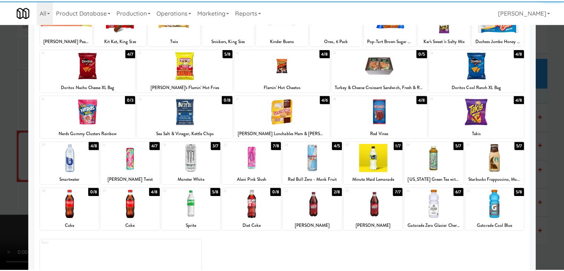
scroll to position [74, 0]
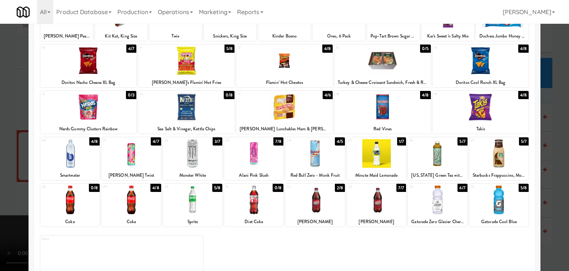
click at [305, 155] on div at bounding box center [314, 153] width 59 height 29
drag, startPoint x: 0, startPoint y: 168, endPoint x: 129, endPoint y: 168, distance: 129.4
click at [7, 168] on div at bounding box center [284, 135] width 569 height 271
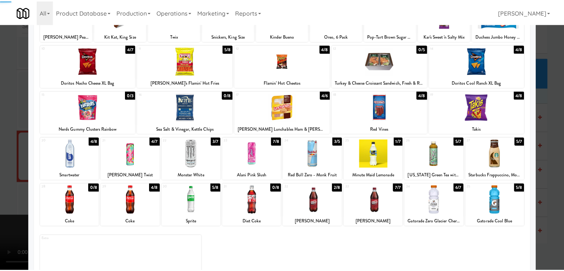
scroll to position [5474, 0]
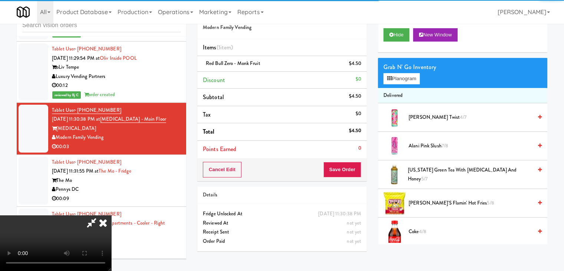
drag, startPoint x: 366, startPoint y: 171, endPoint x: 363, endPoint y: 171, distance: 3.7
click at [365, 171] on div "Cancel Edit Save Order" at bounding box center [281, 169] width 169 height 23
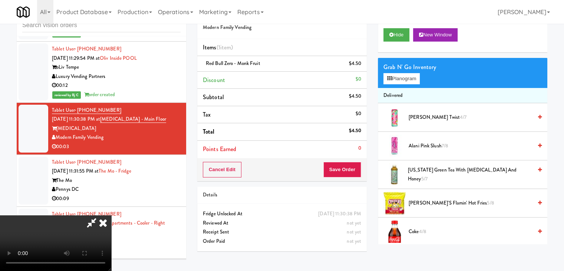
drag, startPoint x: 363, startPoint y: 171, endPoint x: 355, endPoint y: 171, distance: 7.4
click at [362, 171] on div "Cancel Edit Save Order" at bounding box center [281, 169] width 169 height 23
click at [354, 171] on button "Save Order" at bounding box center [342, 170] width 38 height 16
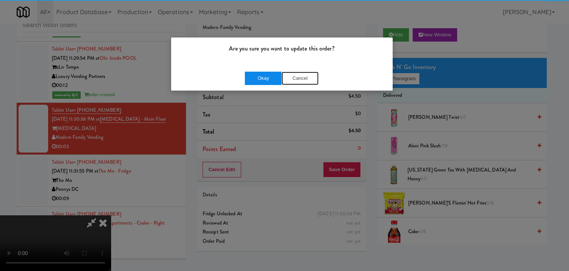
drag, startPoint x: 276, startPoint y: 75, endPoint x: 267, endPoint y: 77, distance: 9.7
click at [270, 77] on div "Okay Cancel" at bounding box center [282, 78] width 74 height 13
click at [267, 79] on button "Okay" at bounding box center [263, 78] width 37 height 13
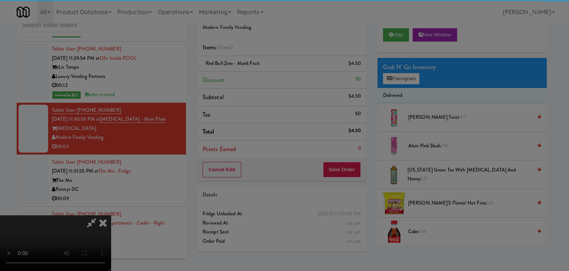
click at [268, 77] on div "Okay Cancel" at bounding box center [282, 64] width 222 height 25
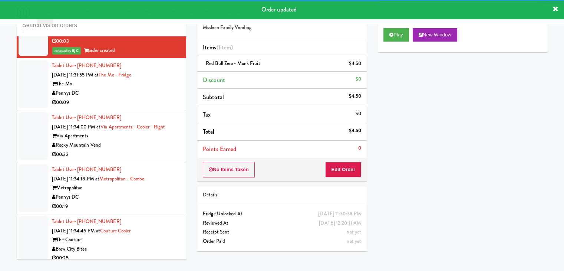
scroll to position [5585, 0]
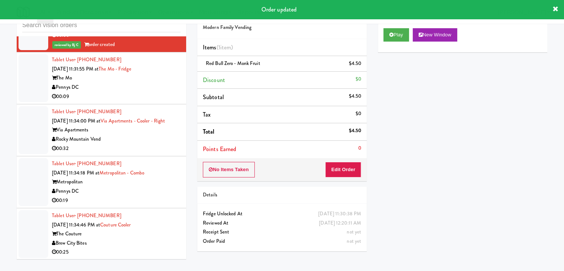
click at [160, 101] on div "00:09" at bounding box center [116, 96] width 129 height 9
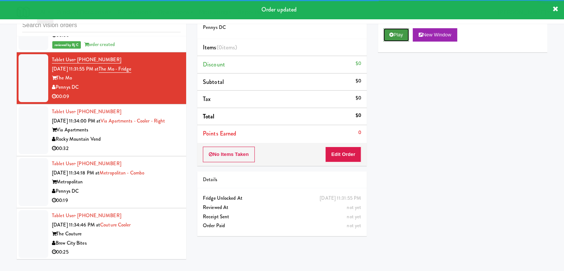
click at [399, 36] on button "Play" at bounding box center [396, 34] width 26 height 13
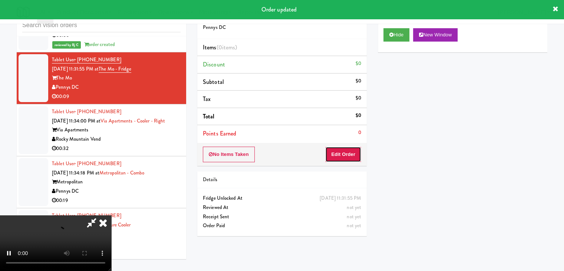
click at [342, 155] on button "Edit Order" at bounding box center [343, 154] width 36 height 16
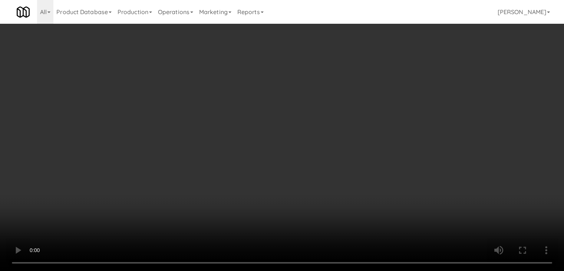
scroll to position [5558, 0]
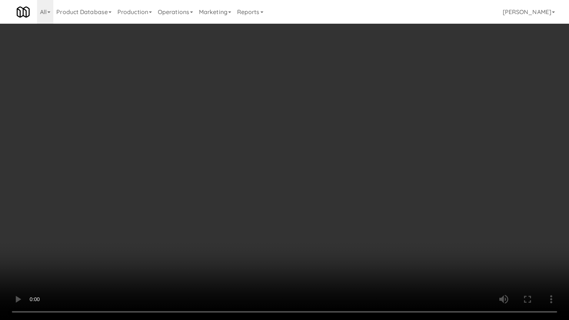
click at [317, 227] on video at bounding box center [284, 160] width 569 height 320
click at [316, 229] on video at bounding box center [284, 160] width 569 height 320
click at [317, 229] on video at bounding box center [284, 160] width 569 height 320
click at [316, 229] on video at bounding box center [284, 160] width 569 height 320
click at [323, 230] on video at bounding box center [284, 160] width 569 height 320
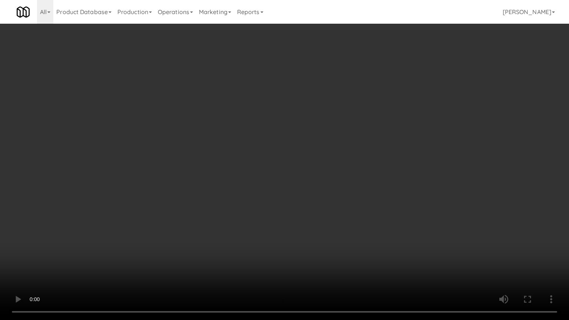
click at [322, 230] on video at bounding box center [284, 160] width 569 height 320
click at [331, 223] on video at bounding box center [284, 160] width 569 height 320
click at [331, 222] on video at bounding box center [284, 160] width 569 height 320
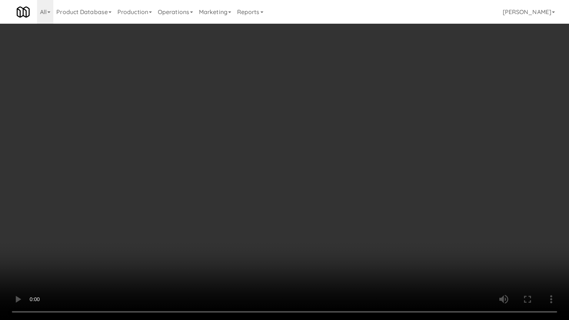
drag, startPoint x: 331, startPoint y: 222, endPoint x: 369, endPoint y: 145, distance: 86.9
click at [331, 222] on video at bounding box center [284, 160] width 569 height 320
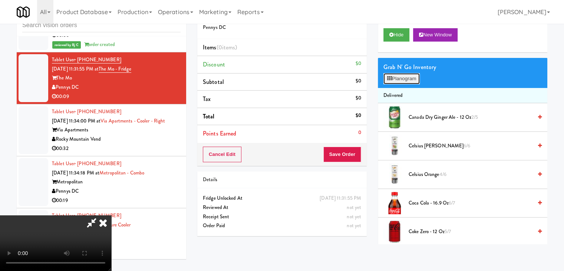
click at [412, 79] on button "Planogram" at bounding box center [401, 78] width 36 height 11
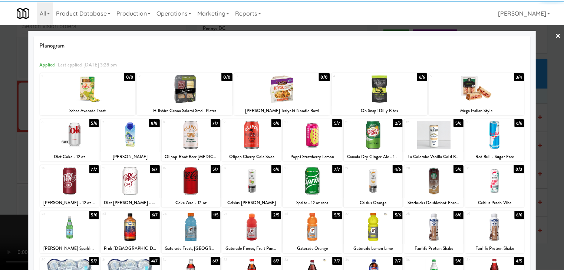
scroll to position [37, 0]
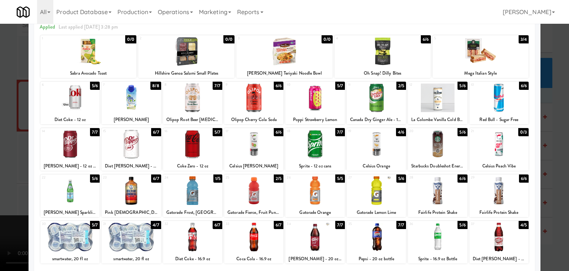
drag, startPoint x: 439, startPoint y: 187, endPoint x: 485, endPoint y: 192, distance: 46.3
click at [443, 187] on div at bounding box center [437, 190] width 59 height 29
drag, startPoint x: 503, startPoint y: 195, endPoint x: 539, endPoint y: 195, distance: 35.2
click at [505, 195] on div at bounding box center [499, 190] width 59 height 29
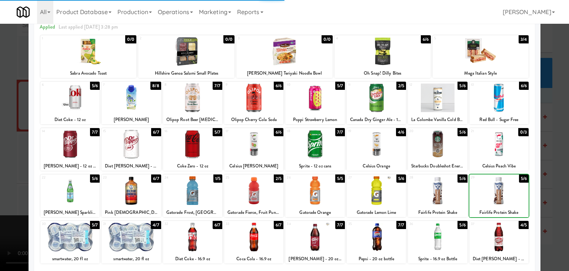
drag, startPoint x: 549, startPoint y: 195, endPoint x: 494, endPoint y: 194, distance: 54.5
click at [548, 195] on div at bounding box center [284, 135] width 569 height 271
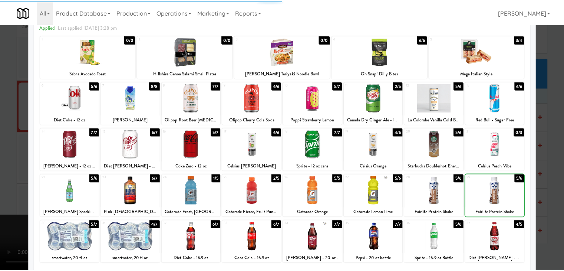
scroll to position [5585, 0]
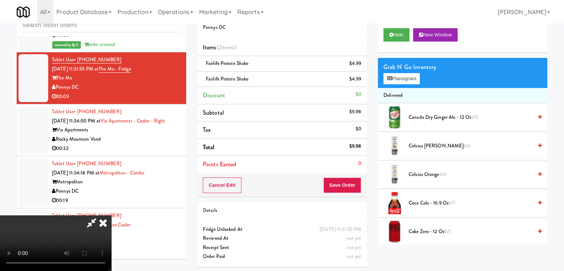
click at [111, 215] on video at bounding box center [55, 243] width 111 height 56
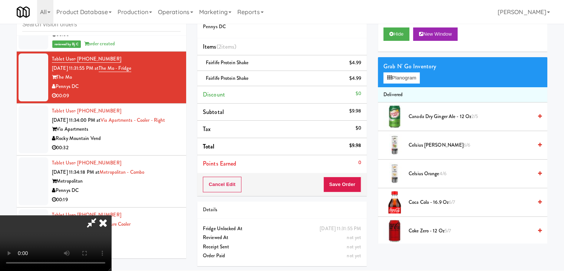
scroll to position [0, 0]
click at [111, 226] on video at bounding box center [55, 243] width 111 height 56
click at [111, 229] on video at bounding box center [55, 243] width 111 height 56
drag, startPoint x: 153, startPoint y: 267, endPoint x: 136, endPoint y: 265, distance: 16.4
click at [111, 267] on video at bounding box center [55, 243] width 111 height 56
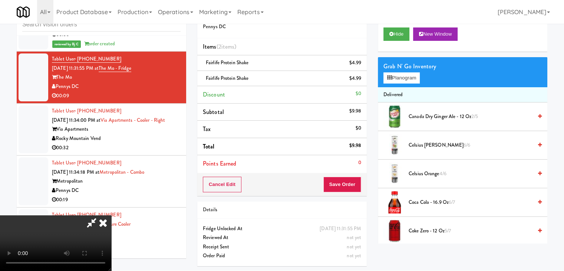
scroll to position [104, 0]
click at [111, 264] on video at bounding box center [55, 243] width 111 height 56
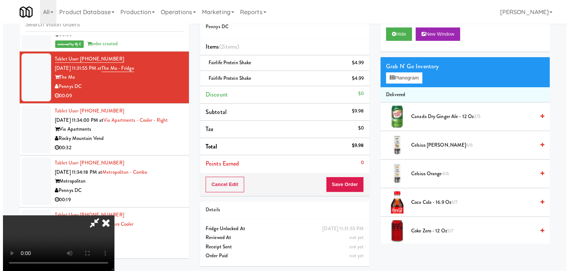
scroll to position [0, 0]
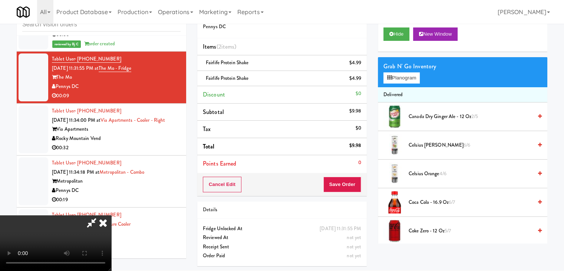
click at [111, 233] on video at bounding box center [55, 243] width 111 height 56
click at [111, 232] on video at bounding box center [55, 243] width 111 height 56
click at [111, 215] on video at bounding box center [55, 243] width 111 height 56
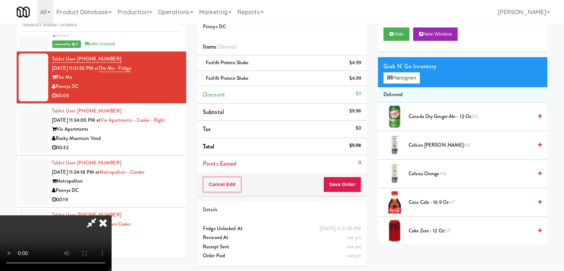
click at [111, 215] on video at bounding box center [55, 243] width 111 height 56
click at [397, 78] on button "Planogram" at bounding box center [401, 77] width 36 height 11
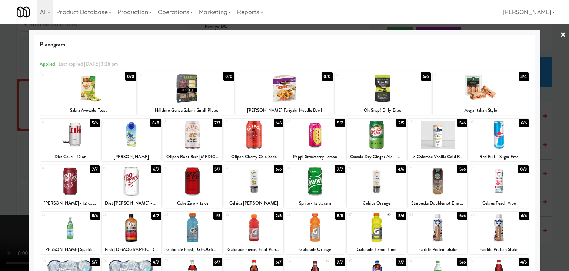
click at [321, 181] on div at bounding box center [314, 181] width 59 height 29
drag, startPoint x: 0, startPoint y: 172, endPoint x: 76, endPoint y: 168, distance: 76.4
click at [4, 171] on div at bounding box center [284, 135] width 569 height 271
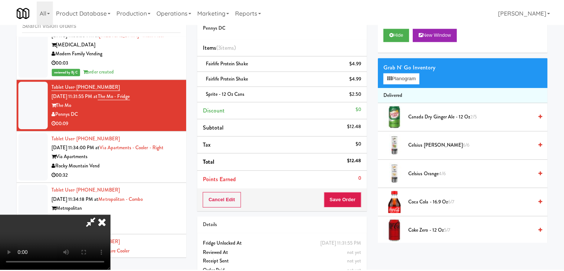
scroll to position [5585, 0]
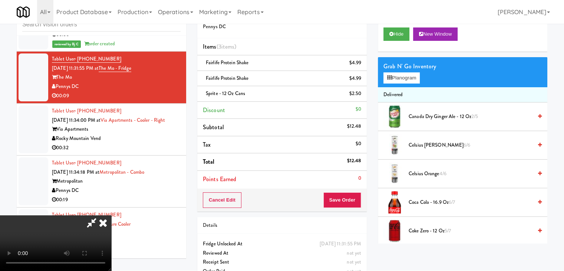
drag, startPoint x: 362, startPoint y: 195, endPoint x: 355, endPoint y: 199, distance: 8.5
click at [362, 197] on div "Cancel Edit Save Order" at bounding box center [281, 199] width 169 height 23
click at [354, 199] on button "Save Order" at bounding box center [342, 200] width 38 height 16
click at [352, 200] on button "Save Order" at bounding box center [342, 200] width 38 height 16
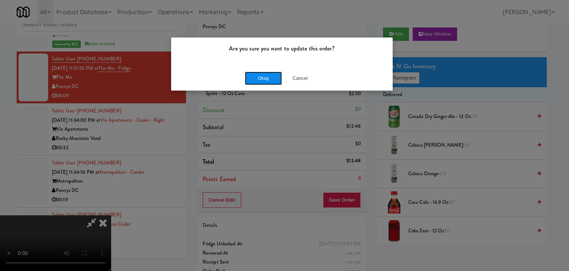
click at [271, 76] on button "Okay" at bounding box center [263, 78] width 37 height 13
click at [271, 76] on body "Are you sure you want to update this order? Okay Cancel Okay Are you sure you w…" at bounding box center [284, 134] width 569 height 271
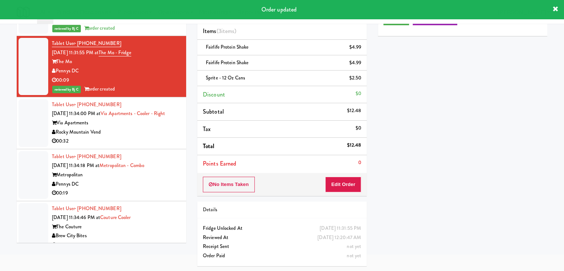
drag, startPoint x: 135, startPoint y: 156, endPoint x: 145, endPoint y: 153, distance: 9.7
click at [136, 146] on div "00:32" at bounding box center [116, 140] width 129 height 9
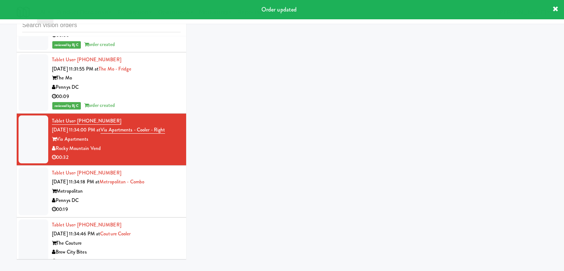
scroll to position [24, 0]
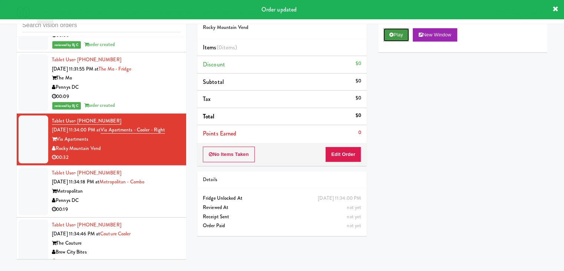
click at [393, 30] on button "Play" at bounding box center [396, 34] width 26 height 13
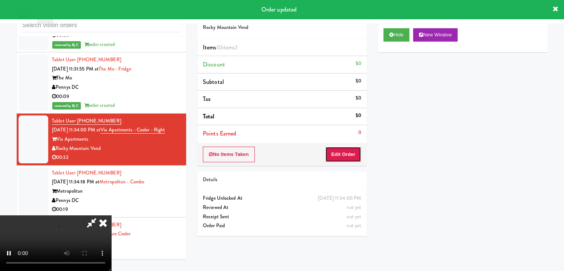
click at [347, 153] on button "Edit Order" at bounding box center [343, 154] width 36 height 16
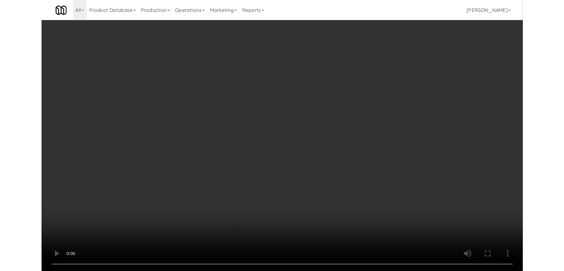
scroll to position [5558, 0]
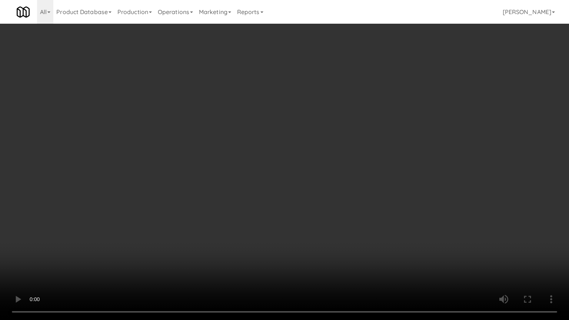
click at [377, 187] on video at bounding box center [284, 160] width 569 height 320
click at [372, 187] on video at bounding box center [284, 160] width 569 height 320
drag, startPoint x: 372, startPoint y: 187, endPoint x: 381, endPoint y: 142, distance: 45.7
click at [373, 185] on video at bounding box center [284, 160] width 569 height 320
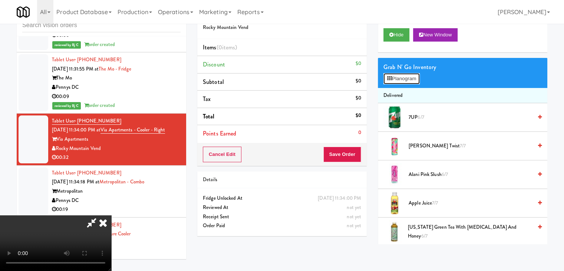
click at [413, 75] on button "Planogram" at bounding box center [401, 78] width 36 height 11
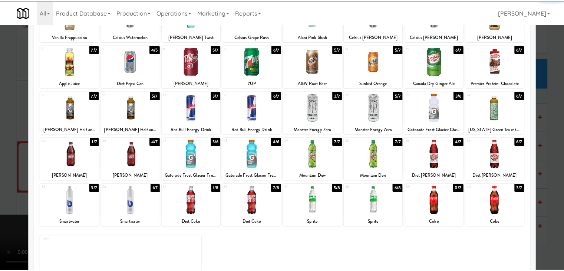
scroll to position [74, 0]
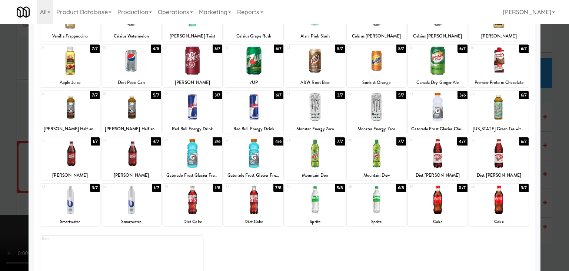
drag, startPoint x: 505, startPoint y: 116, endPoint x: 548, endPoint y: 122, distance: 43.8
click at [509, 116] on div at bounding box center [499, 107] width 59 height 29
click at [552, 125] on div at bounding box center [284, 135] width 569 height 271
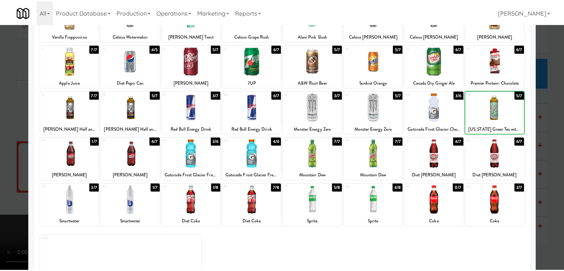
scroll to position [5585, 0]
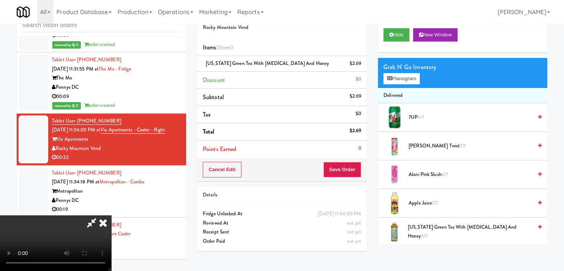
drag, startPoint x: 361, startPoint y: 170, endPoint x: 352, endPoint y: 170, distance: 8.5
click at [356, 170] on div "Cancel Edit Save Order" at bounding box center [281, 169] width 169 height 23
click at [352, 170] on button "Save Order" at bounding box center [342, 170] width 38 height 16
click at [351, 170] on button "Save Order" at bounding box center [342, 170] width 38 height 16
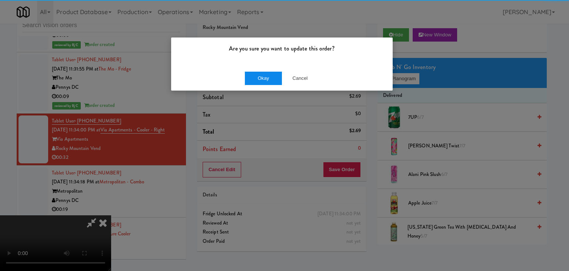
drag, startPoint x: 271, startPoint y: 67, endPoint x: 264, endPoint y: 77, distance: 12.7
click at [269, 69] on div "Okay Cancel" at bounding box center [282, 78] width 222 height 25
click at [264, 77] on button "Okay" at bounding box center [263, 78] width 37 height 13
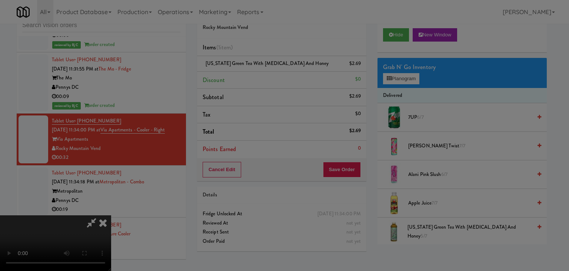
click at [264, 77] on div "Okay Cancel" at bounding box center [282, 64] width 222 height 25
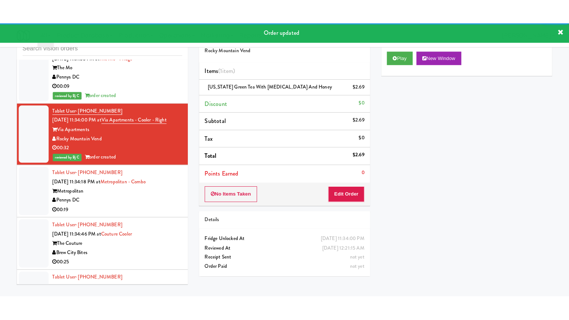
scroll to position [5659, 0]
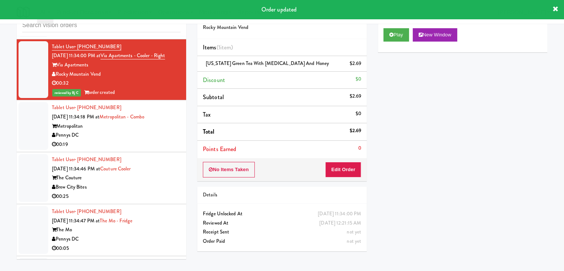
click at [147, 149] on div "00:19" at bounding box center [116, 144] width 129 height 9
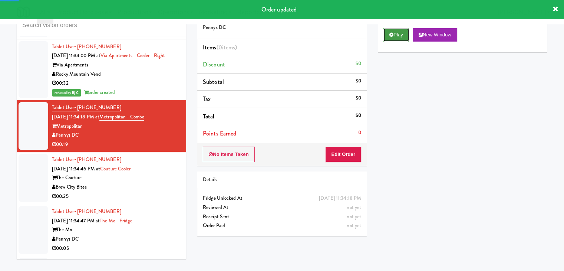
click at [393, 33] on icon at bounding box center [391, 34] width 4 height 5
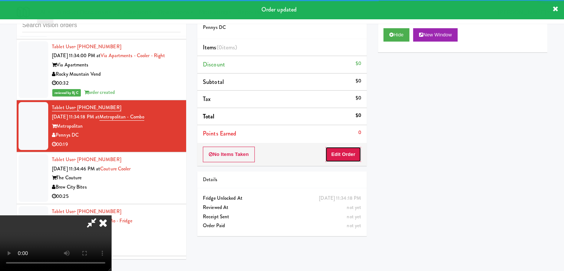
click at [347, 151] on button "Edit Order" at bounding box center [343, 154] width 36 height 16
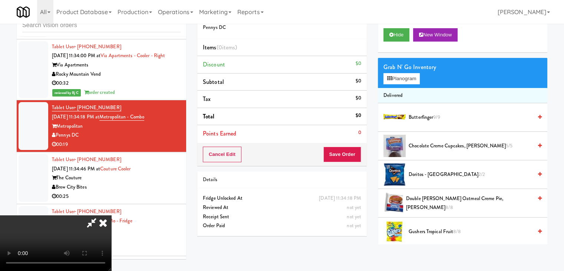
scroll to position [5632, 0]
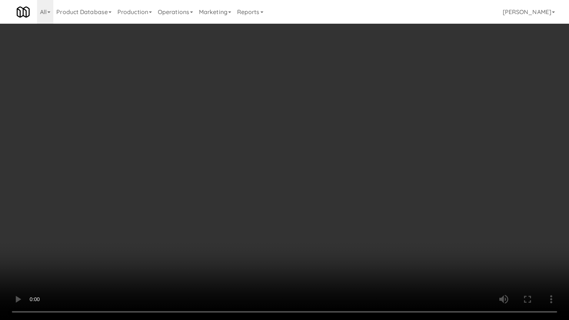
click at [334, 217] on video at bounding box center [284, 160] width 569 height 320
click at [333, 220] on video at bounding box center [284, 160] width 569 height 320
click at [333, 216] on video at bounding box center [284, 160] width 569 height 320
click at [333, 213] on video at bounding box center [284, 160] width 569 height 320
click at [335, 211] on video at bounding box center [284, 160] width 569 height 320
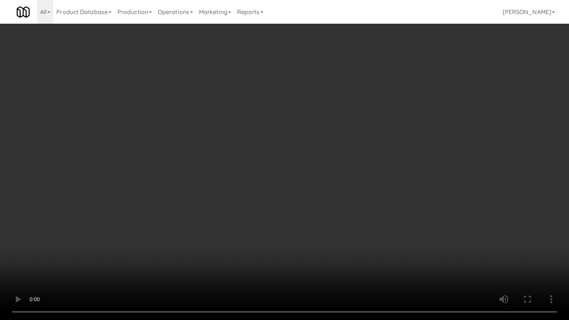
click at [335, 211] on video at bounding box center [284, 160] width 569 height 320
click at [334, 212] on video at bounding box center [284, 160] width 569 height 320
click at [346, 236] on video at bounding box center [284, 160] width 569 height 320
click at [343, 237] on video at bounding box center [284, 160] width 569 height 320
click at [345, 236] on video at bounding box center [284, 160] width 569 height 320
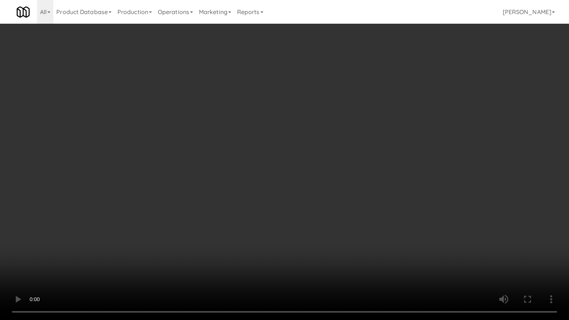
click at [353, 228] on video at bounding box center [284, 160] width 569 height 320
click at [352, 228] on video at bounding box center [284, 160] width 569 height 320
click at [371, 214] on video at bounding box center [284, 160] width 569 height 320
click at [371, 213] on video at bounding box center [284, 160] width 569 height 320
click at [369, 211] on video at bounding box center [284, 160] width 569 height 320
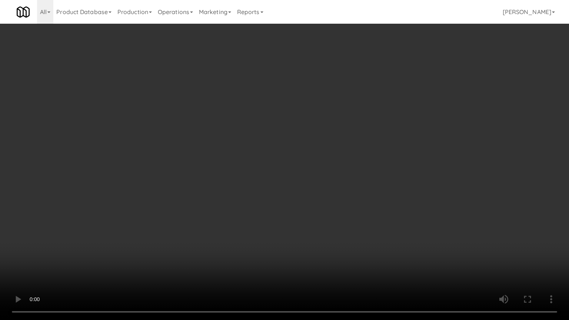
click at [370, 211] on video at bounding box center [284, 160] width 569 height 320
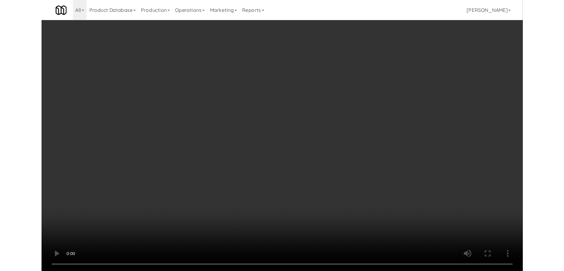
click
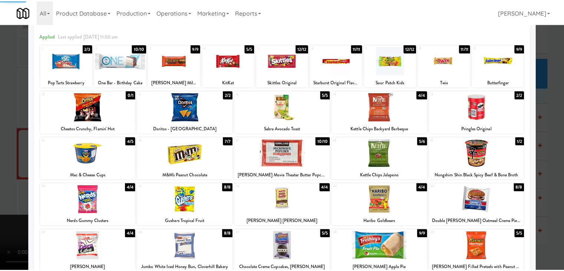
scroll to position [74, 0]
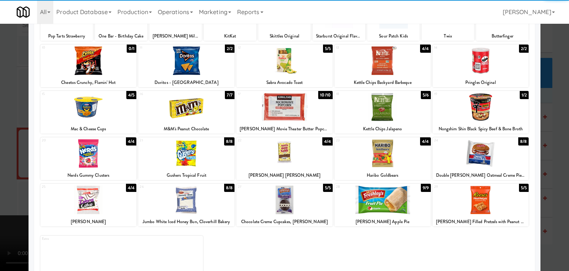
drag, startPoint x: 0, startPoint y: 142, endPoint x: 52, endPoint y: 145, distance: 52.0
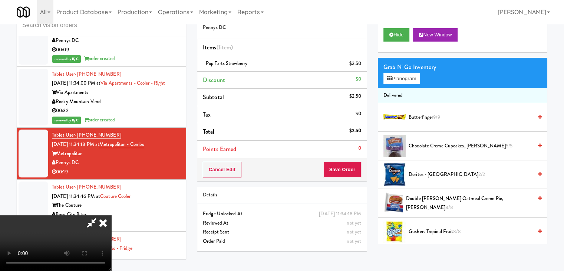
scroll to position [5659, 0]
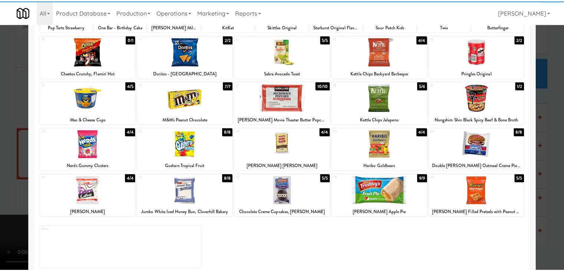
scroll to position [93, 0]
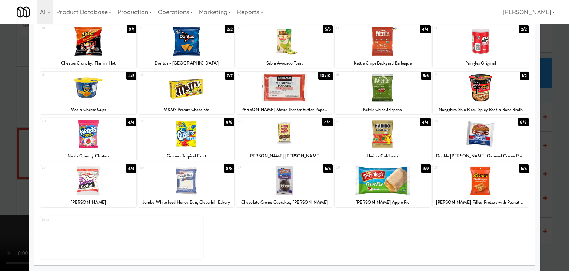
drag, startPoint x: 197, startPoint y: 178, endPoint x: 49, endPoint y: 177, distance: 148.3
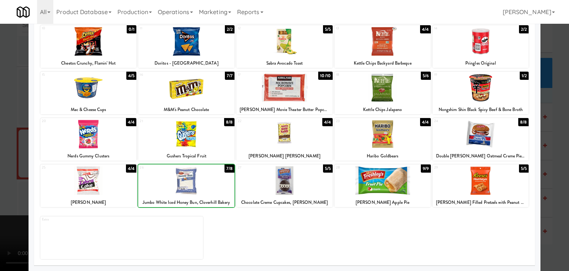
drag, startPoint x: 0, startPoint y: 174, endPoint x: 34, endPoint y: 170, distance: 34.7
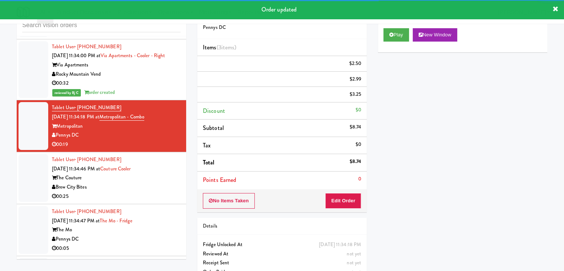
scroll to position [5733, 0]
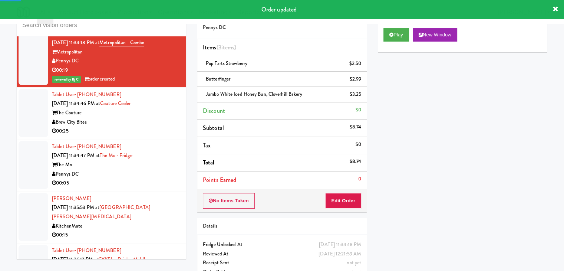
drag, startPoint x: 144, startPoint y: 131, endPoint x: 148, endPoint y: 133, distance: 4.8
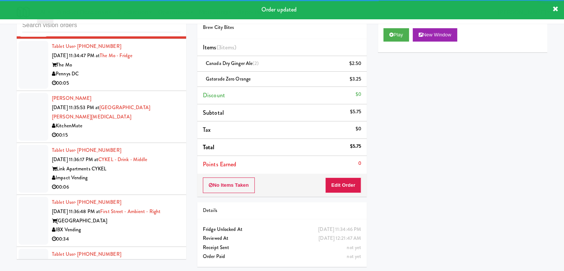
scroll to position [5845, 0]
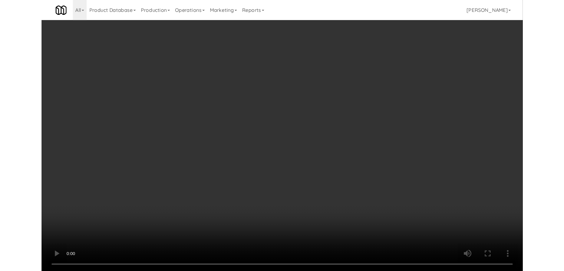
scroll to position [5817, 0]
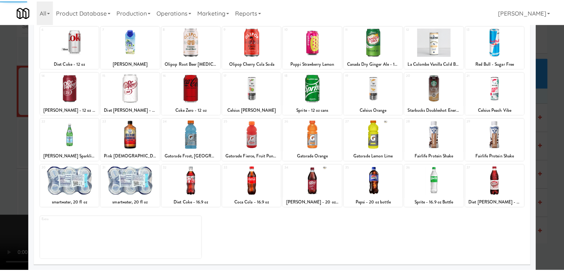
scroll to position [93, 0]
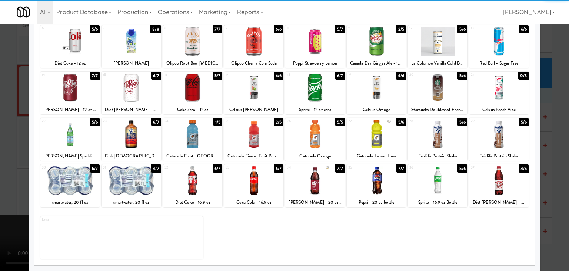
drag, startPoint x: 141, startPoint y: 184, endPoint x: 99, endPoint y: 181, distance: 42.4
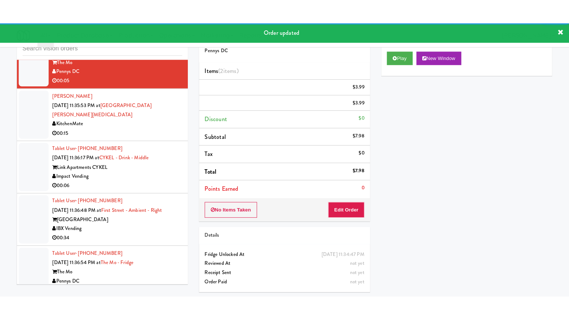
scroll to position [5882, 0]
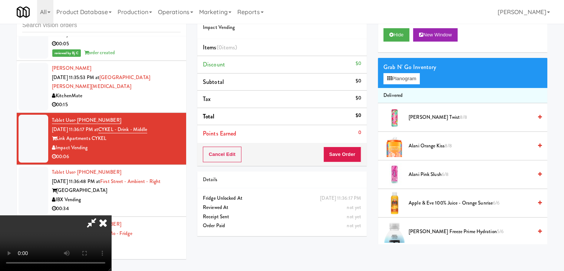
scroll to position [5854, 0]
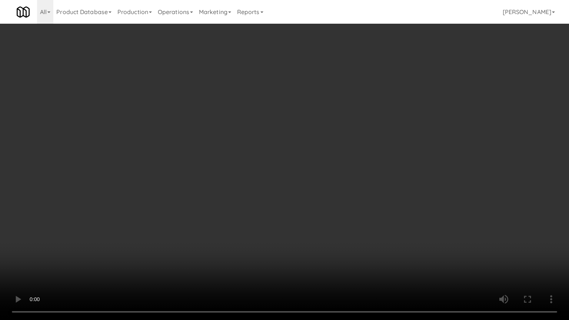
drag, startPoint x: 341, startPoint y: 205, endPoint x: 369, endPoint y: 120, distance: 89.2
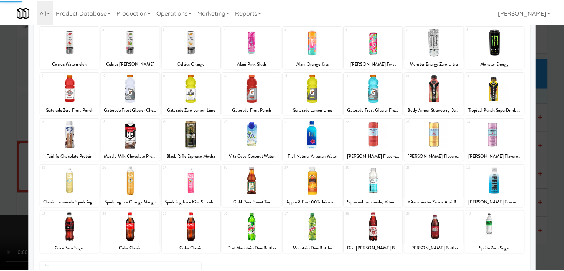
scroll to position [93, 0]
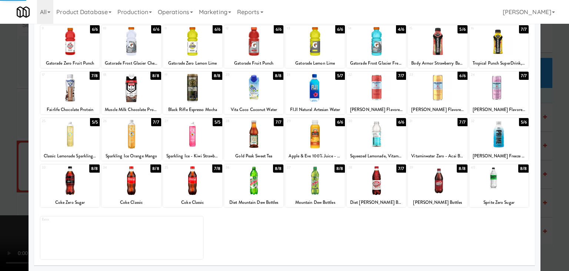
drag, startPoint x: 0, startPoint y: 175, endPoint x: 276, endPoint y: 159, distance: 276.3
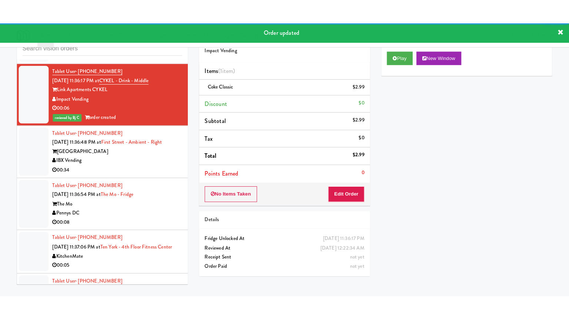
scroll to position [5956, 0]
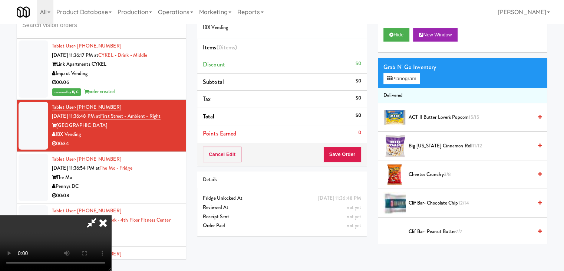
scroll to position [5928, 0]
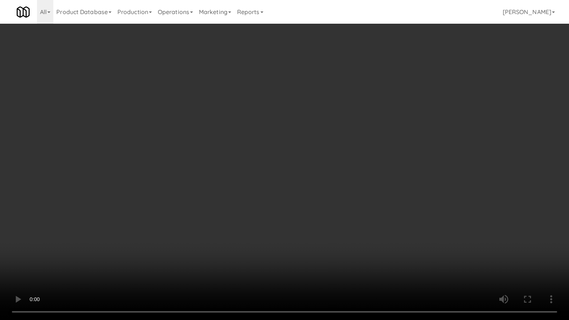
drag, startPoint x: 244, startPoint y: 157, endPoint x: 270, endPoint y: 89, distance: 72.6
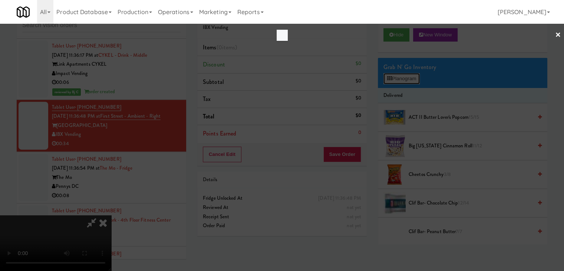
scroll to position [5928, 0]
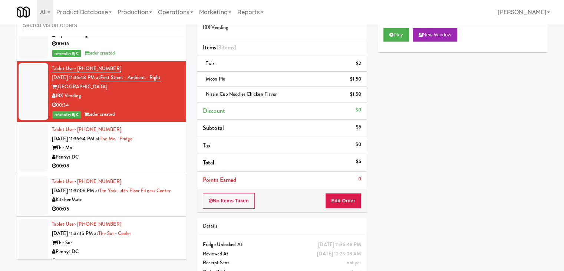
scroll to position [6067, 0]
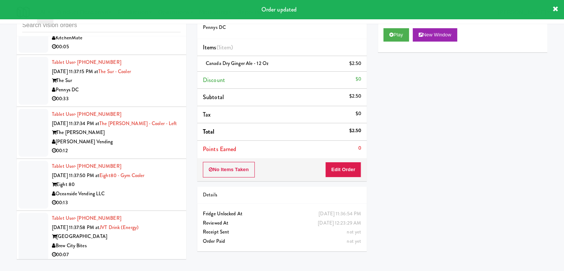
scroll to position [6178, 0]
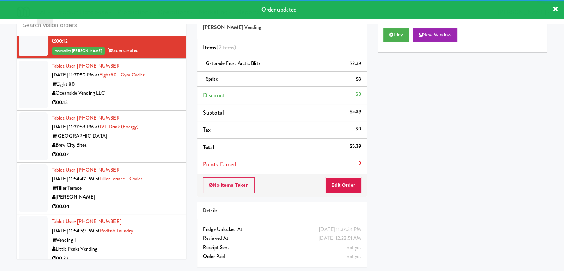
scroll to position [6290, 0]
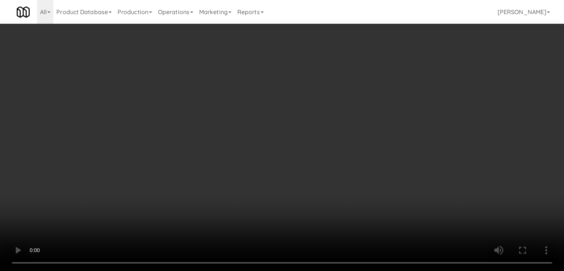
scroll to position [6373, 0]
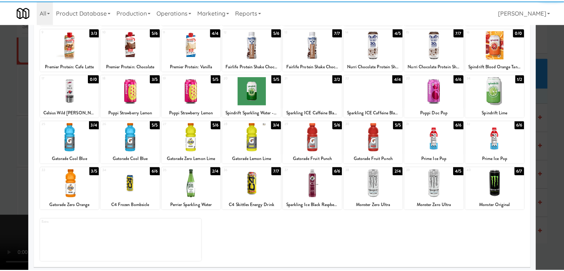
scroll to position [93, 0]
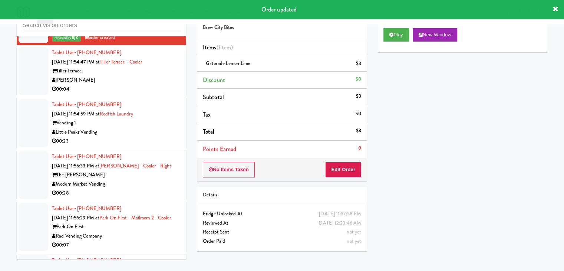
drag, startPoint x: 141, startPoint y: 92, endPoint x: 203, endPoint y: 88, distance: 62.8
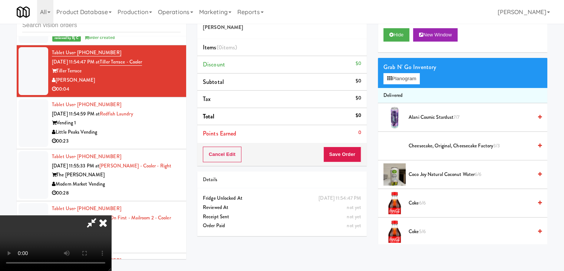
scroll to position [6373, 0]
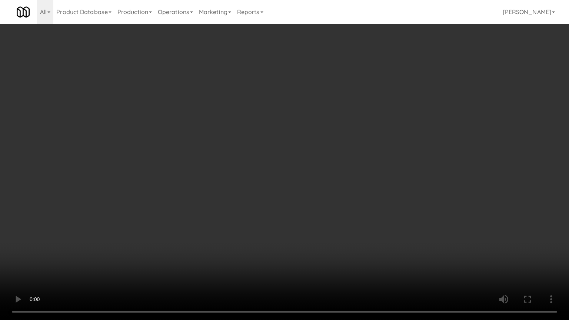
drag, startPoint x: 317, startPoint y: 209, endPoint x: 403, endPoint y: 87, distance: 149.3
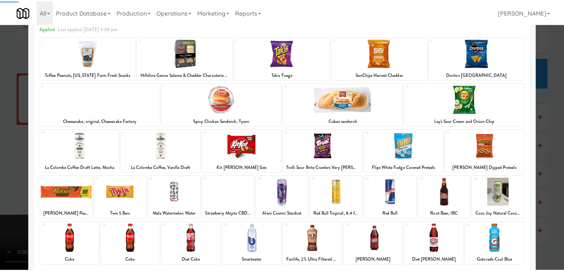
scroll to position [93, 0]
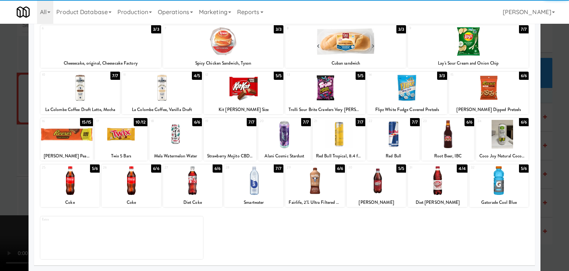
drag, startPoint x: 444, startPoint y: 187, endPoint x: 458, endPoint y: 187, distance: 14.1
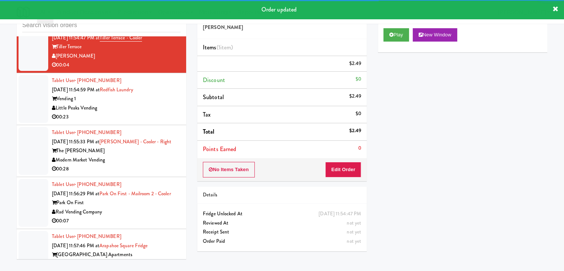
scroll to position [6475, 0]
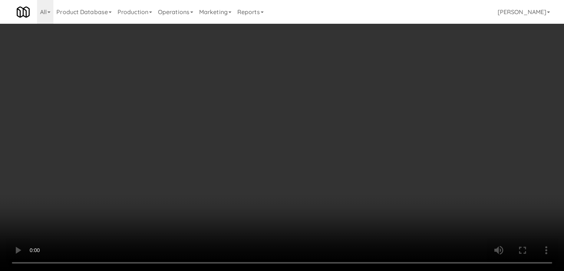
scroll to position [6447, 0]
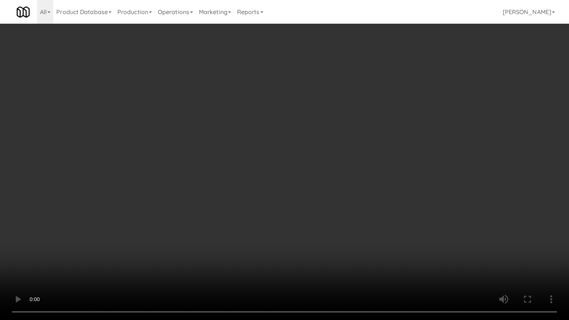
drag, startPoint x: 354, startPoint y: 207, endPoint x: 350, endPoint y: 209, distance: 4.0
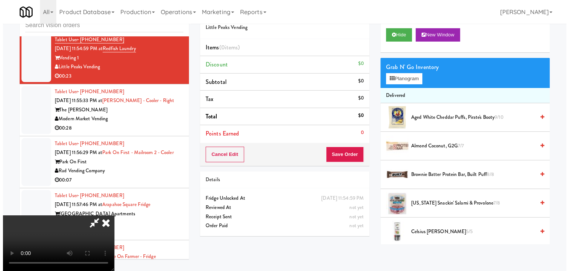
scroll to position [104, 0]
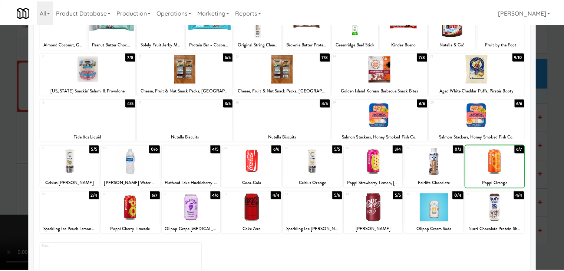
scroll to position [93, 0]
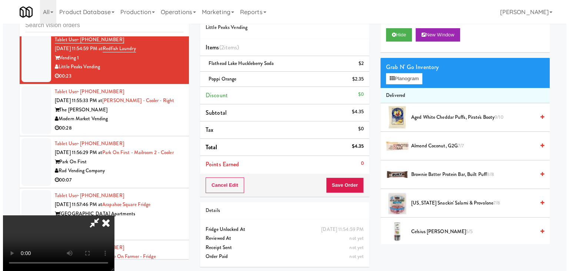
scroll to position [24, 0]
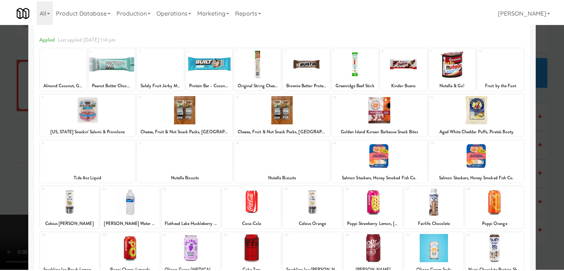
scroll to position [93, 0]
